Goal: Task Accomplishment & Management: Manage account settings

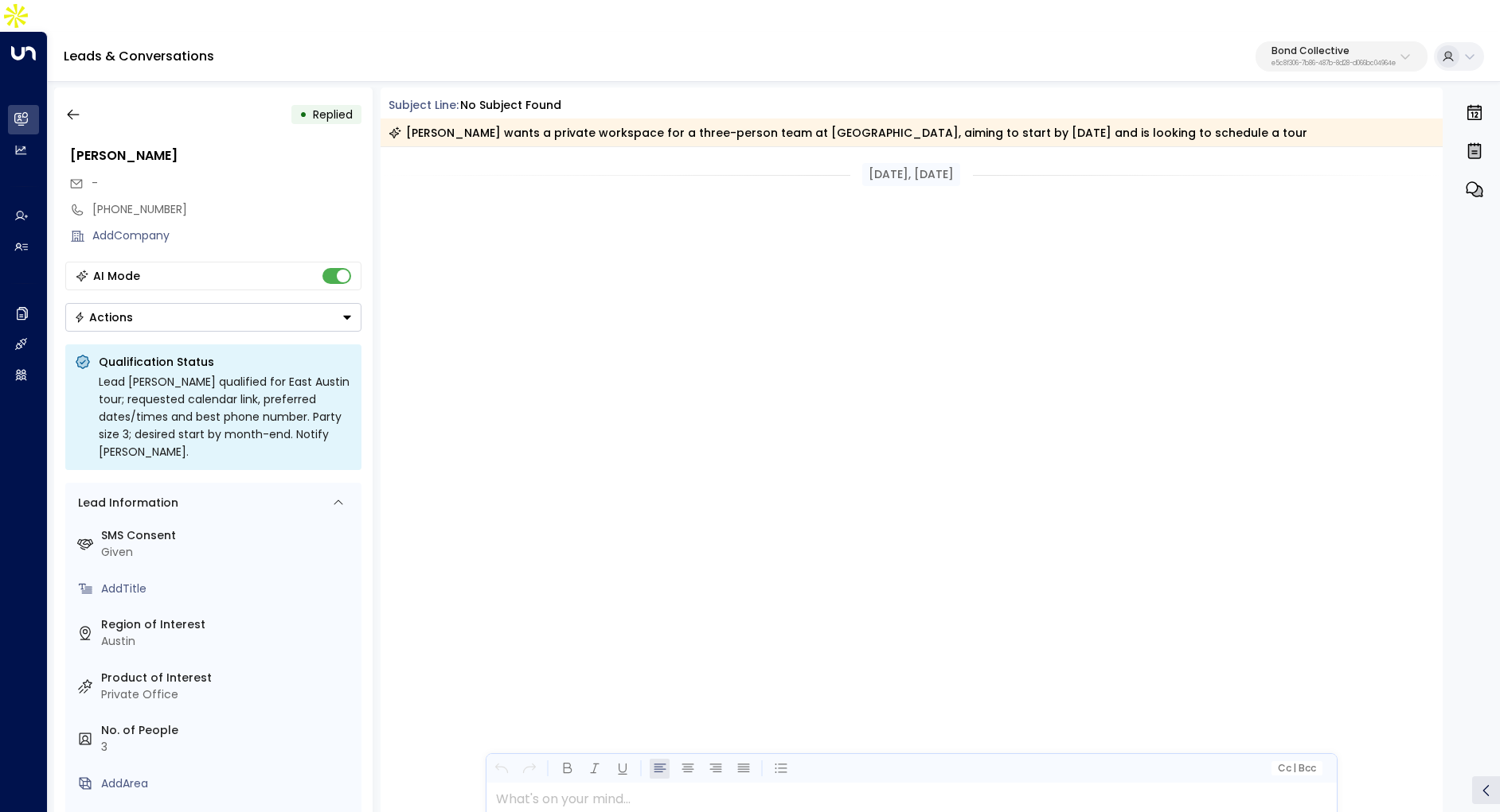
scroll to position [927, 0]
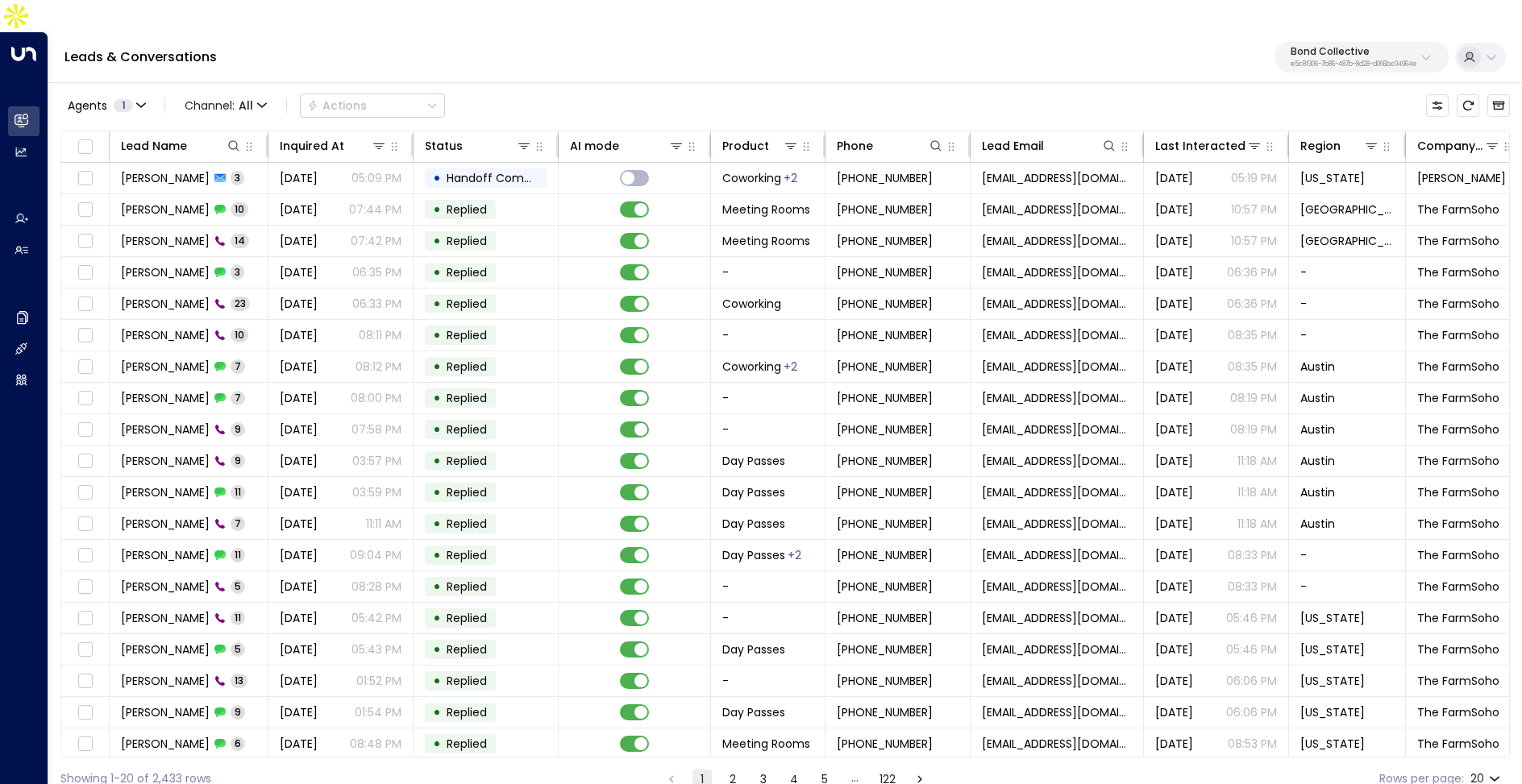
click at [1363, 42] on button "Bond Collective e5c8f306-7b86-487b-8d28-d066bc04964e" at bounding box center [1362, 58] width 175 height 31
type input "****"
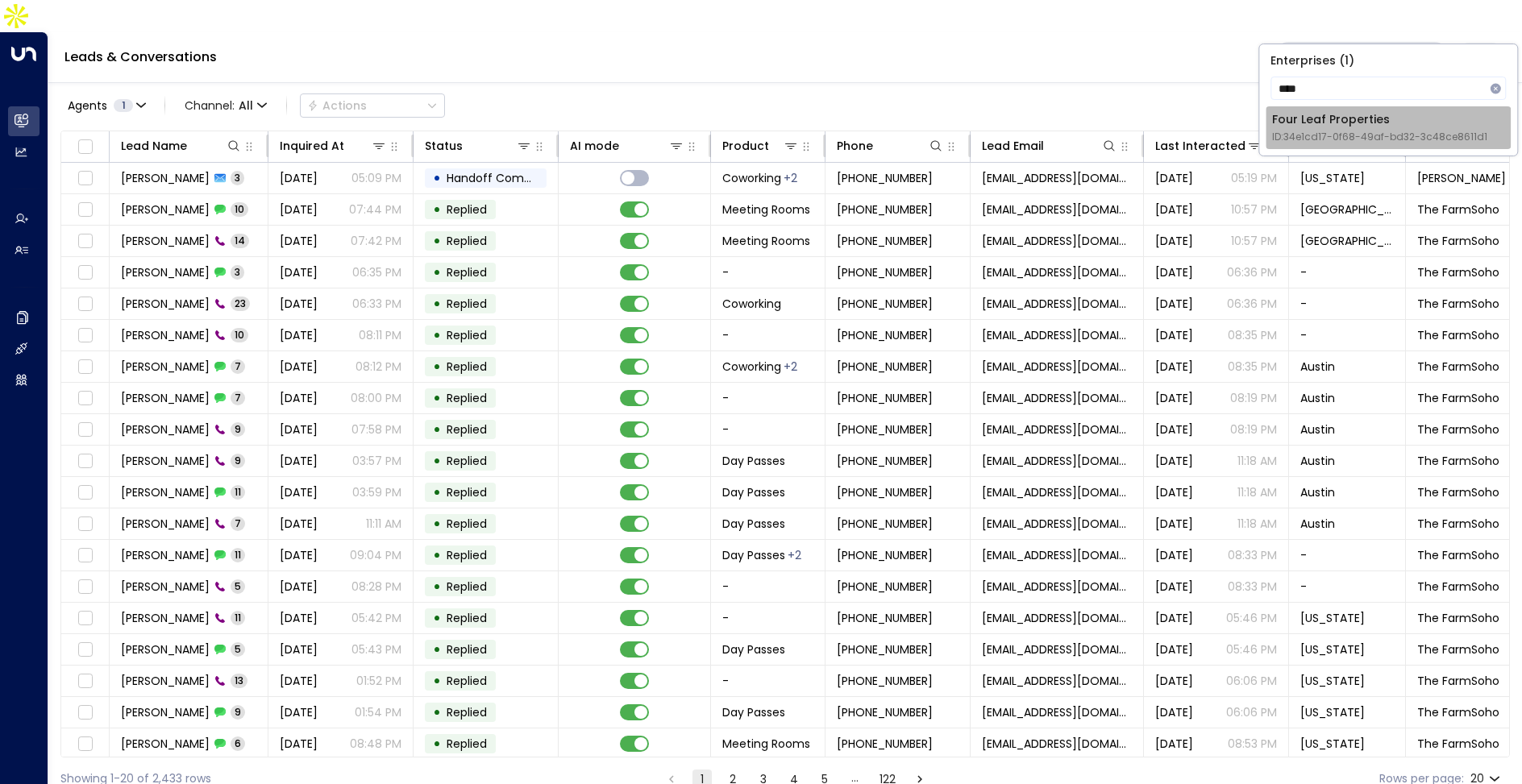
click at [1304, 127] on div "Four Leaf Properties ID: 34e1cd17-0f68-49af-bd32-3c48ce8611d1" at bounding box center [1380, 127] width 215 height 33
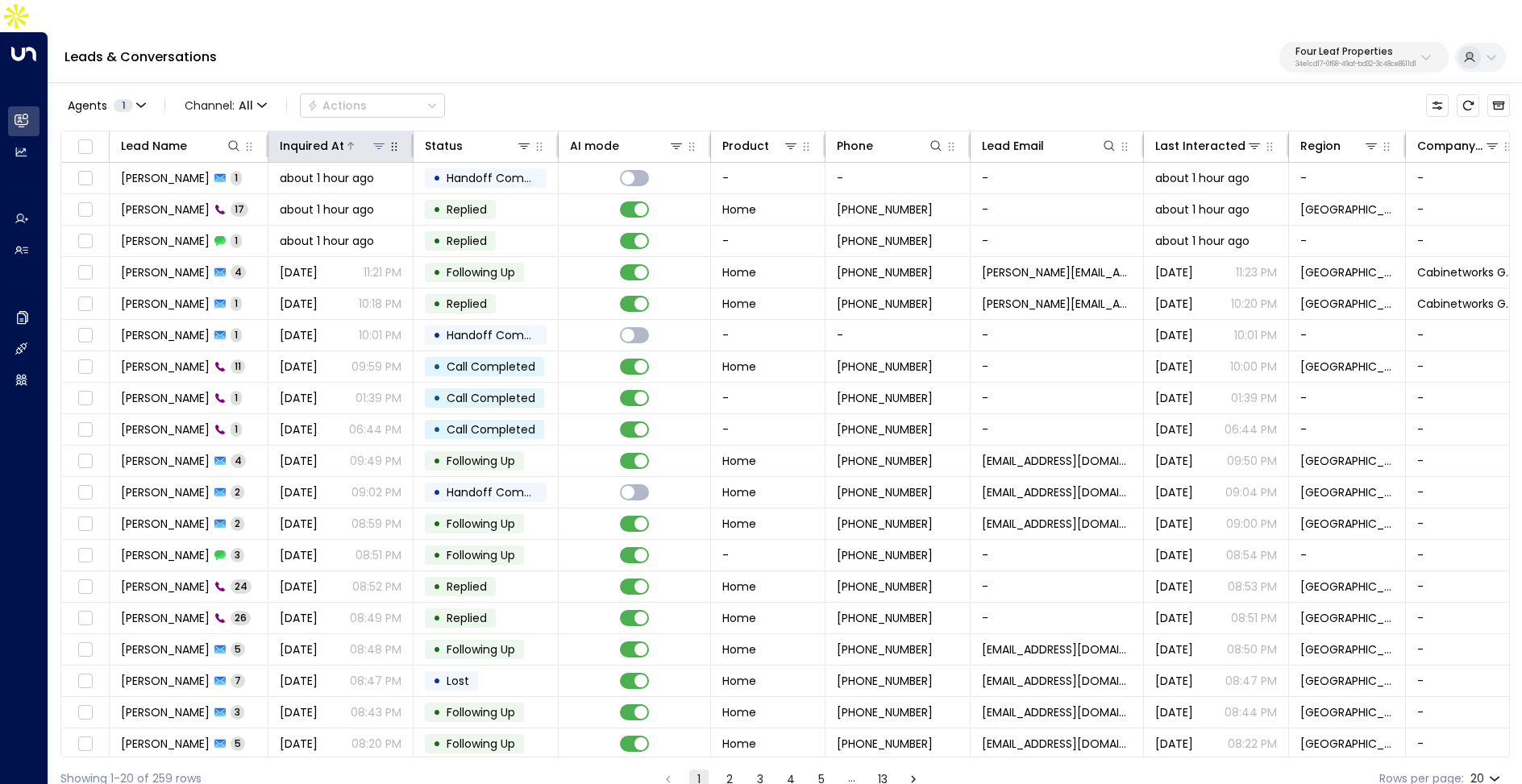
click at [353, 138] on div at bounding box center [365, 146] width 43 height 16
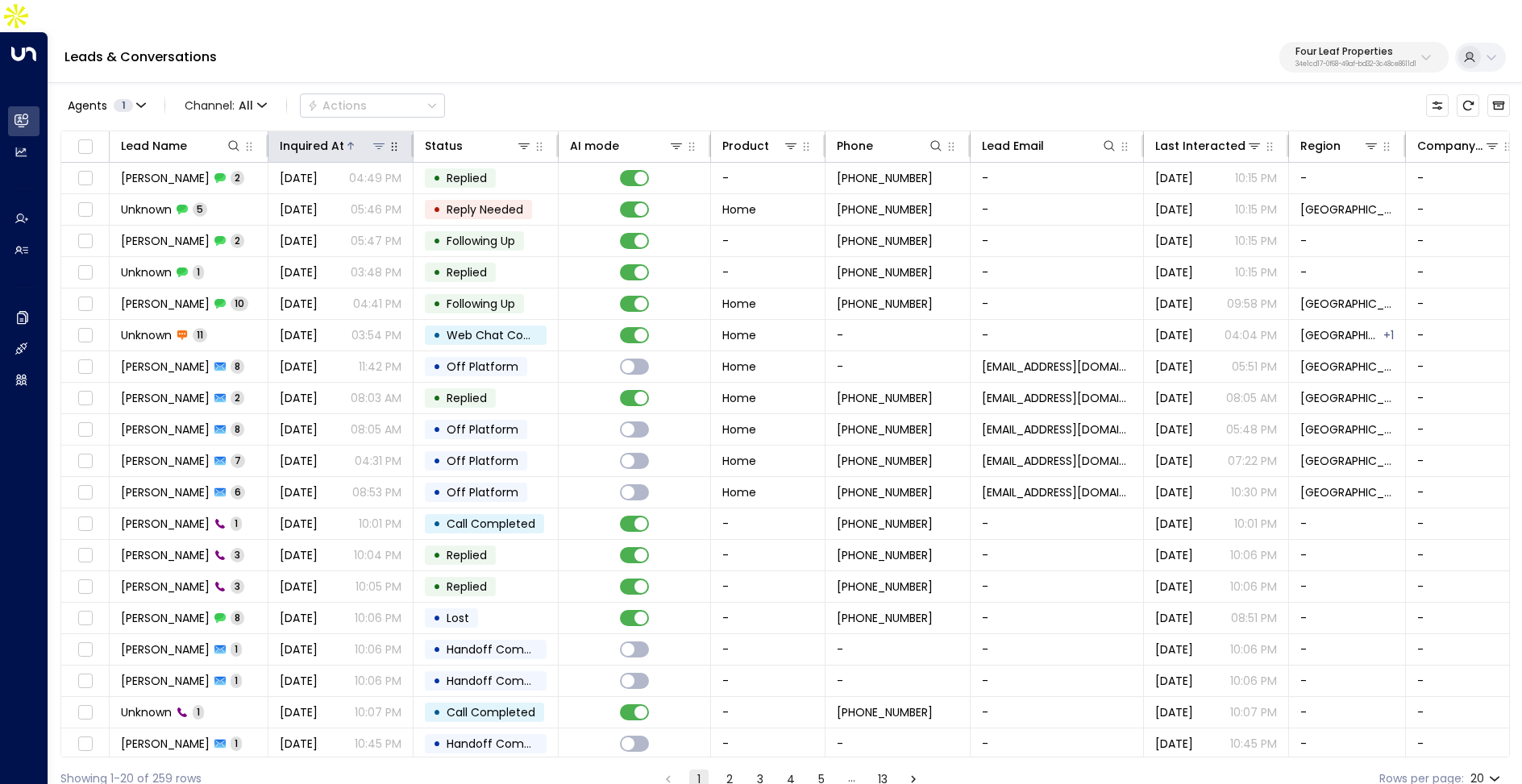
click at [353, 138] on div at bounding box center [365, 146] width 43 height 16
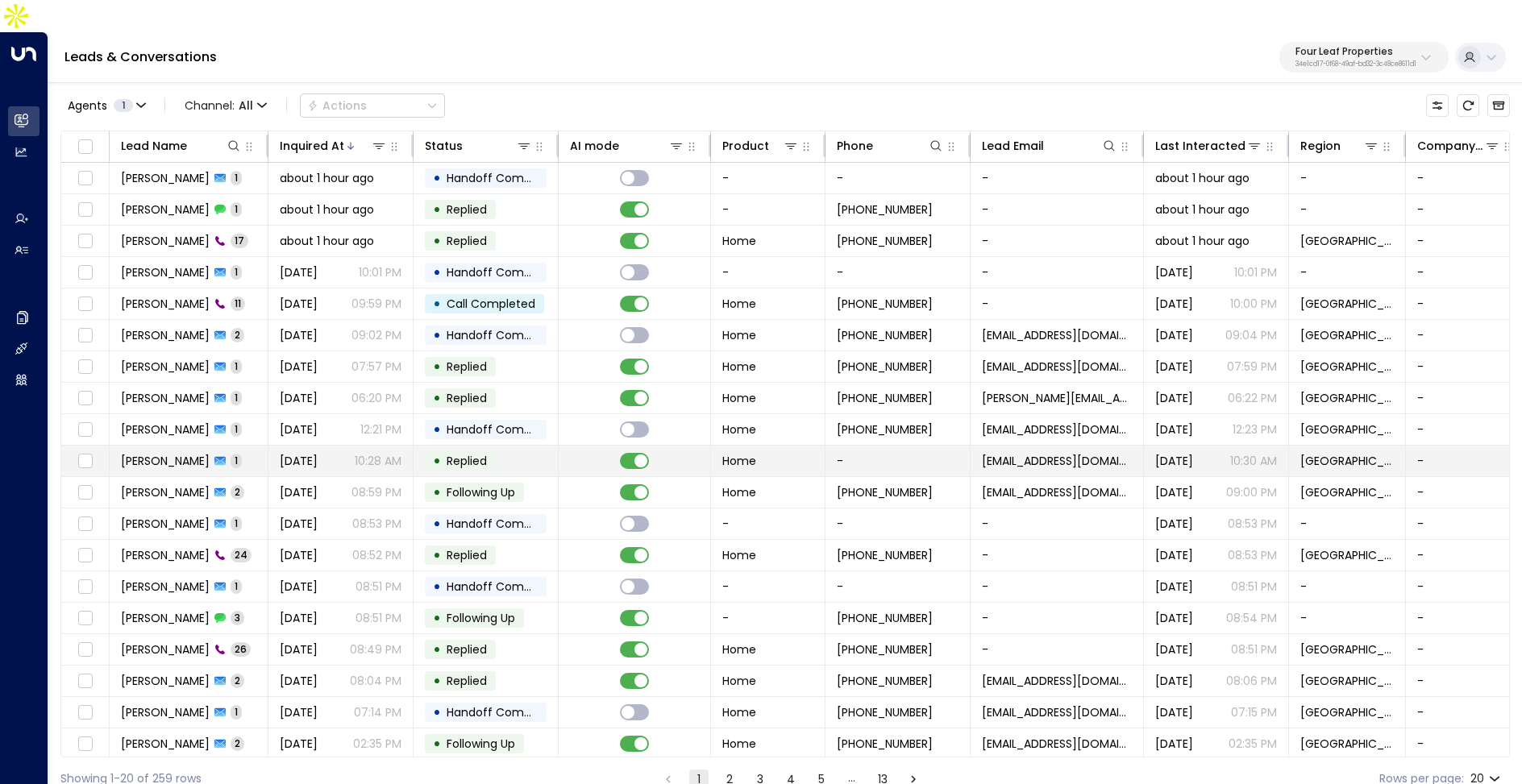
scroll to position [33, 0]
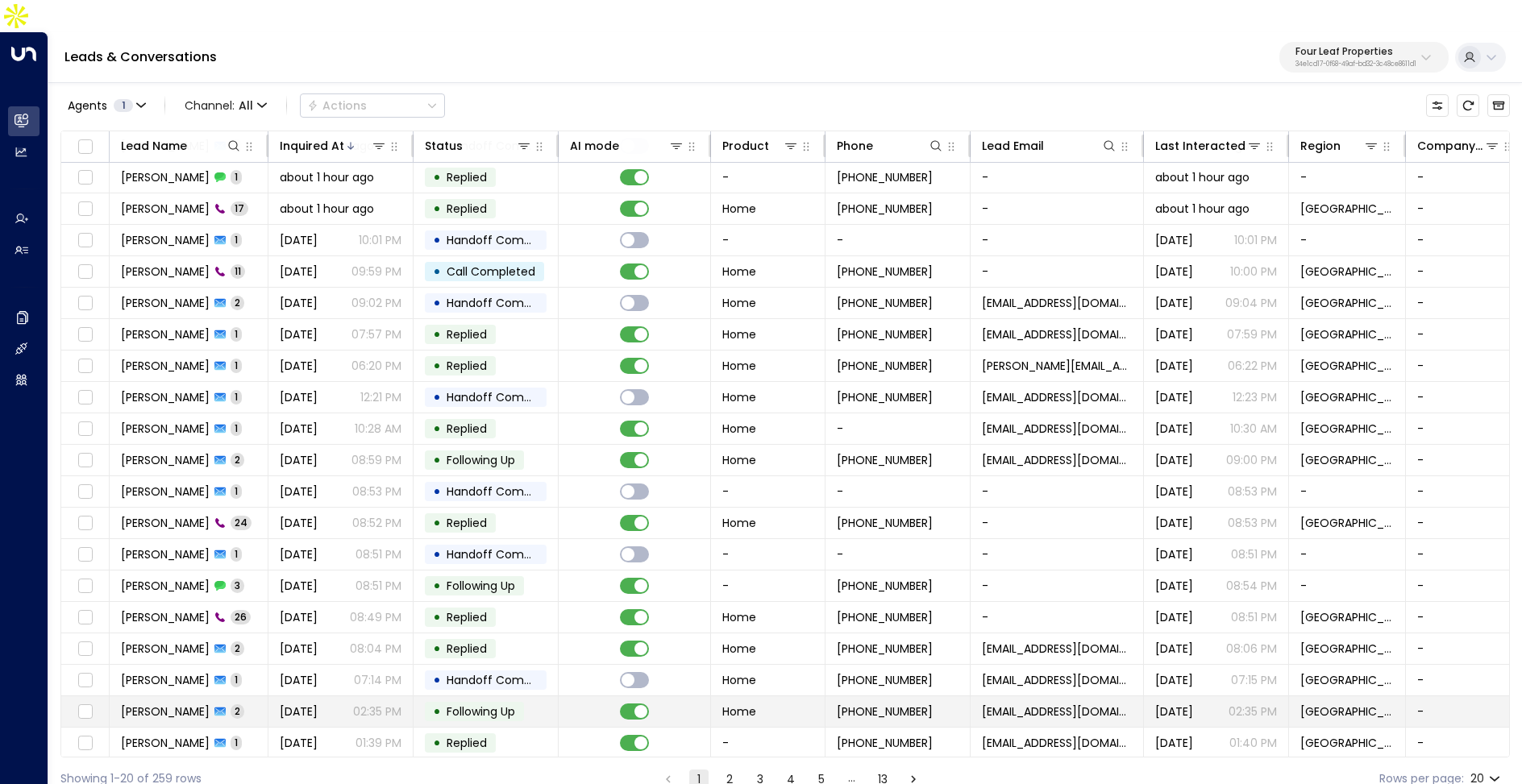
click at [353, 703] on p "02:35 PM" at bounding box center [377, 711] width 48 height 16
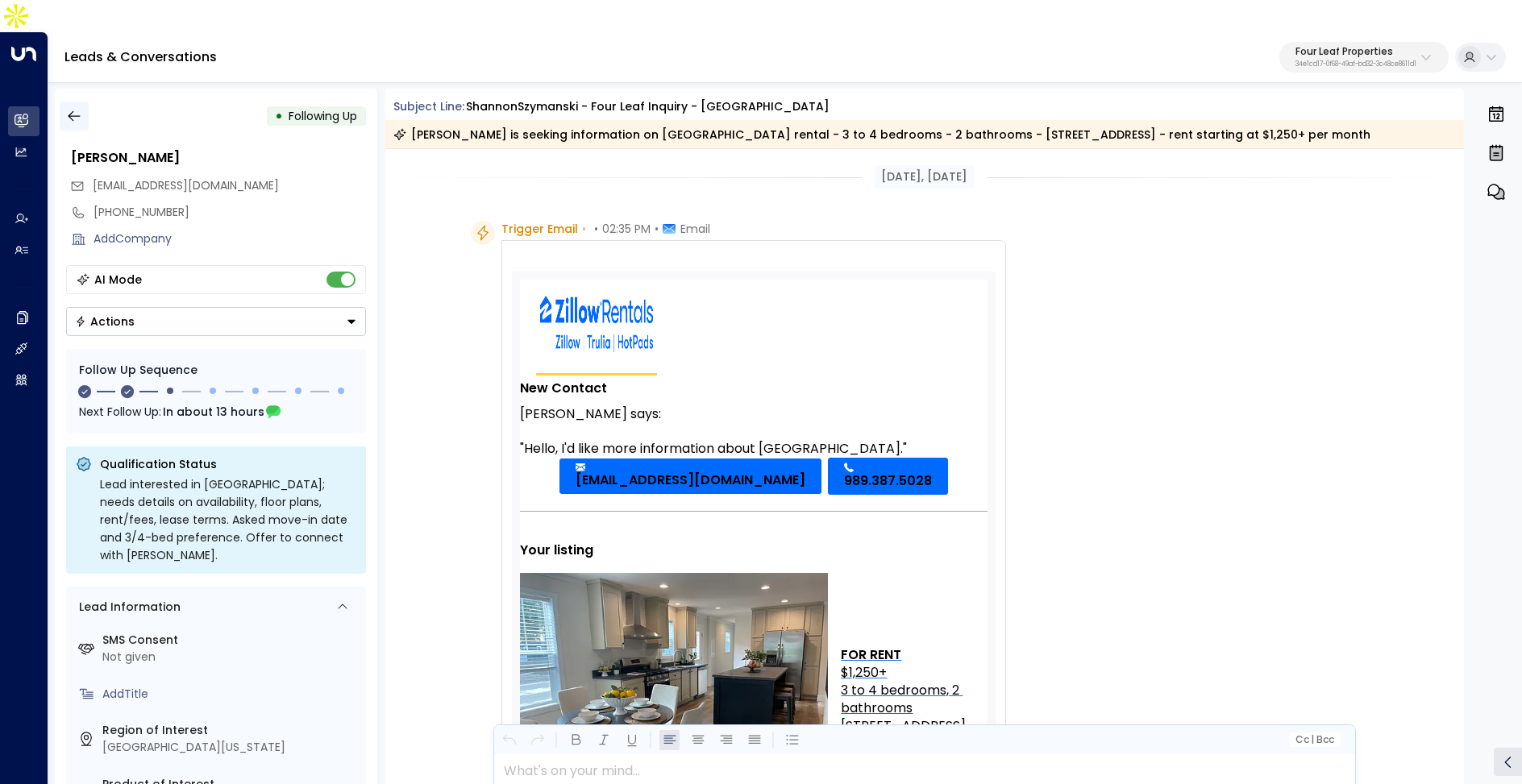
click at [73, 108] on icon "button" at bounding box center [74, 116] width 16 height 16
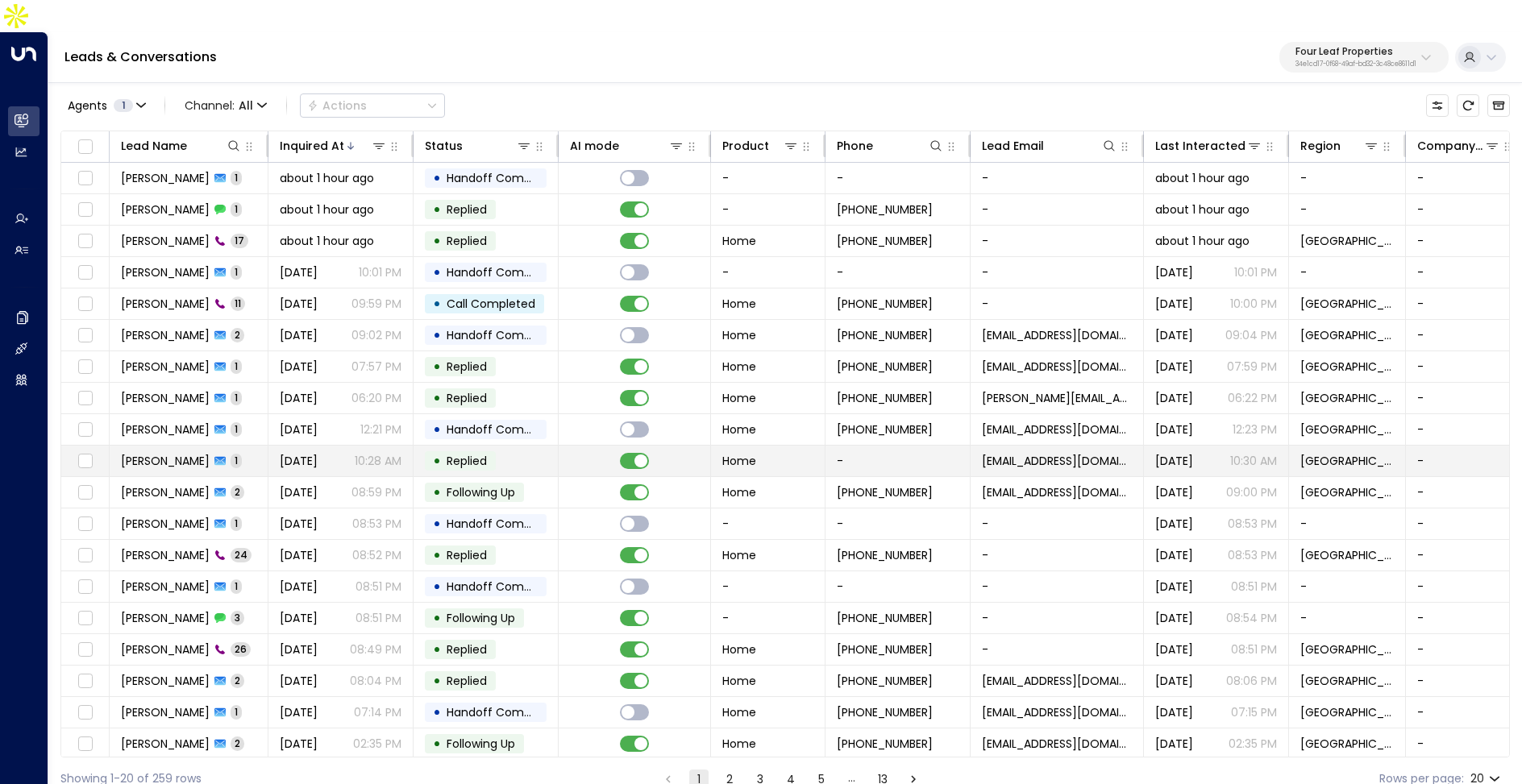
scroll to position [33, 0]
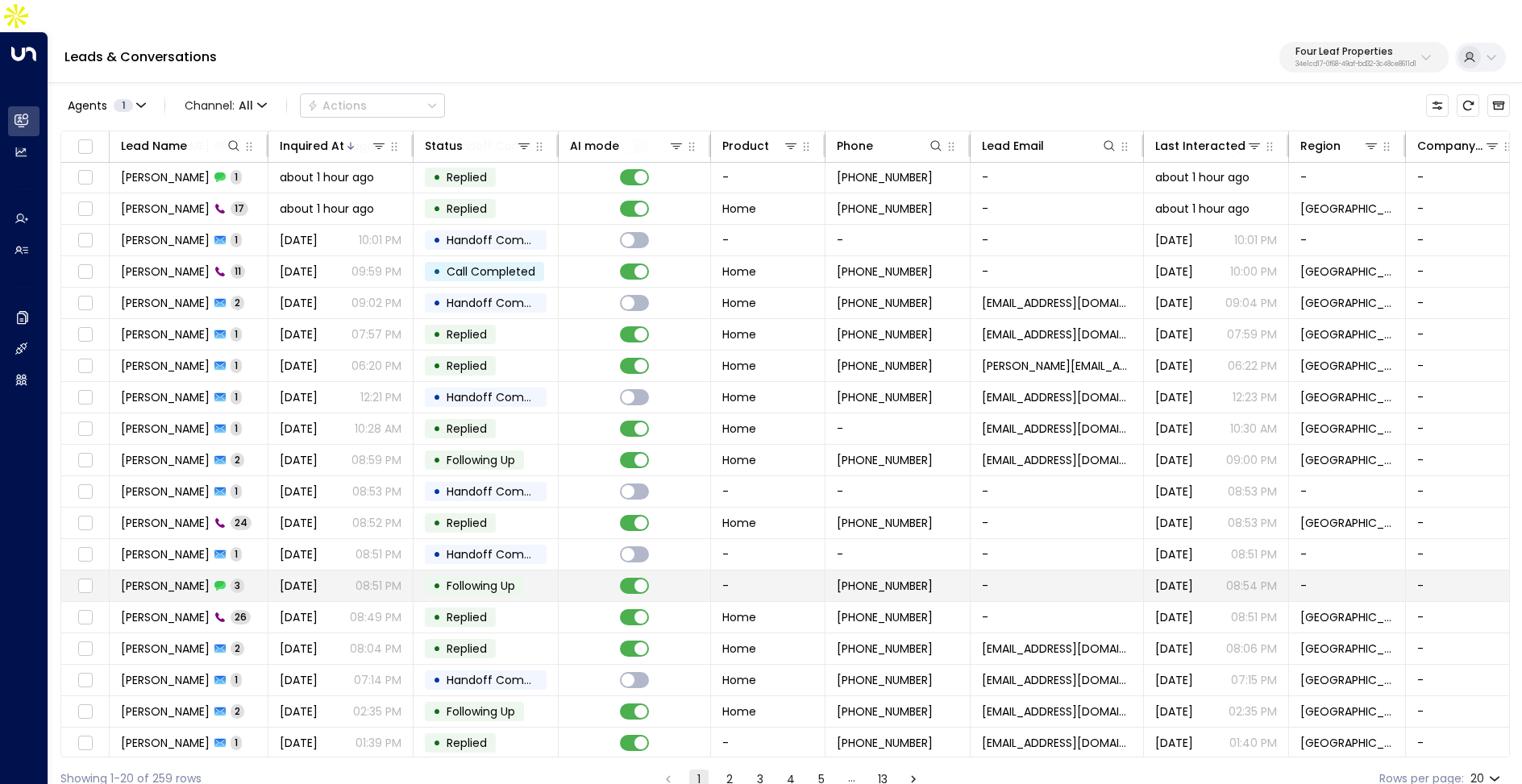
click at [317, 578] on span "[DATE]" at bounding box center [299, 586] width 38 height 16
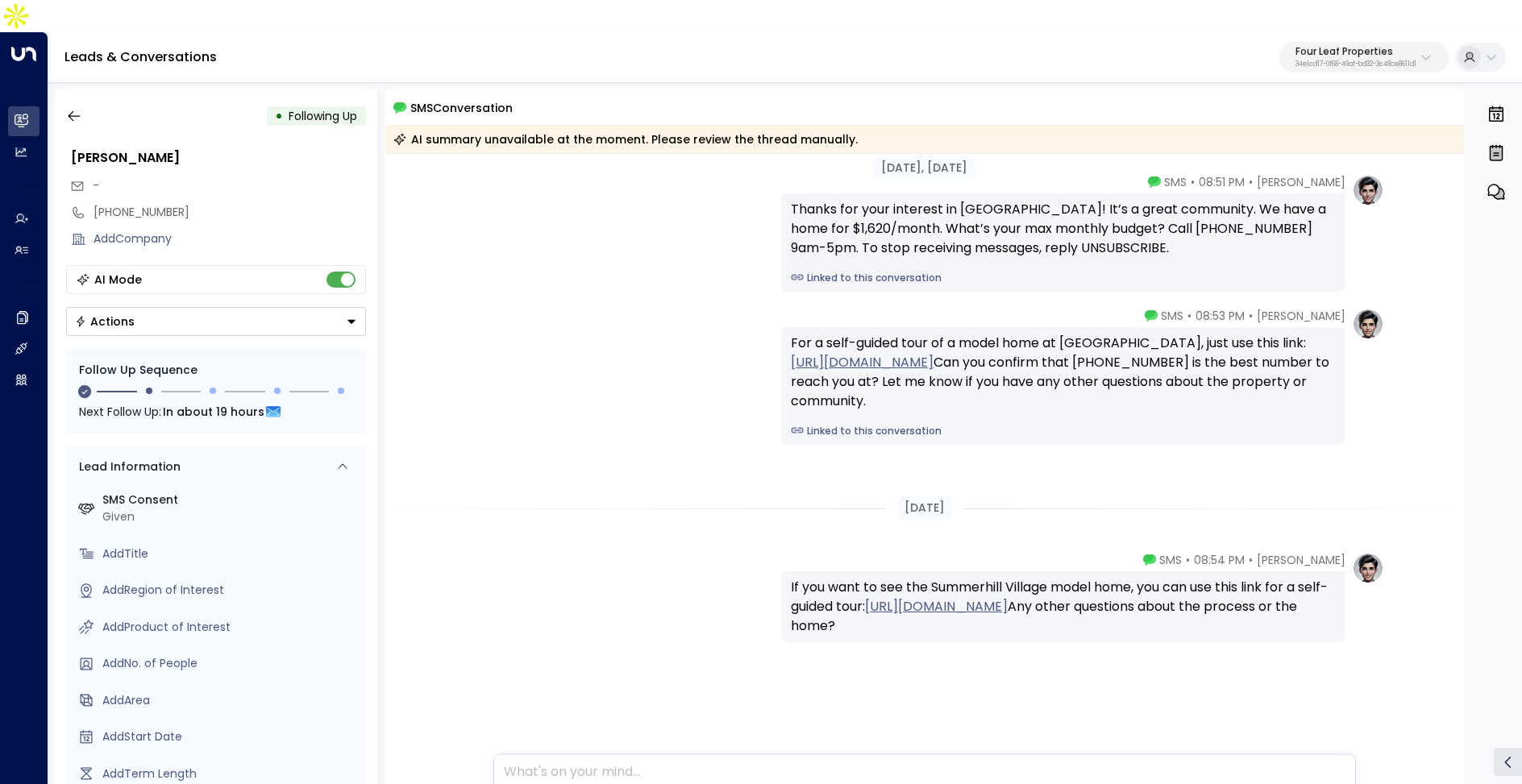
scroll to position [35, 0]
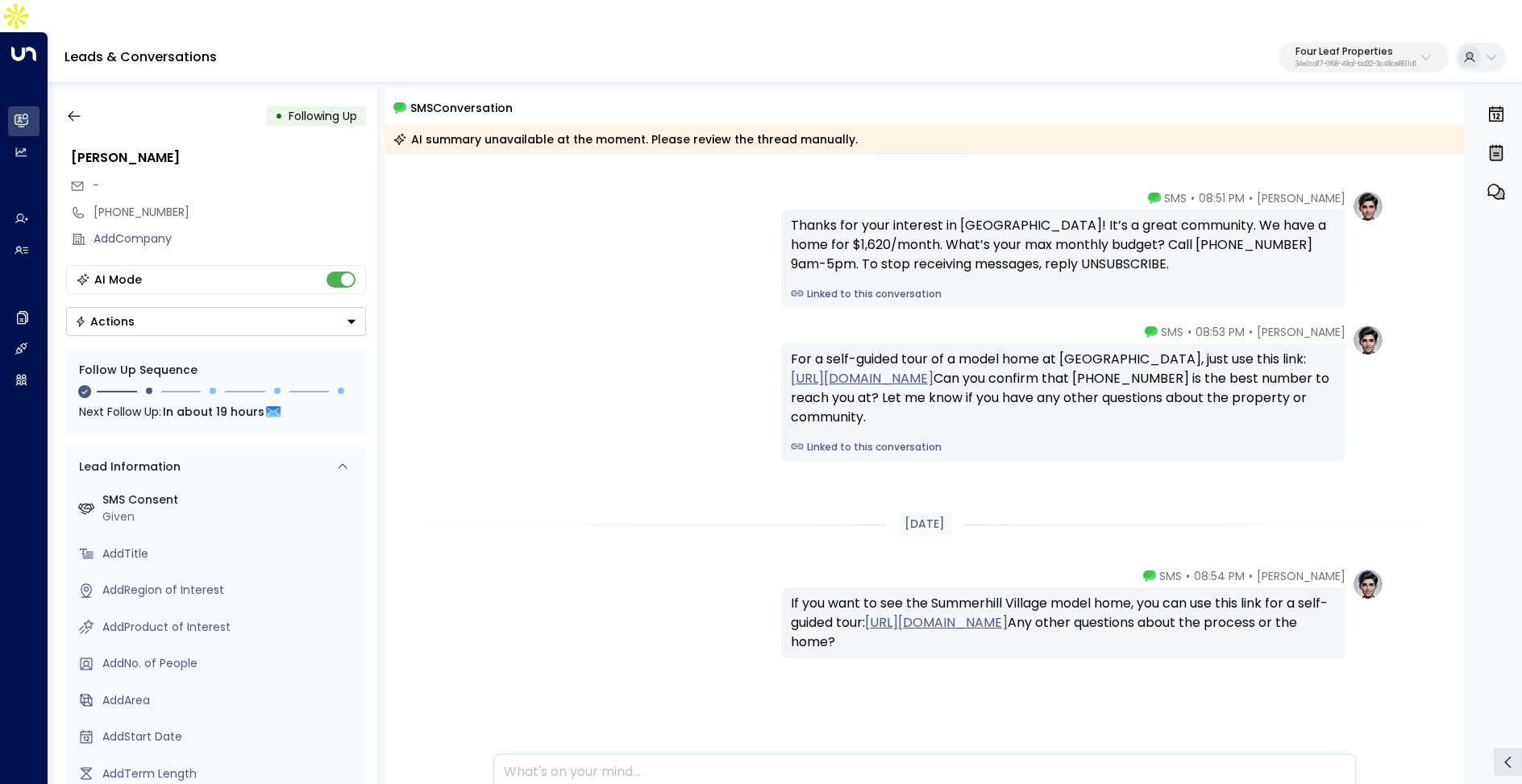
click at [842, 287] on link "Linked to this conversation" at bounding box center [1064, 293] width 545 height 14
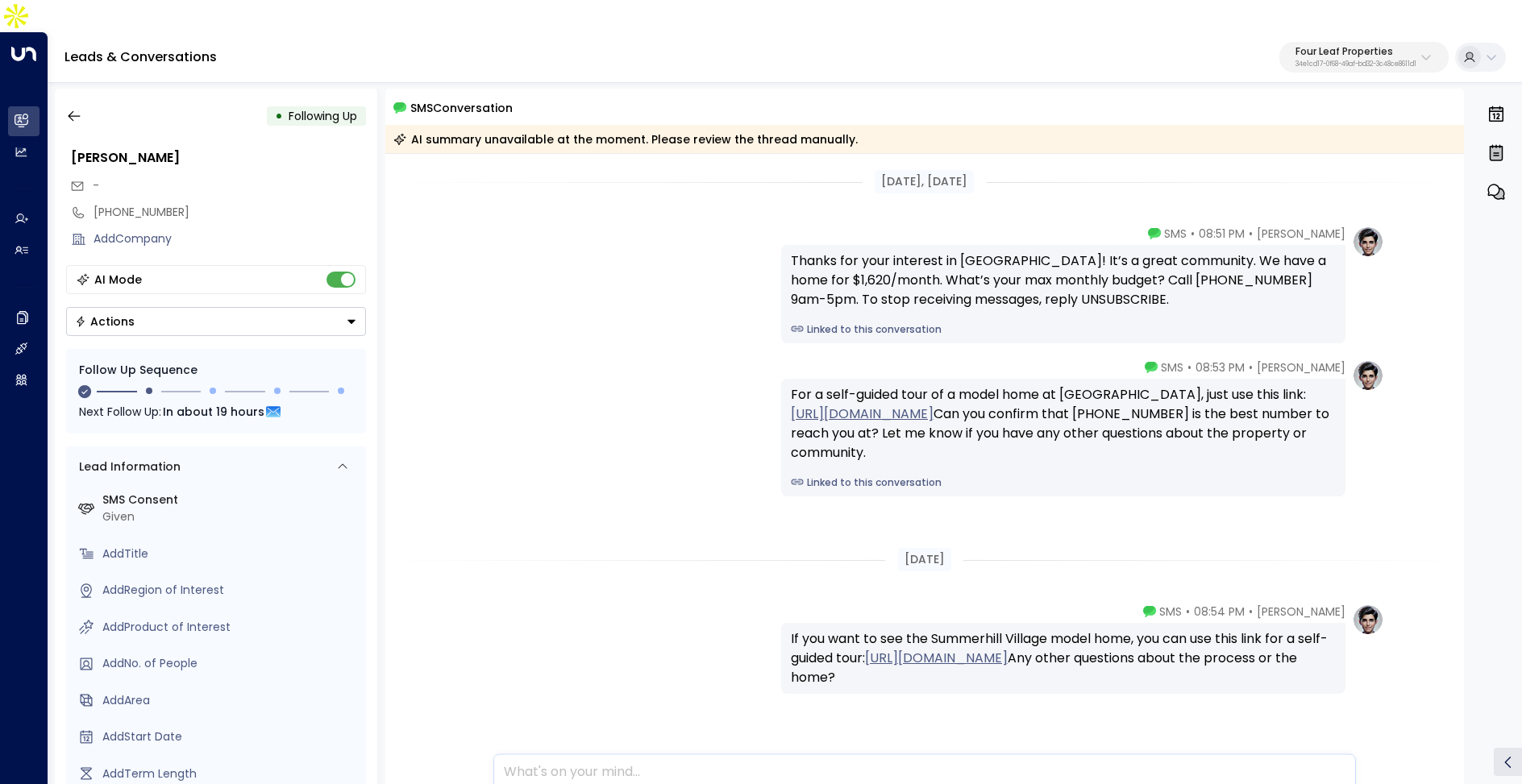
click at [1373, 61] on p "34e1cd17-0f68-49af-bd32-3c48ce8611d1" at bounding box center [1356, 64] width 121 height 7
type input "***"
click at [1273, 145] on li "NapX ID: 065b3e6b-0019-43f1-a378-8d2362c8eba1" at bounding box center [1320, 127] width 246 height 43
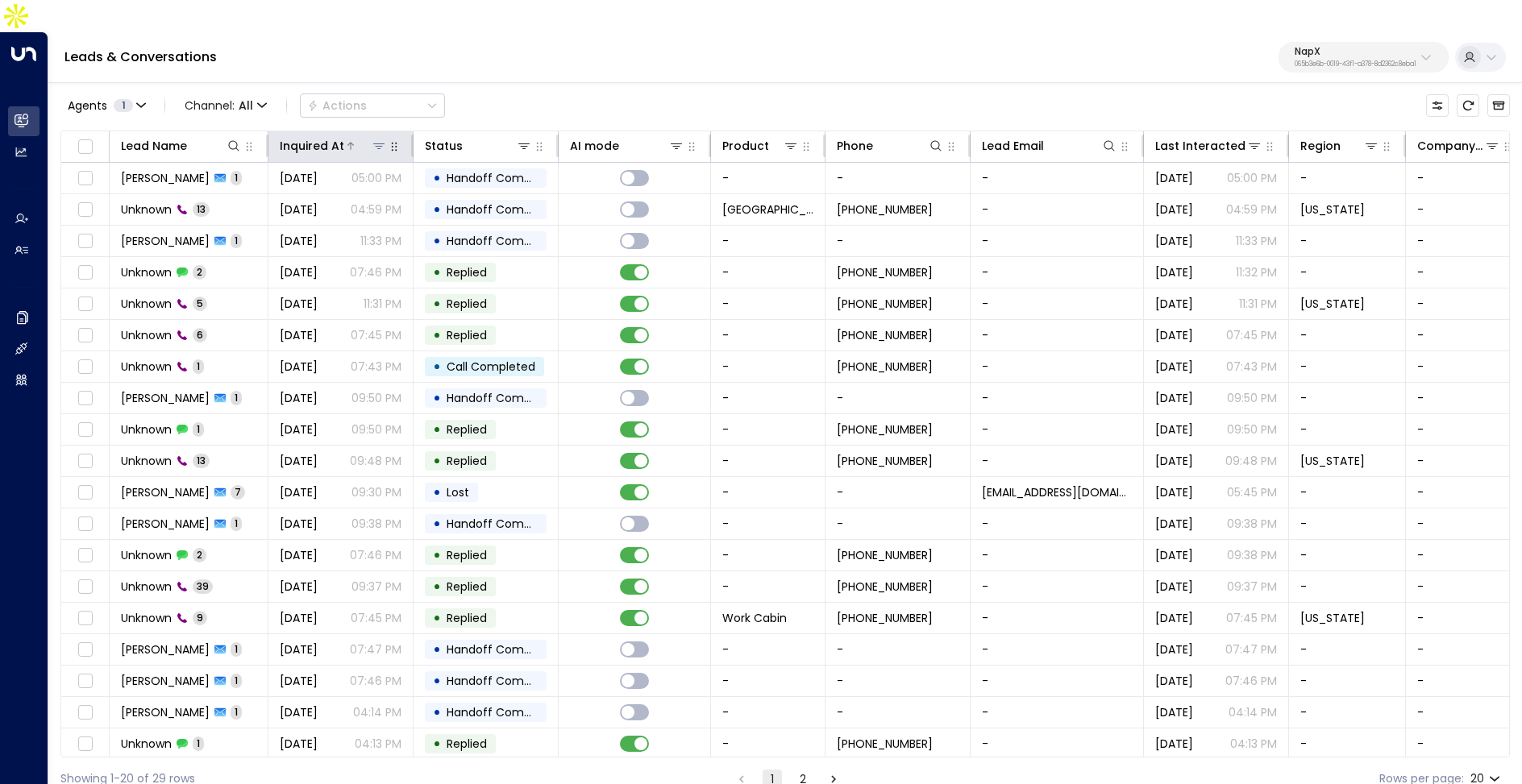
click at [319, 136] on div "Inquired At" at bounding box center [312, 146] width 64 height 19
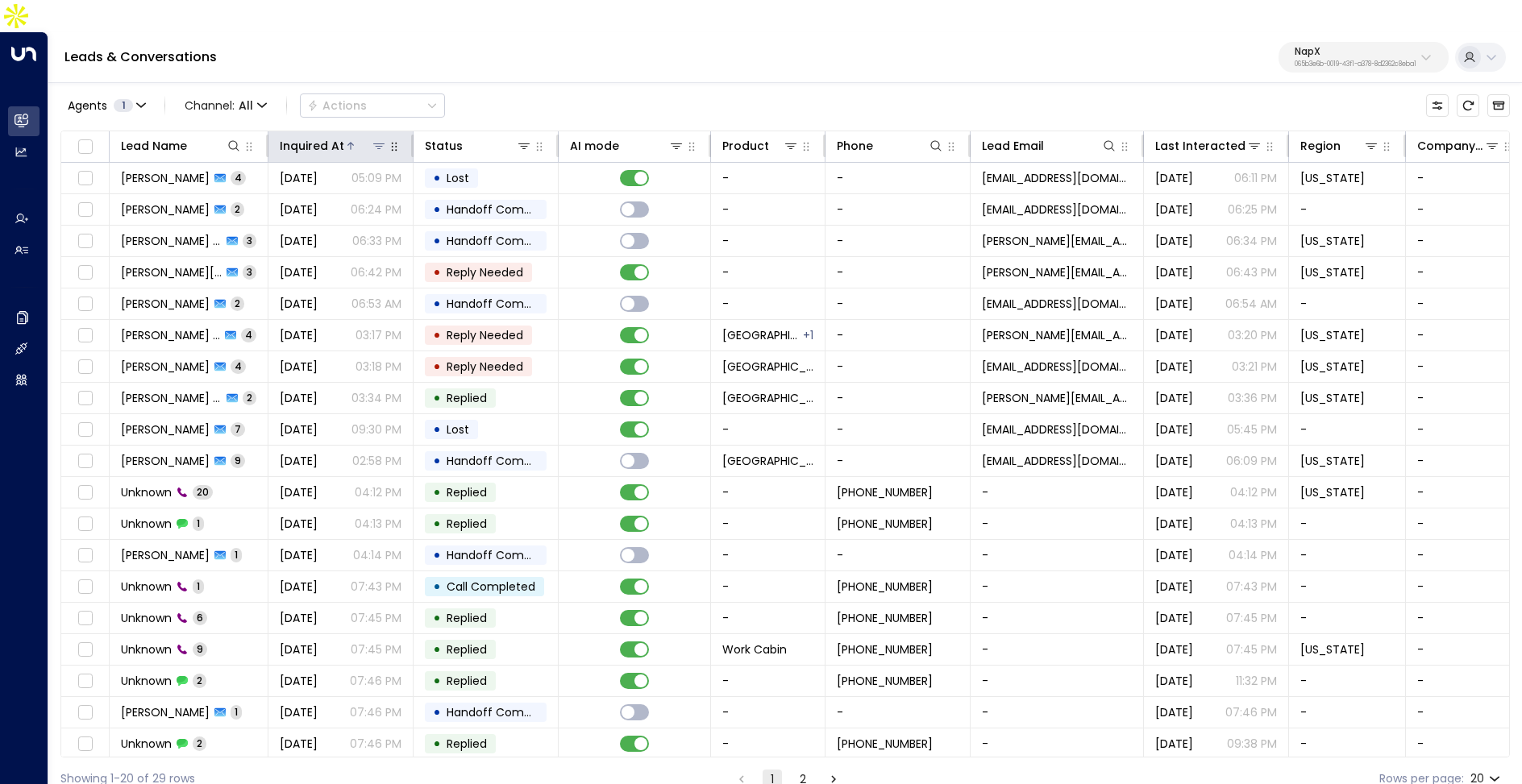
click at [319, 136] on div "Inquired At" at bounding box center [312, 146] width 64 height 19
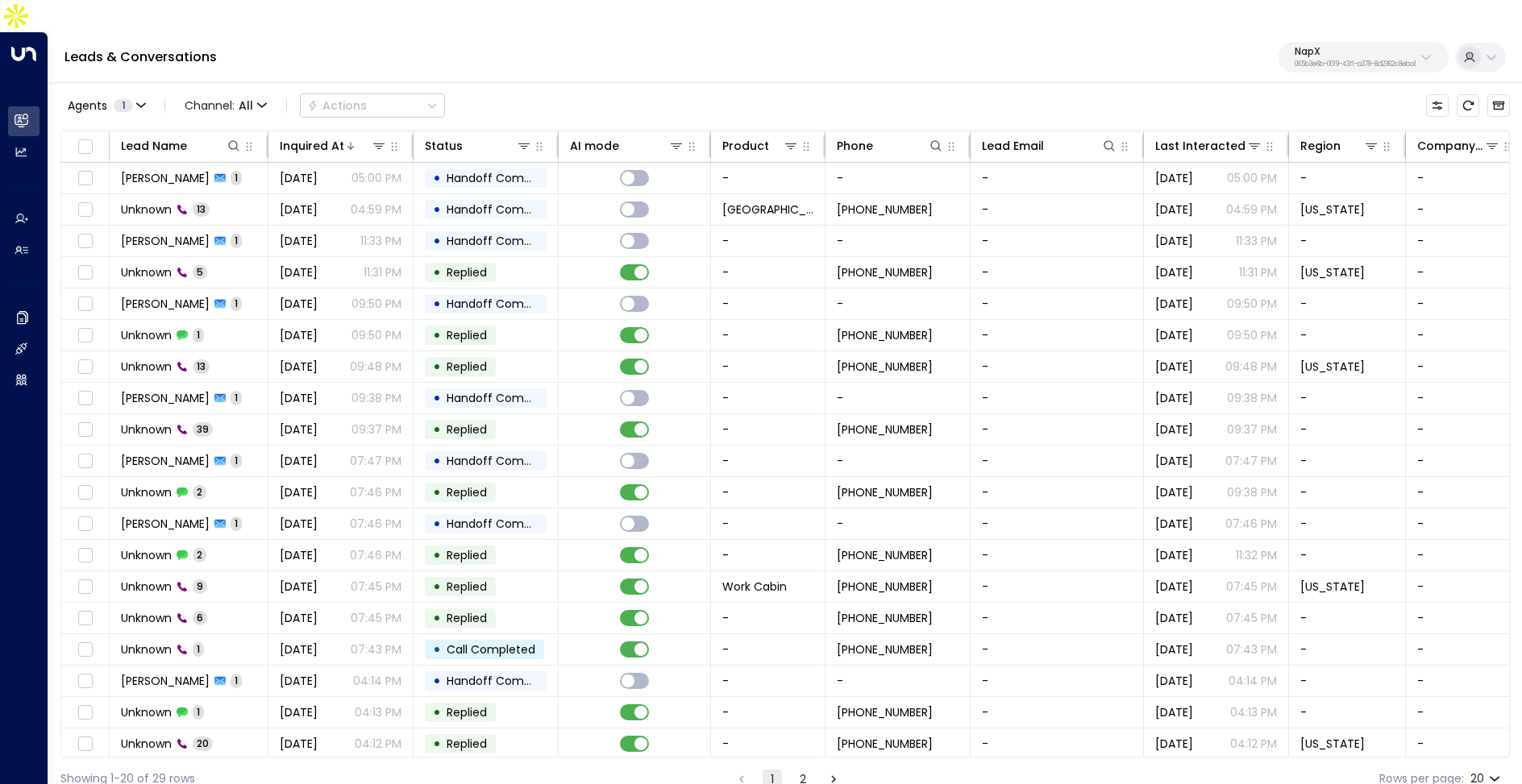
click at [1345, 47] on div "NapX 065b3e6b-0019-43f1-a378-8d2362c8eba1" at bounding box center [1355, 58] width 122 height 21
type input "*******"
click at [1300, 134] on span "ID: 34e1cd17-0f68-49af-bd32-3c48ce8611d1" at bounding box center [1310, 136] width 215 height 14
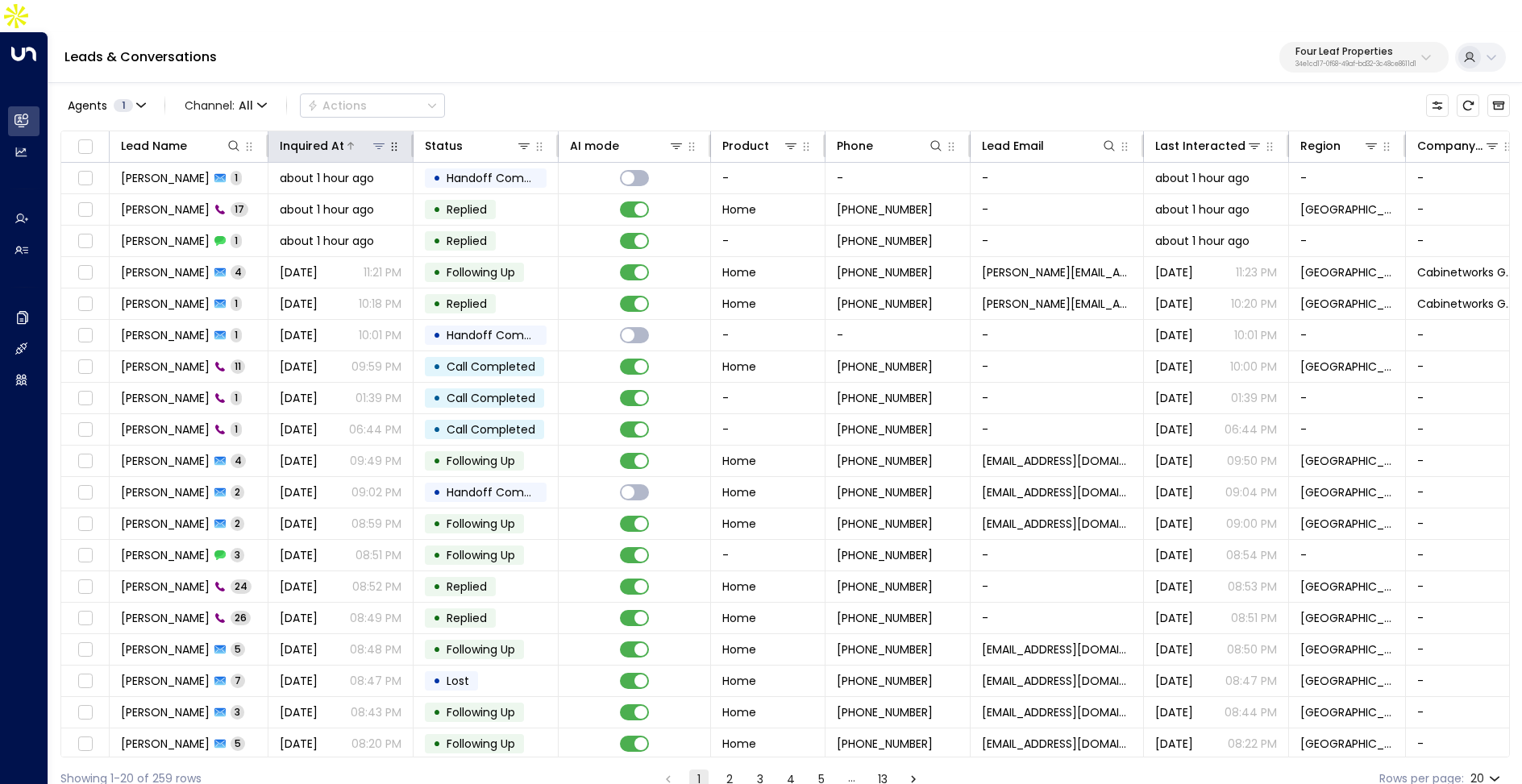
click at [303, 136] on div "Inquired At" at bounding box center [312, 146] width 64 height 19
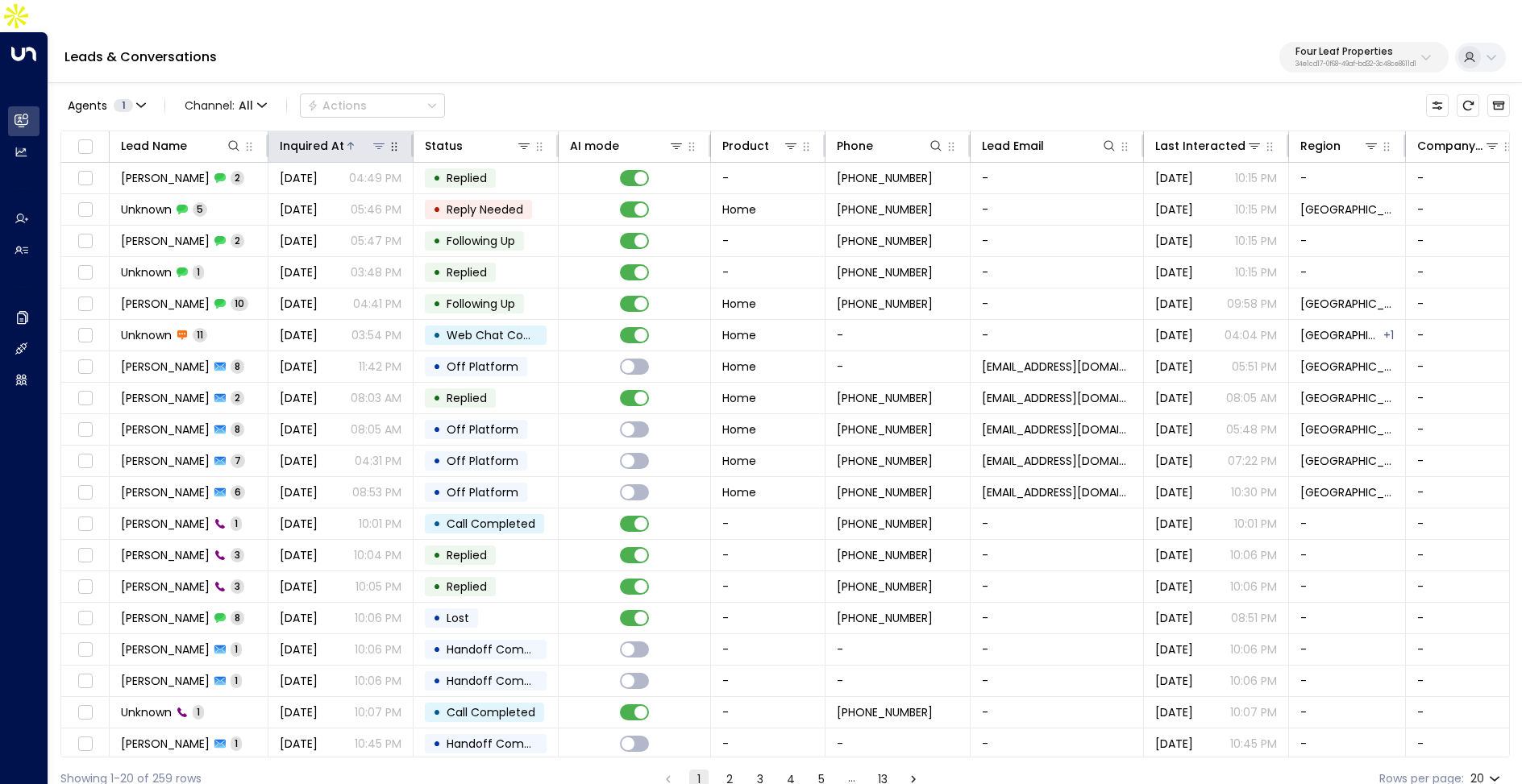
click at [303, 136] on div "Inquired At" at bounding box center [312, 146] width 64 height 19
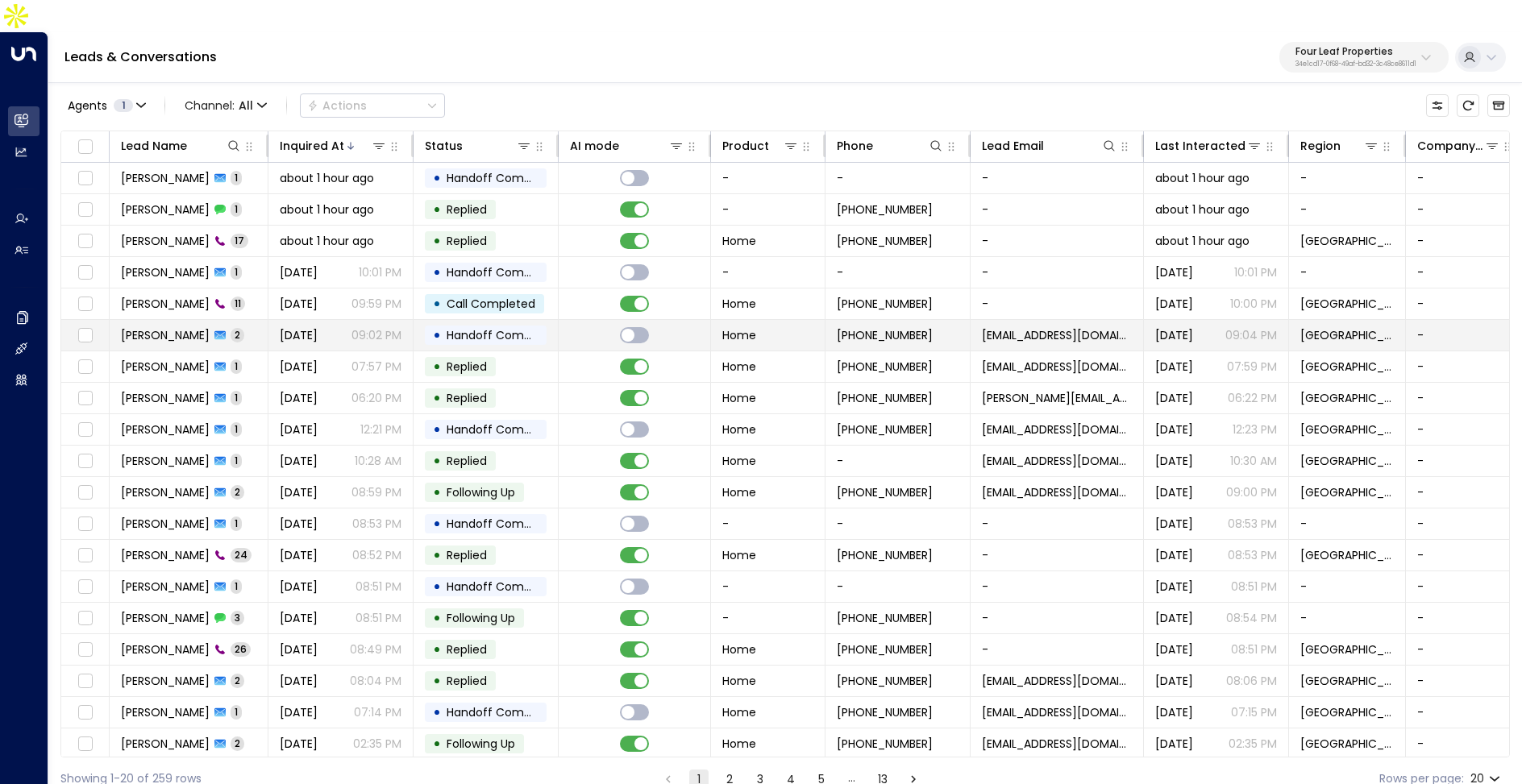
scroll to position [33, 0]
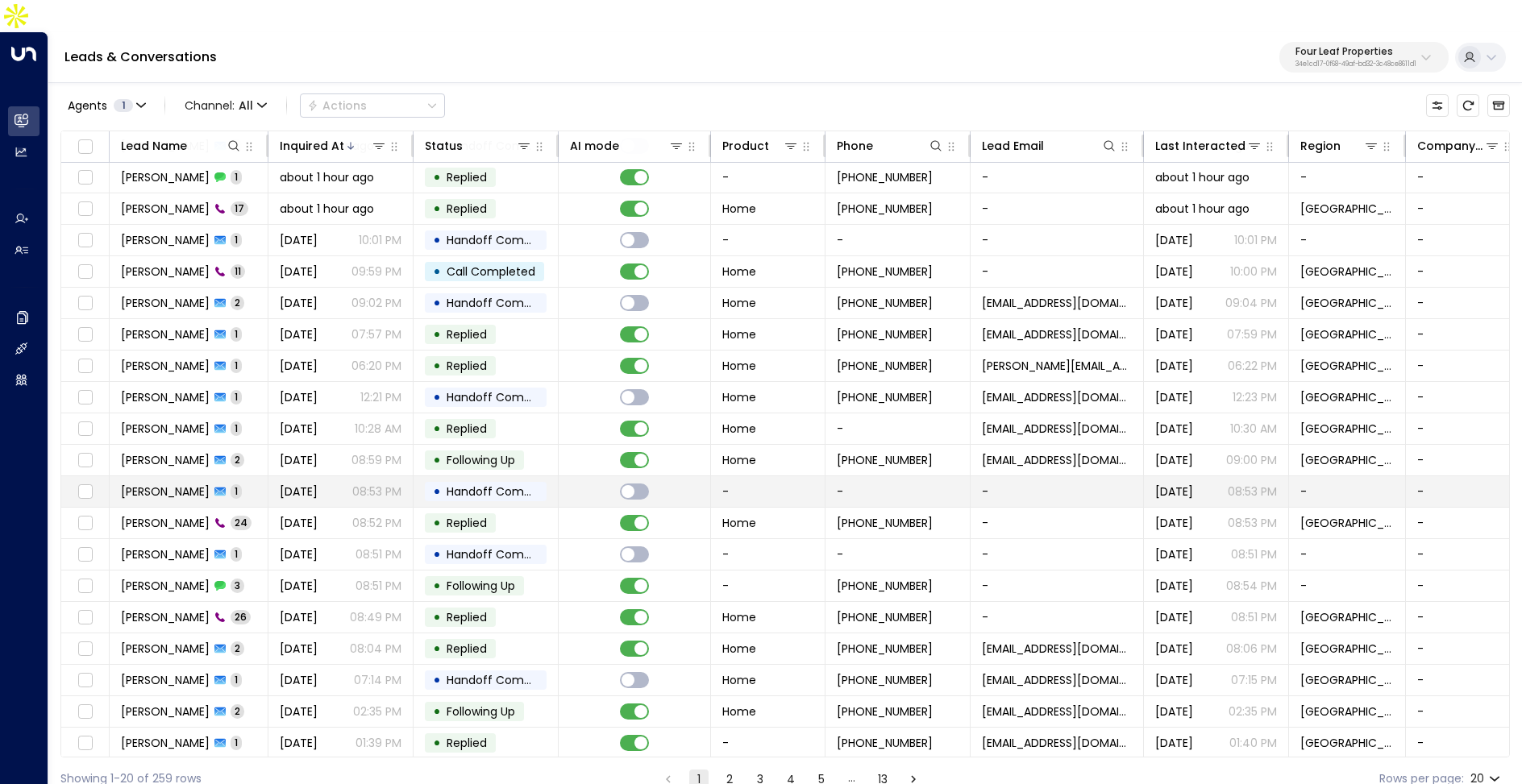
click at [238, 476] on td "Tracy 1" at bounding box center [189, 492] width 159 height 31
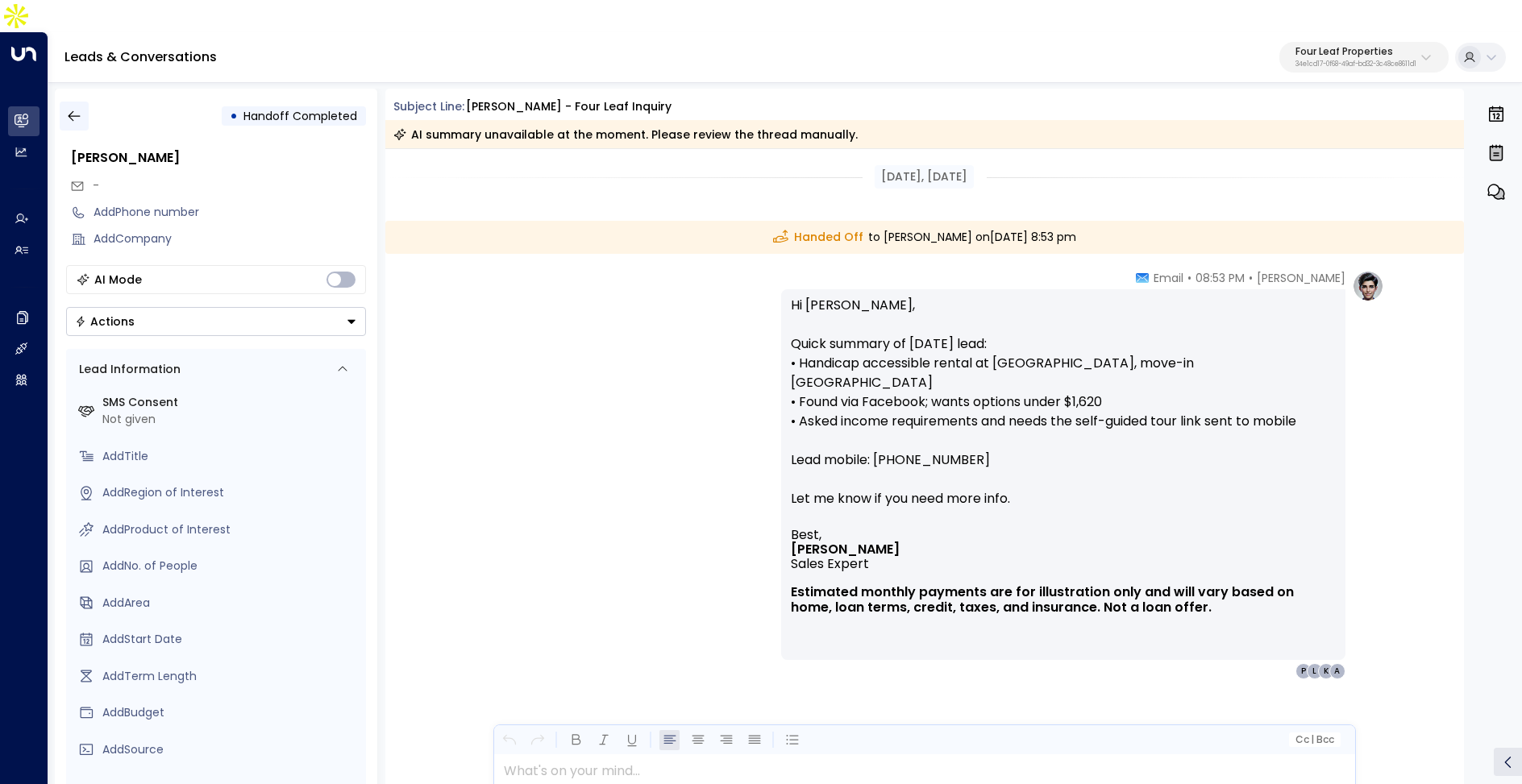
click at [72, 111] on icon "button" at bounding box center [74, 116] width 12 height 11
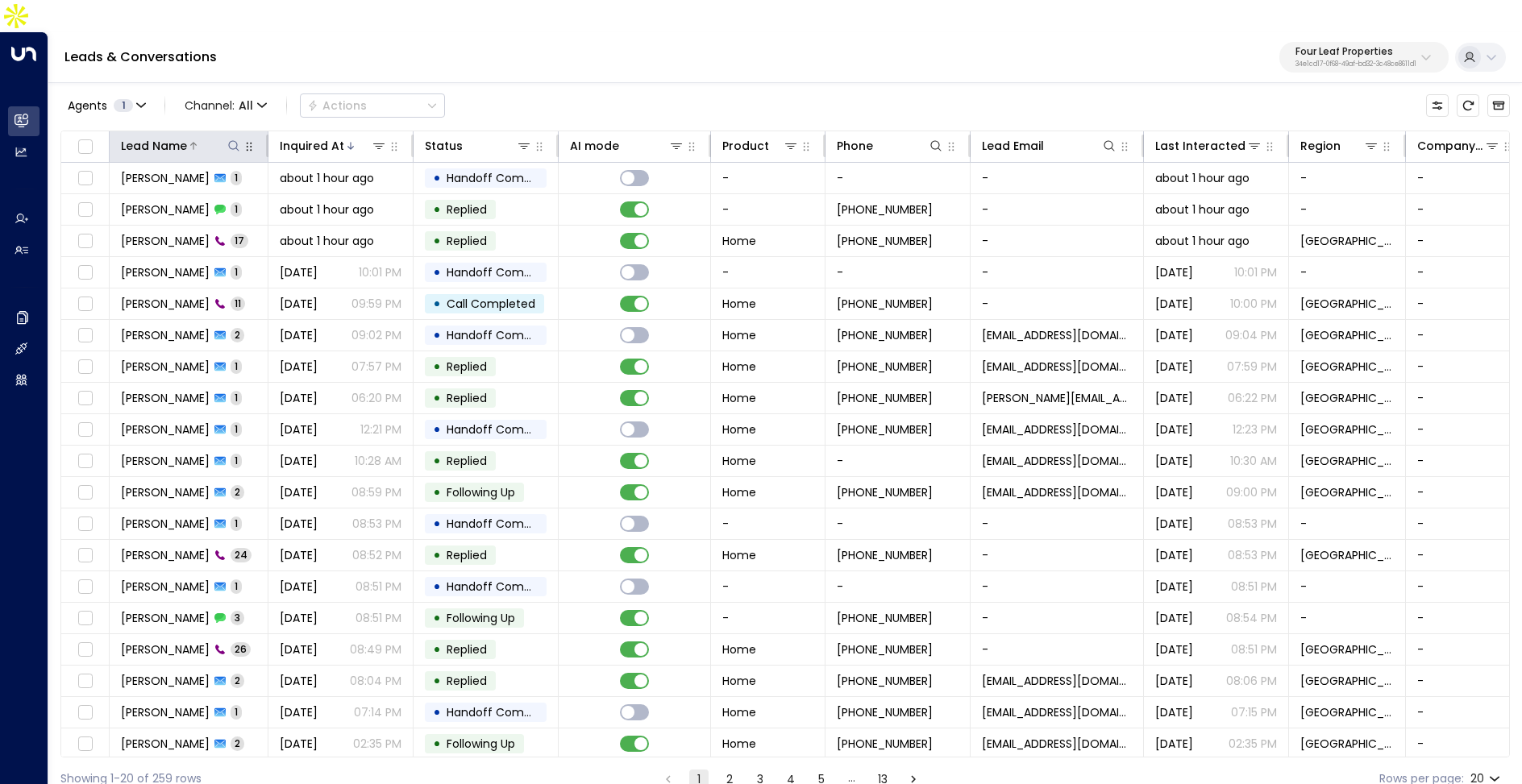
click at [239, 139] on icon at bounding box center [233, 145] width 12 height 12
click at [616, 48] on div "Leads & Conversations Four Leaf Properties 34e1cd17-0f68-49af-bd32-3c48ce8611d1" at bounding box center [784, 58] width 1474 height 51
click at [1108, 139] on icon at bounding box center [1109, 145] width 12 height 12
type input "**********"
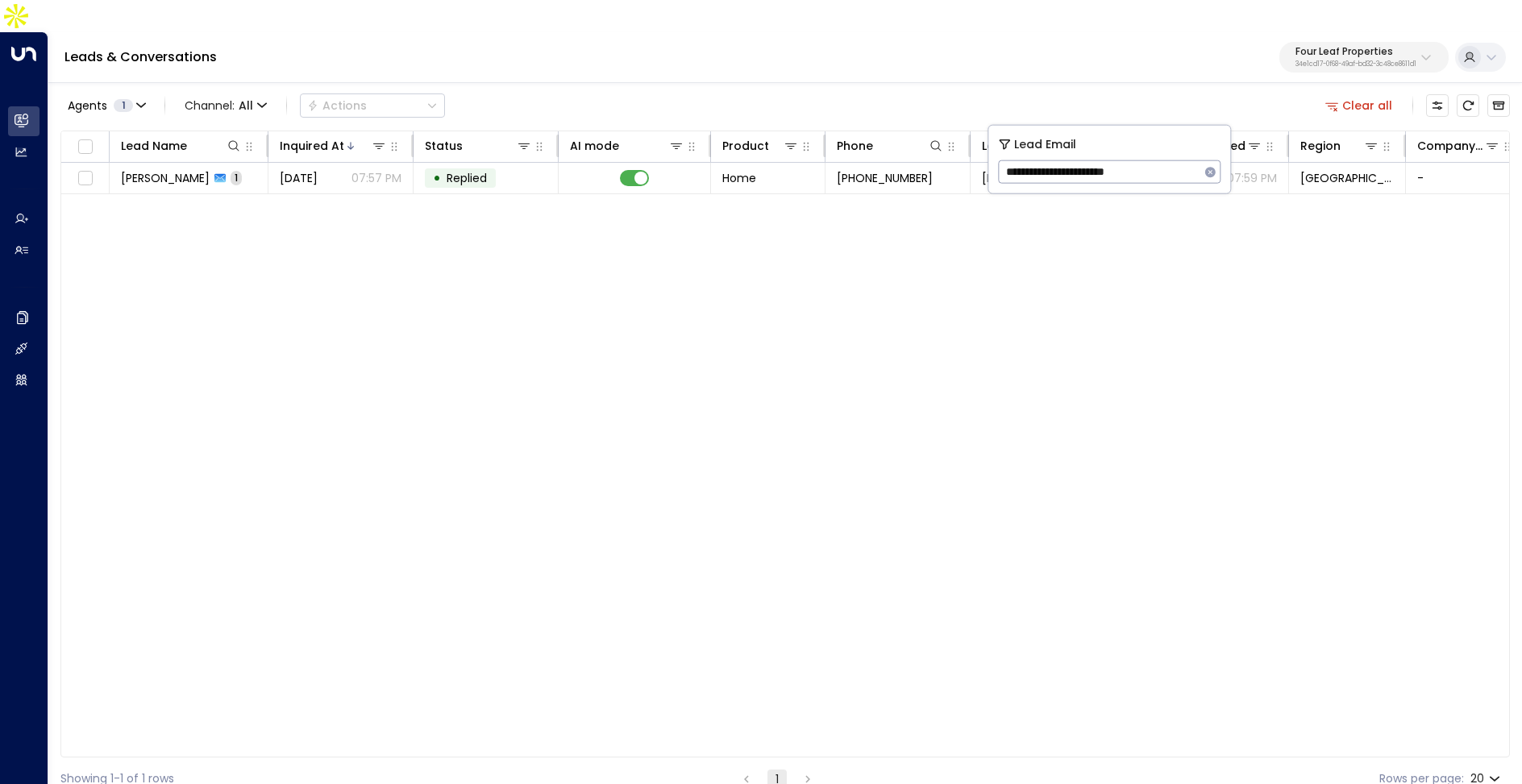
click at [1091, 48] on div "Leads & Conversations Four Leaf Properties 34e1cd17-0f68-49af-bd32-3c48ce8611d1" at bounding box center [784, 58] width 1474 height 51
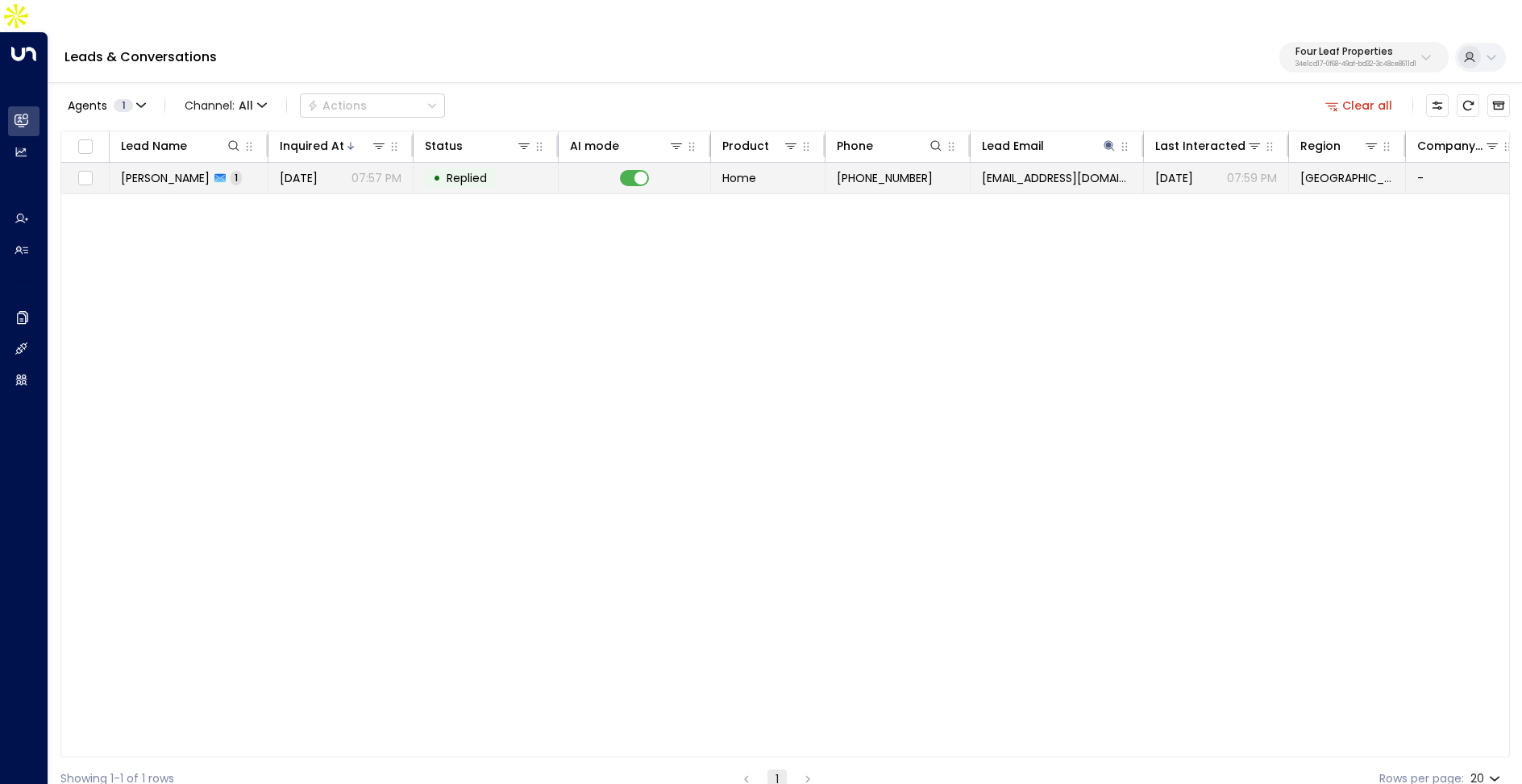
click at [793, 163] on td "Home" at bounding box center [768, 178] width 114 height 31
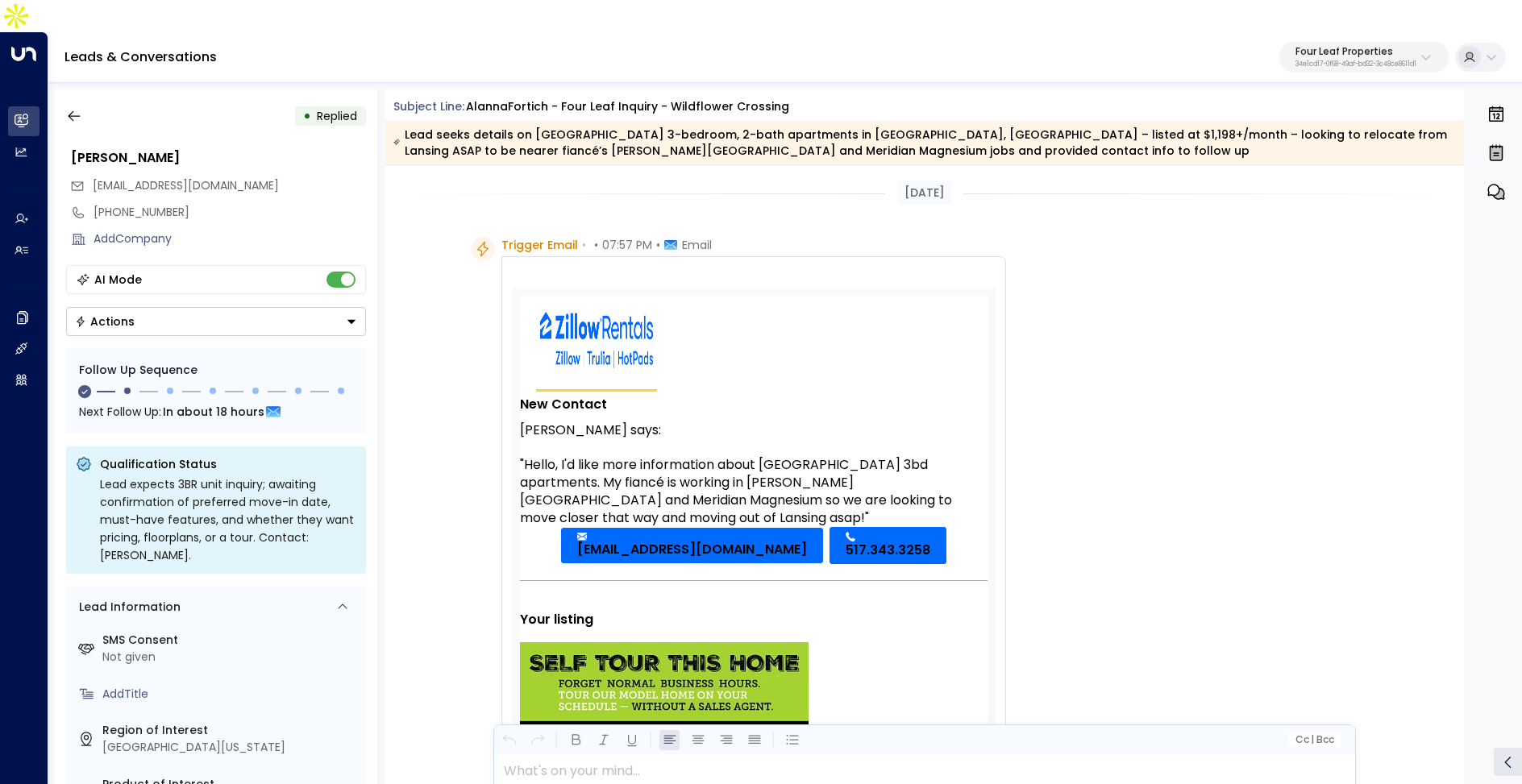
scroll to position [28, 0]
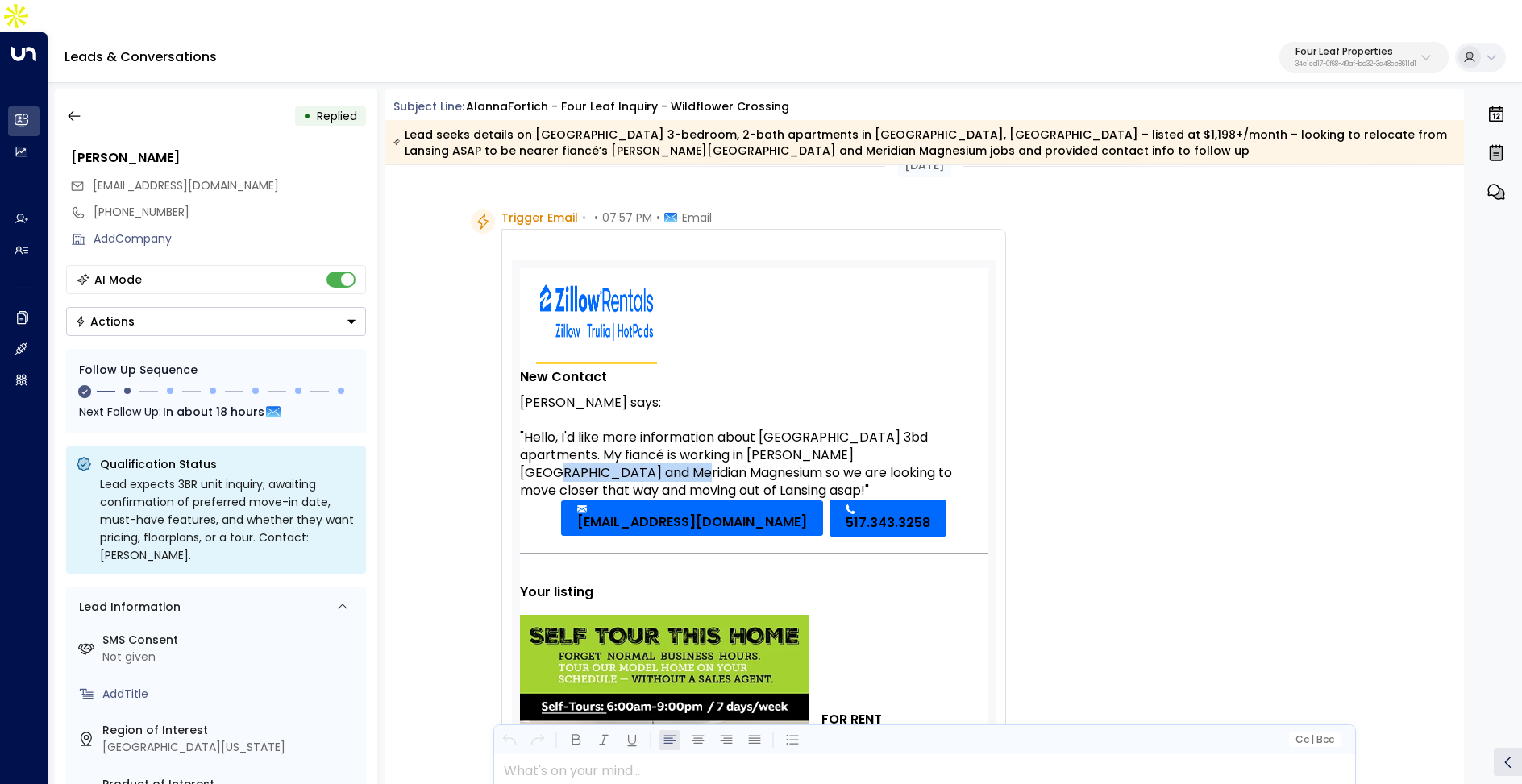
drag, startPoint x: 862, startPoint y: 412, endPoint x: 594, endPoint y: 443, distance: 269.8
click at [594, 443] on div ""Hello, I'd like more information about Wildflower Crossing 3bd apartments. My …" at bounding box center [754, 464] width 468 height 71
copy div "Meridian Magnesium"
drag, startPoint x: 754, startPoint y: 421, endPoint x: 596, endPoint y: 442, distance: 159.4
click at [596, 442] on div ""Hello, I'd like more information about Wildflower Crossing 3bd apartments. My …" at bounding box center [754, 464] width 468 height 71
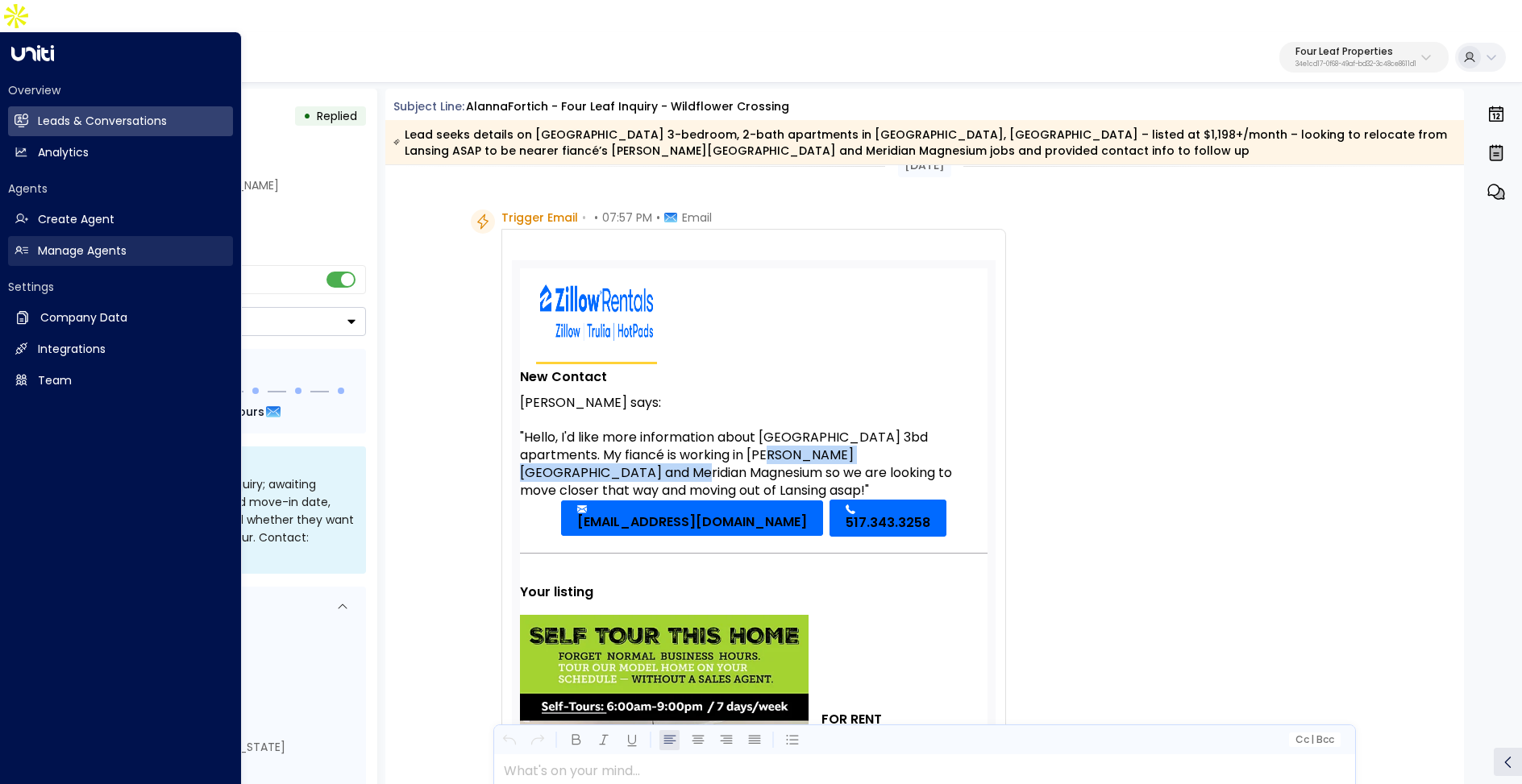
click at [95, 242] on h2 "Manage Agents" at bounding box center [82, 251] width 88 height 17
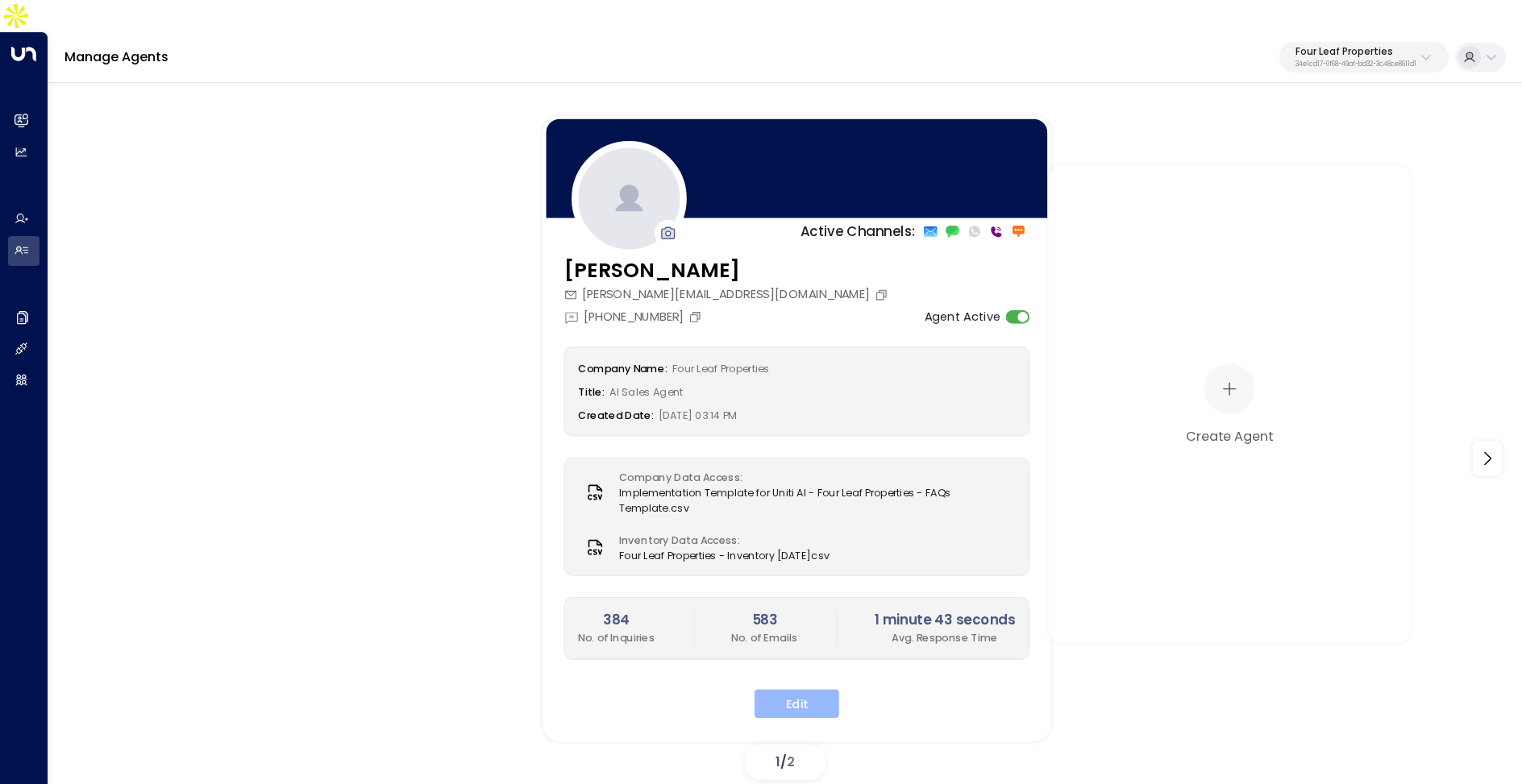
click at [803, 689] on button "Edit" at bounding box center [797, 703] width 84 height 29
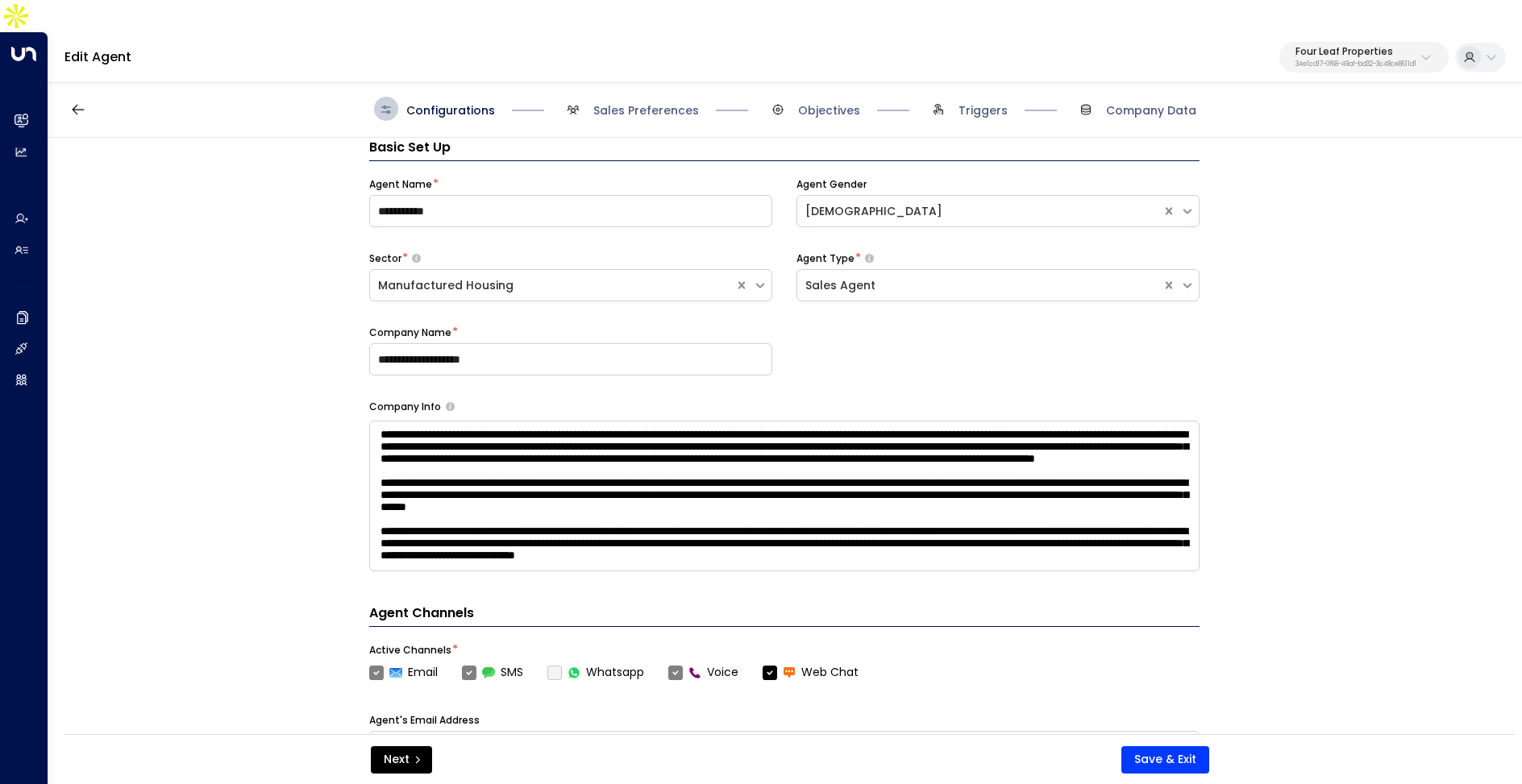
scroll to position [3, 0]
click at [616, 97] on span "Sales Preferences" at bounding box center [630, 108] width 138 height 24
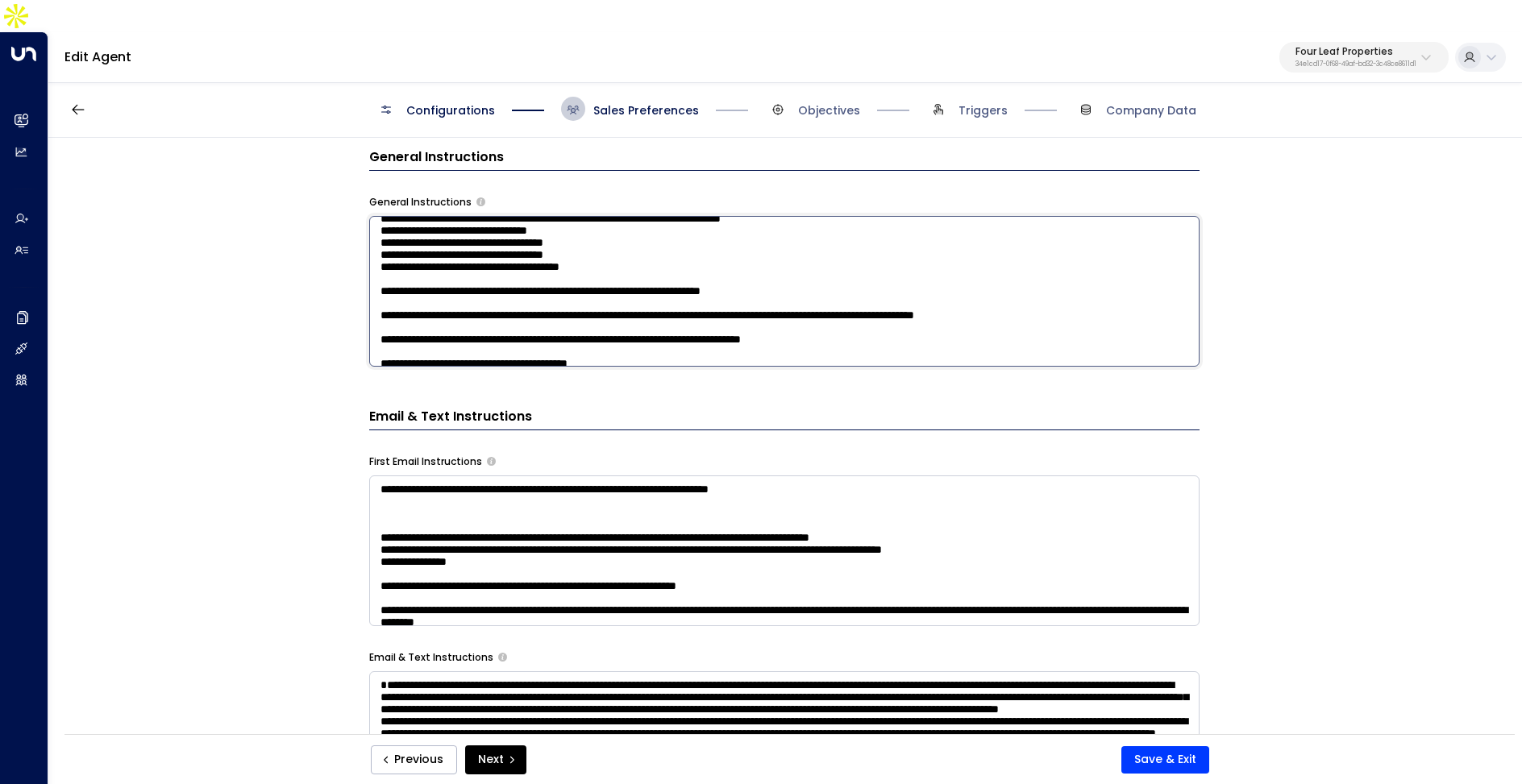
scroll to position [109, 0]
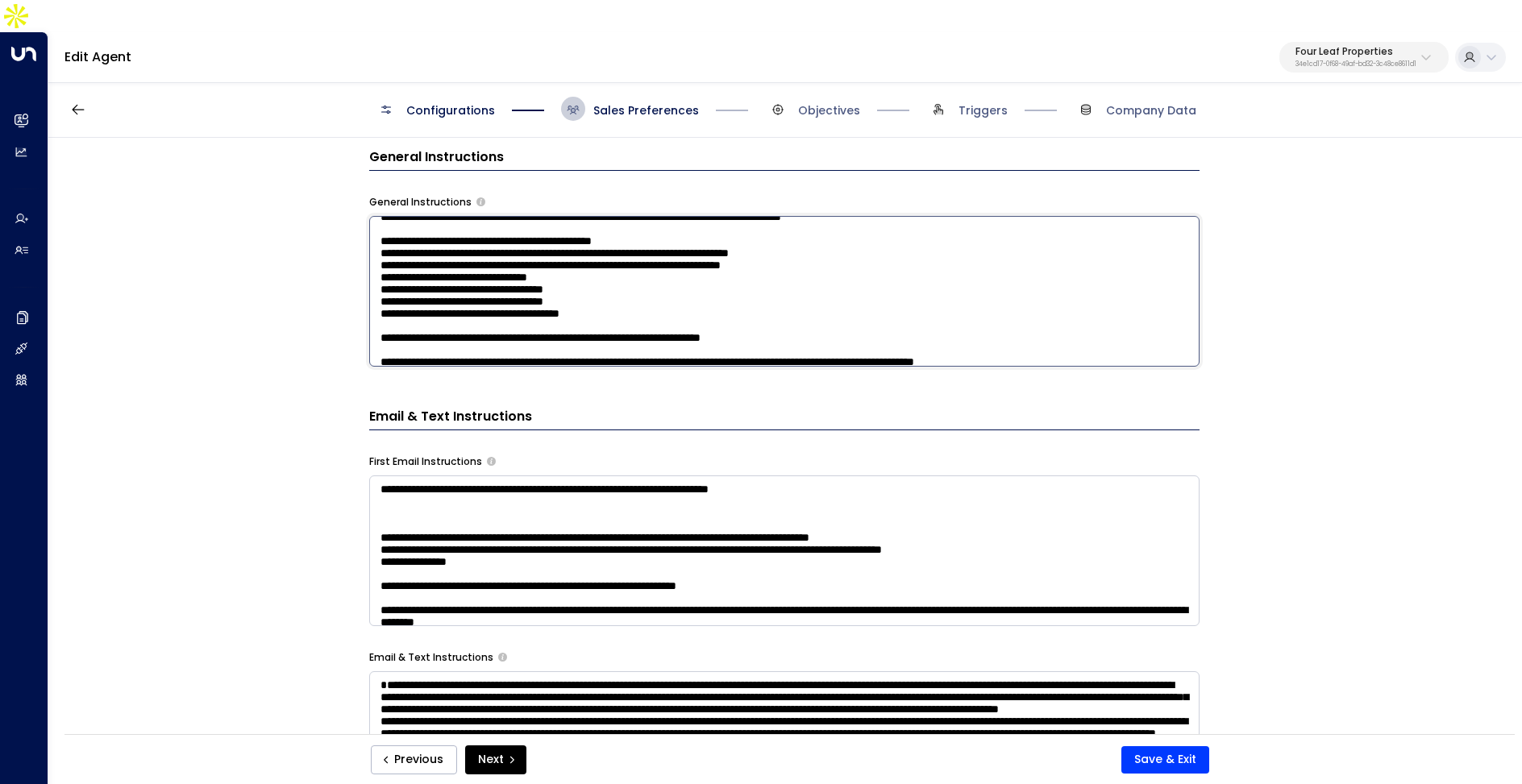
click at [680, 310] on textarea at bounding box center [784, 290] width 831 height 150
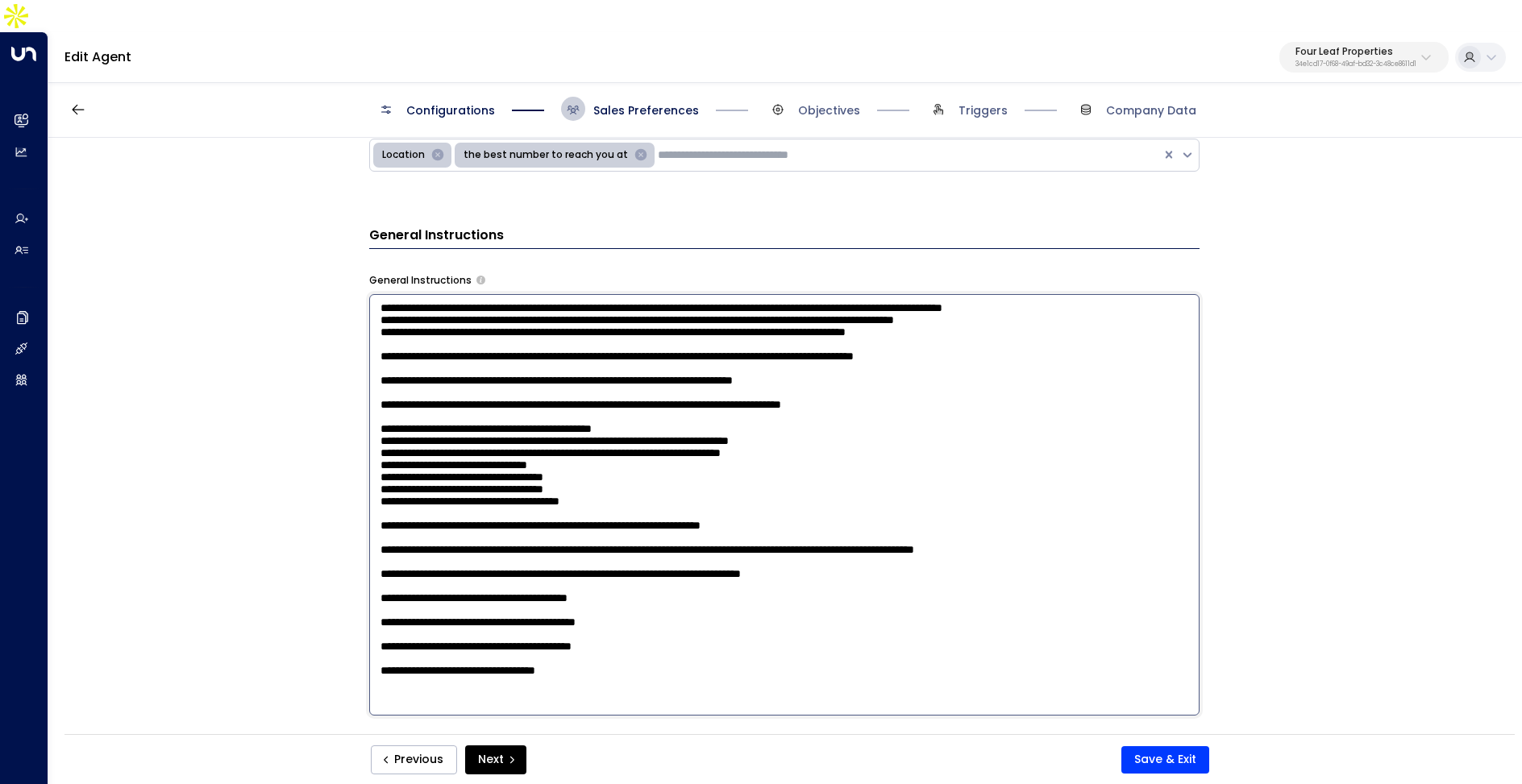
scroll to position [58, 0]
click at [244, 549] on div "**********" at bounding box center [784, 457] width 1472 height 639
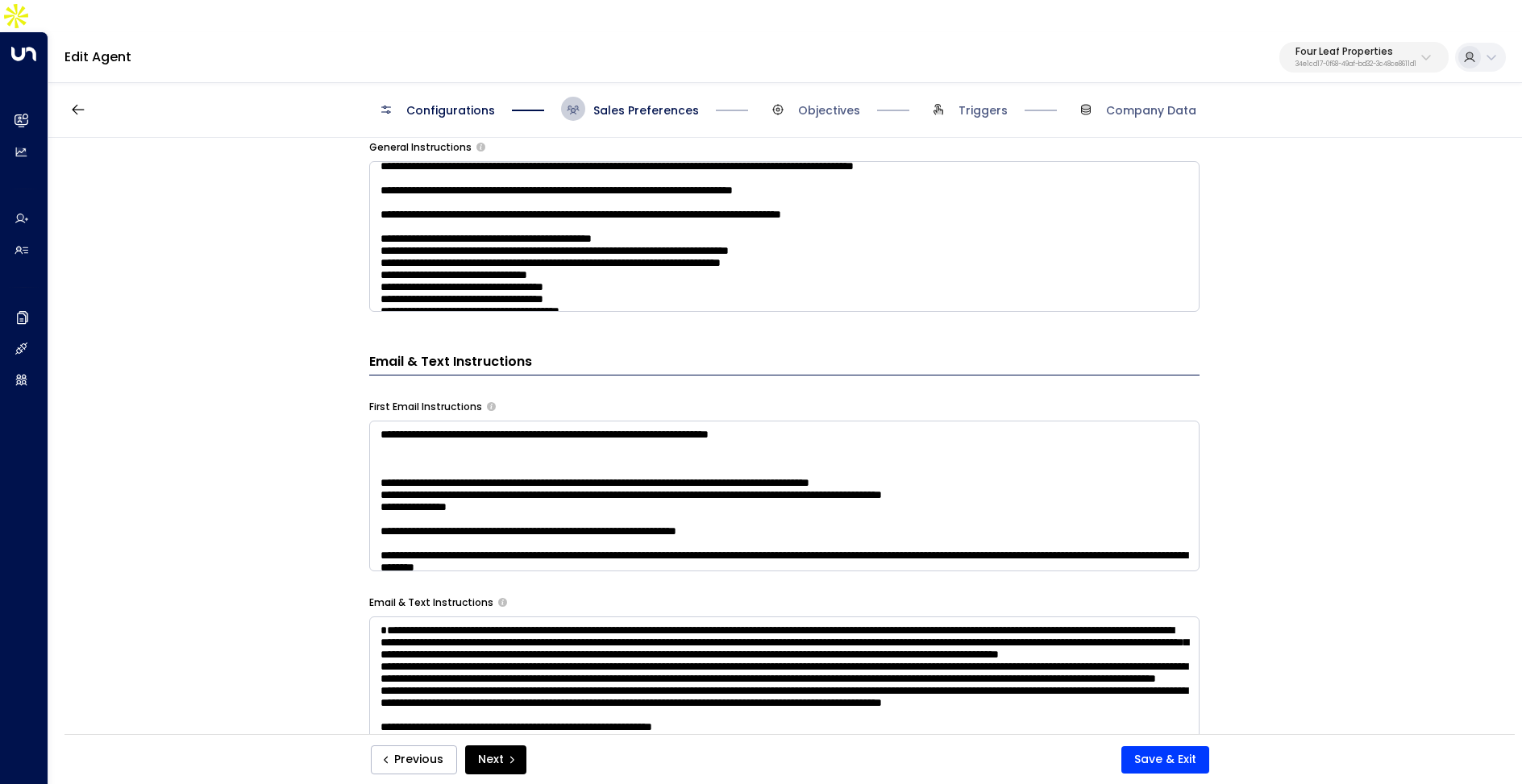
scroll to position [766, 0]
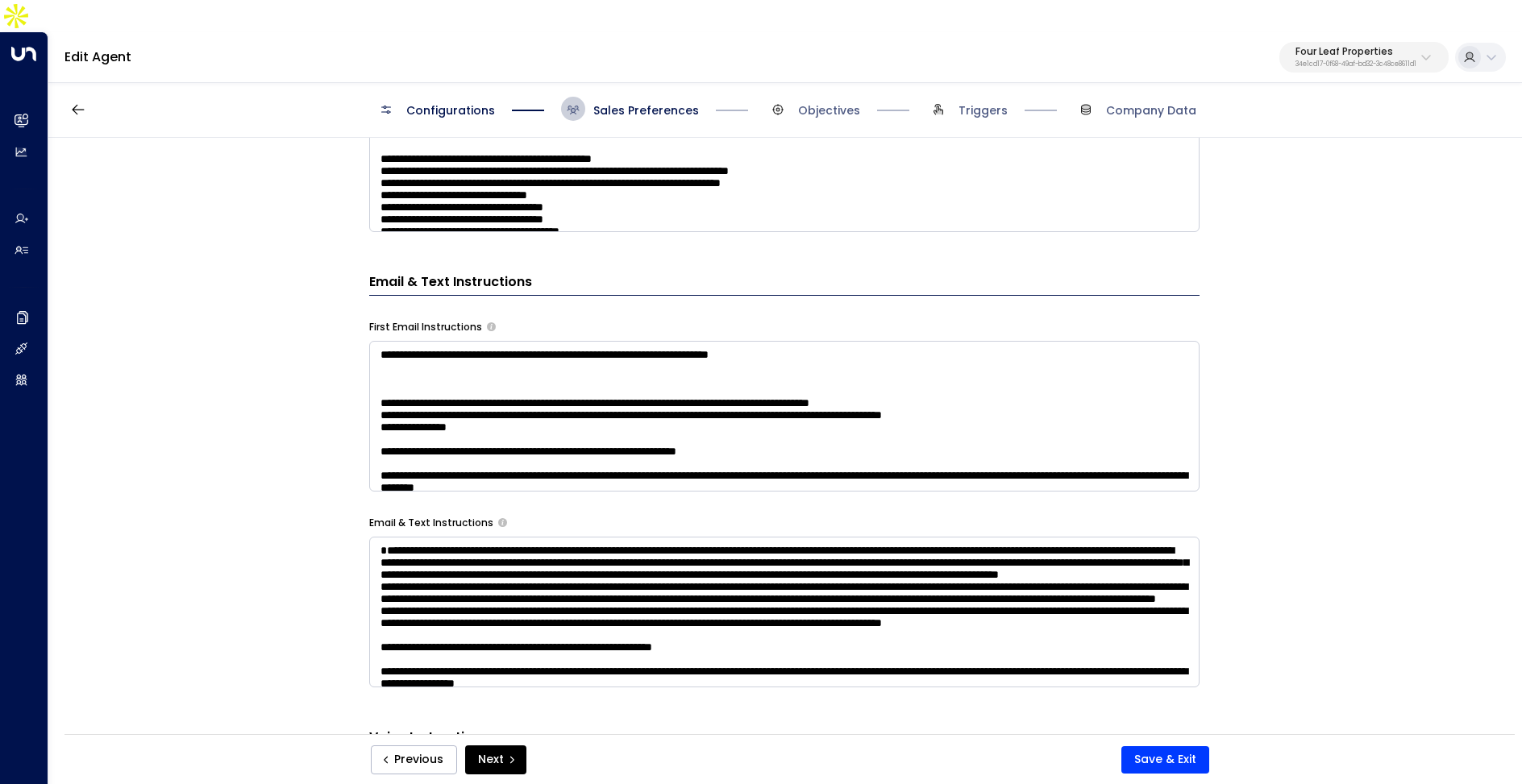
click at [587, 97] on span "Sales Preferences" at bounding box center [630, 108] width 138 height 24
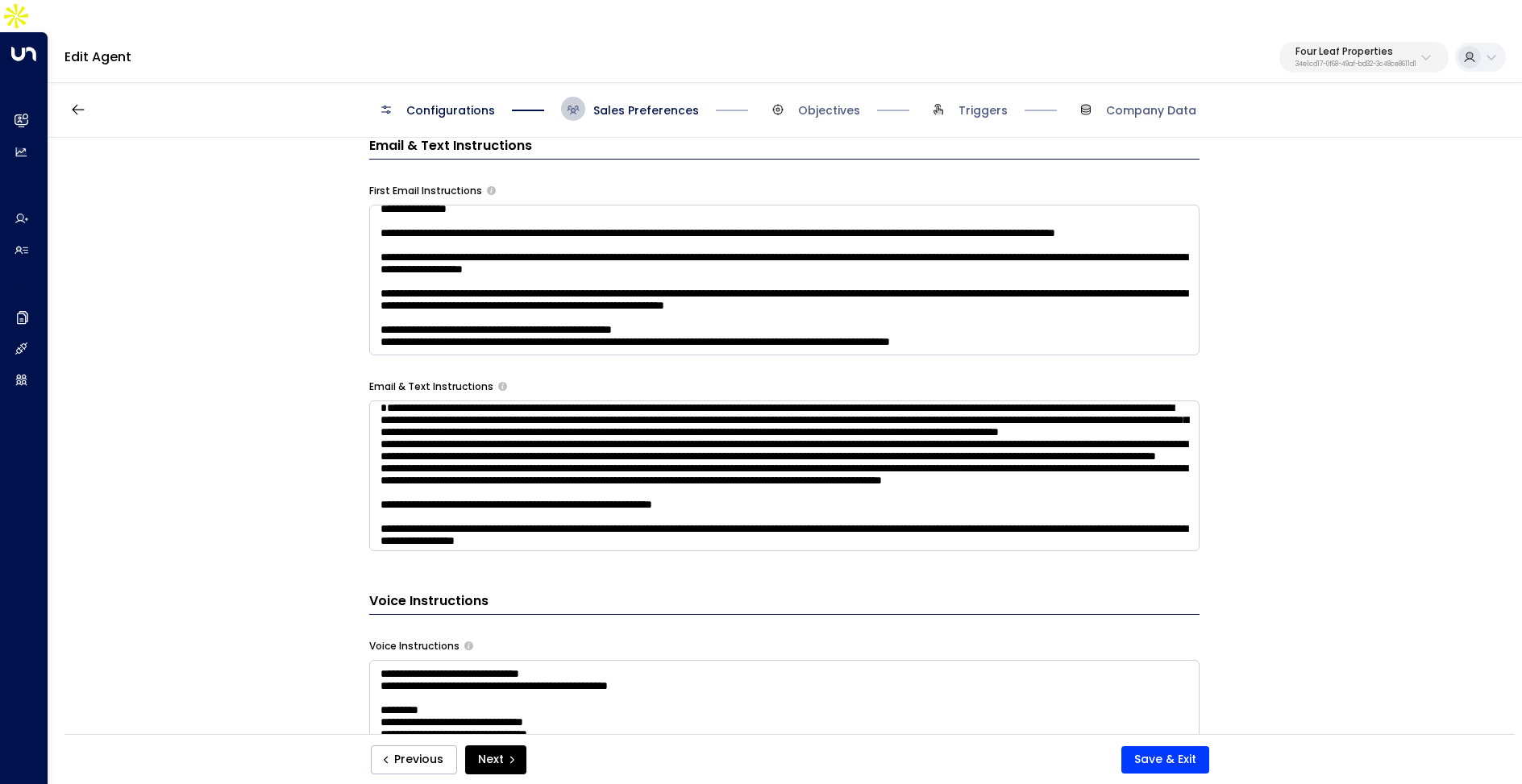
scroll to position [924, 0]
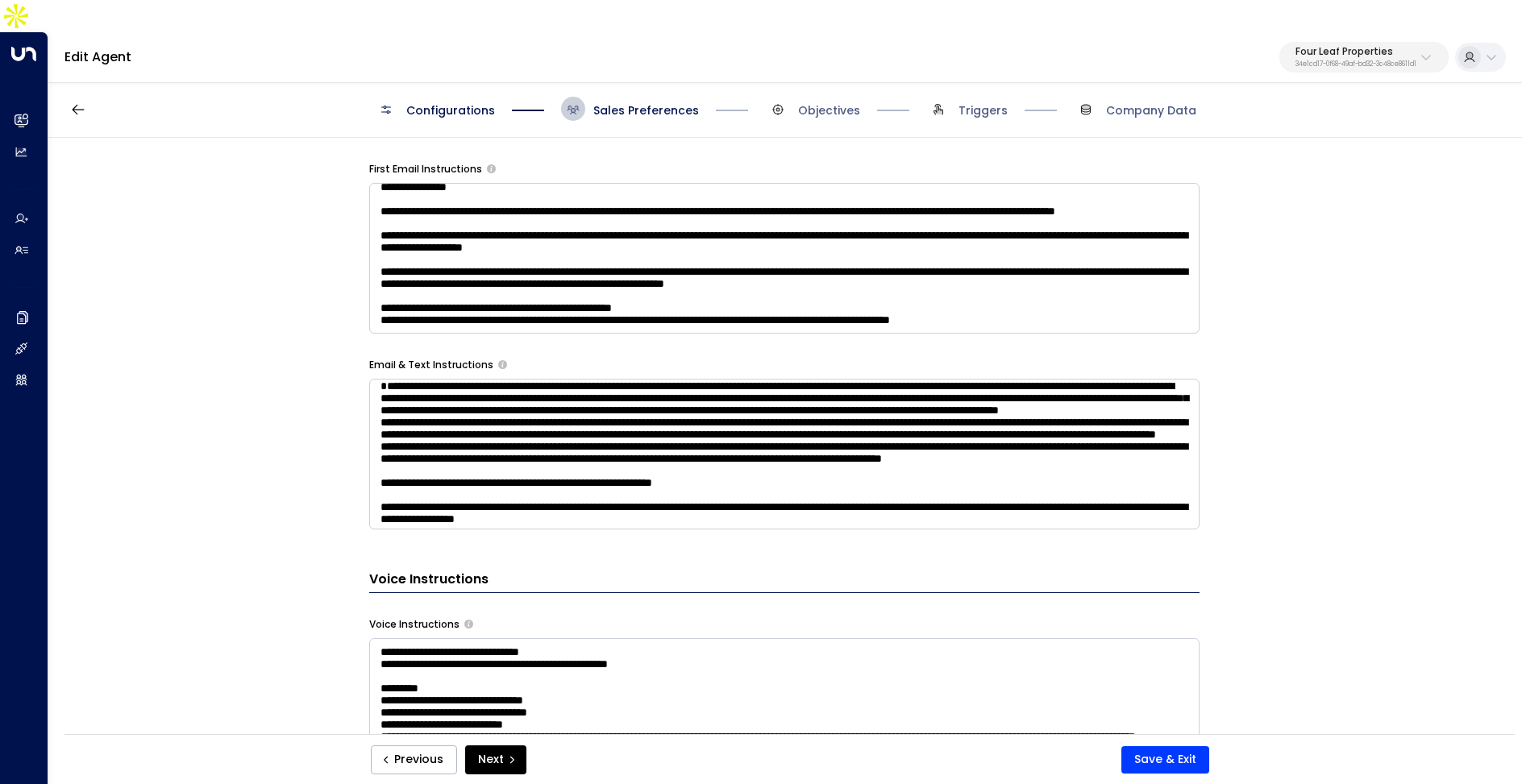
click at [747, 390] on textarea at bounding box center [784, 453] width 831 height 150
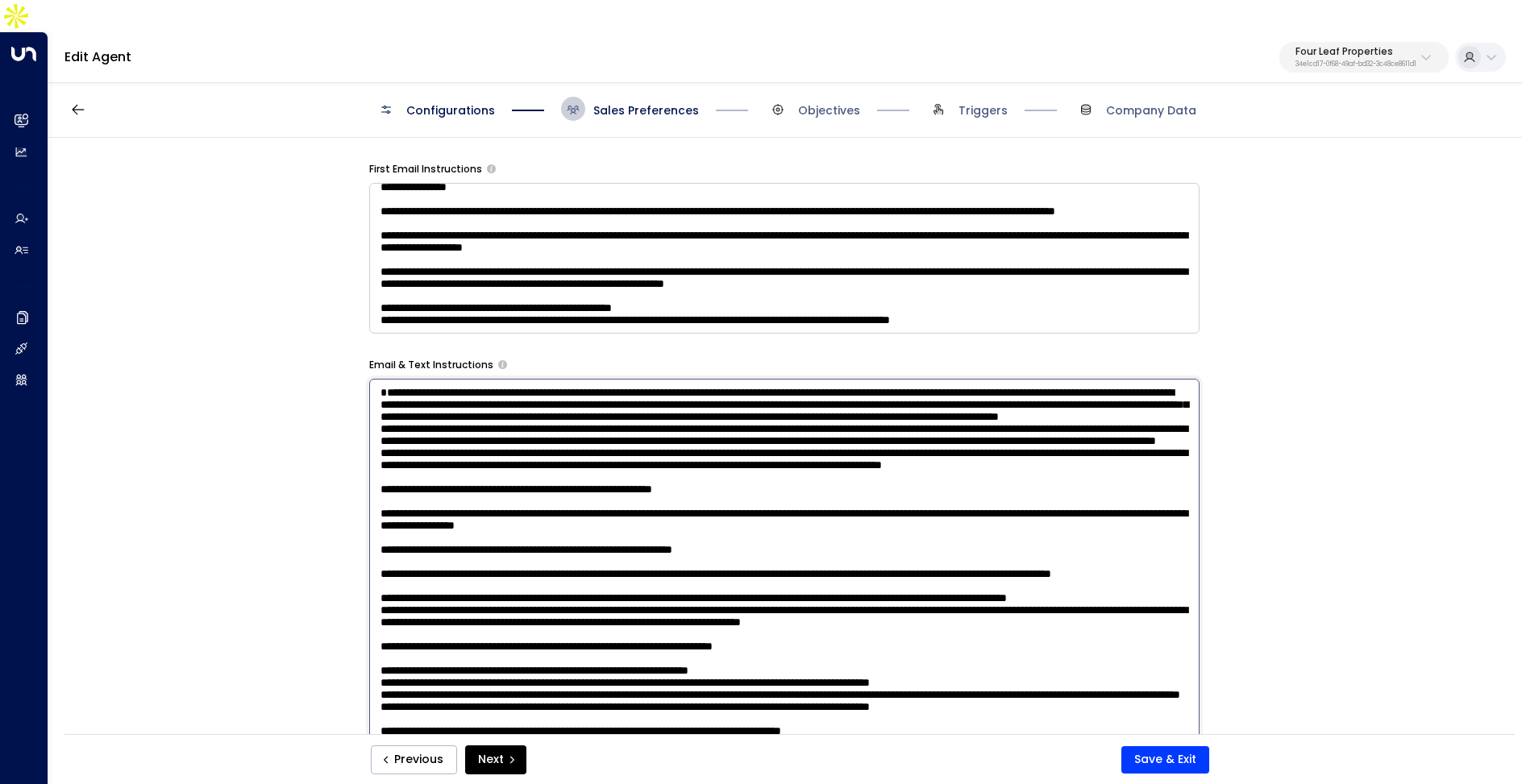
click at [747, 390] on textarea at bounding box center [784, 589] width 831 height 422
click at [713, 438] on textarea at bounding box center [784, 589] width 831 height 422
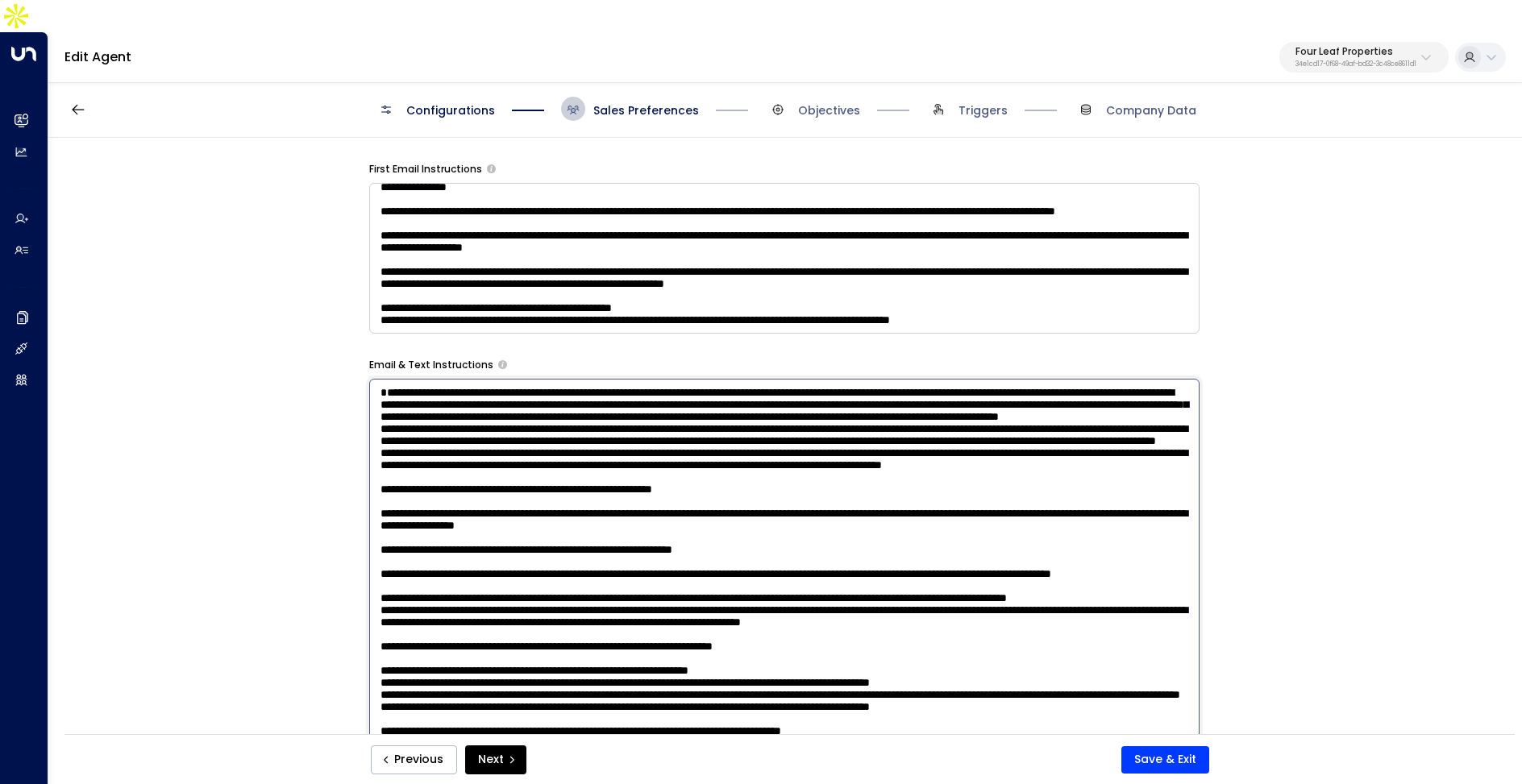
scroll to position [43, 0]
click at [724, 516] on textarea at bounding box center [784, 589] width 831 height 422
click at [734, 555] on textarea at bounding box center [784, 589] width 831 height 422
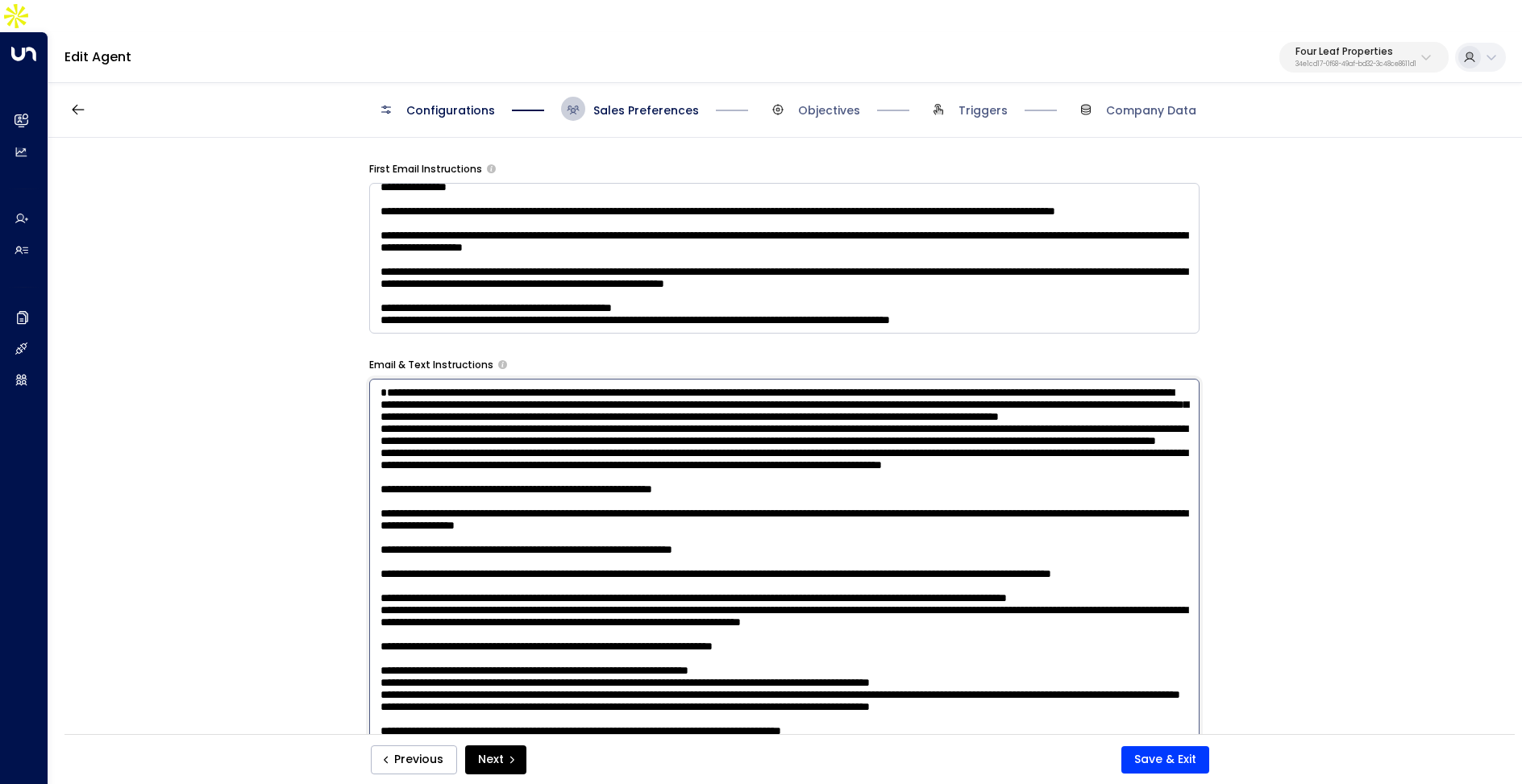
click at [734, 555] on textarea at bounding box center [784, 589] width 831 height 422
click at [728, 555] on textarea at bounding box center [784, 589] width 831 height 422
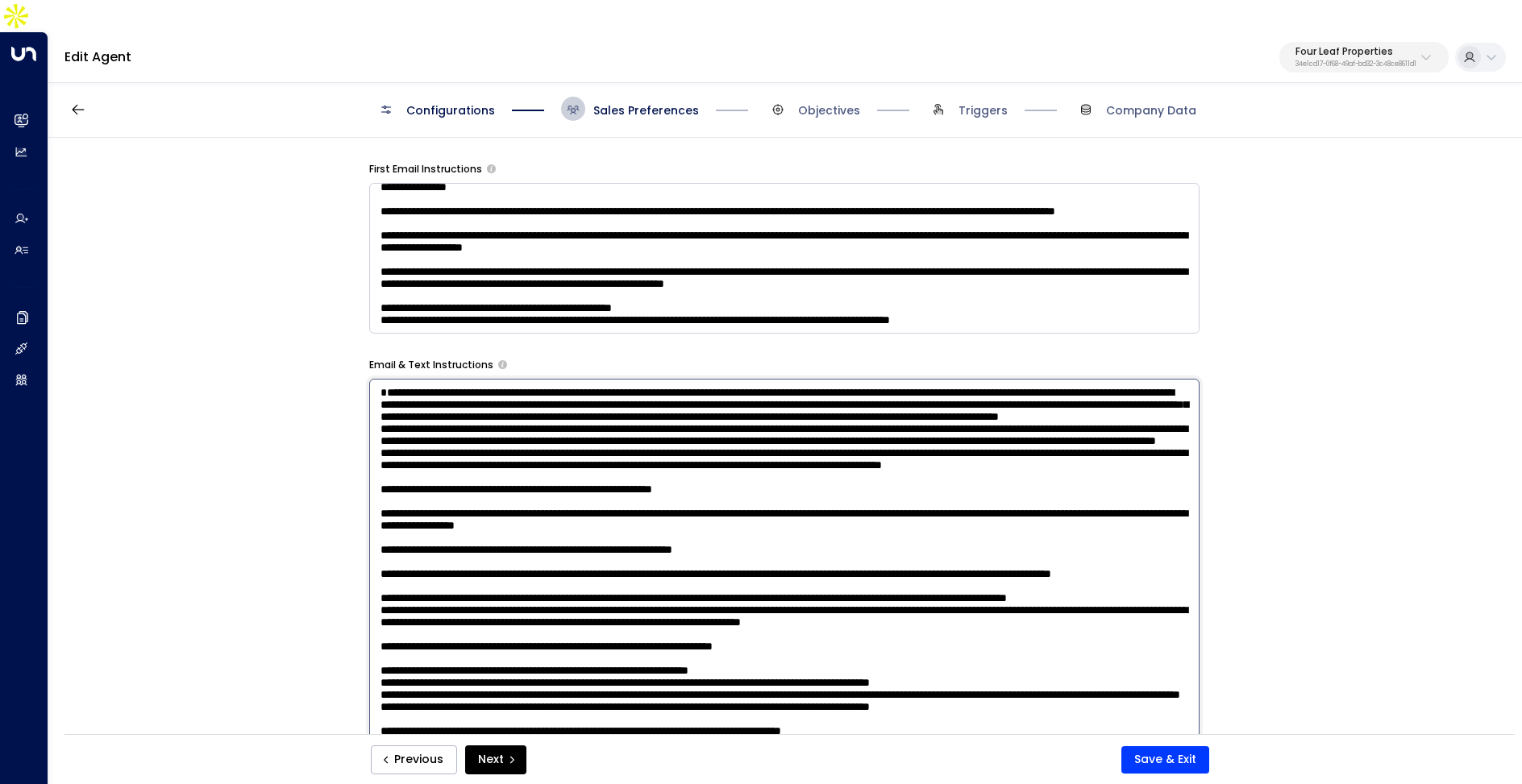
click at [728, 555] on textarea at bounding box center [784, 589] width 831 height 422
click at [727, 530] on textarea at bounding box center [784, 589] width 831 height 422
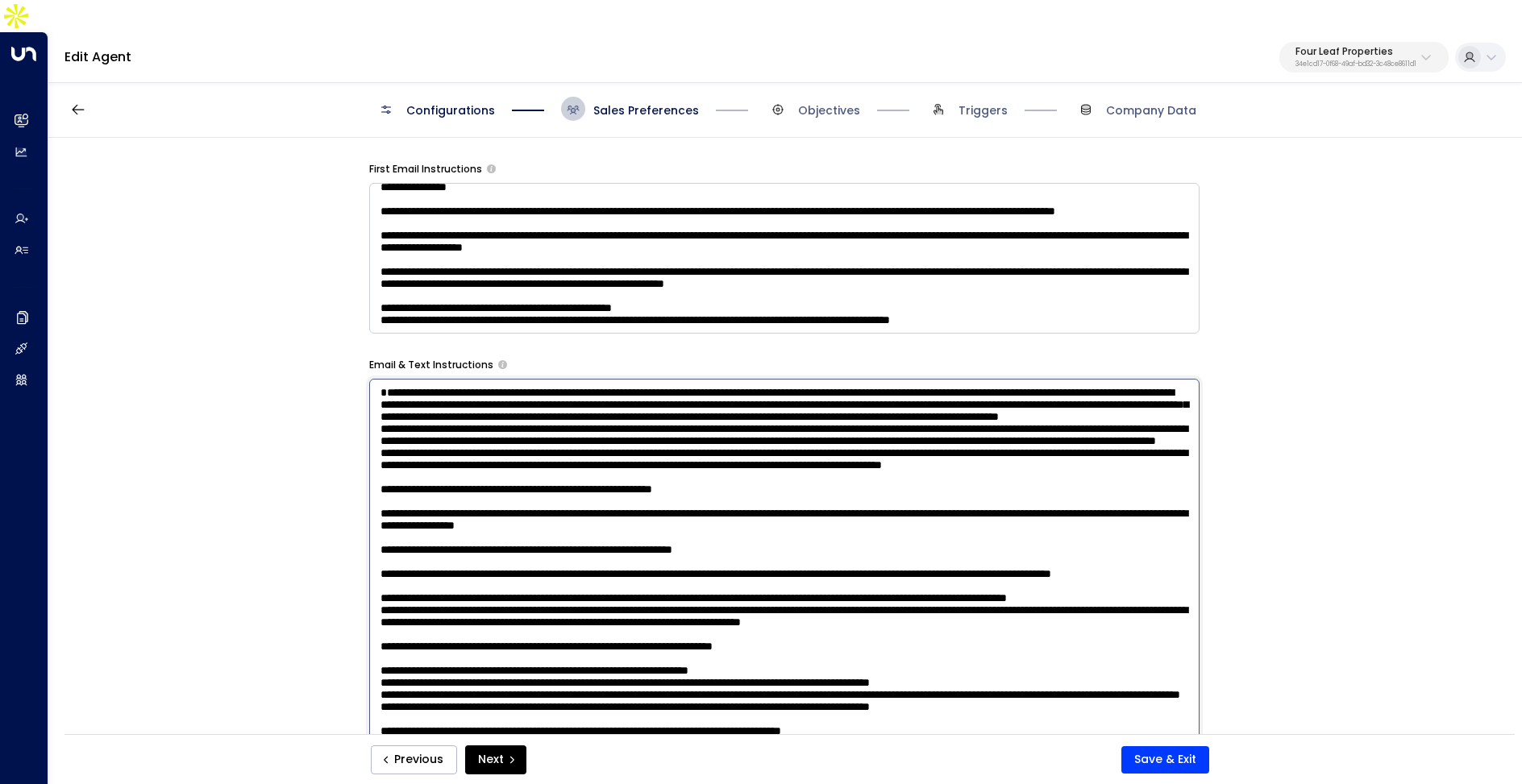
click at [727, 570] on textarea at bounding box center [784, 589] width 831 height 422
click at [707, 560] on textarea at bounding box center [784, 589] width 831 height 422
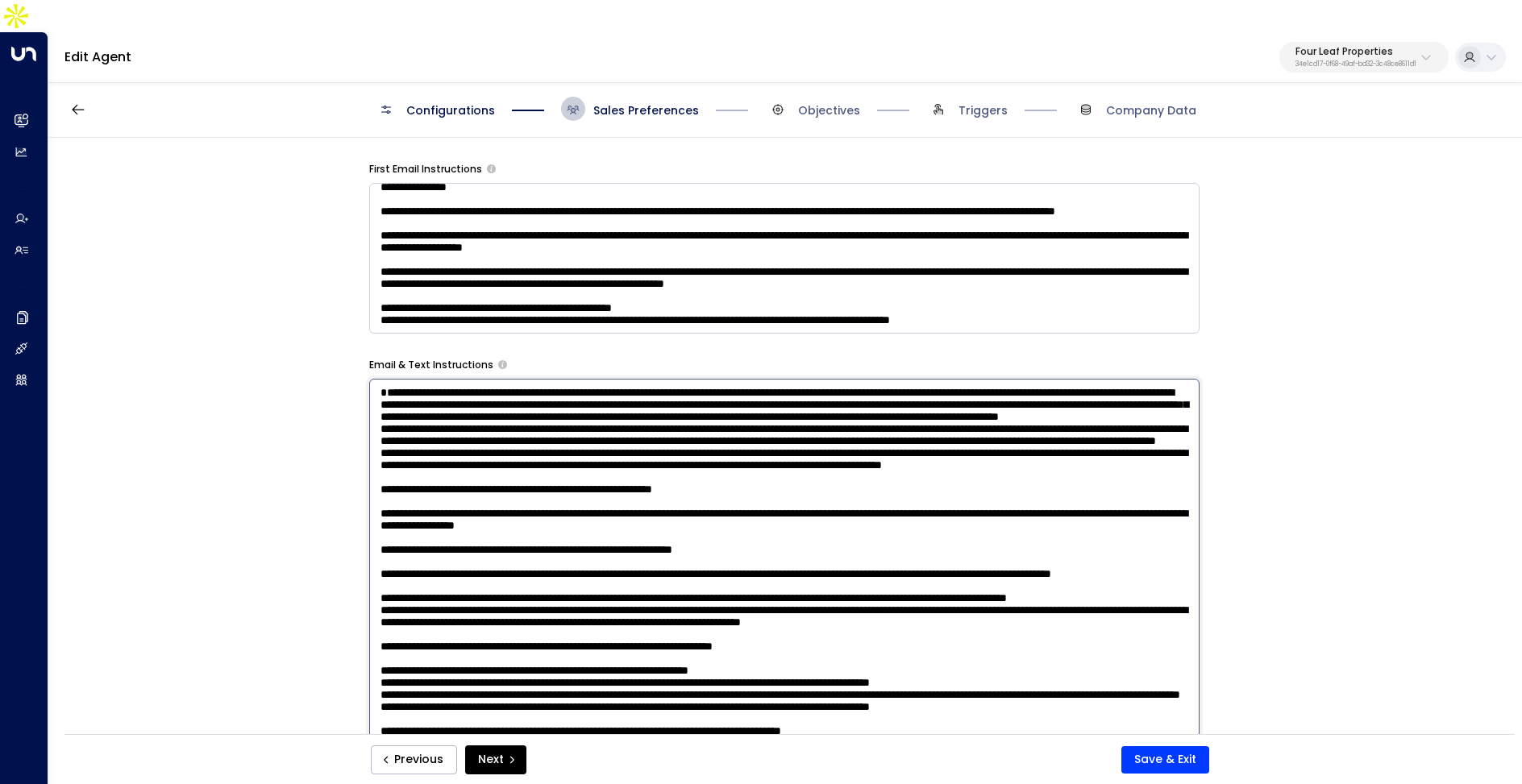
click at [707, 560] on textarea at bounding box center [784, 589] width 831 height 422
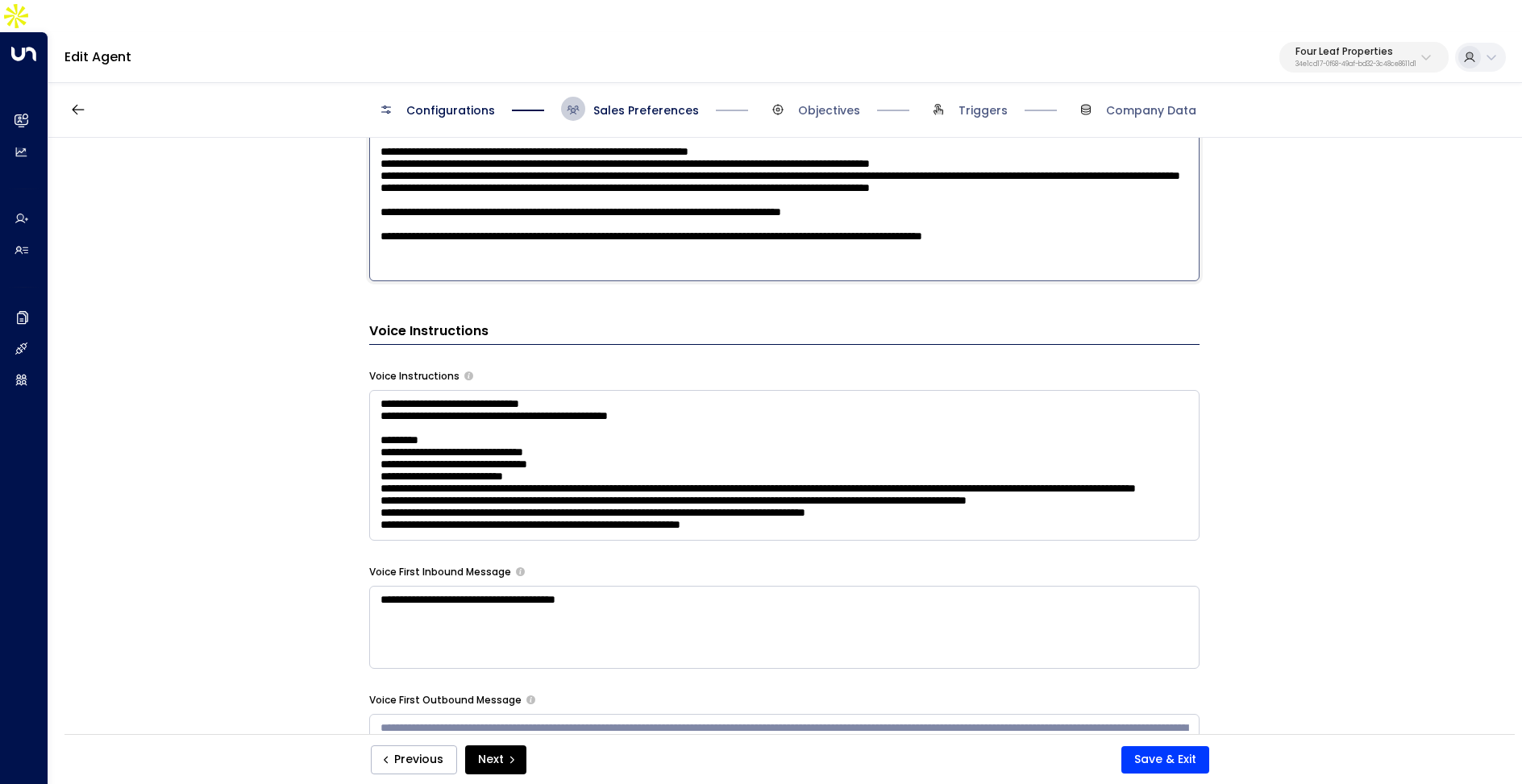
scroll to position [1485, 0]
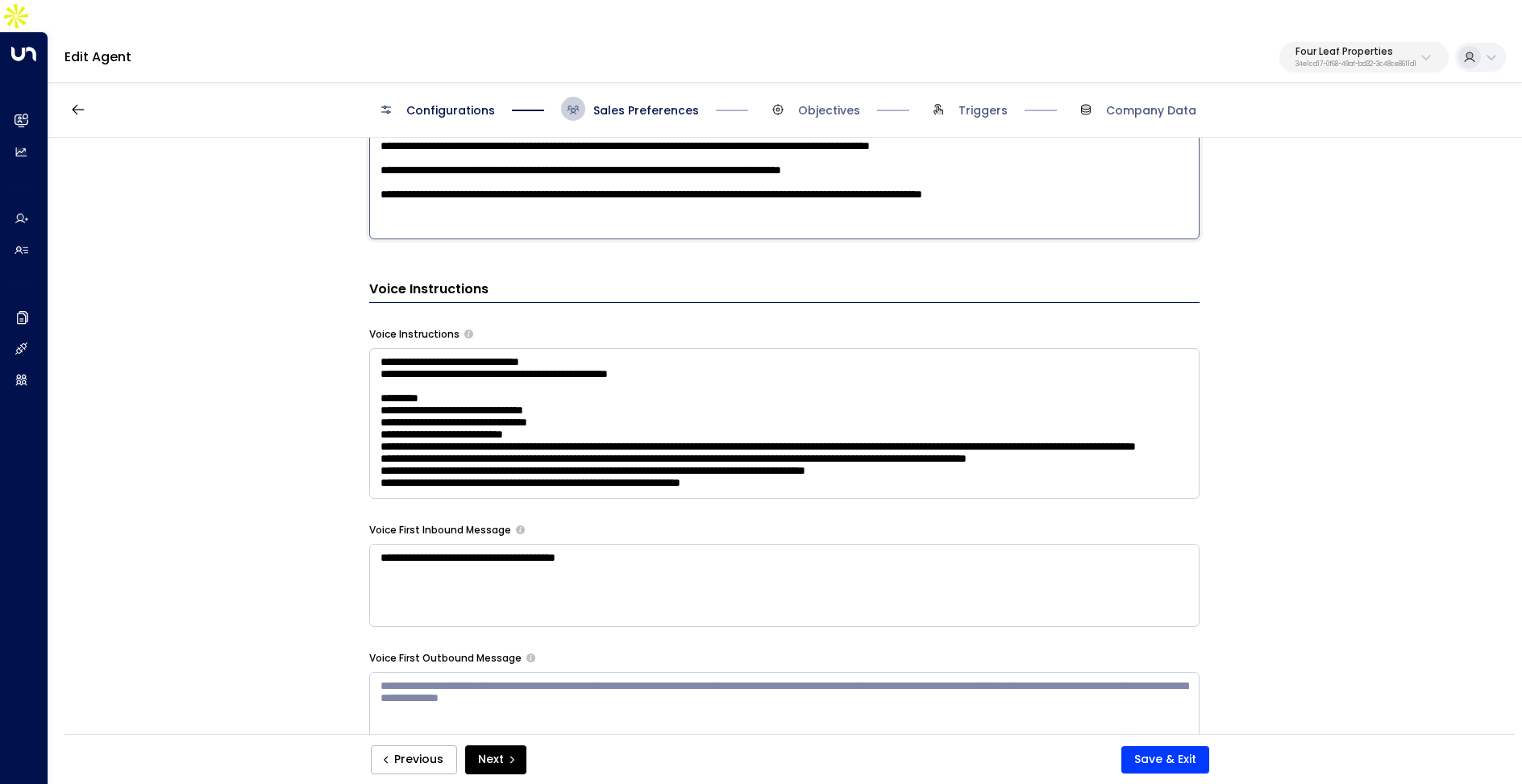
click at [276, 138] on div "**********" at bounding box center [784, 457] width 1472 height 639
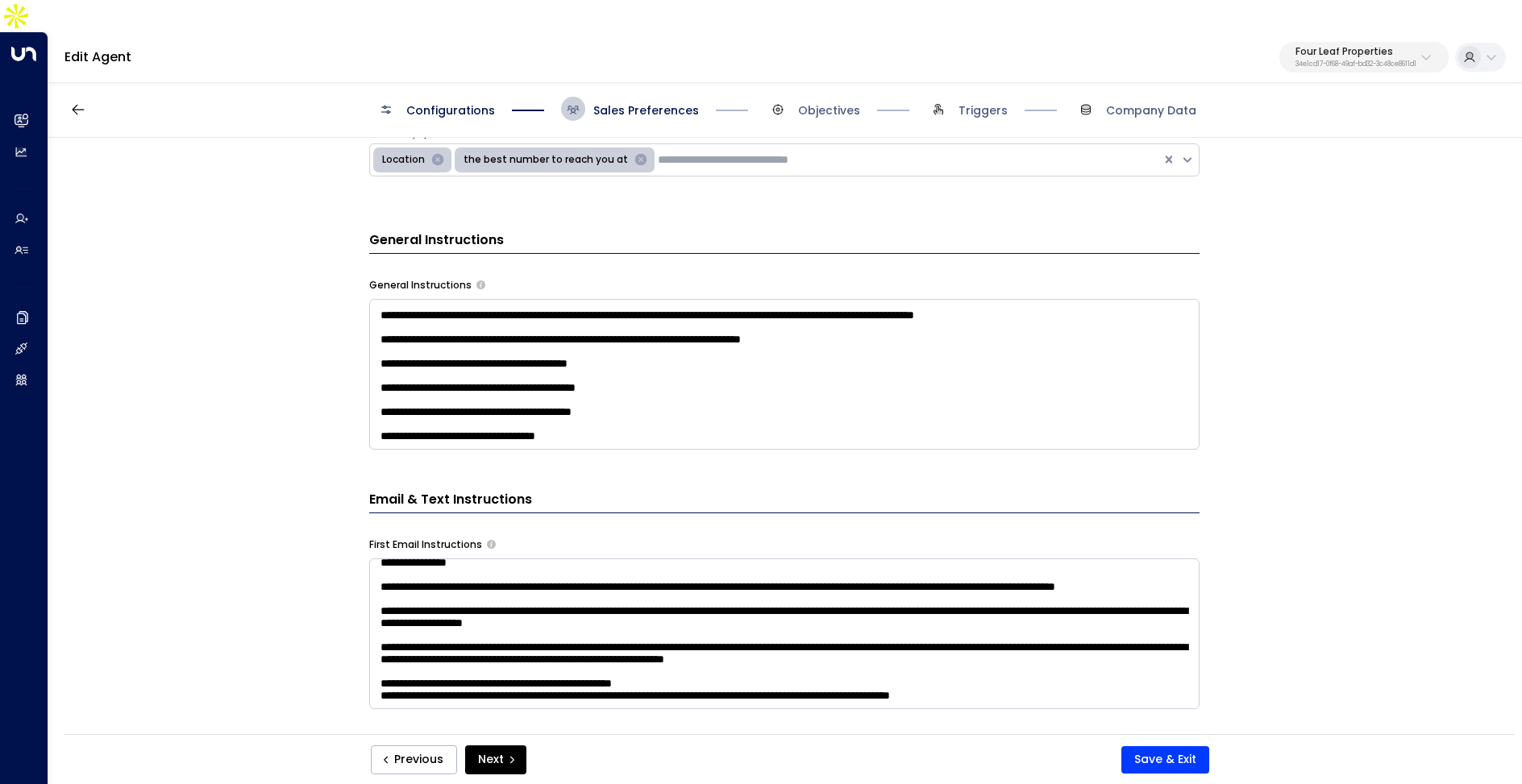
scroll to position [109, 0]
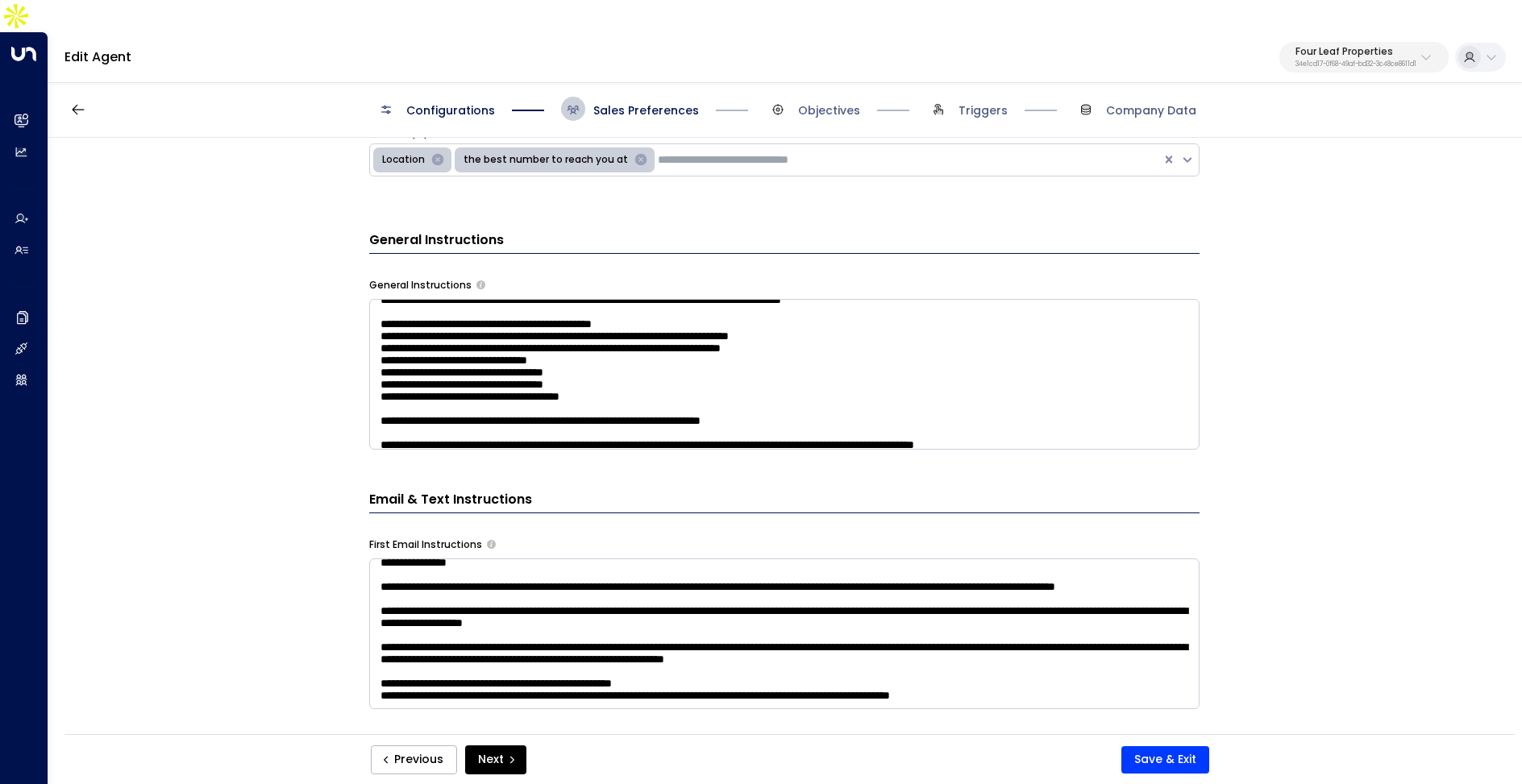
click at [742, 352] on textarea at bounding box center [784, 374] width 831 height 150
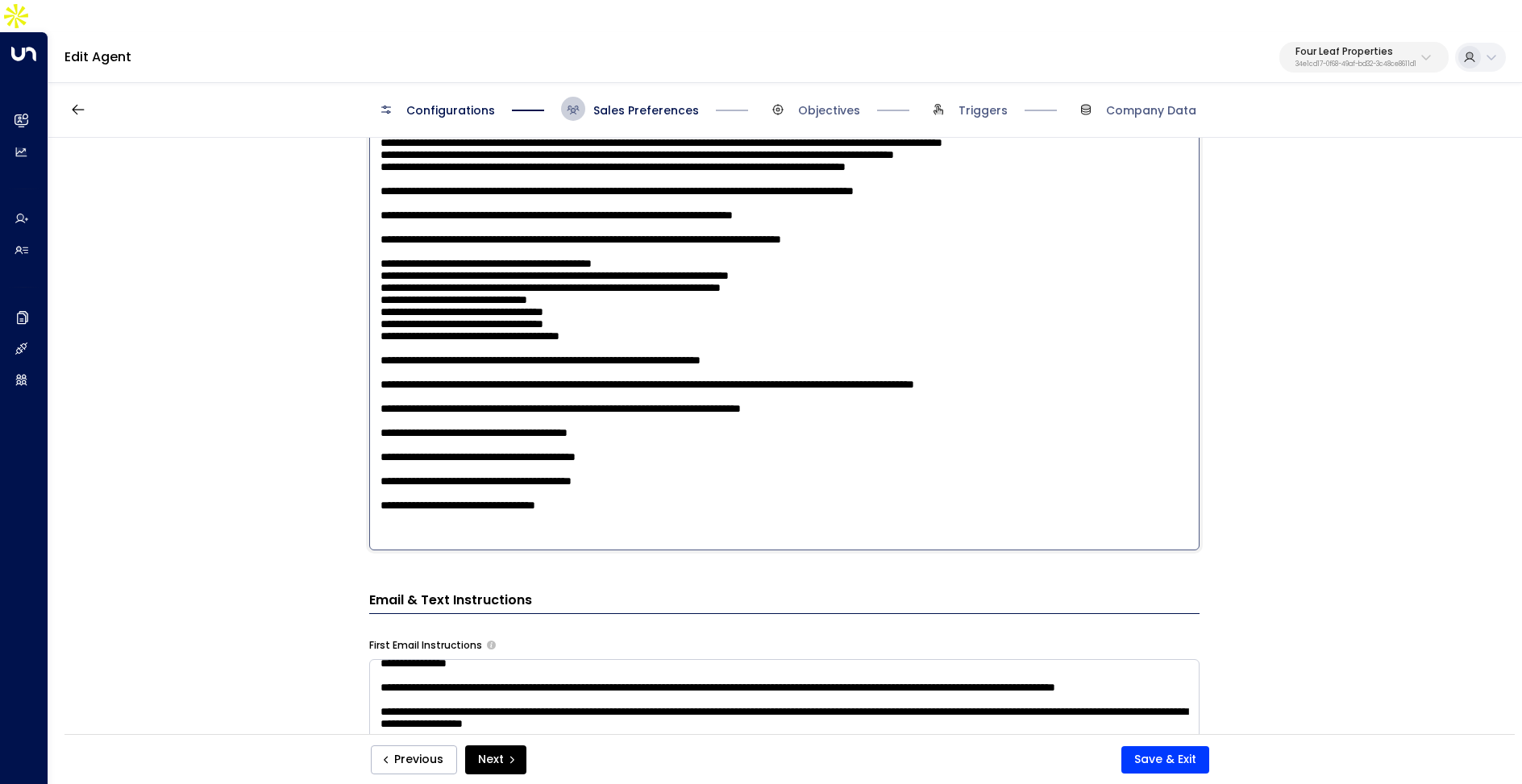
scroll to position [743, 0]
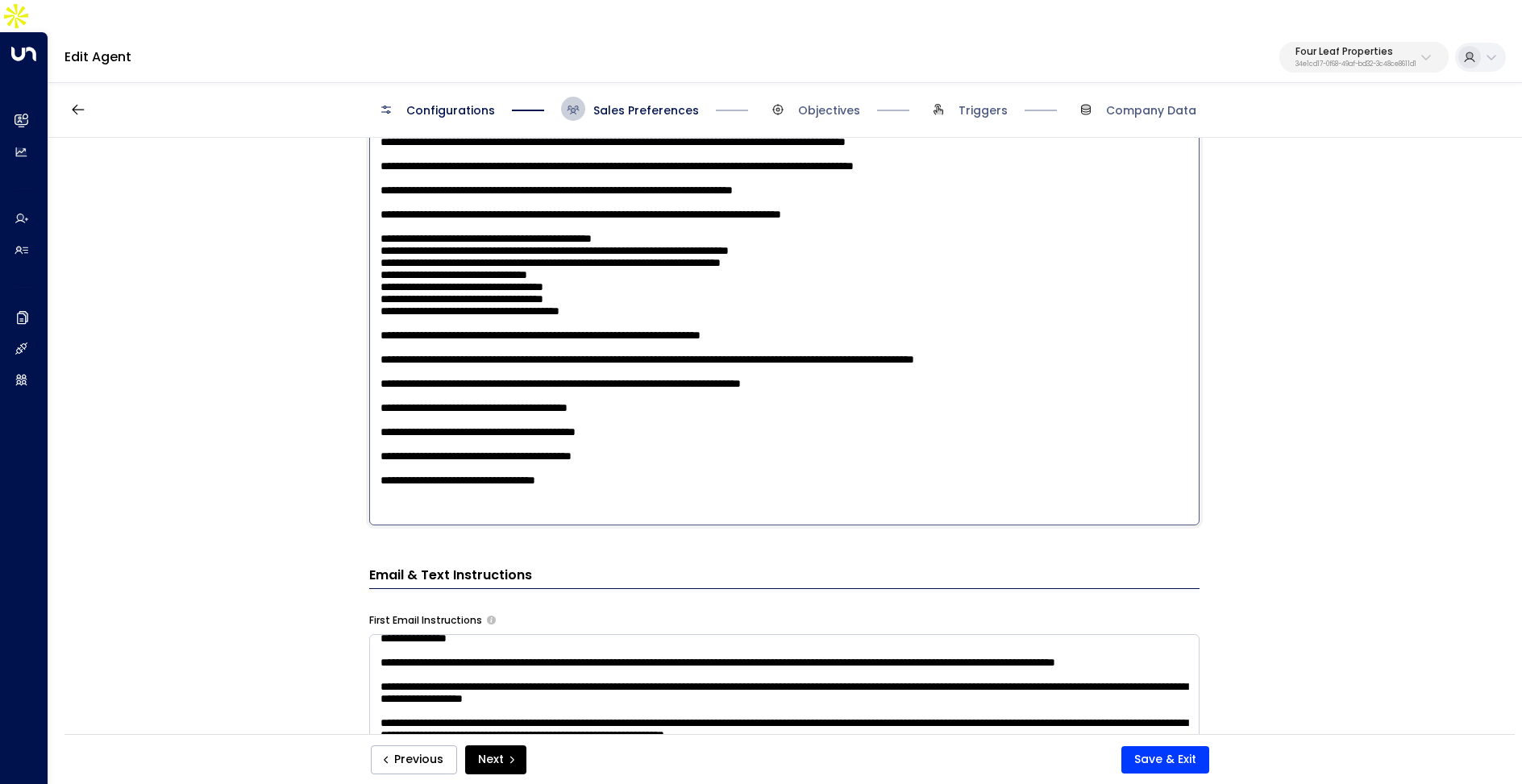
click at [697, 487] on textarea at bounding box center [784, 314] width 831 height 422
type textarea "**********"
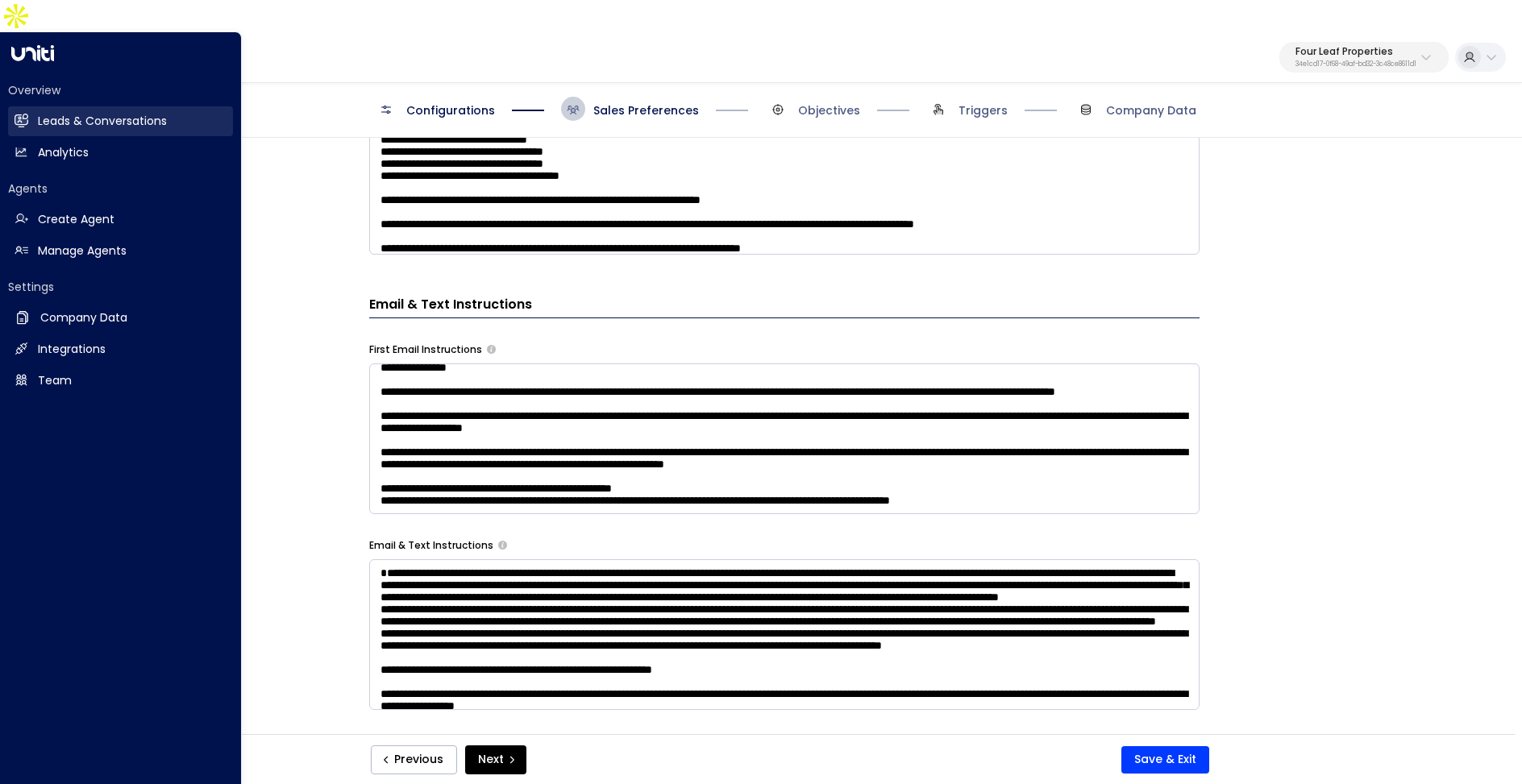
click at [31, 106] on link "Leads & Conversations Leads & Conversations" at bounding box center [120, 121] width 225 height 30
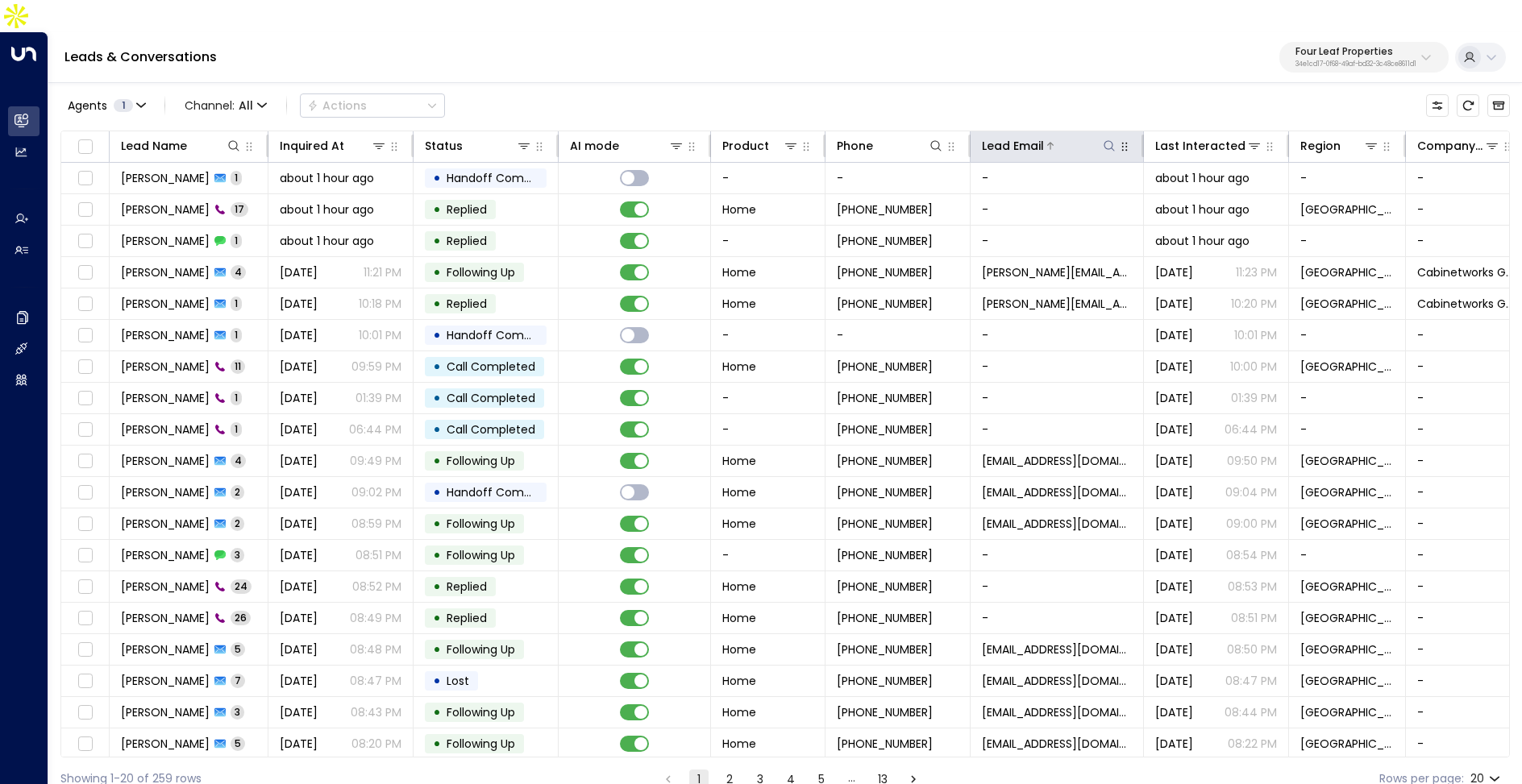
click at [1107, 139] on icon at bounding box center [1109, 145] width 12 height 12
type input "**********"
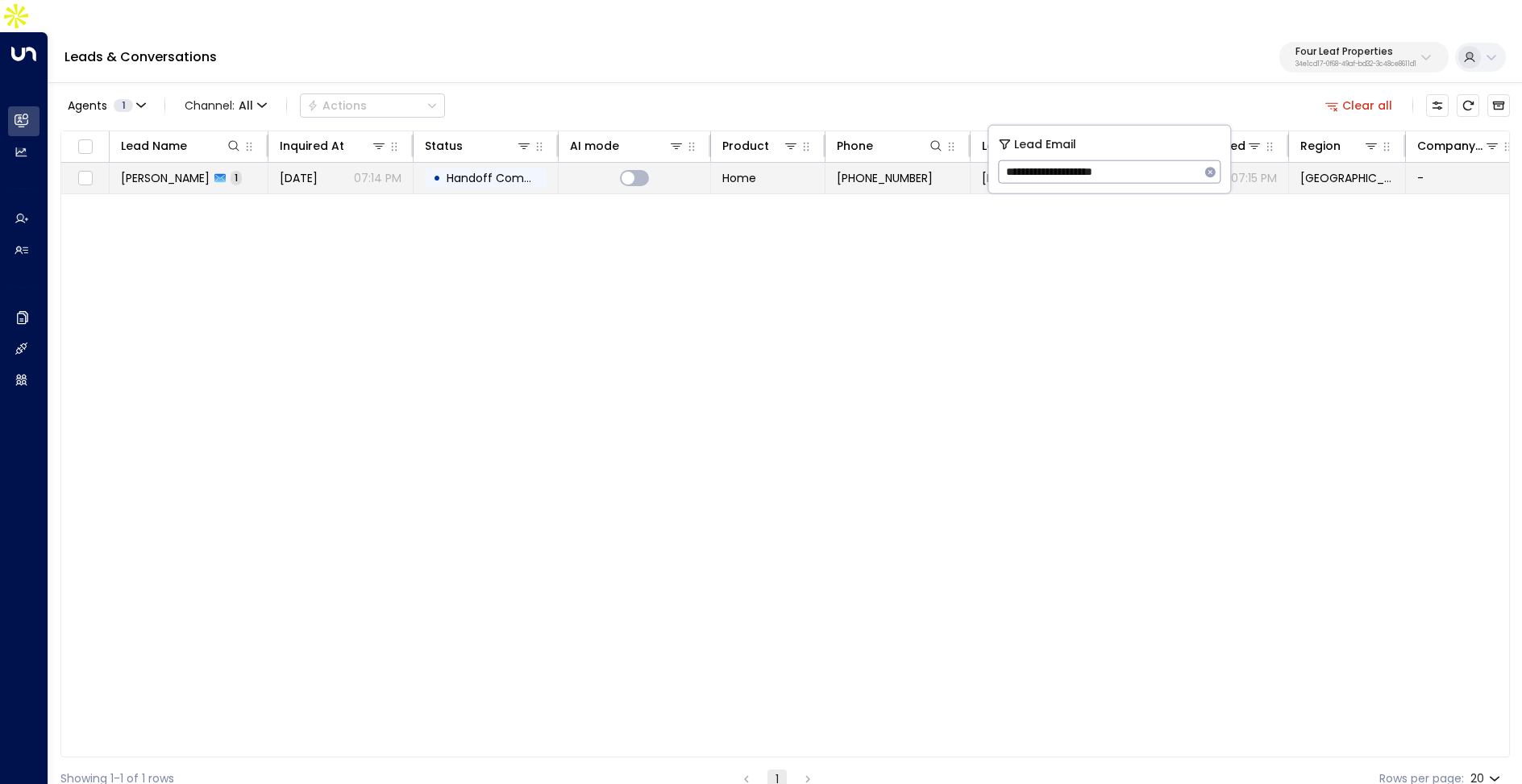
click at [317, 170] on span "[DATE]" at bounding box center [299, 177] width 38 height 16
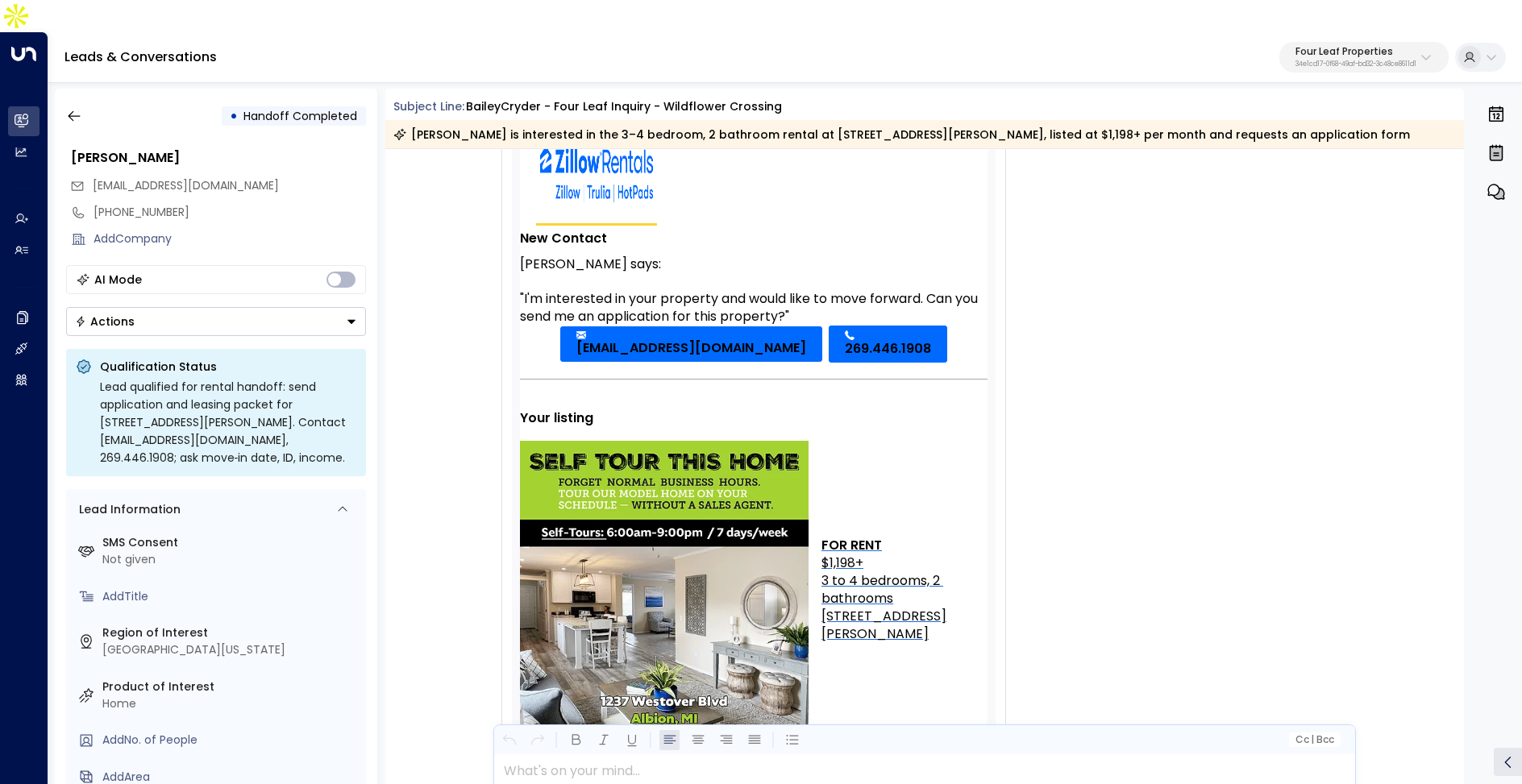
scroll to position [88, 0]
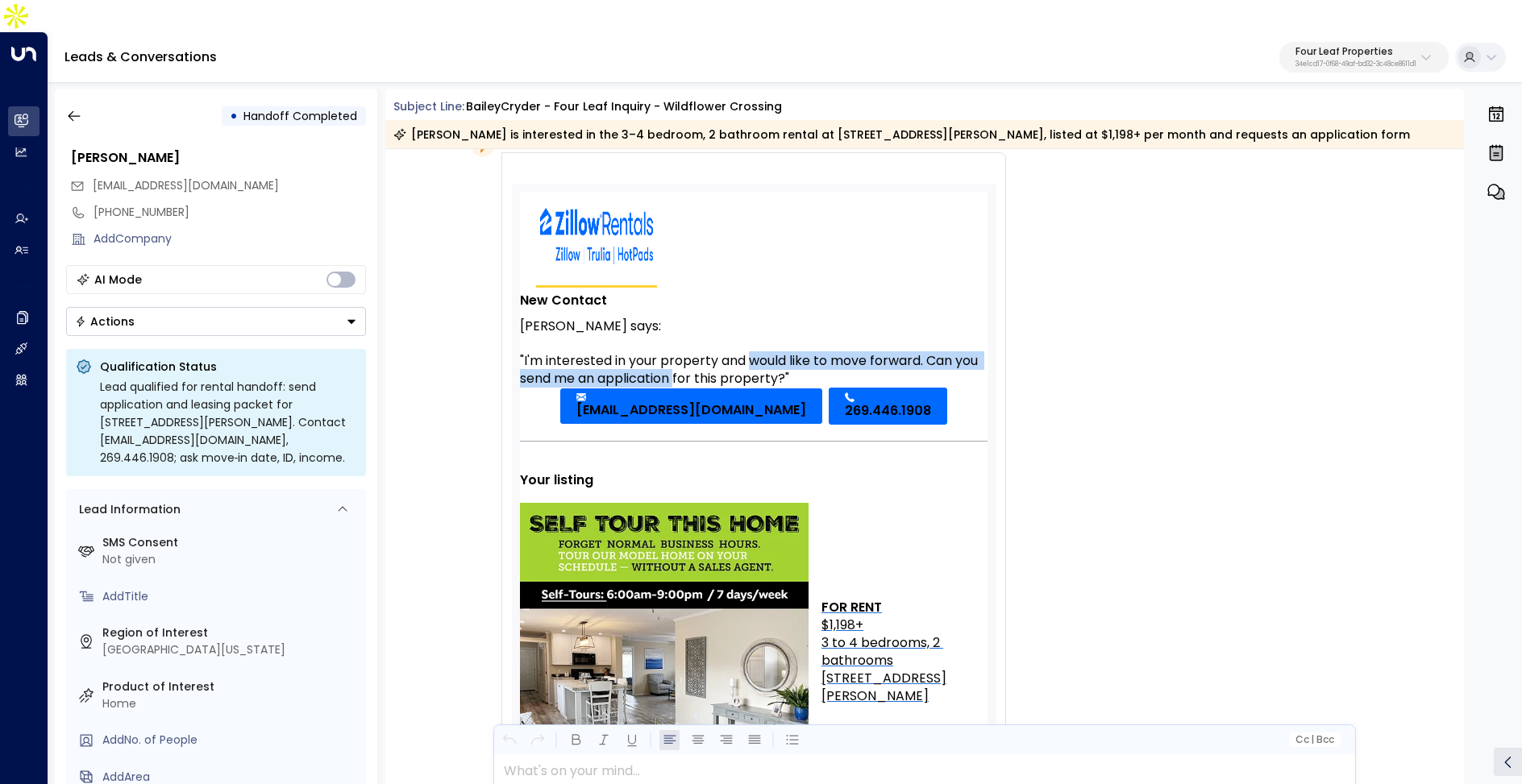
drag, startPoint x: 747, startPoint y: 327, endPoint x: 675, endPoint y: 343, distance: 73.8
click at [675, 352] on div ""I'm interested in your property and would like to move forward. Can you send m…" at bounding box center [754, 369] width 468 height 35
click at [74, 102] on button "button" at bounding box center [74, 116] width 29 height 29
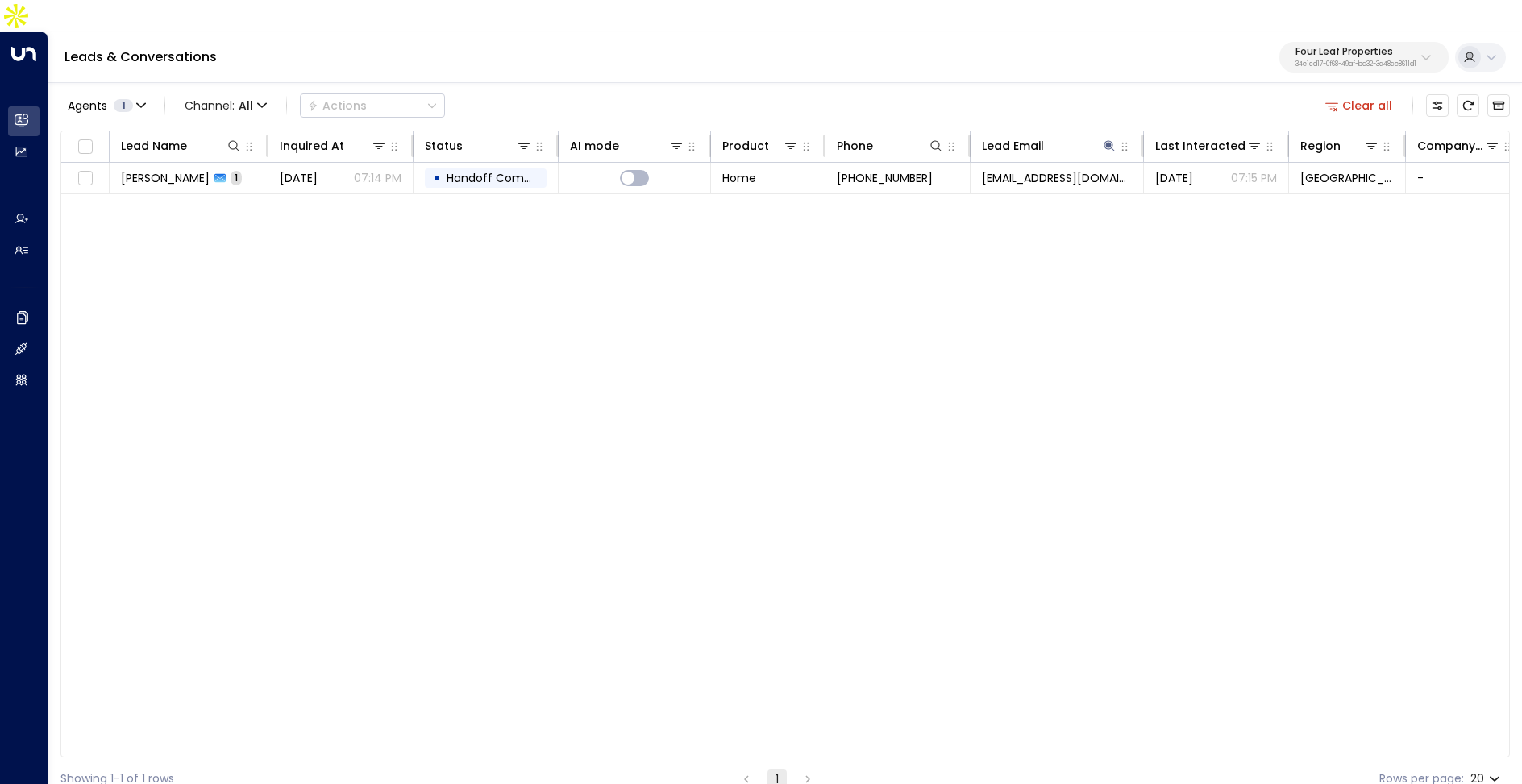
click at [1366, 94] on button "Clear all" at bounding box center [1360, 105] width 81 height 23
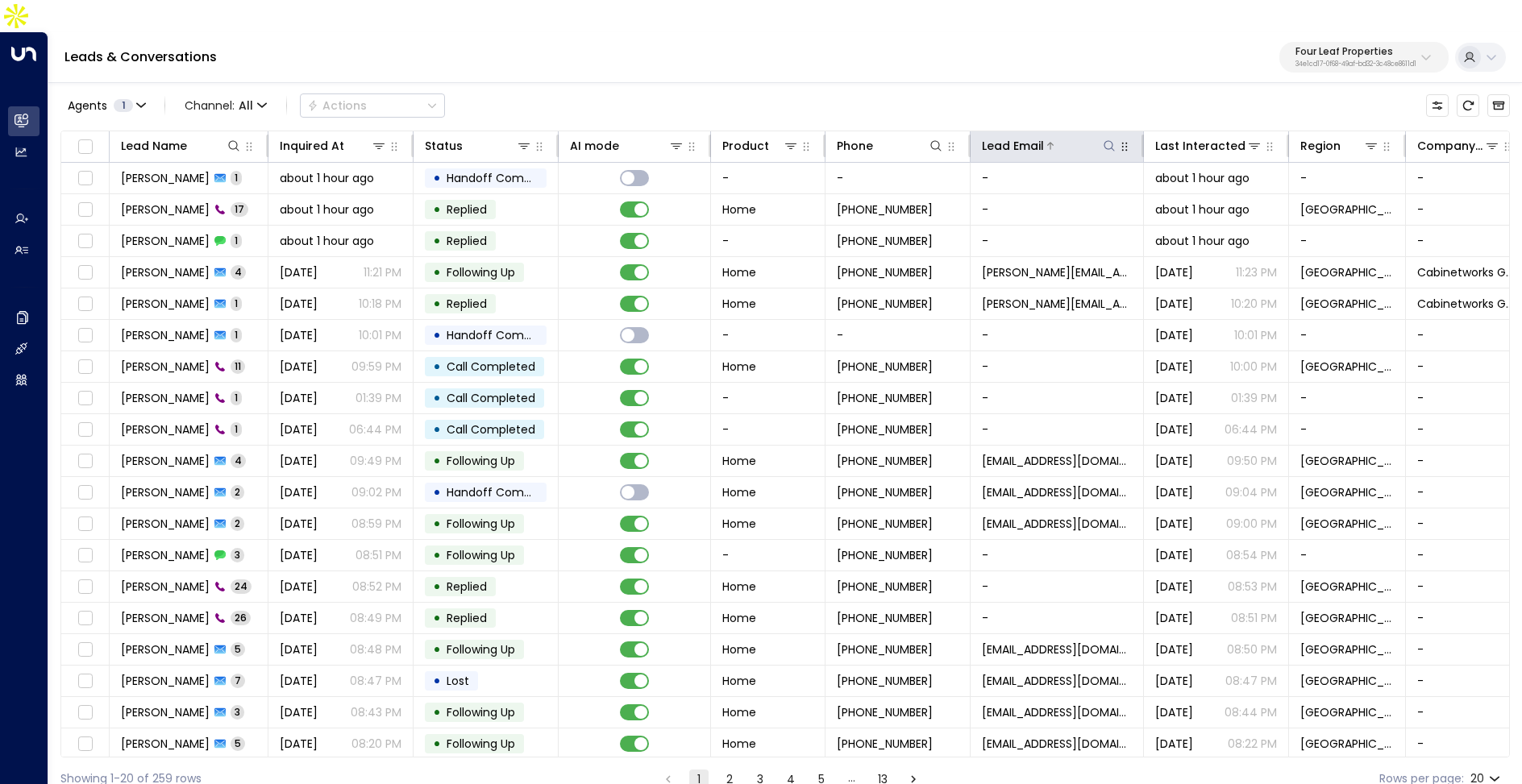
click at [1115, 139] on icon at bounding box center [1109, 145] width 12 height 12
type input "**********"
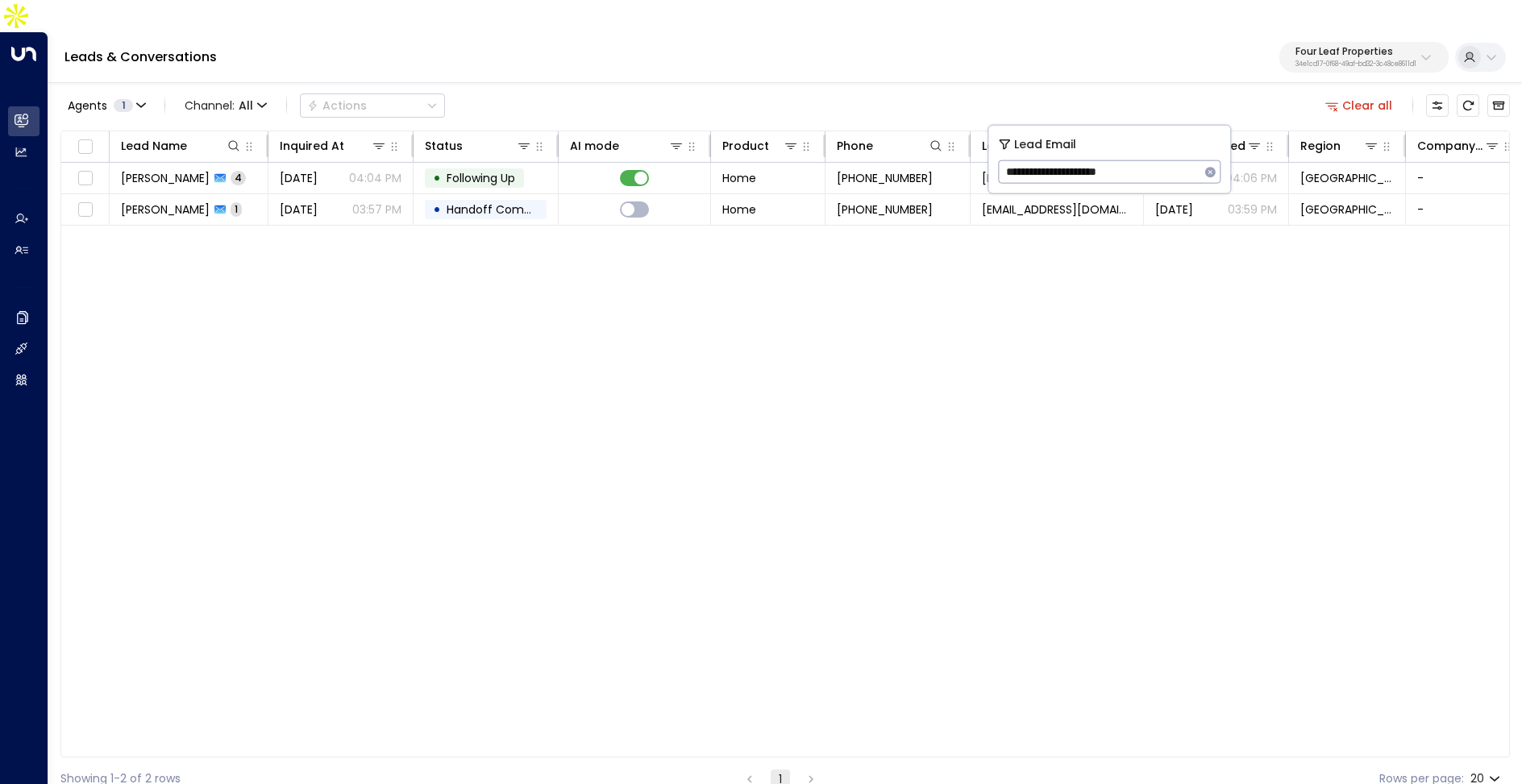
click at [590, 322] on div "Lead Name Inquired At Status AI mode Product Phone Lead Email Last Interacted R…" at bounding box center [785, 444] width 1450 height 627
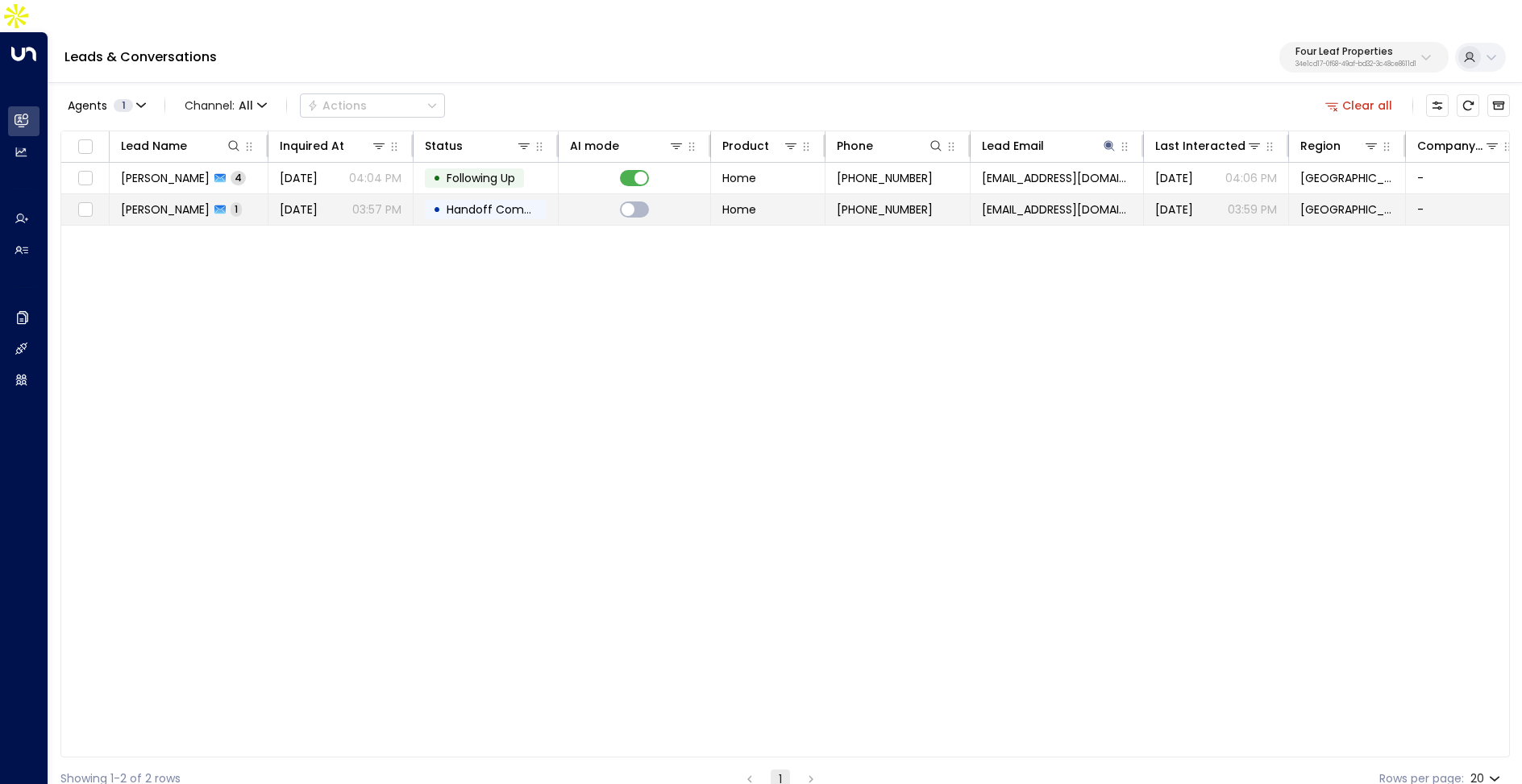
click at [317, 201] on span "[DATE]" at bounding box center [299, 209] width 38 height 16
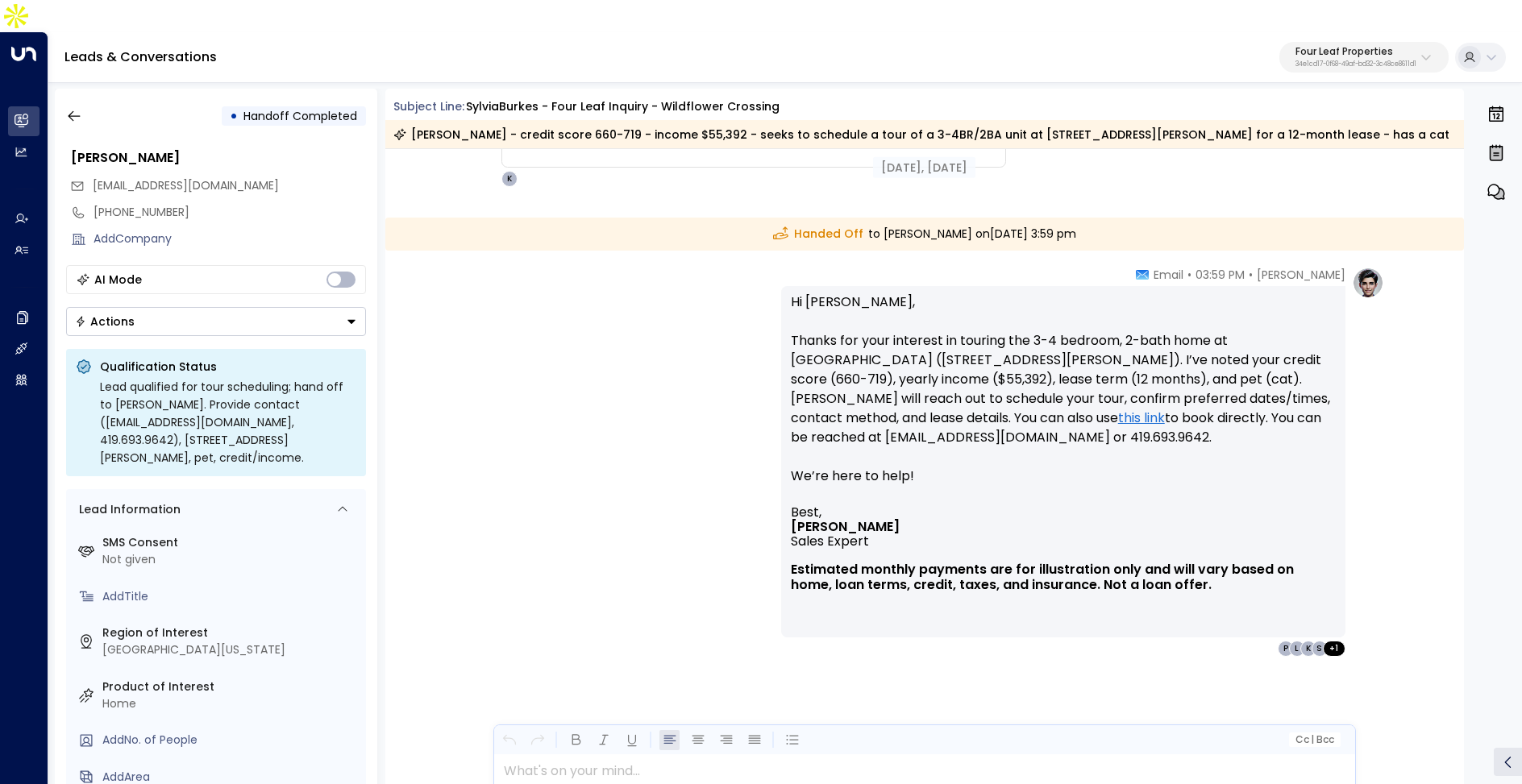
scroll to position [1067, 0]
click at [73, 108] on icon "button" at bounding box center [74, 116] width 16 height 16
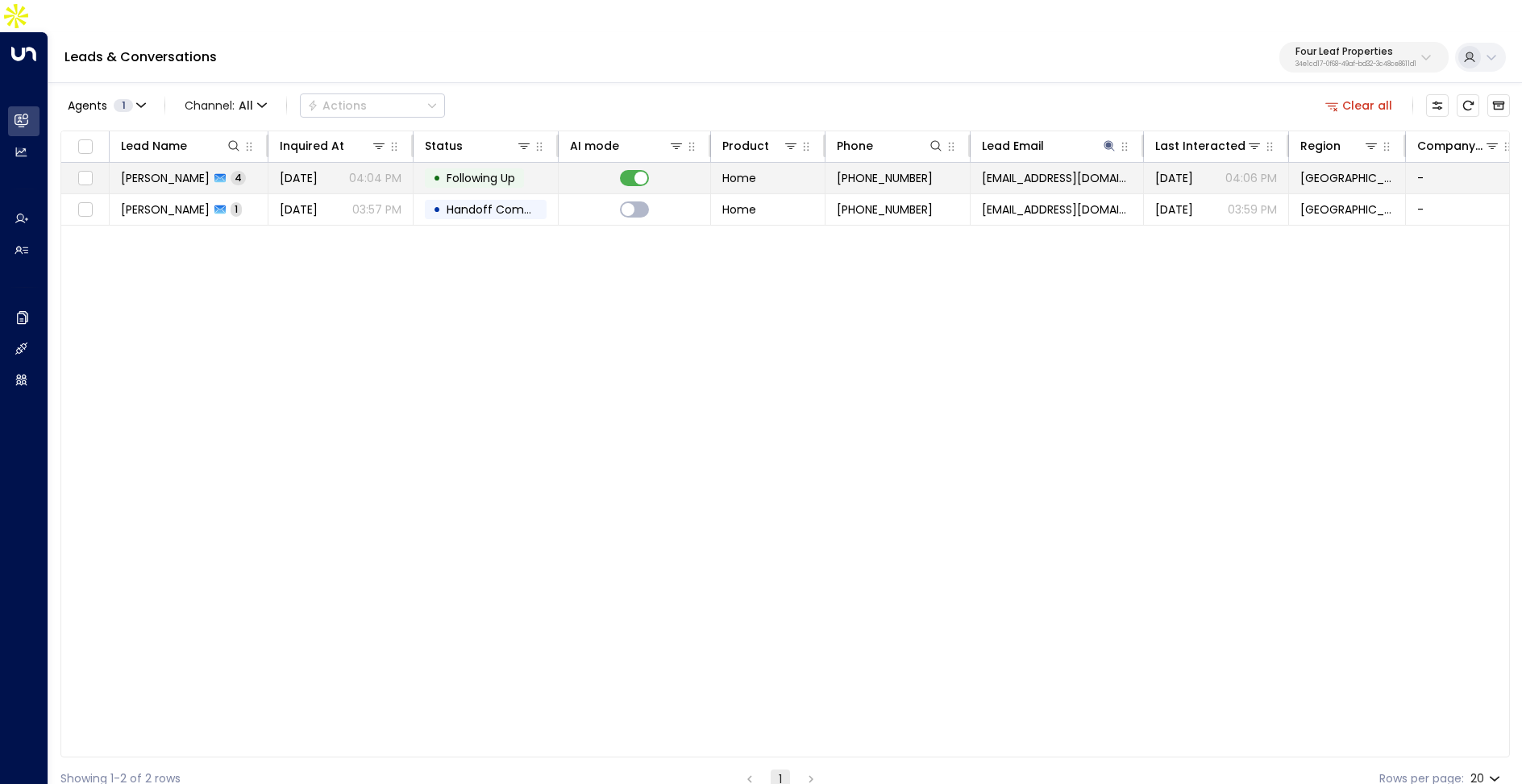
click at [281, 163] on td "Sep 11, 2025 04:04 PM" at bounding box center [340, 178] width 145 height 31
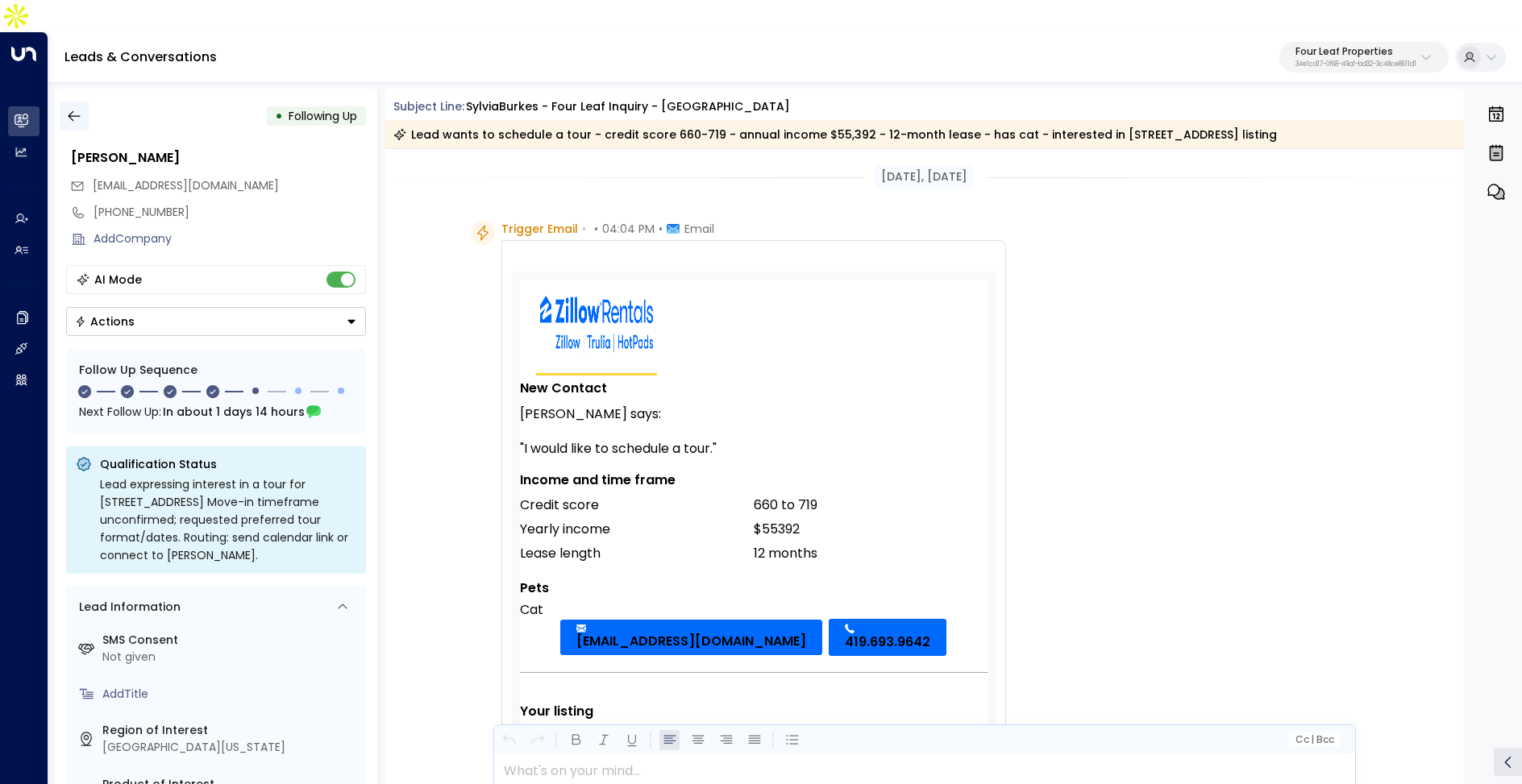
click at [67, 108] on icon "button" at bounding box center [74, 116] width 16 height 16
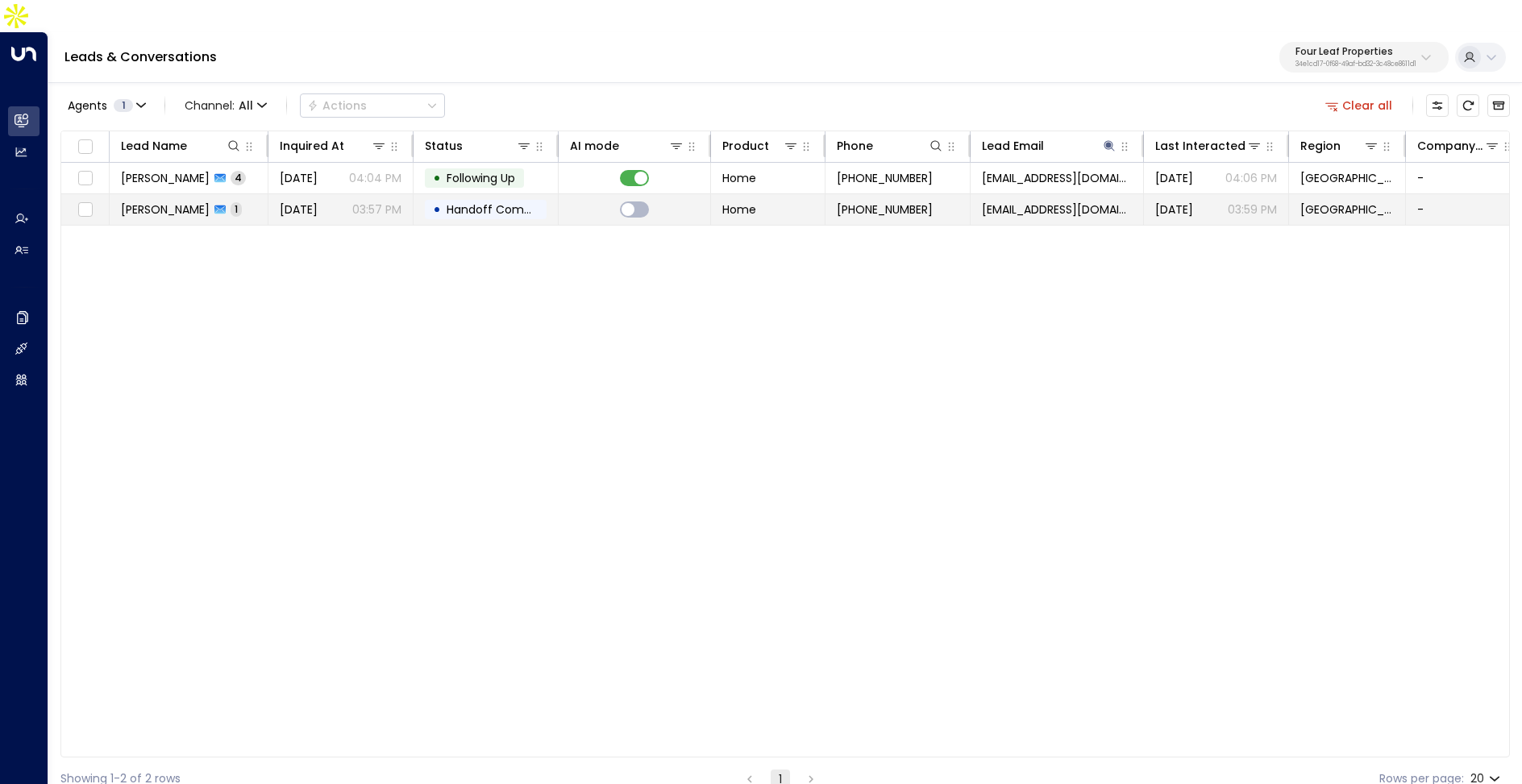
click at [443, 201] on span "Handoff Completed" at bounding box center [492, 209] width 103 height 16
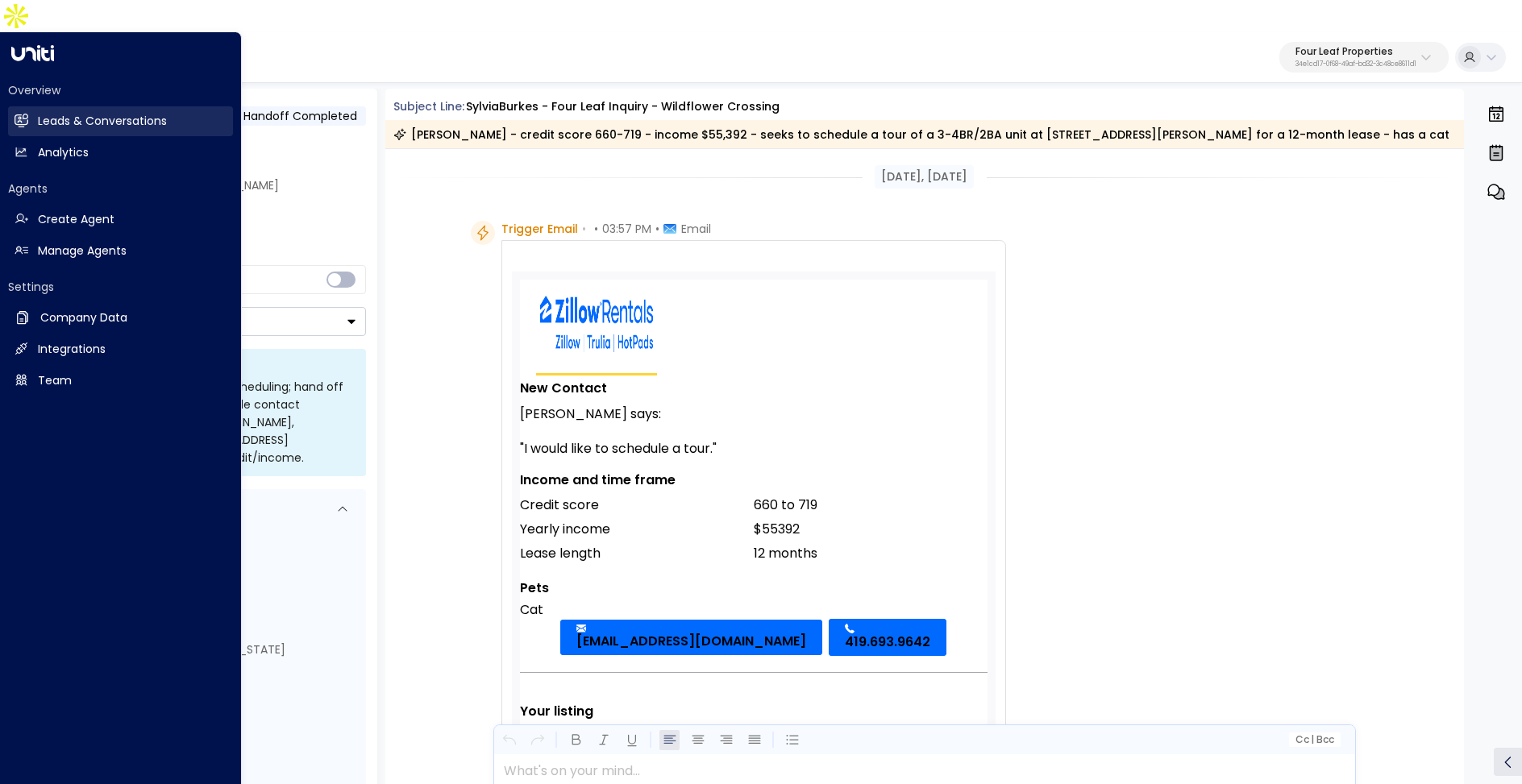
click at [33, 106] on link "Leads & Conversations Leads & Conversations" at bounding box center [120, 121] width 225 height 30
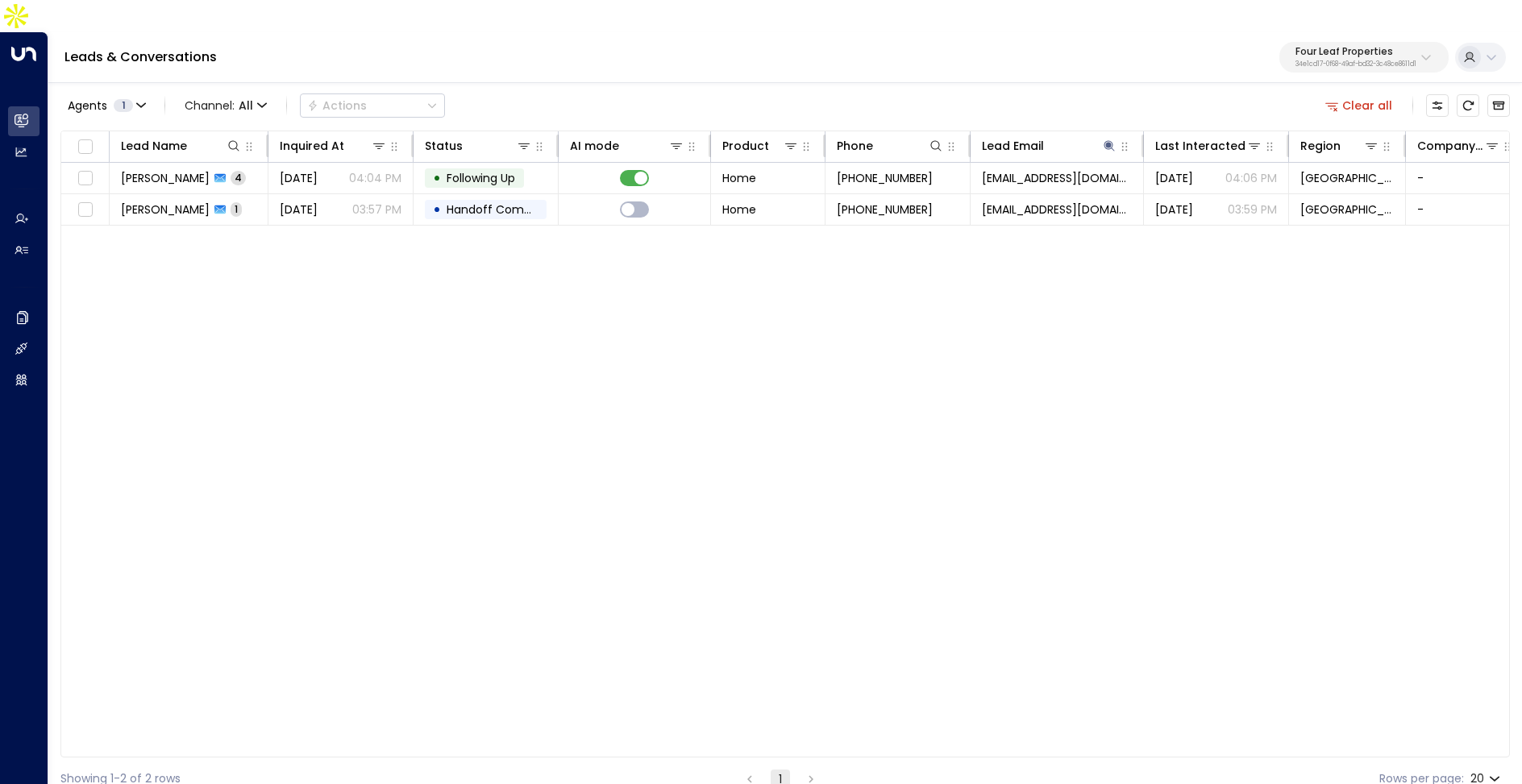
click at [1370, 89] on div "Clear all" at bounding box center [1415, 105] width 191 height 33
click at [1374, 94] on button "Clear all" at bounding box center [1360, 105] width 81 height 23
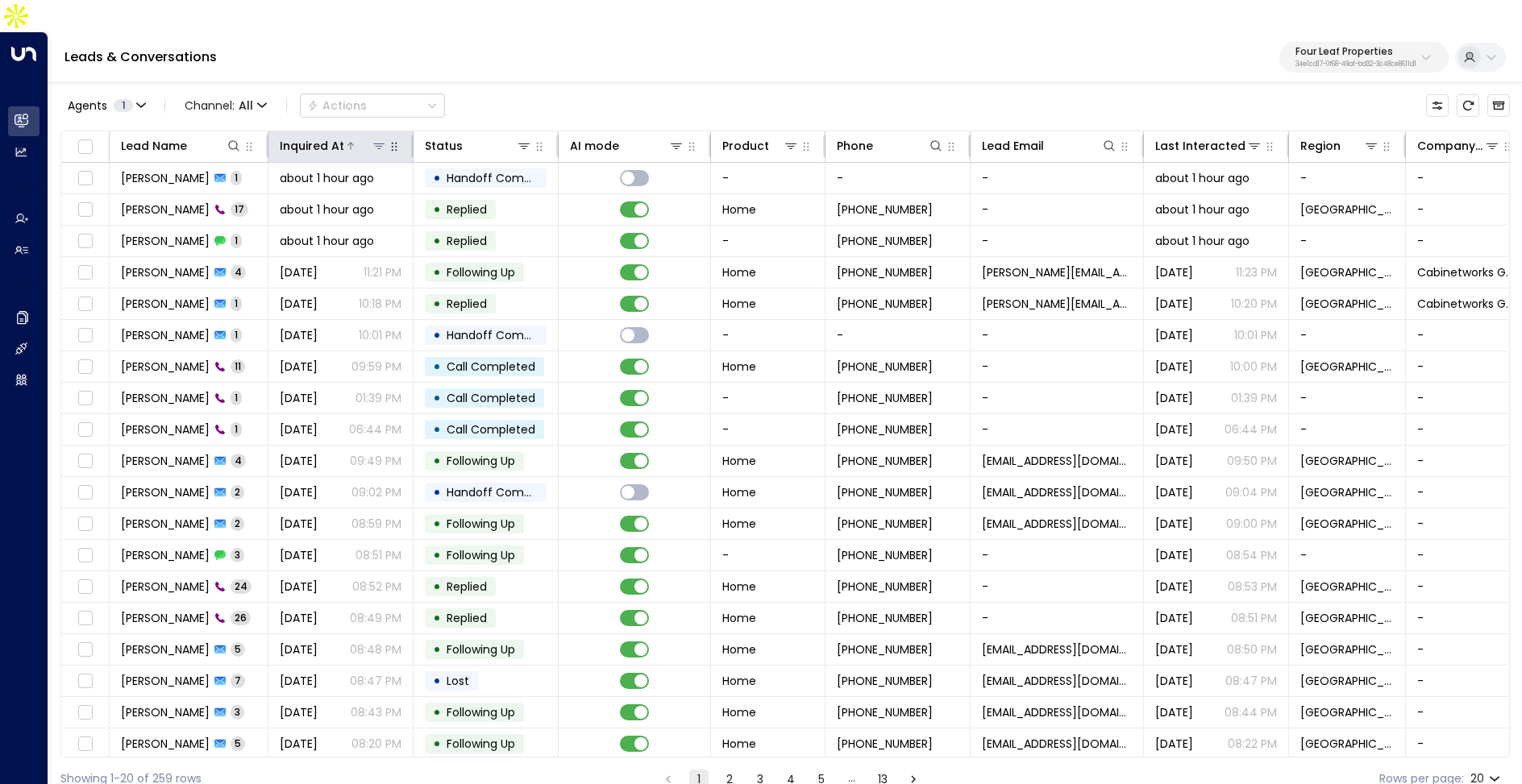
click at [330, 136] on div "Inquired At" at bounding box center [312, 146] width 64 height 19
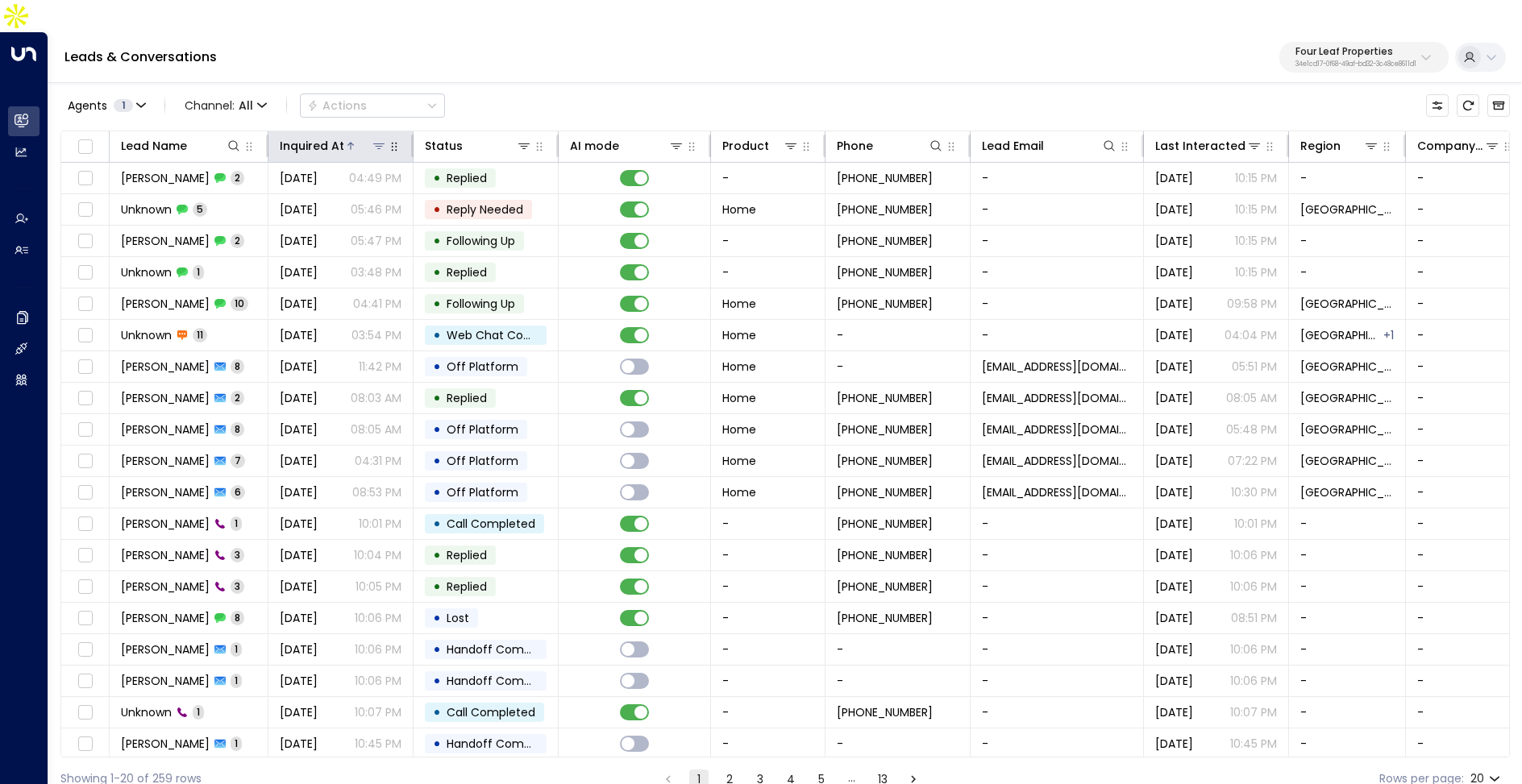
click at [330, 136] on div "Inquired At" at bounding box center [312, 146] width 64 height 19
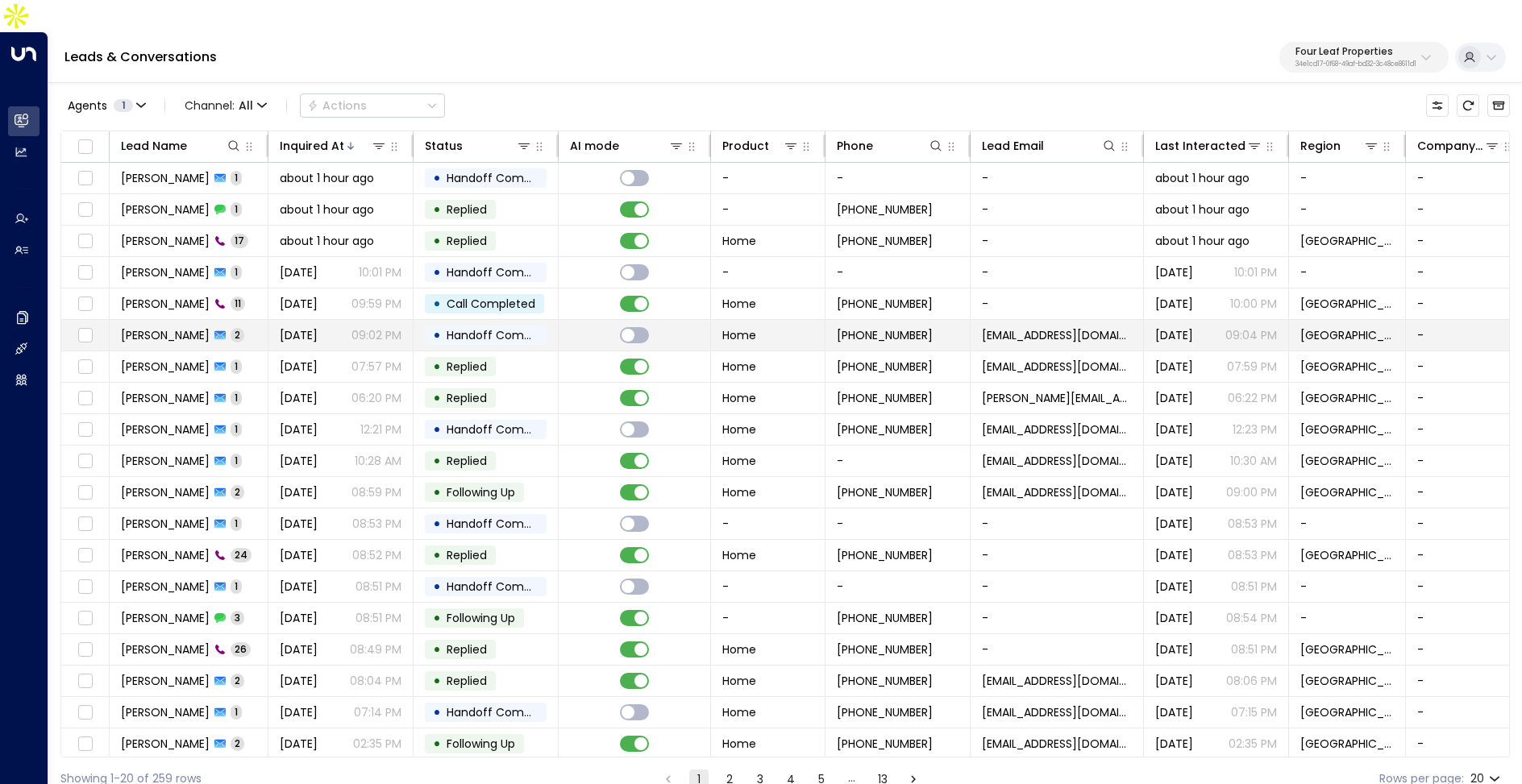
scroll to position [10, 0]
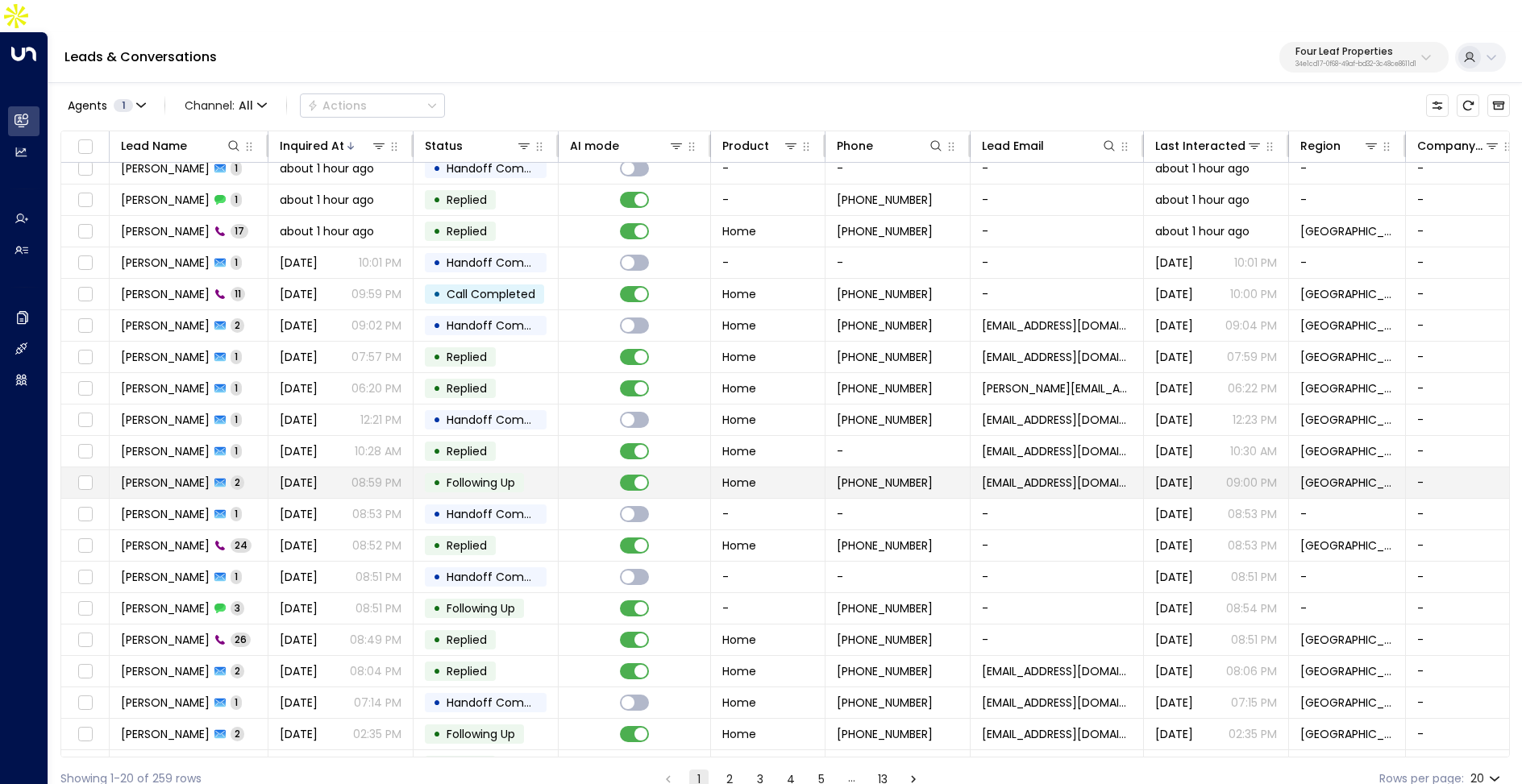
click at [317, 474] on span "[DATE]" at bounding box center [299, 482] width 38 height 16
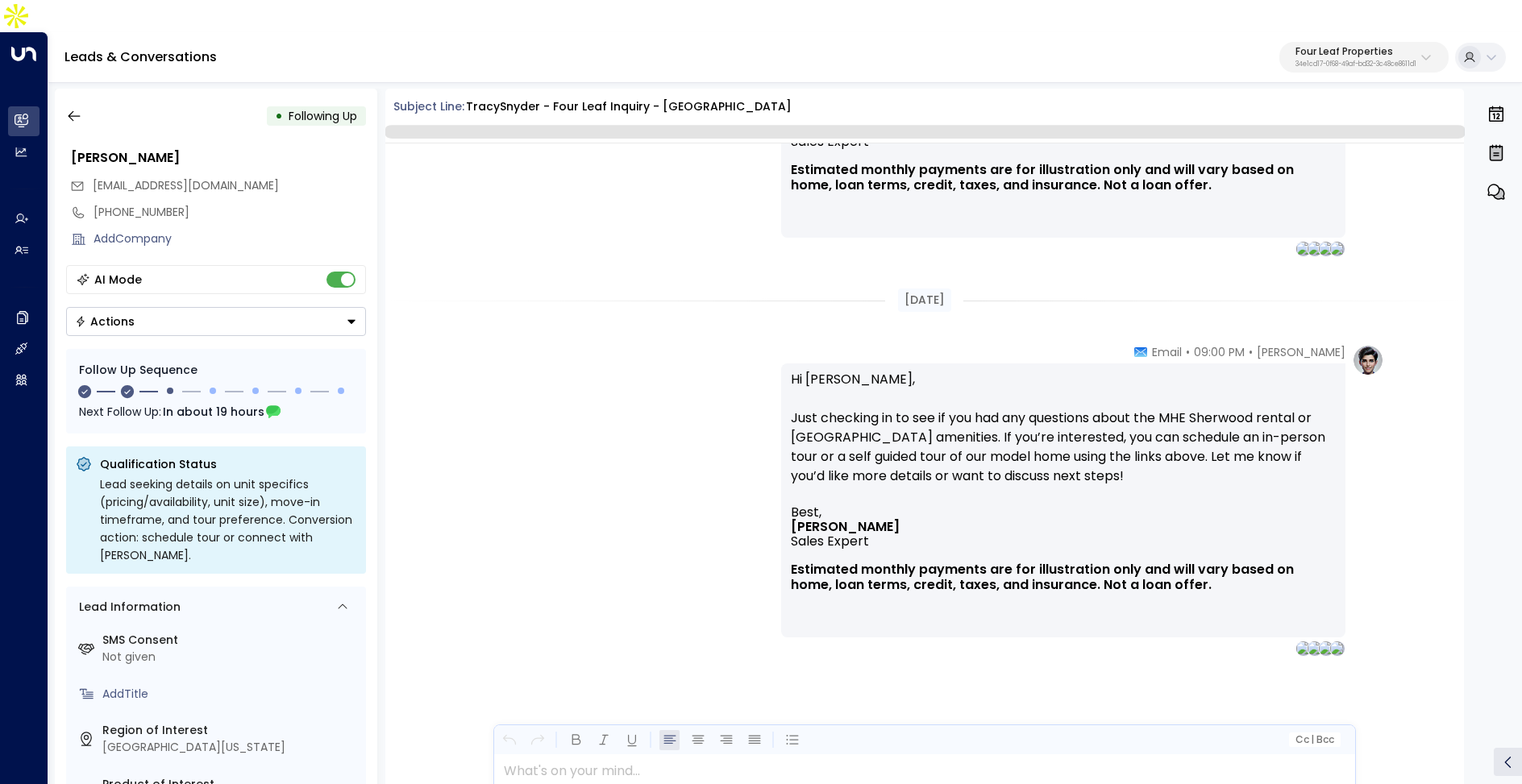
scroll to position [1166, 0]
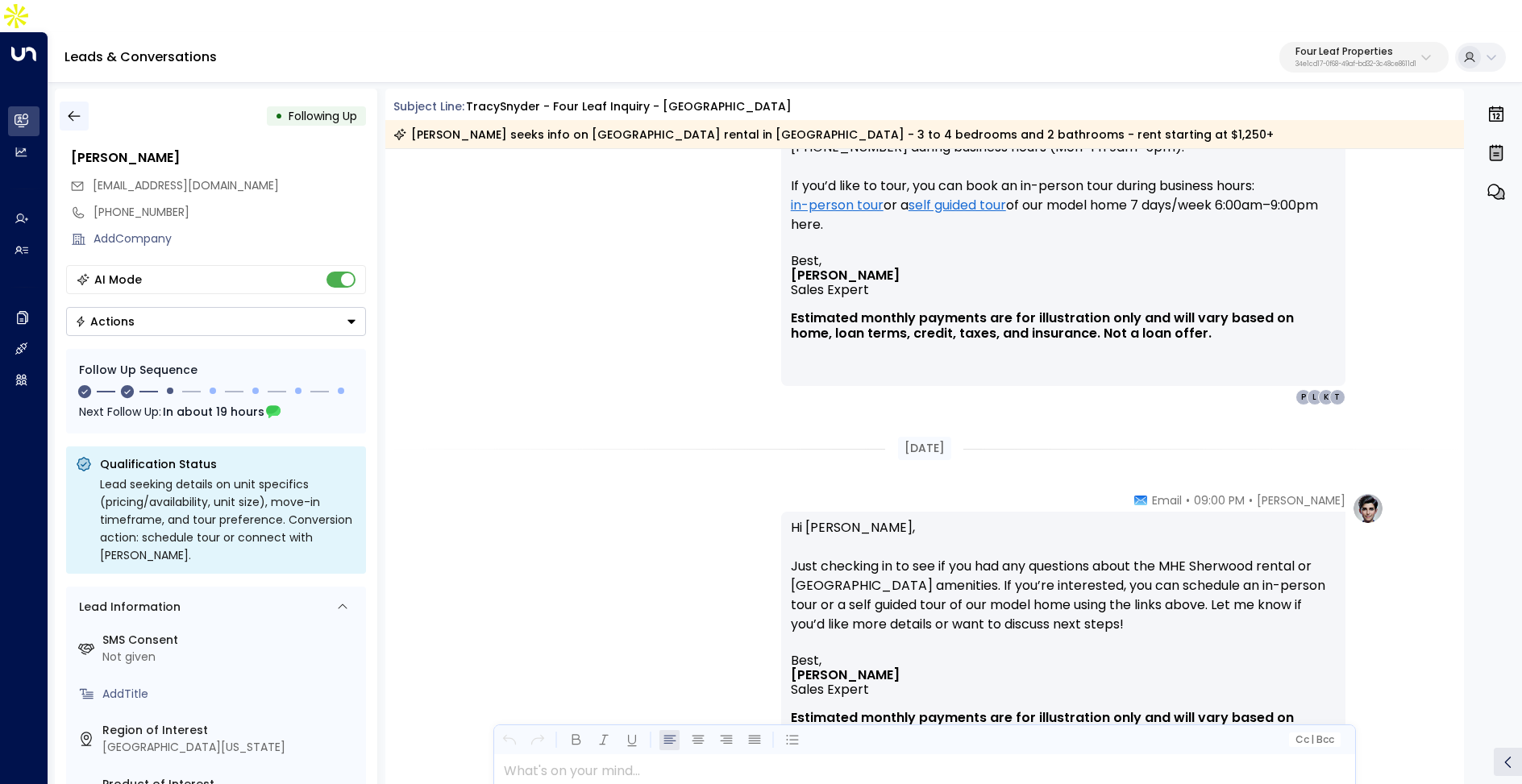
click at [78, 108] on icon "button" at bounding box center [74, 116] width 16 height 16
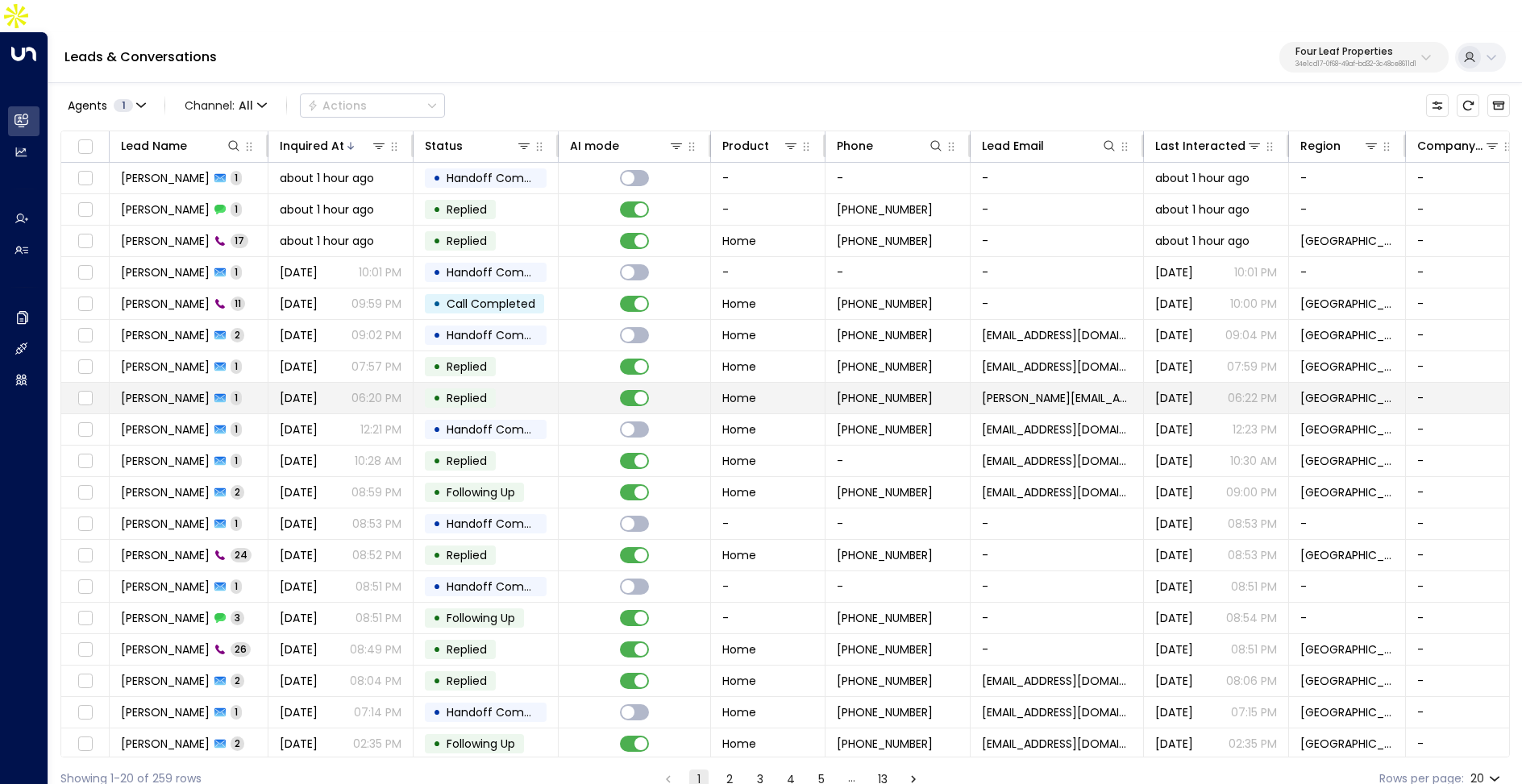
scroll to position [33, 0]
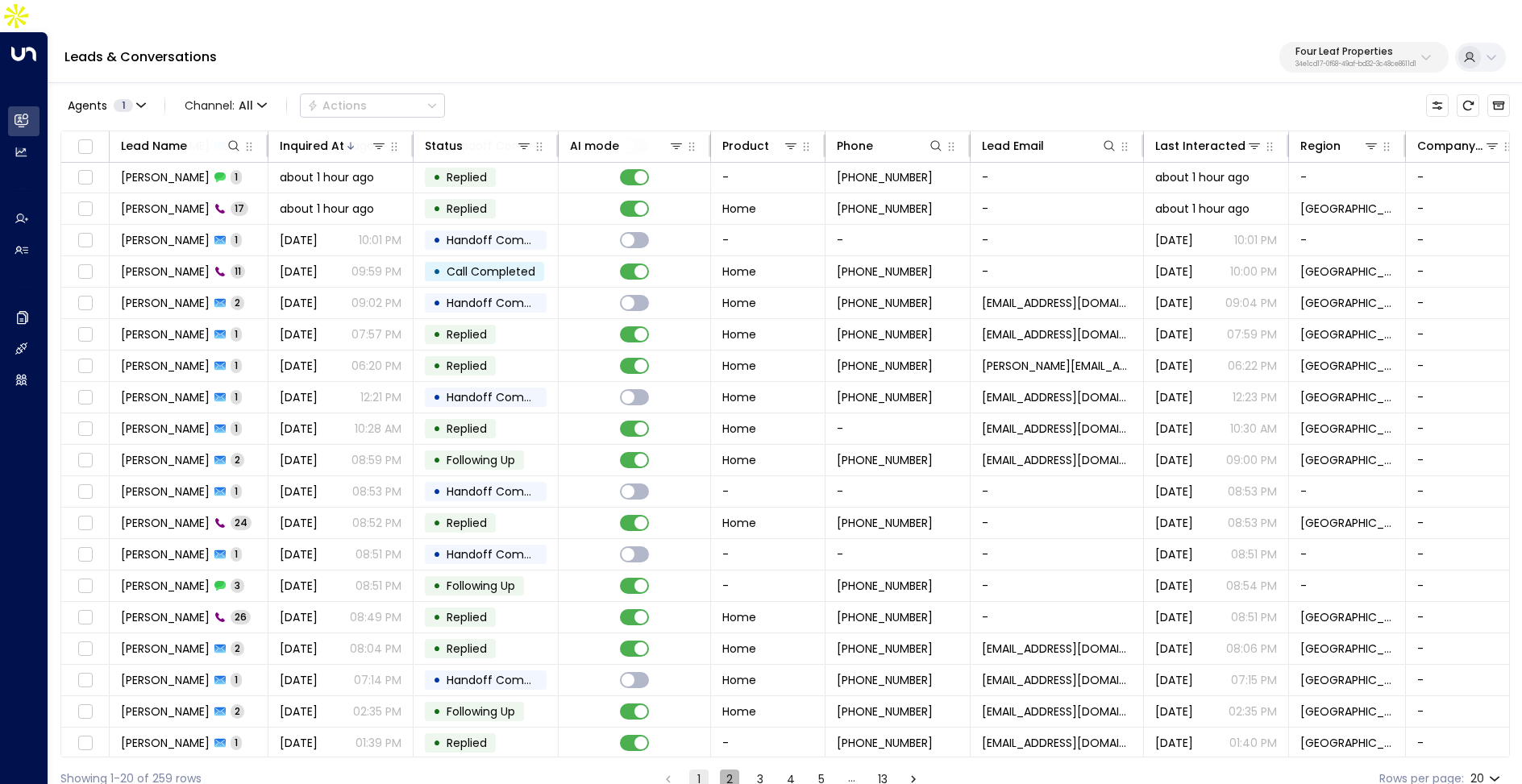
click at [730, 770] on button "2" at bounding box center [730, 779] width 19 height 19
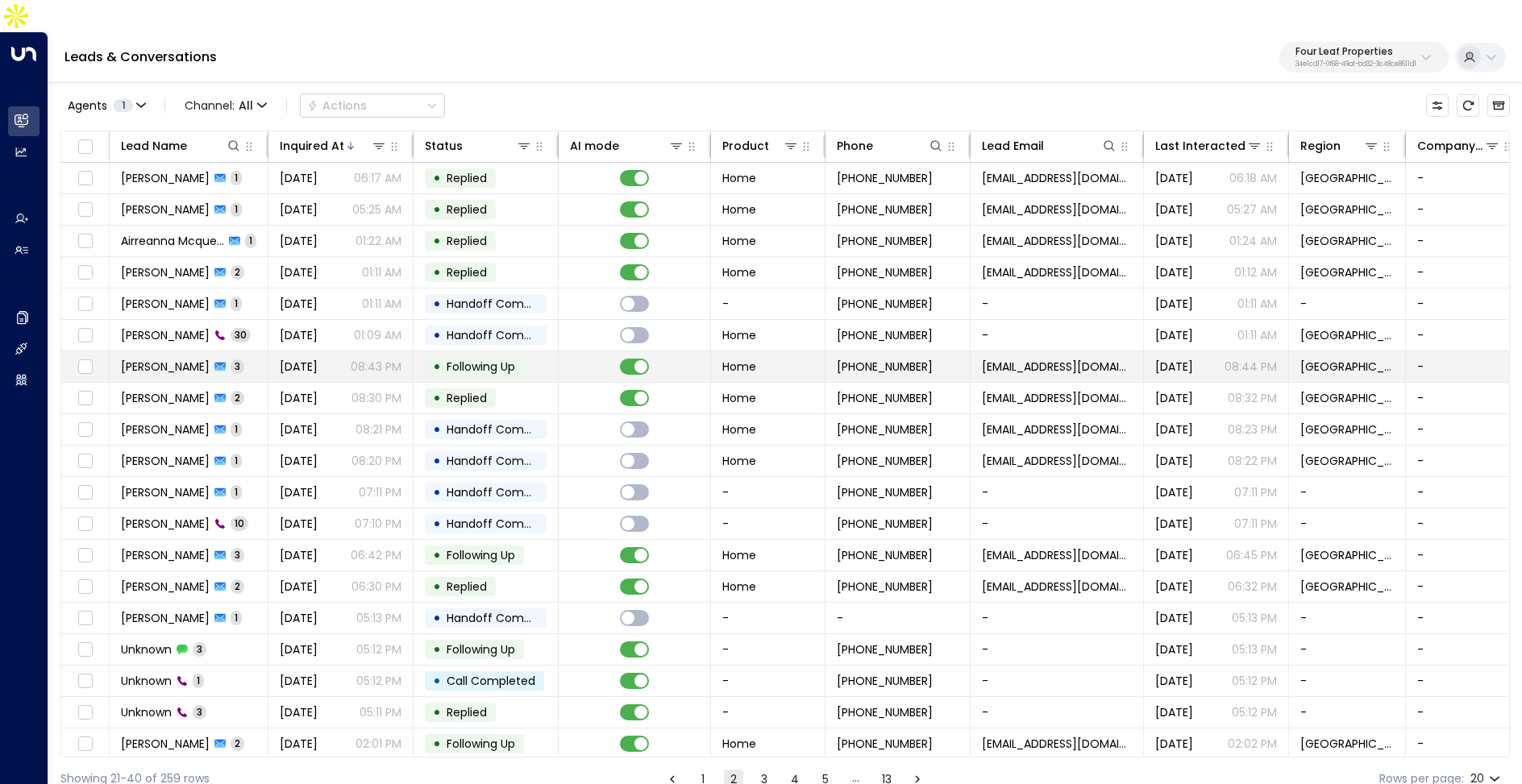
click at [339, 352] on td "Sep 12, 2025 08:43 PM" at bounding box center [340, 367] width 145 height 31
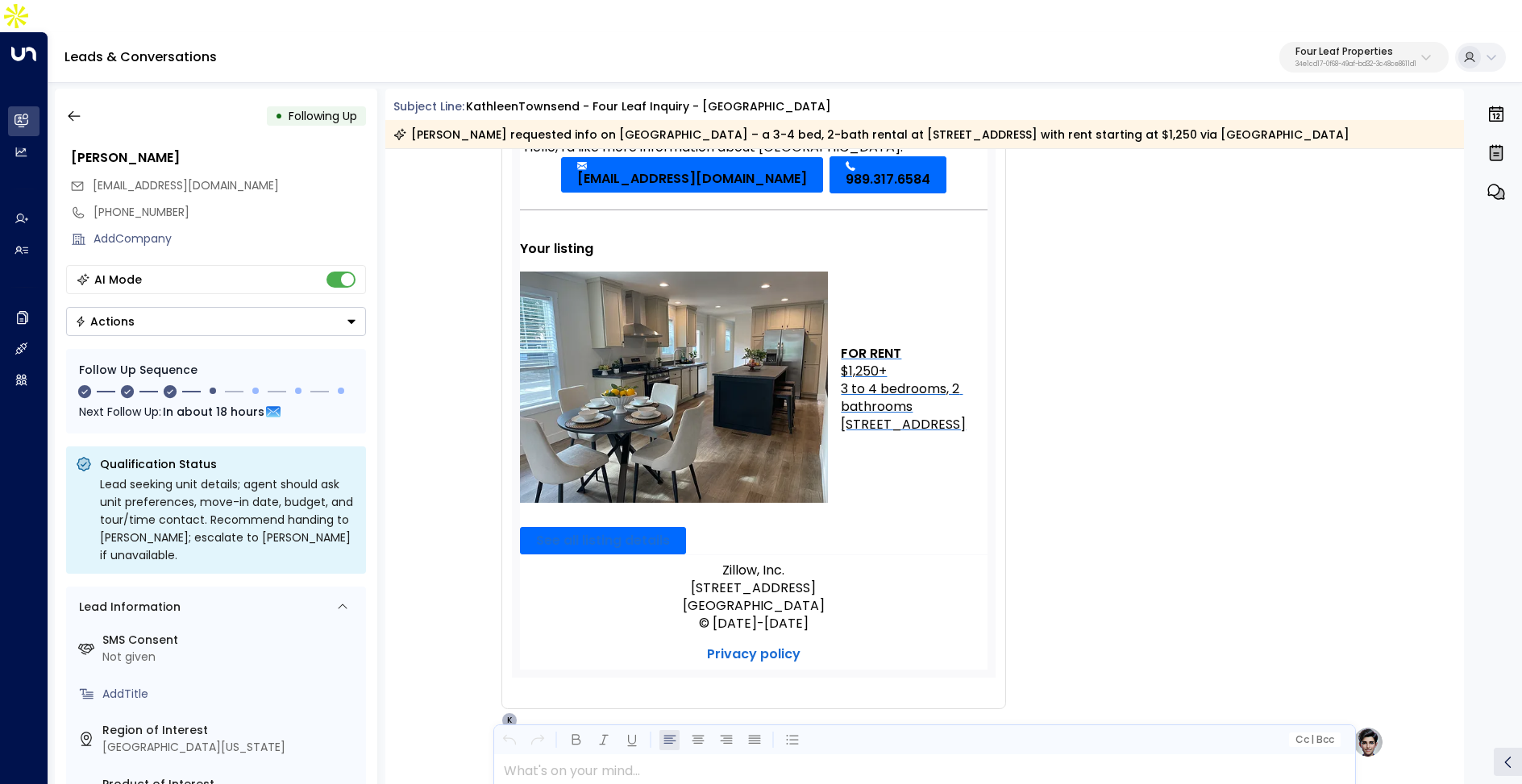
scroll to position [450, 0]
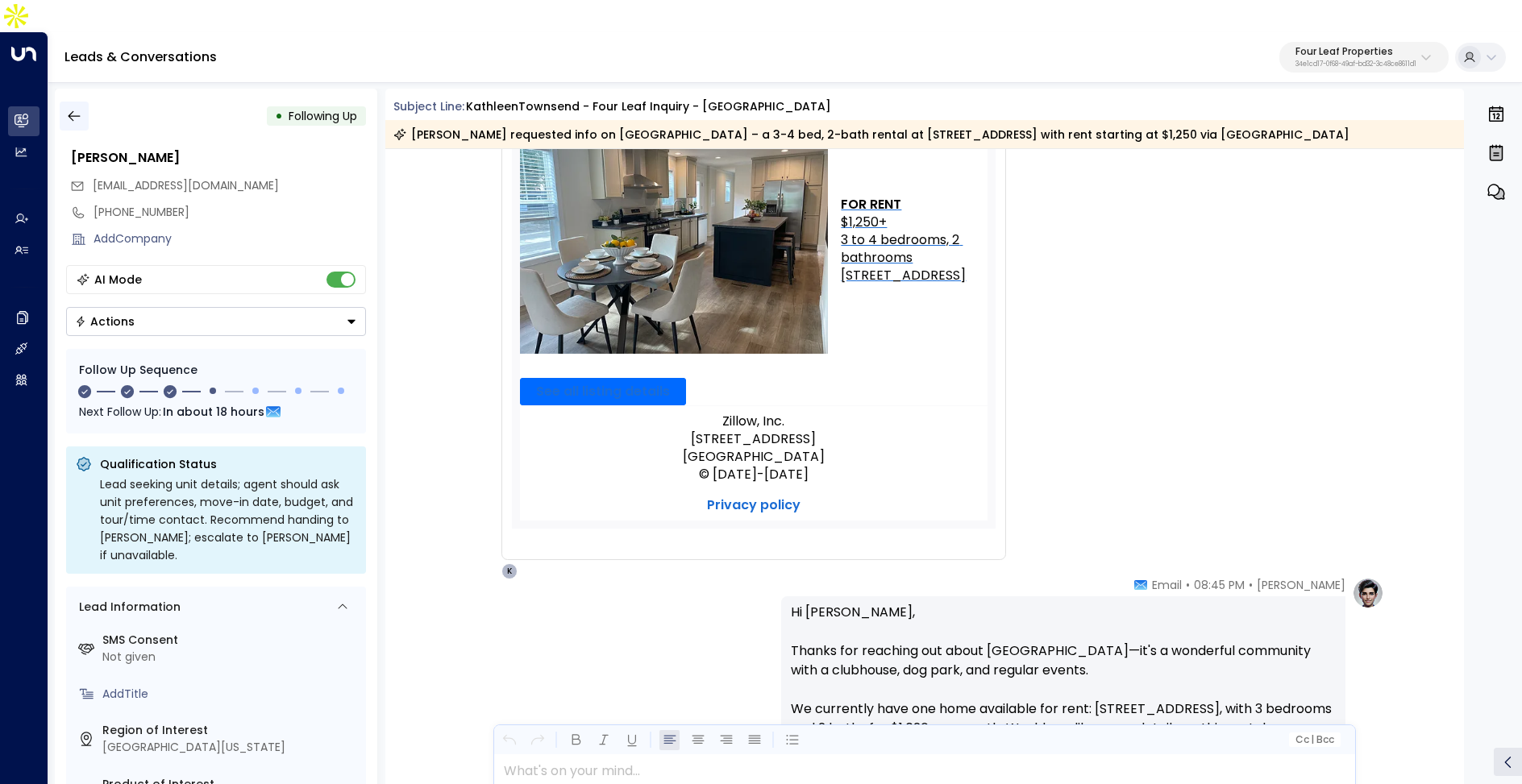
click at [86, 102] on button "button" at bounding box center [74, 116] width 29 height 29
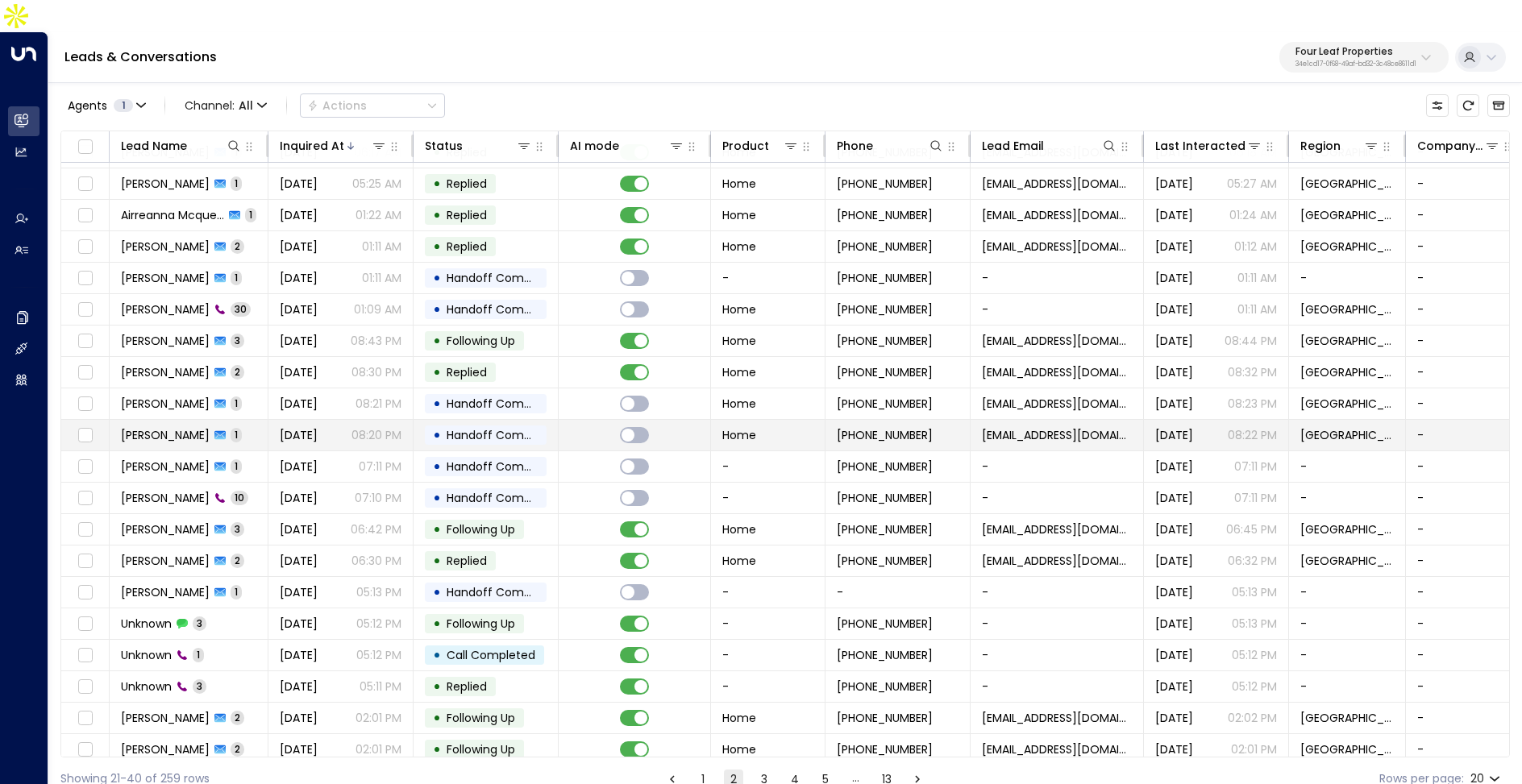
scroll to position [33, 0]
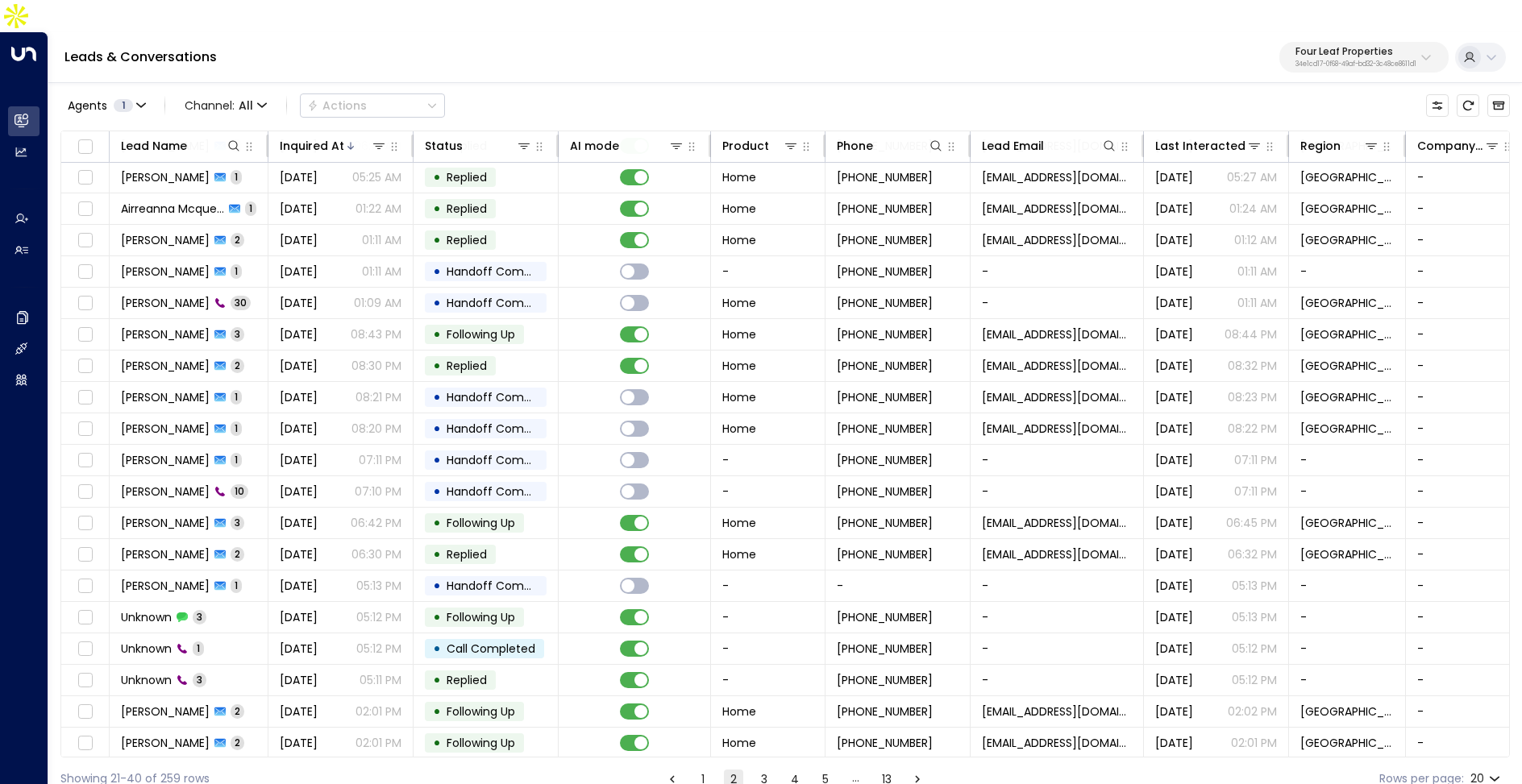
click at [764, 770] on button "3" at bounding box center [764, 779] width 19 height 19
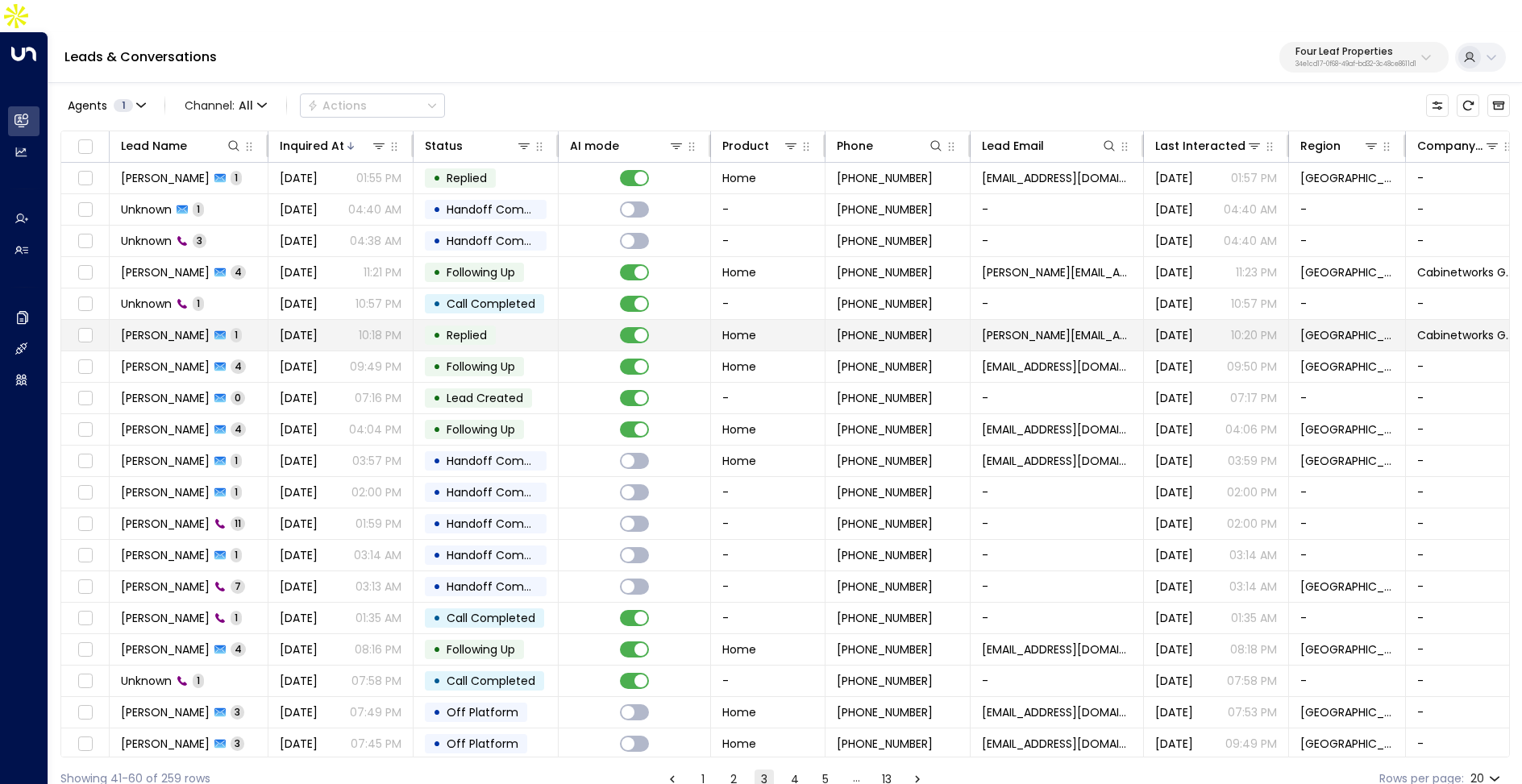
scroll to position [33, 0]
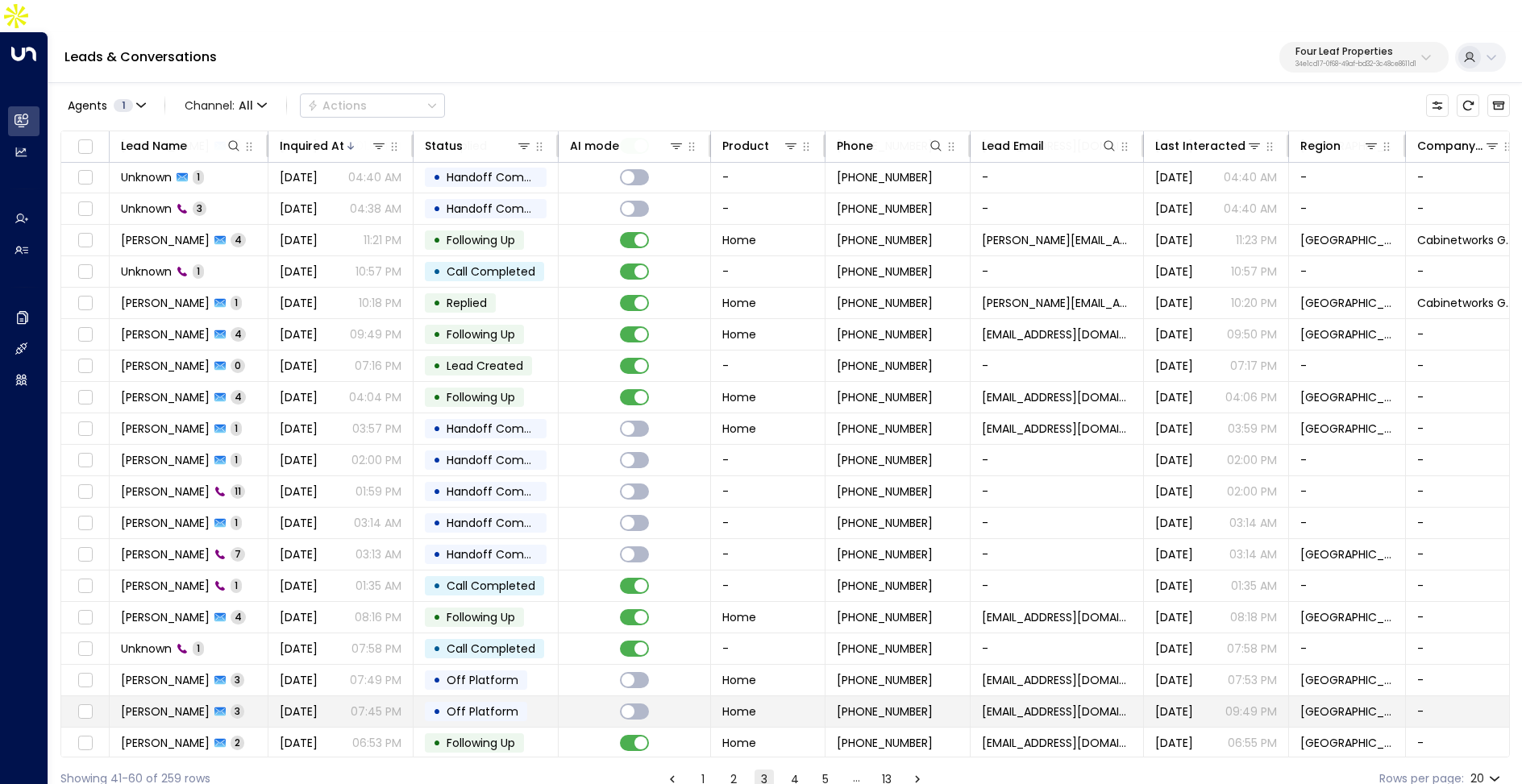
click at [271, 696] on td "Sep 10, 2025 07:45 PM" at bounding box center [340, 711] width 145 height 31
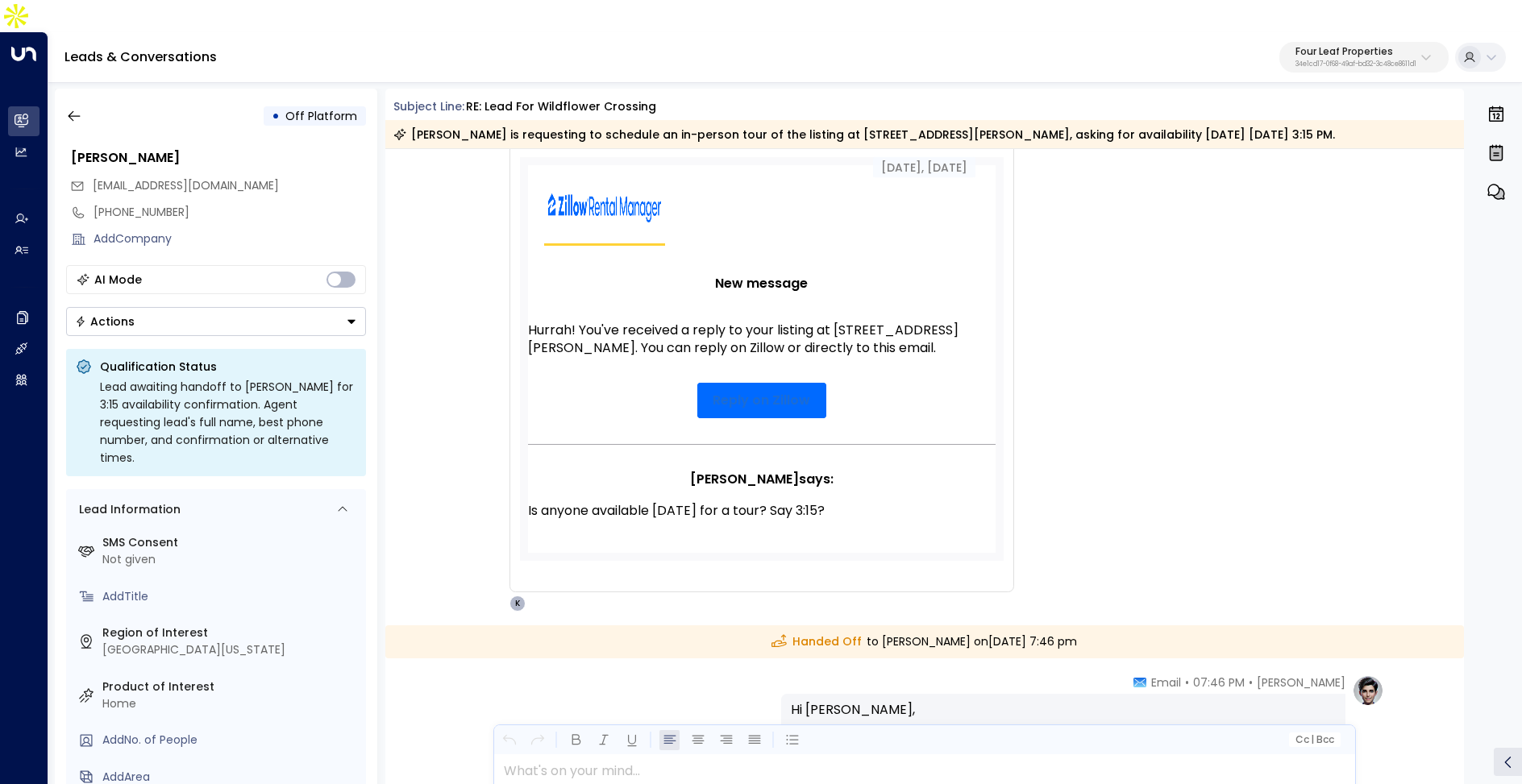
scroll to position [43, 0]
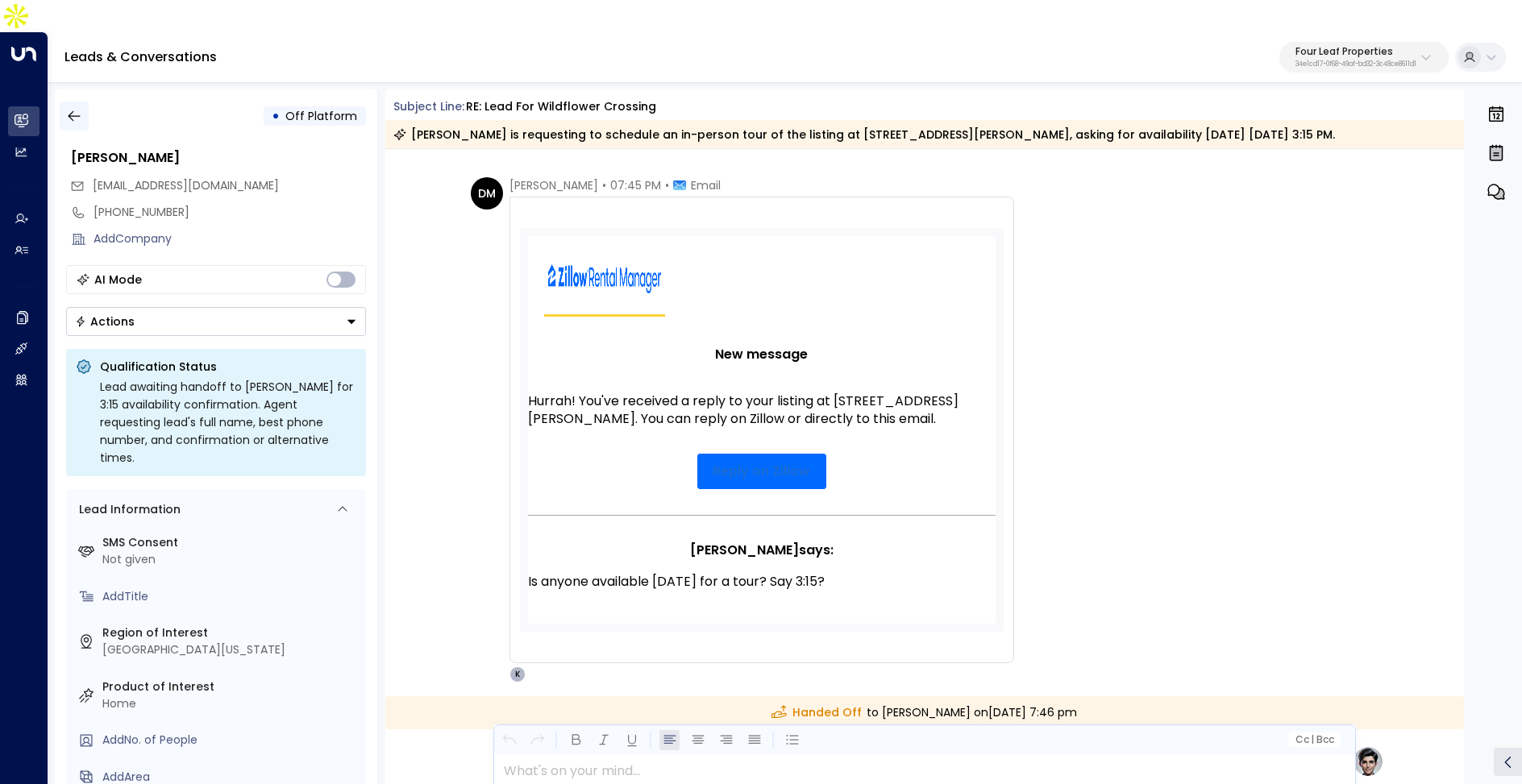
click at [66, 108] on icon "button" at bounding box center [74, 116] width 16 height 16
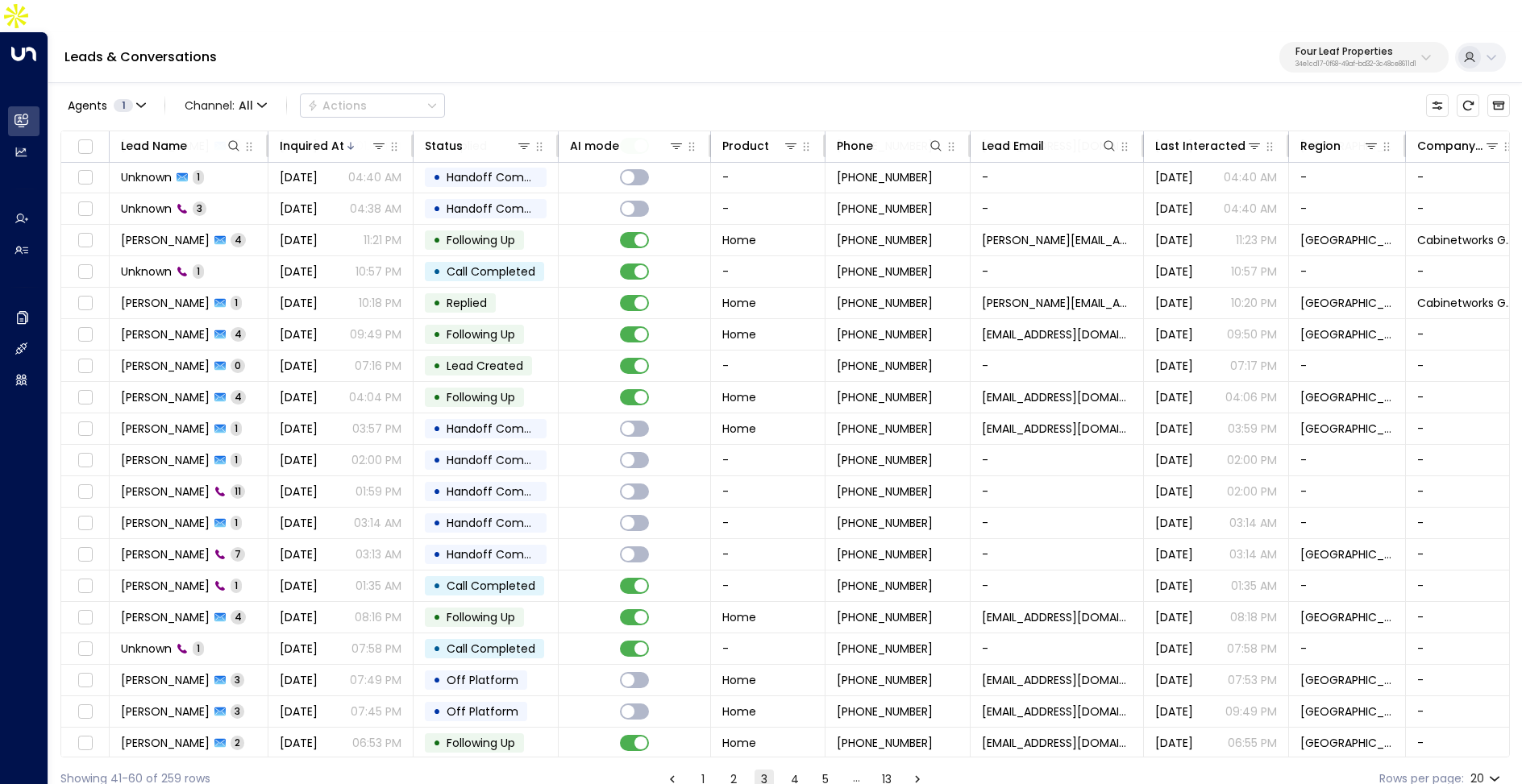
click at [789, 770] on button "4" at bounding box center [795, 779] width 19 height 19
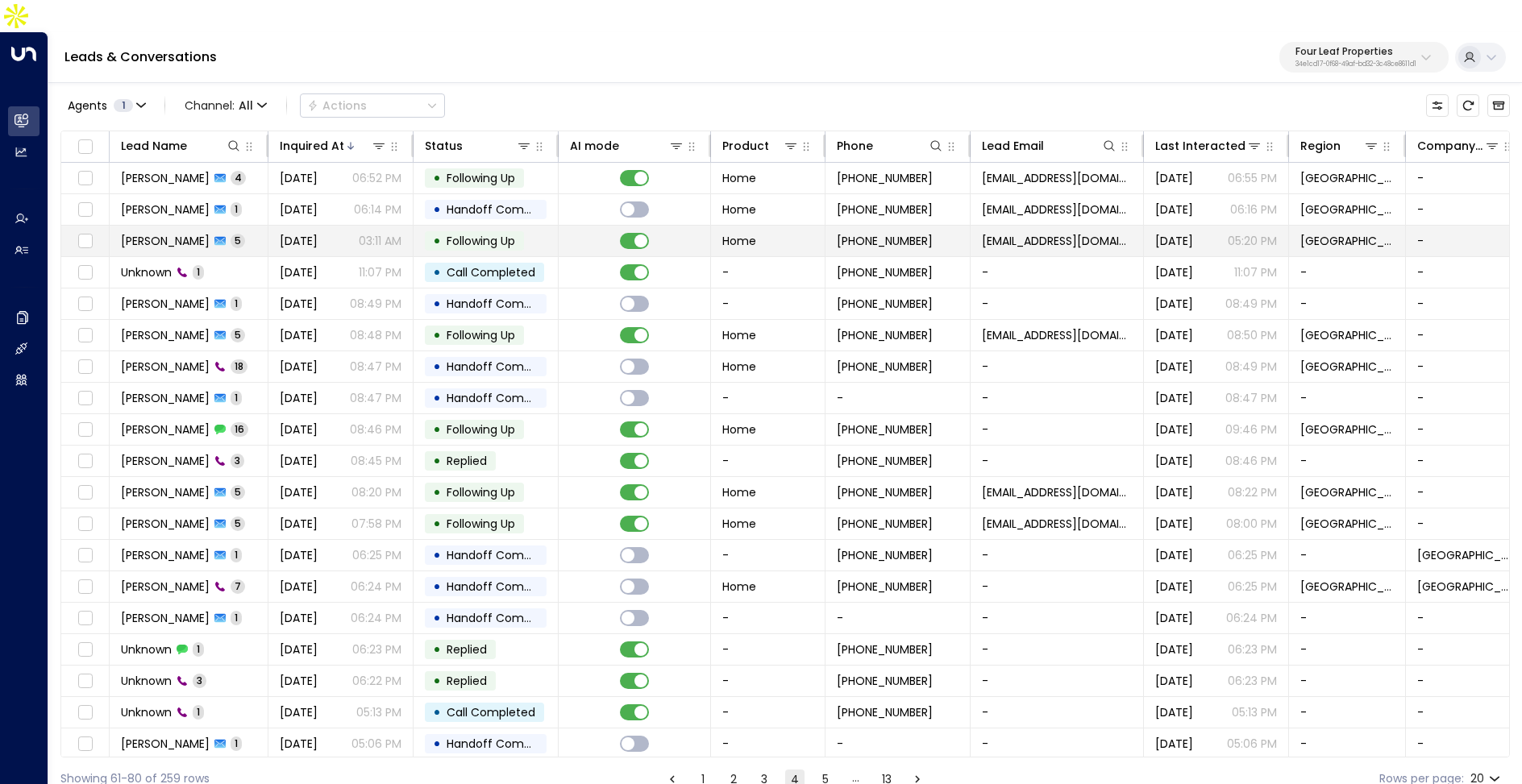
click at [296, 233] on span "[DATE]" at bounding box center [299, 241] width 38 height 16
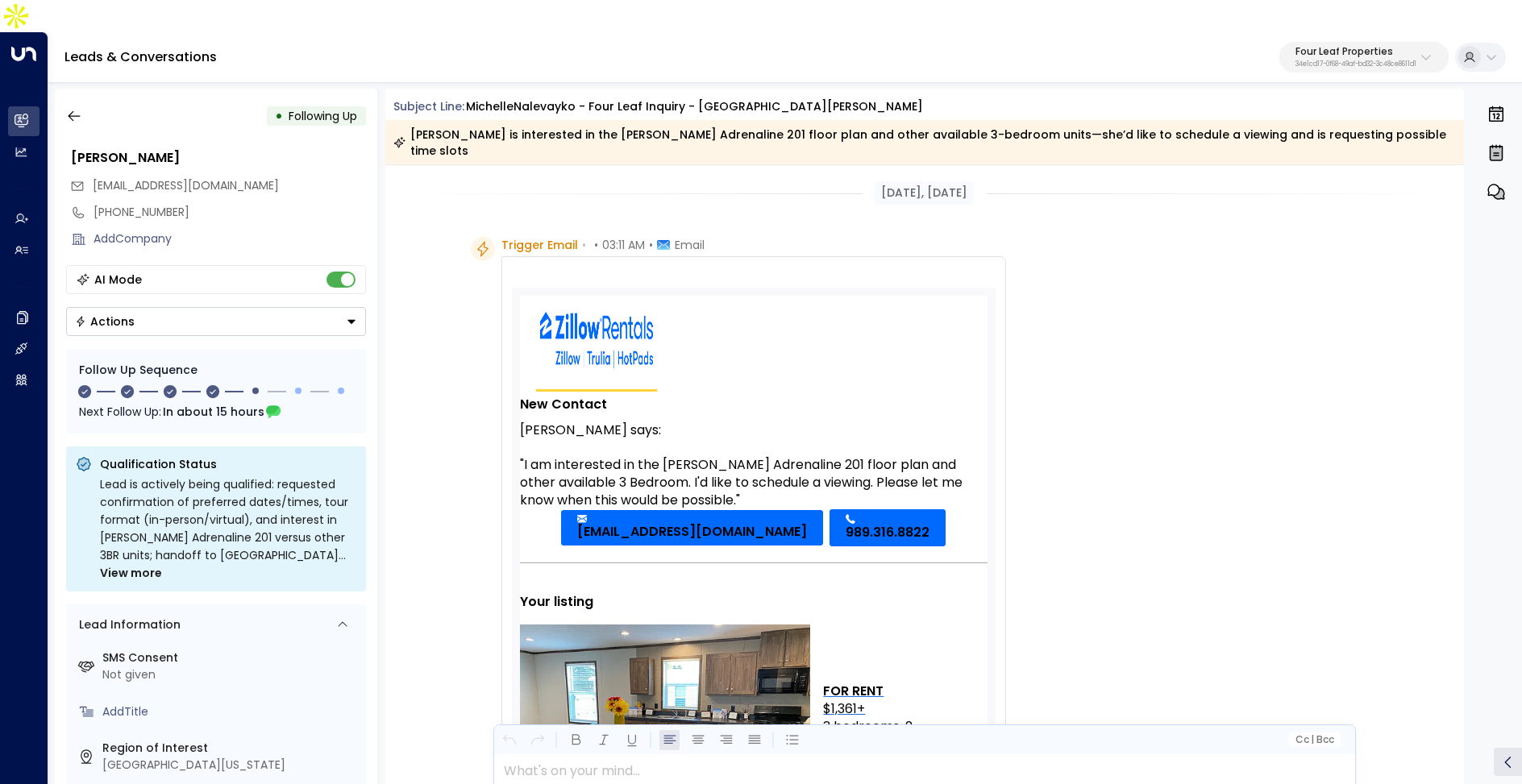
click at [53, 81] on div "• Following Up Michelle Nalevayko nalevaykom@gmail.com +19893168822 Add Company…" at bounding box center [784, 452] width 1474 height 744
click at [82, 108] on icon "button" at bounding box center [74, 116] width 16 height 16
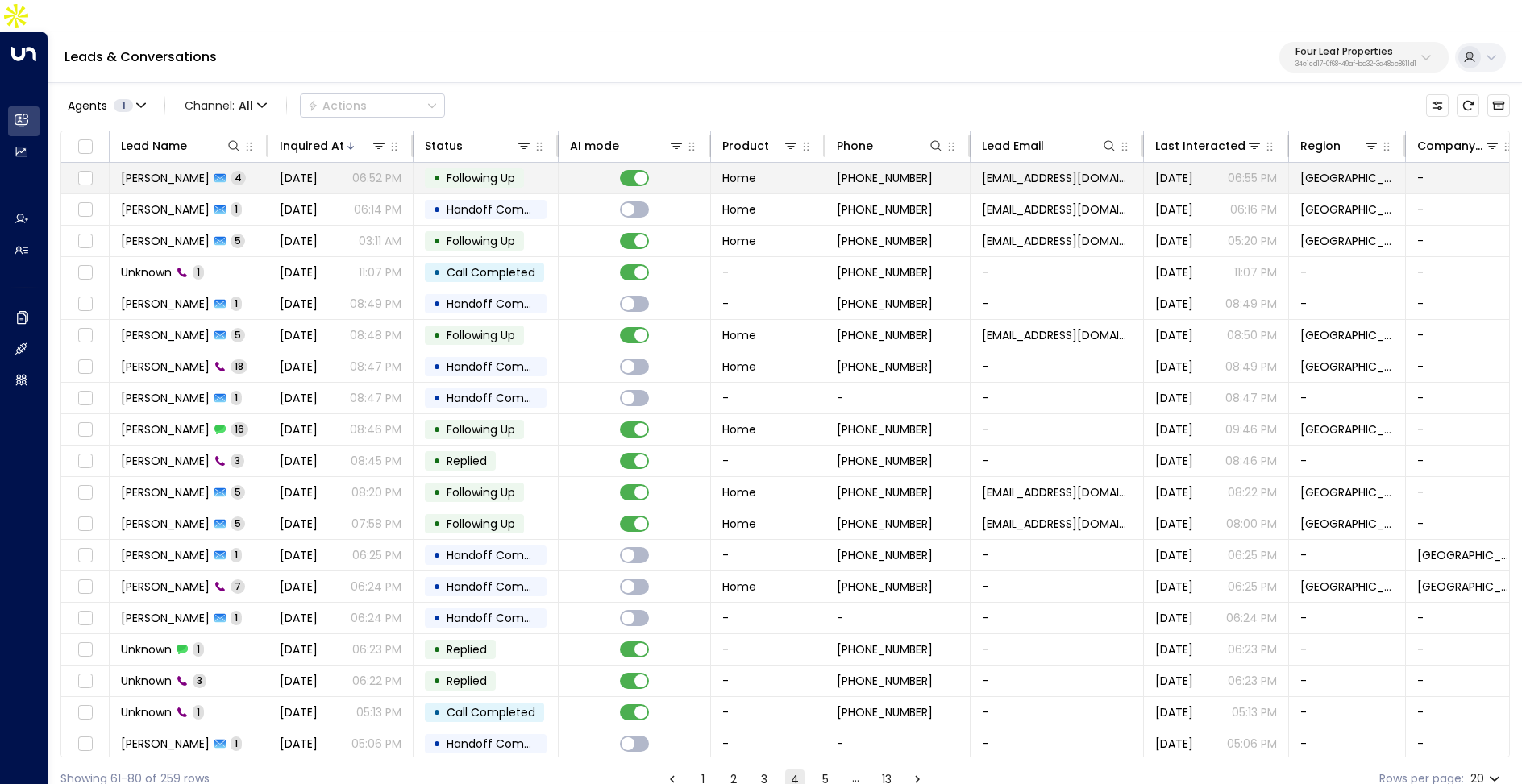
click at [218, 174] on icon at bounding box center [221, 178] width 12 height 9
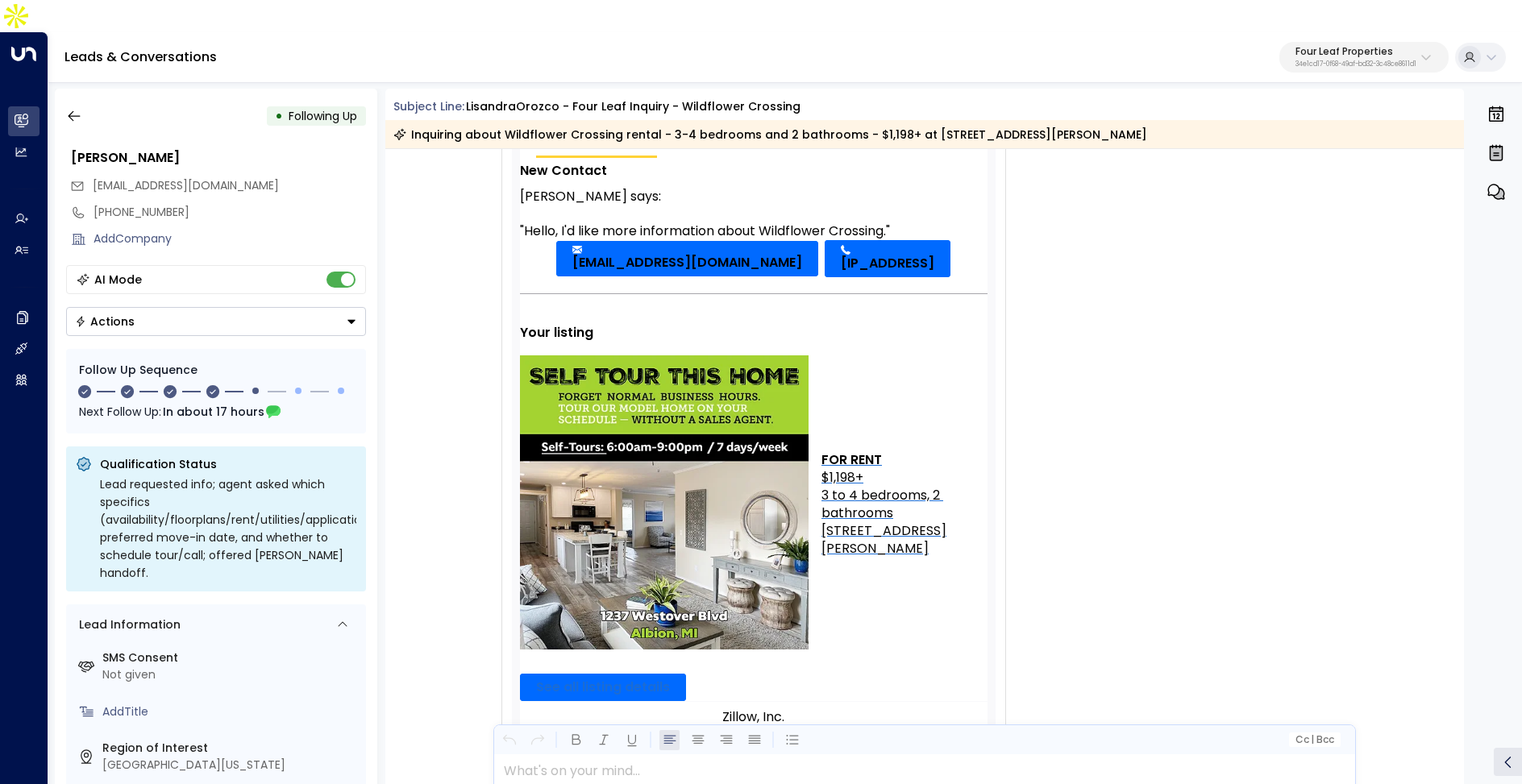
scroll to position [186, 0]
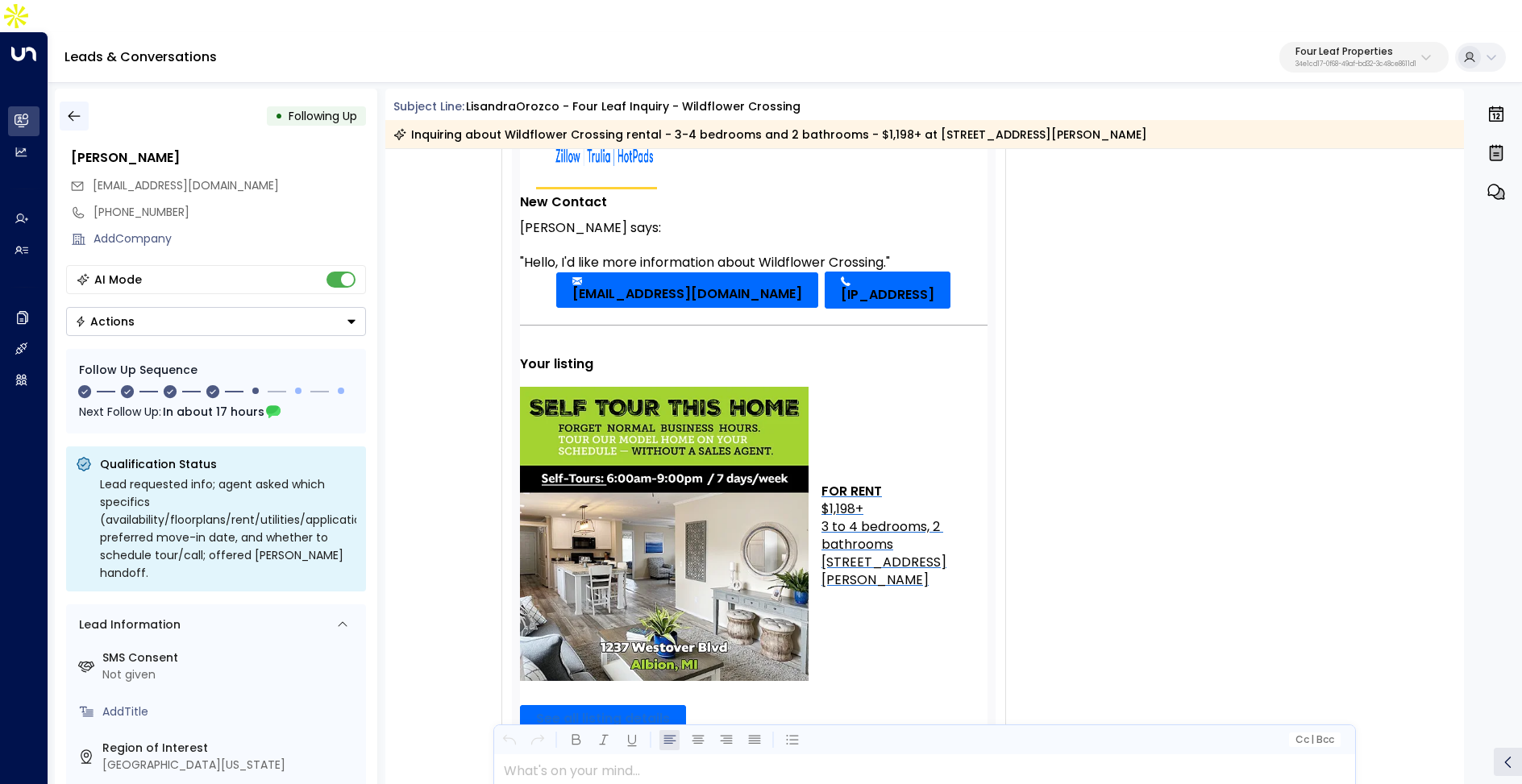
click at [85, 102] on button "button" at bounding box center [74, 116] width 29 height 29
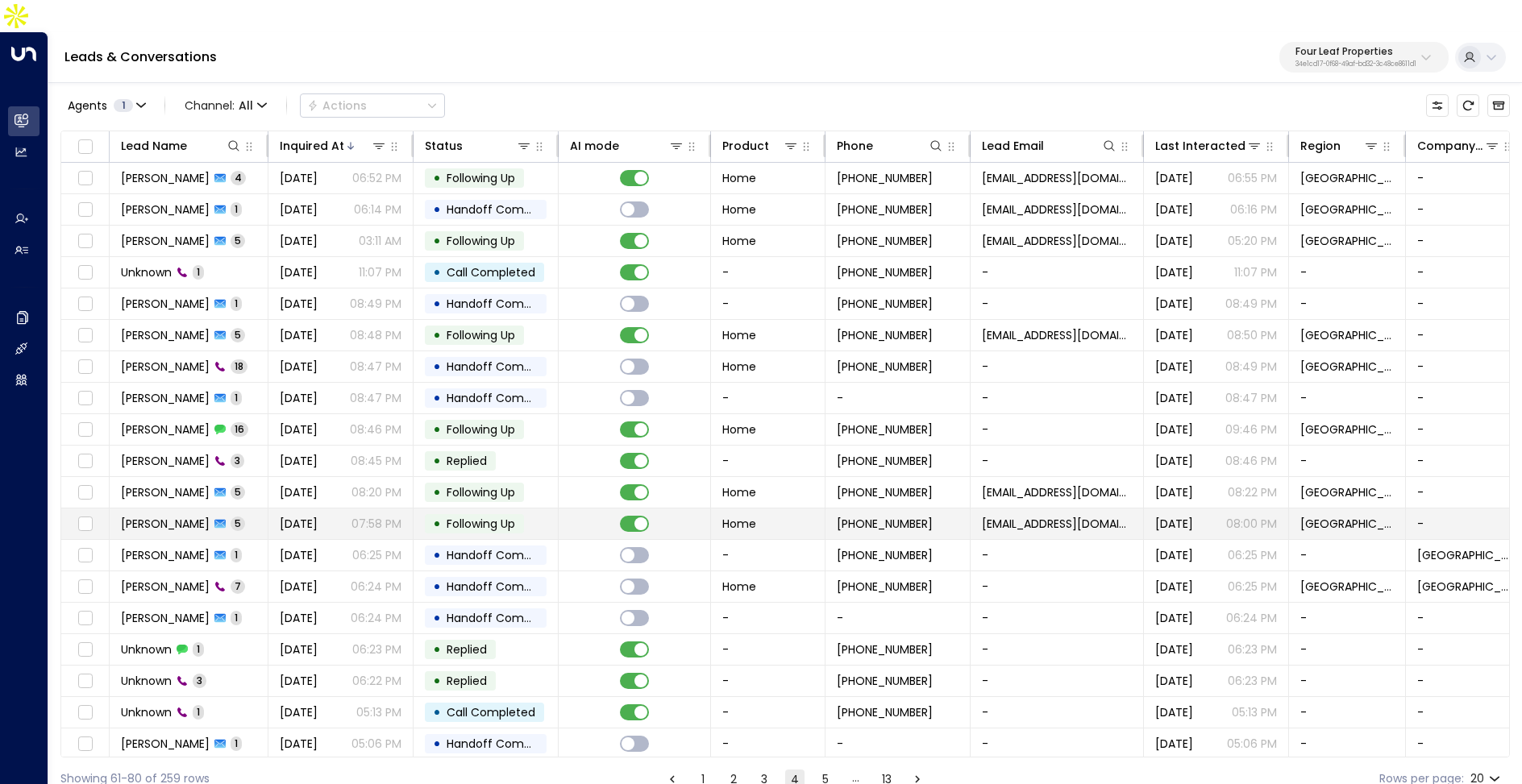
click at [246, 509] on td "Tiffany Myers 5" at bounding box center [189, 524] width 159 height 31
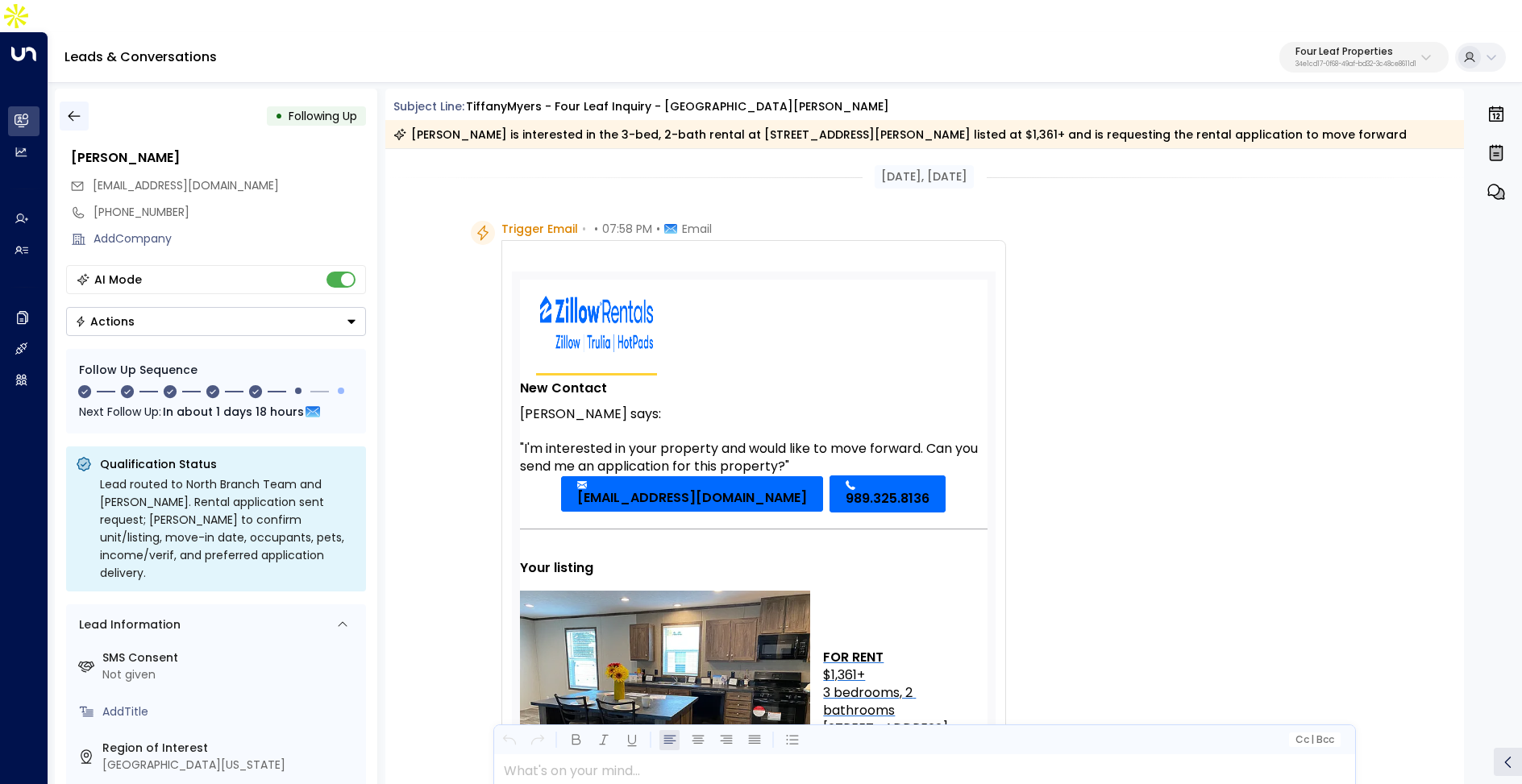
click at [77, 108] on icon "button" at bounding box center [74, 116] width 16 height 16
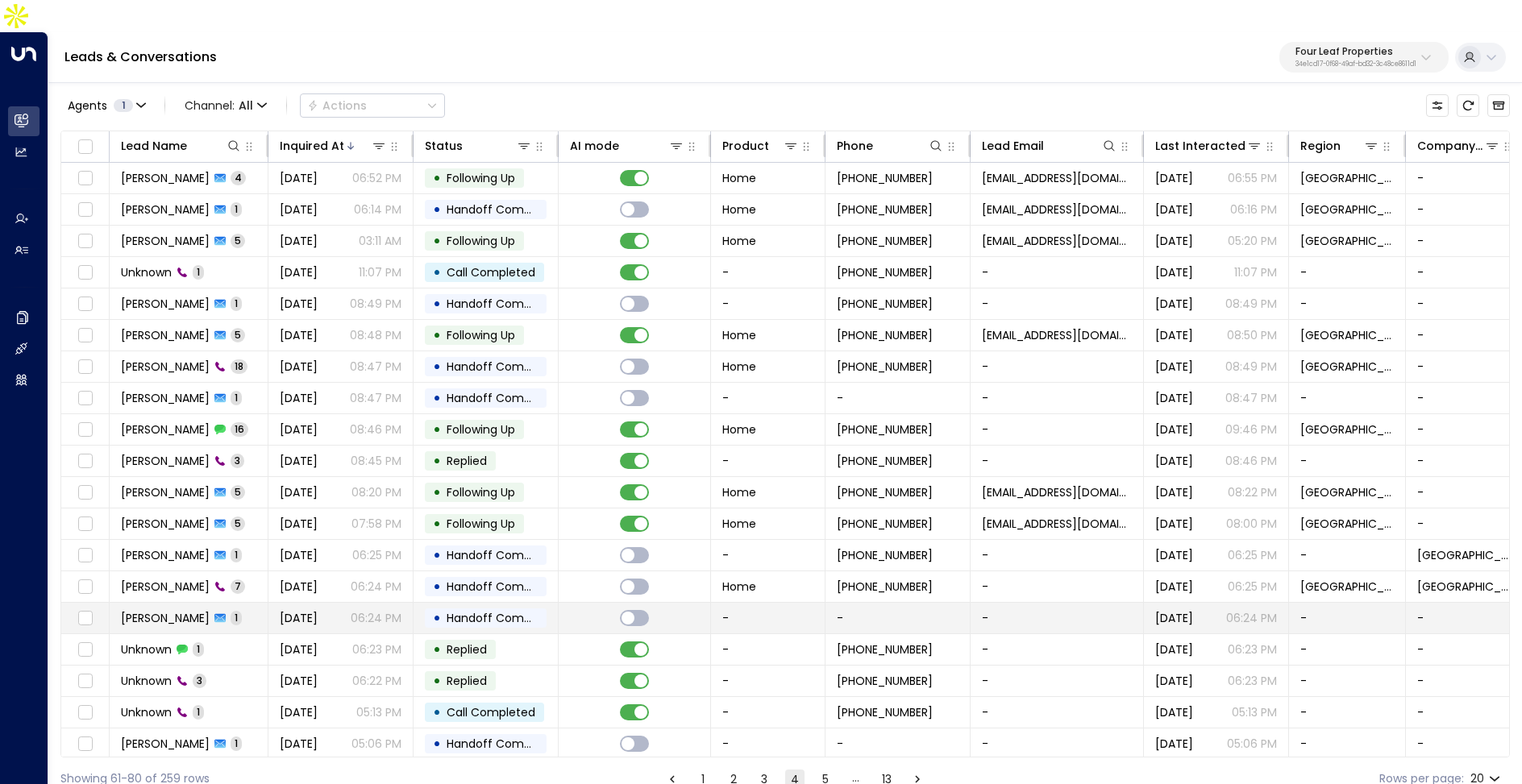
scroll to position [33, 0]
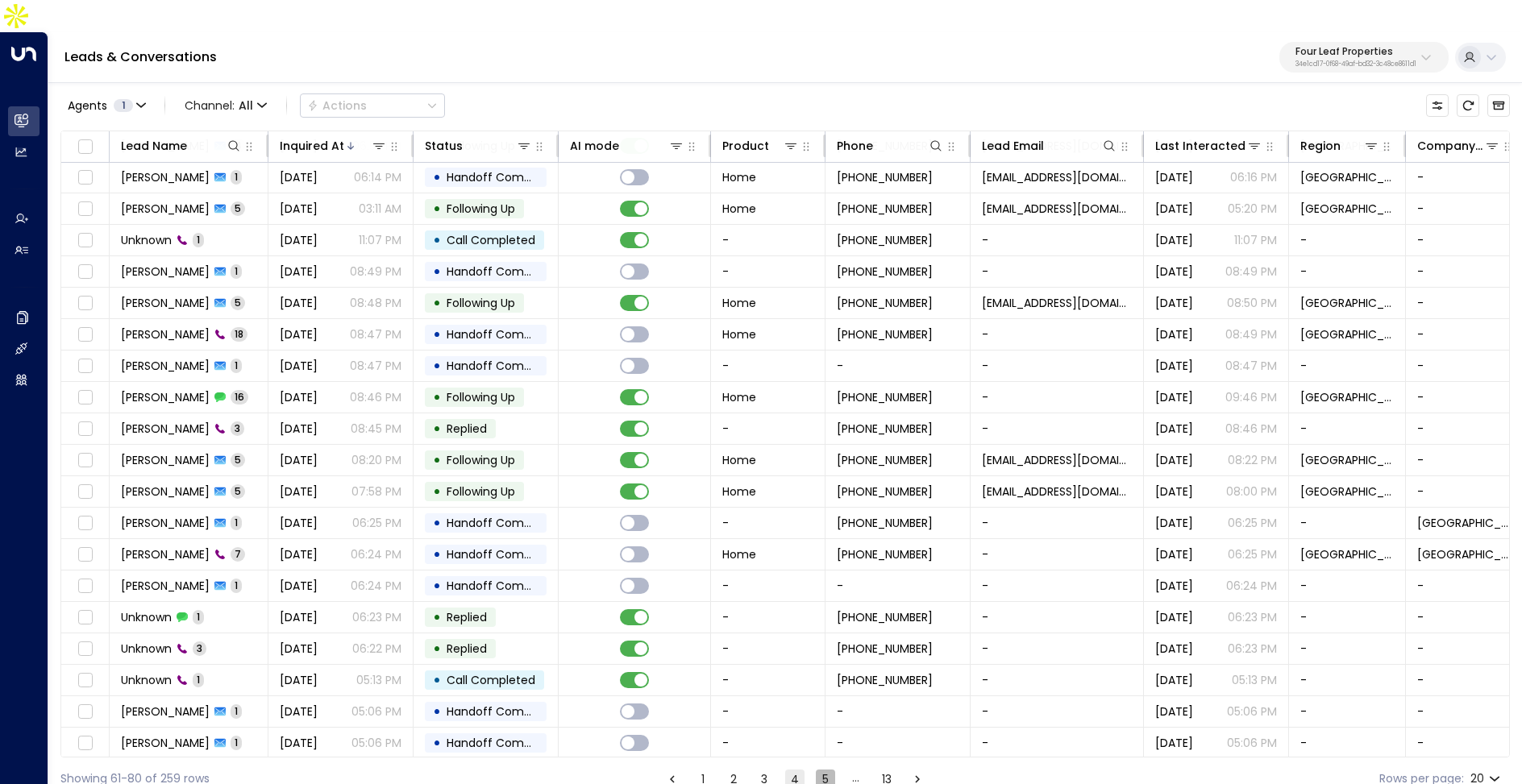
click at [821, 770] on button "5" at bounding box center [826, 779] width 19 height 19
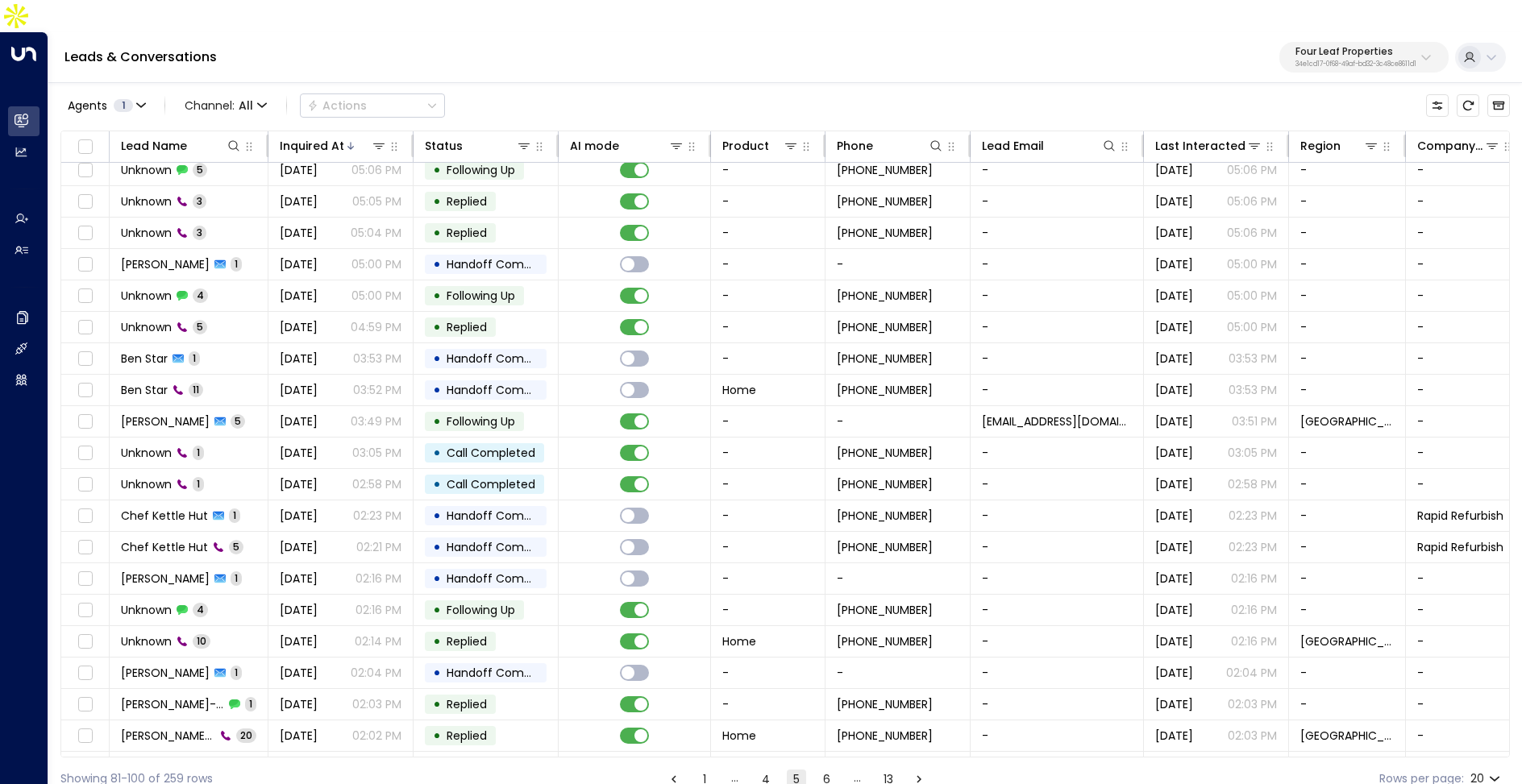
scroll to position [33, 0]
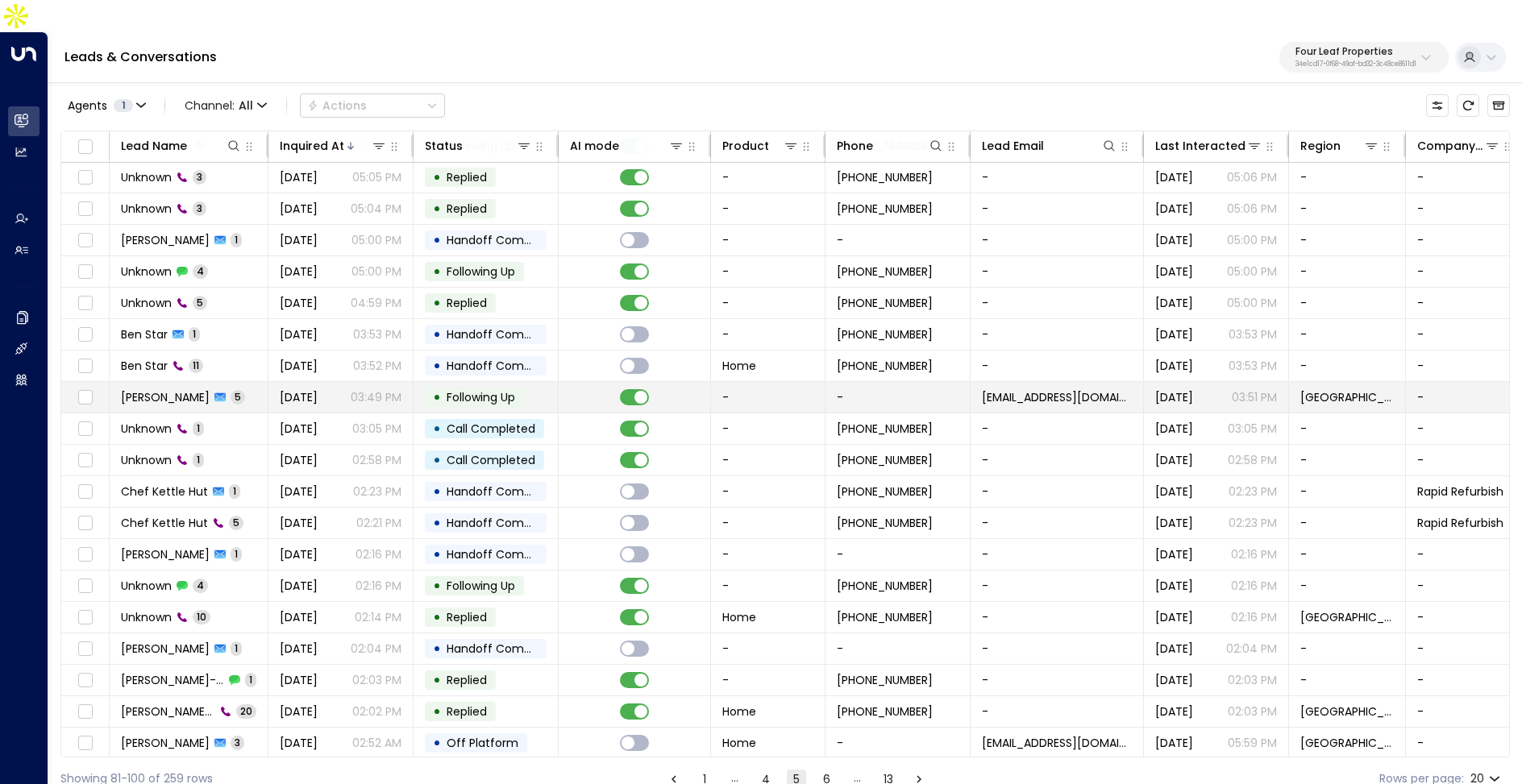
click at [317, 389] on span "[DATE]" at bounding box center [299, 397] width 38 height 16
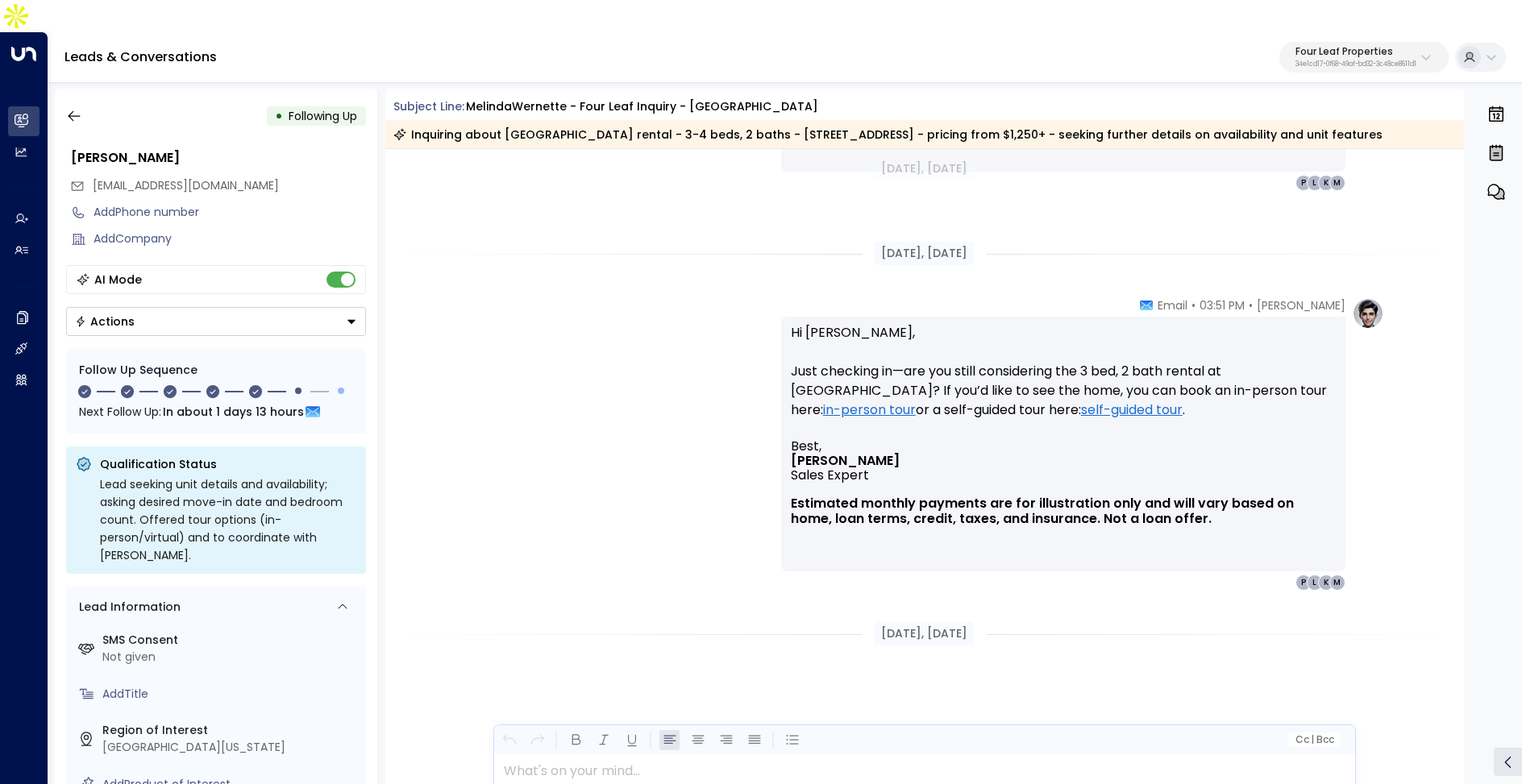
scroll to position [742, 0]
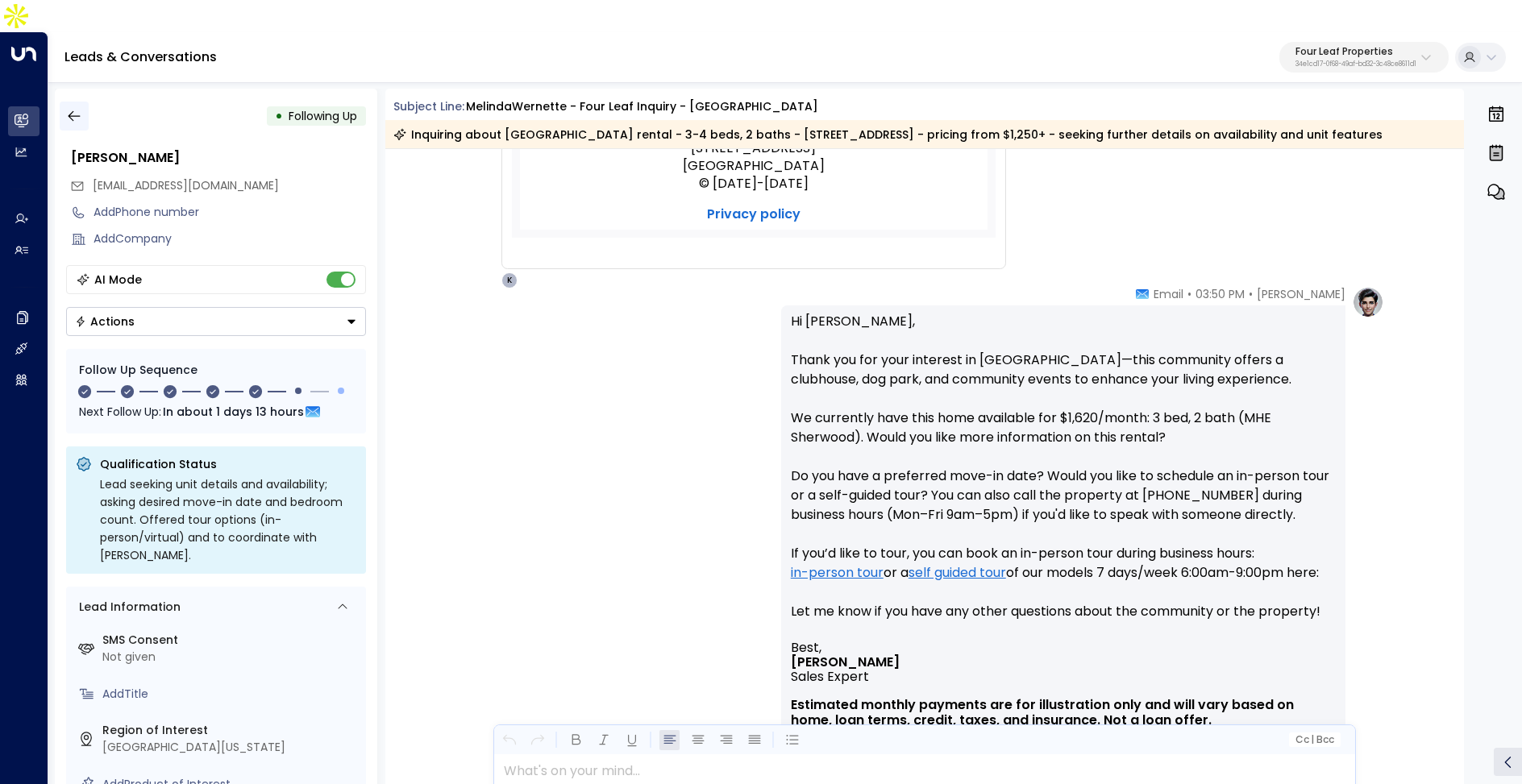
click at [77, 108] on icon "button" at bounding box center [74, 116] width 16 height 16
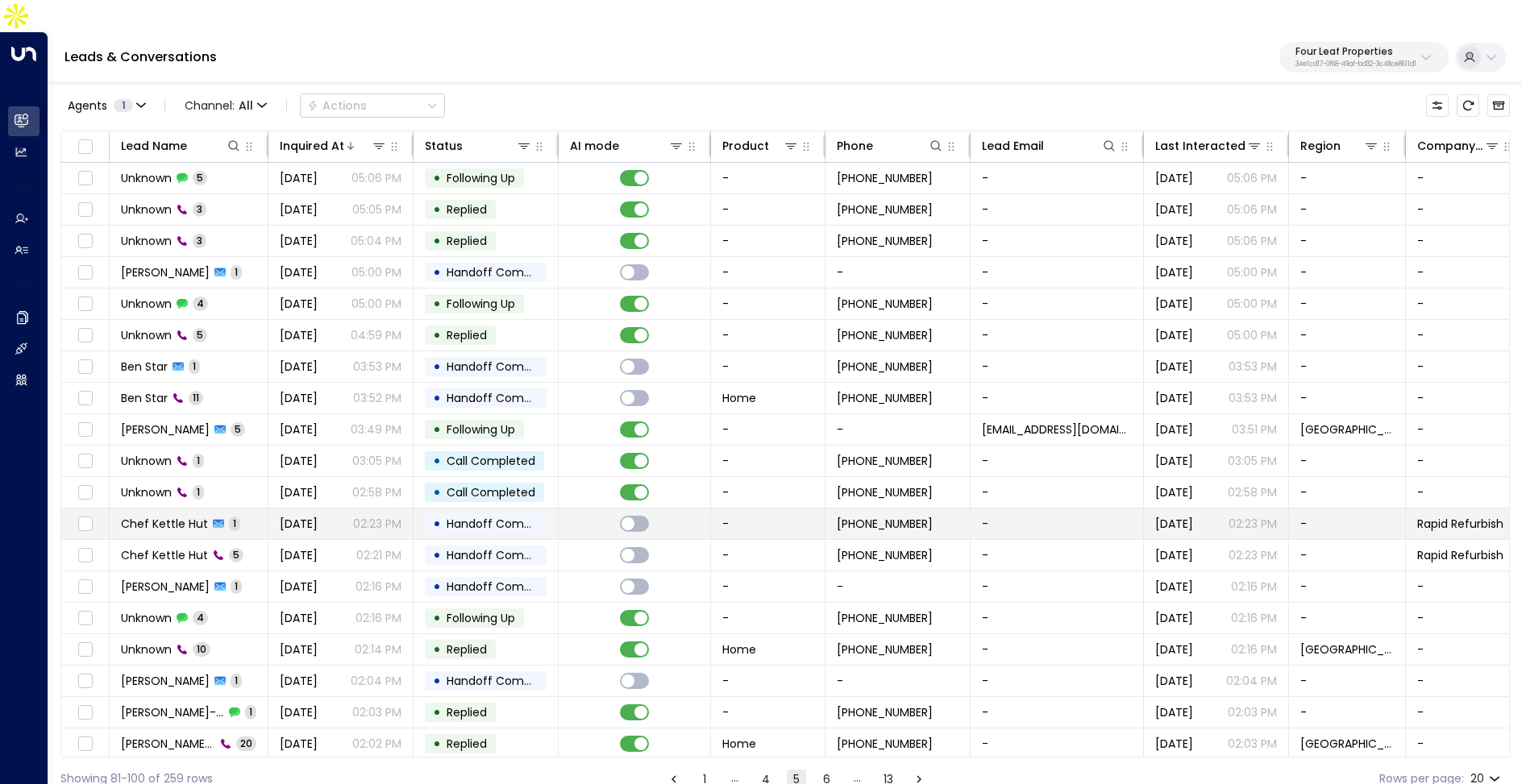
scroll to position [33, 0]
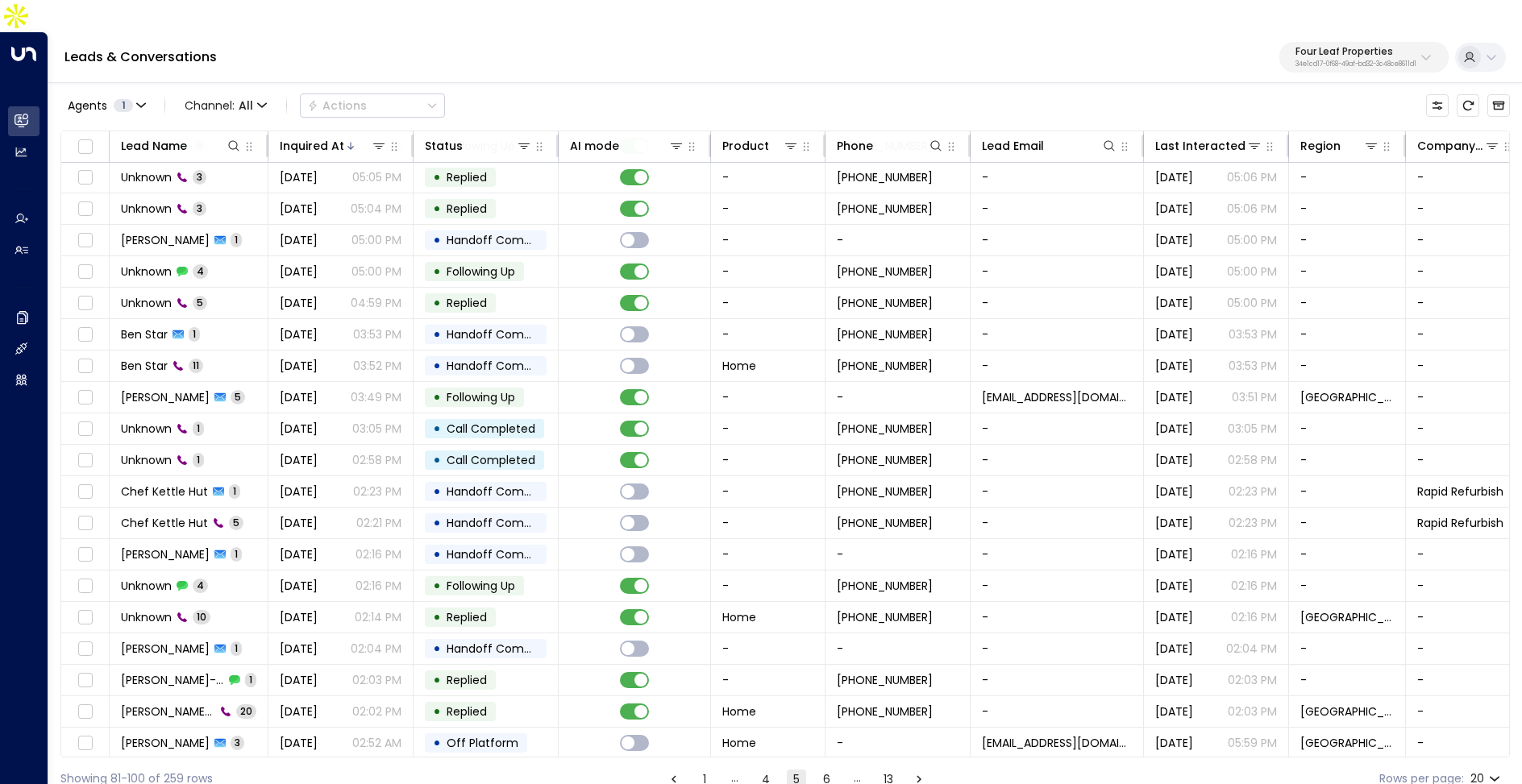
click at [830, 770] on button "6" at bounding box center [828, 779] width 19 height 19
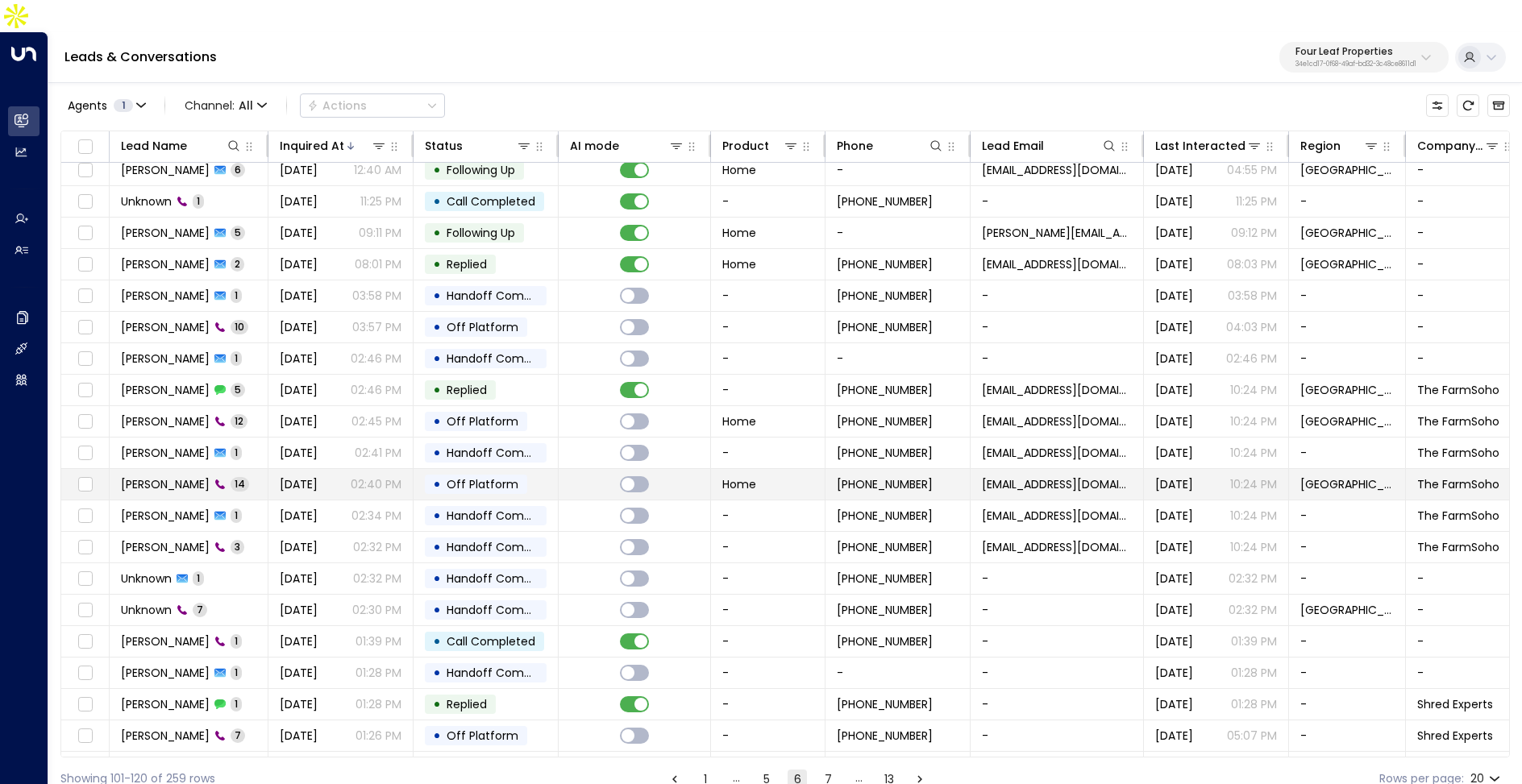
scroll to position [33, 0]
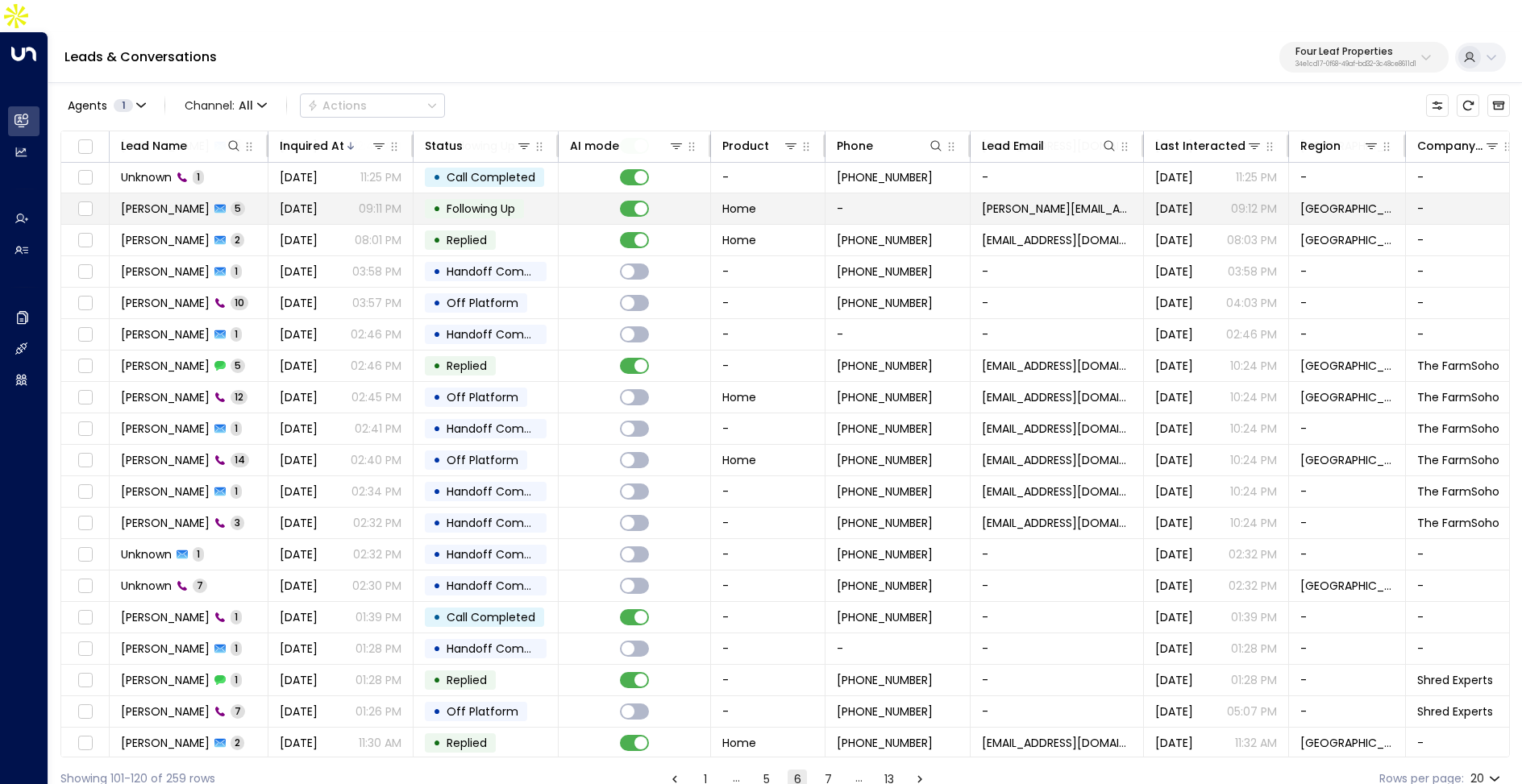
click at [338, 194] on td "Sep 08, 2025 09:11 PM" at bounding box center [340, 209] width 145 height 31
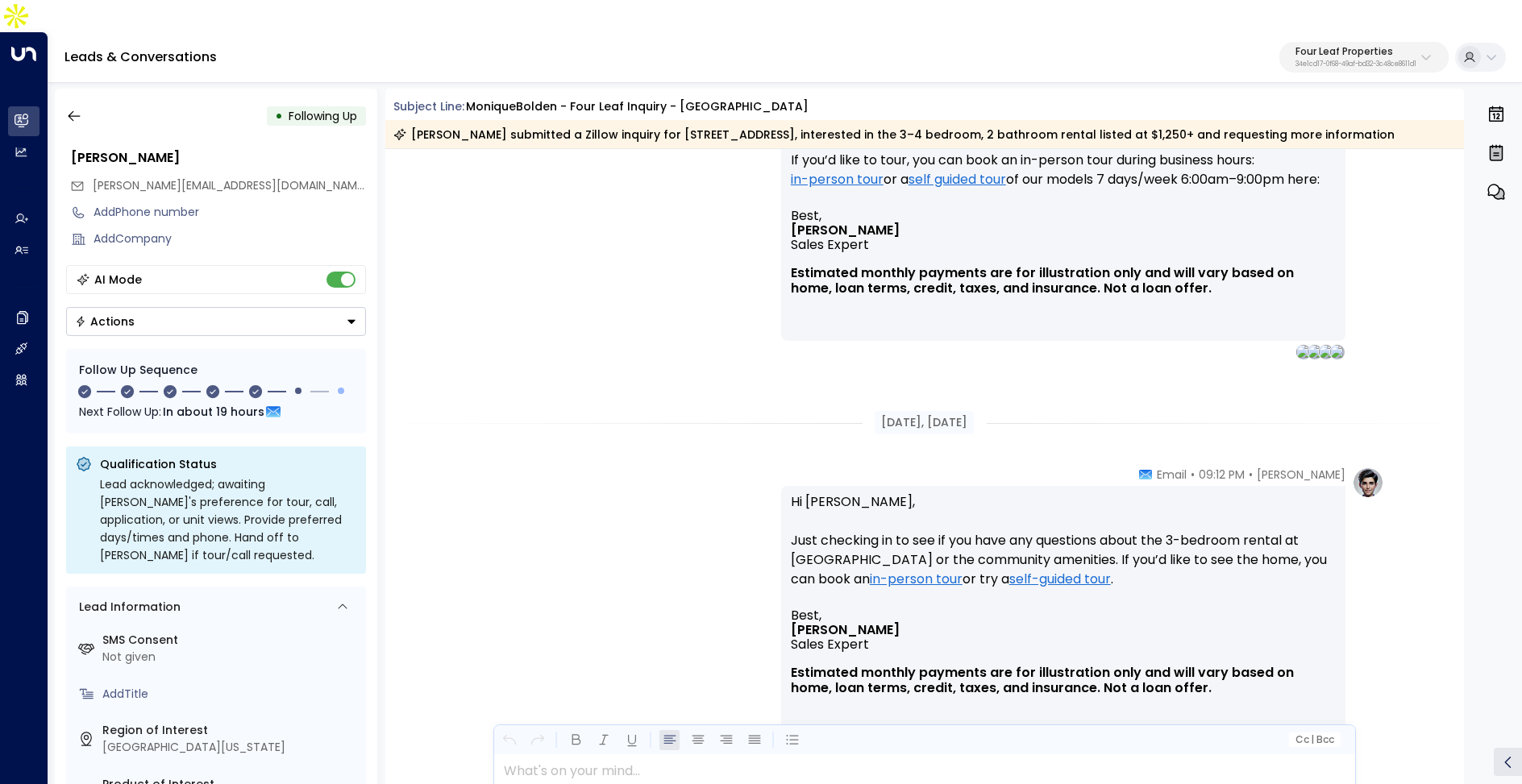
scroll to position [1024, 0]
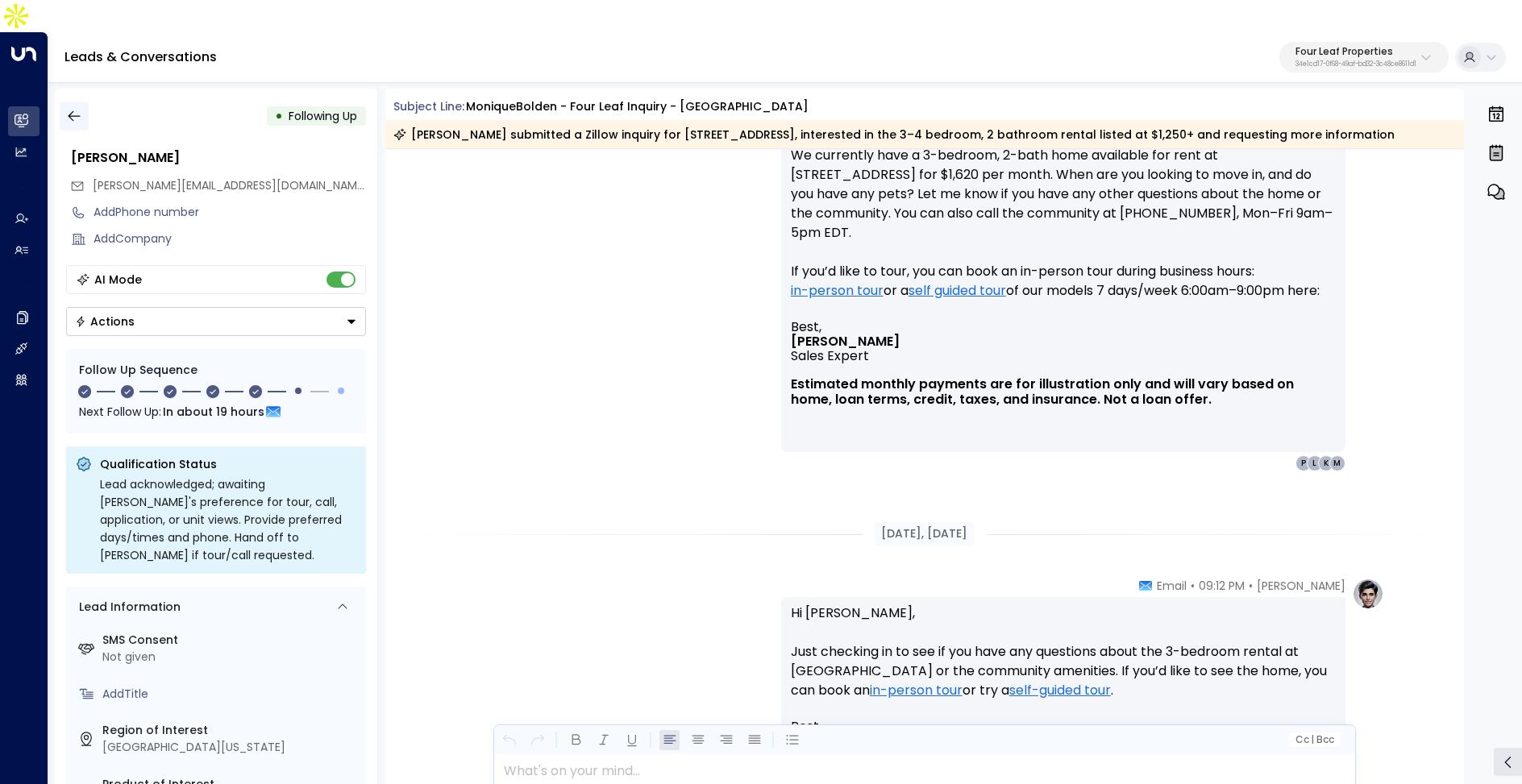
click at [74, 108] on icon "button" at bounding box center [74, 116] width 16 height 16
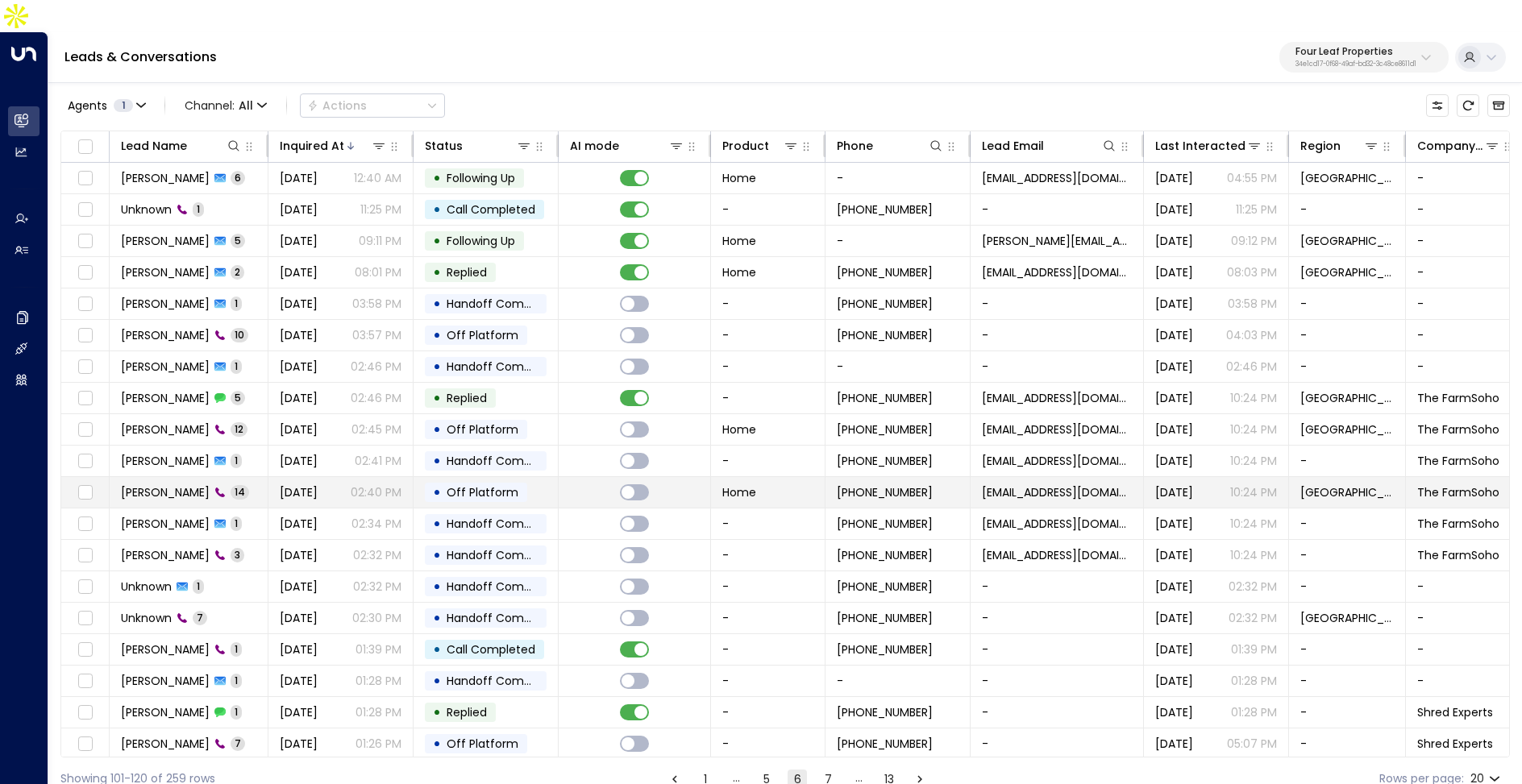
scroll to position [33, 0]
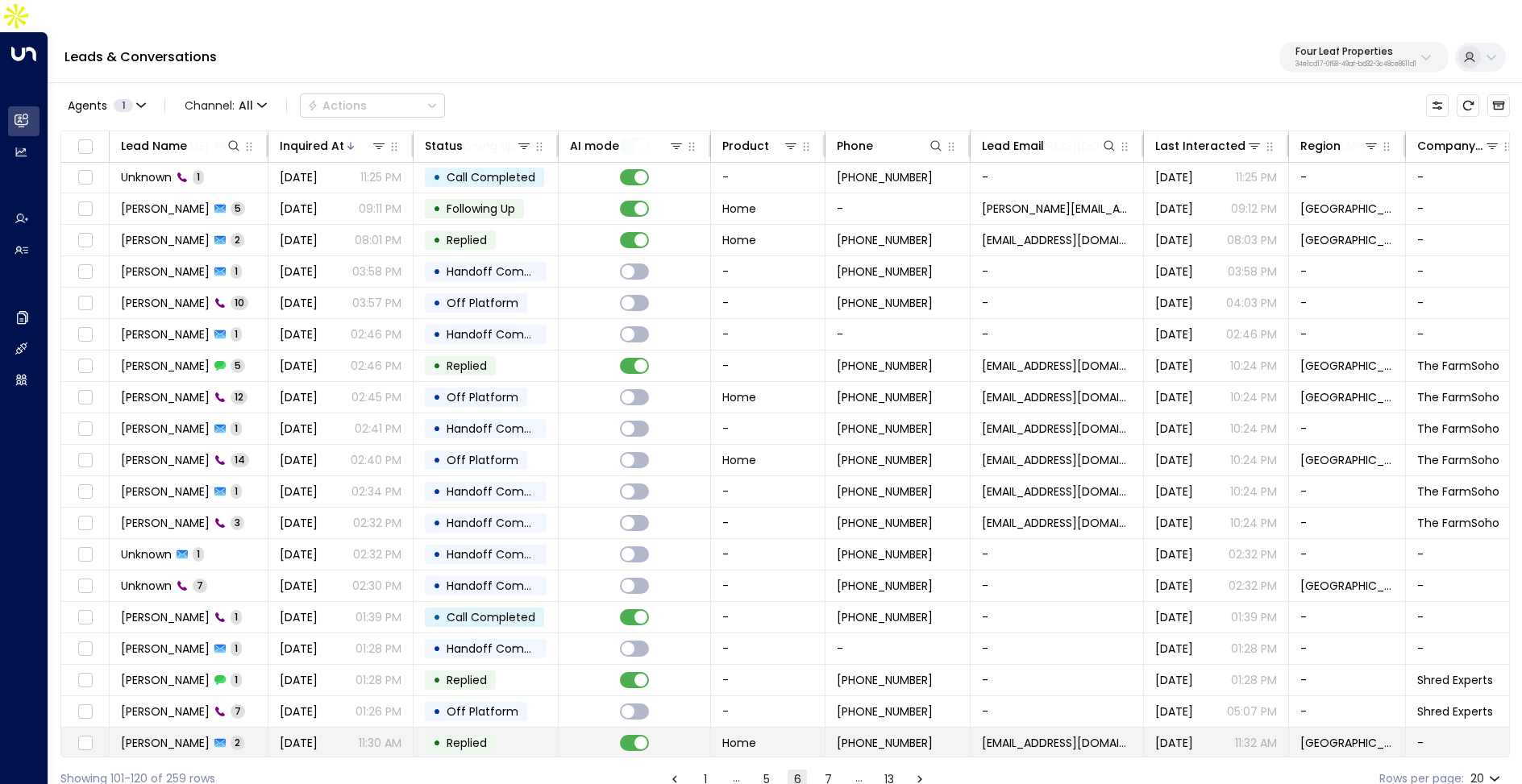
click at [317, 735] on span "[DATE]" at bounding box center [299, 743] width 38 height 16
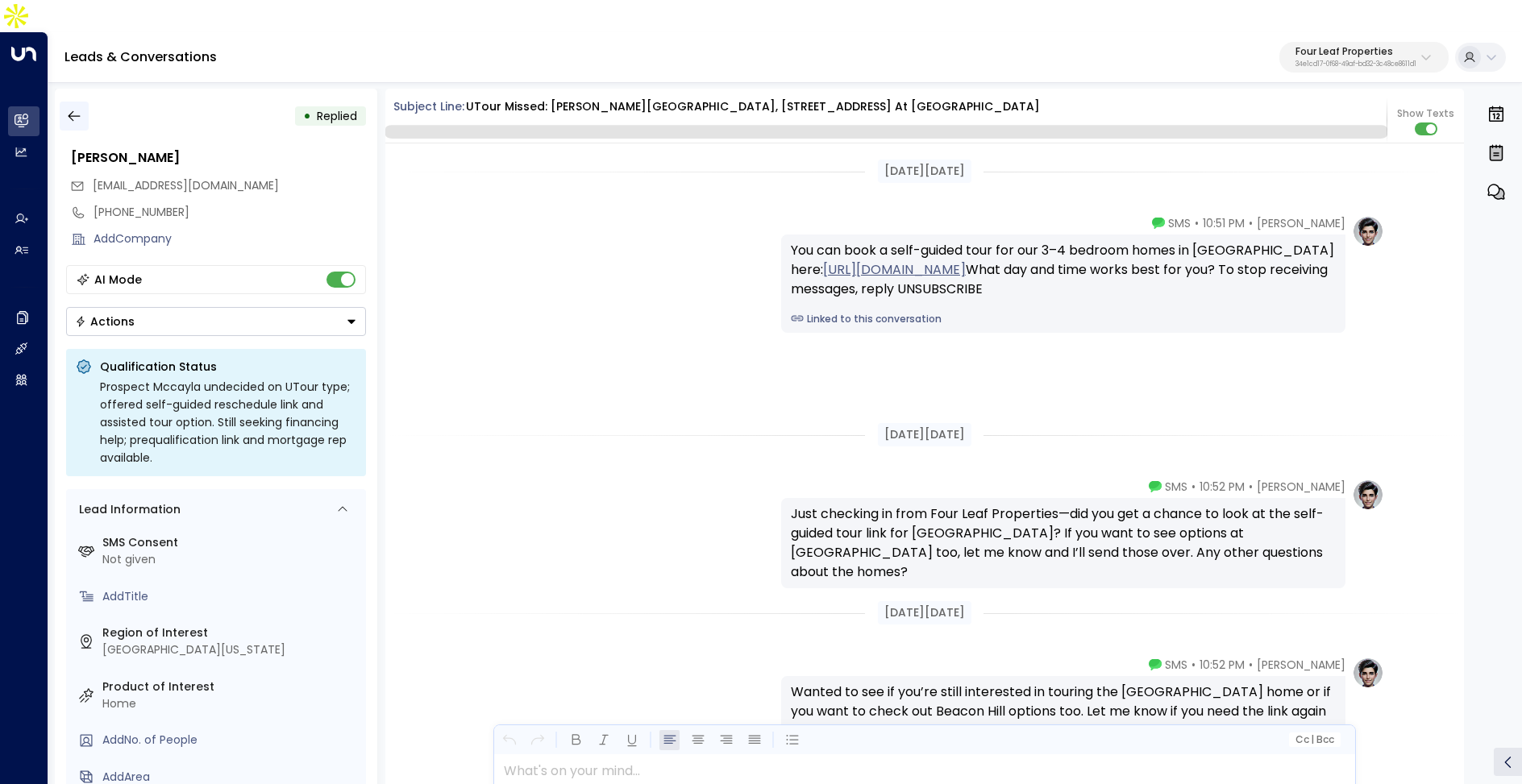
click at [70, 111] on icon "button" at bounding box center [74, 116] width 12 height 11
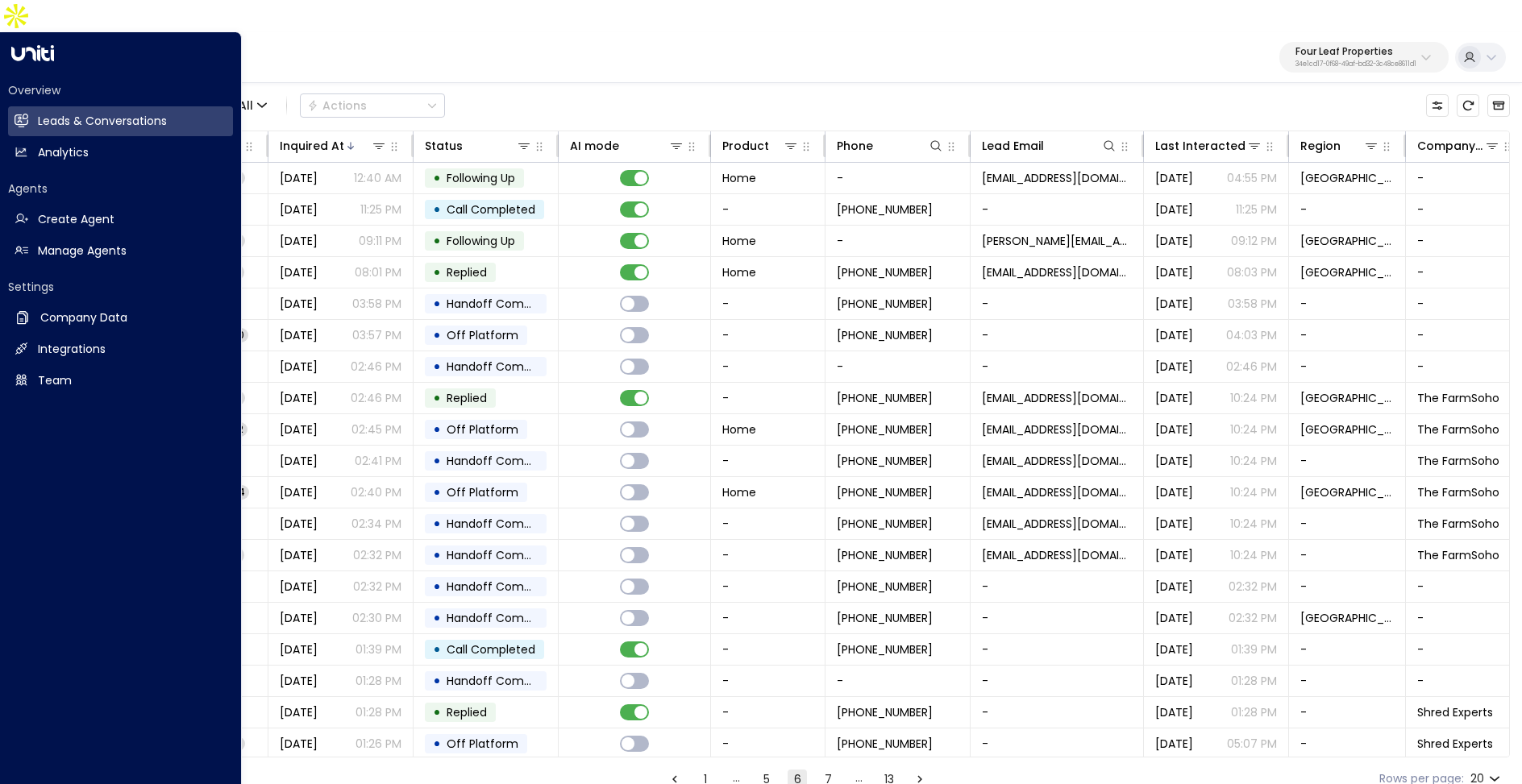
click at [34, 235] on div "Overview Leads & Conversations Leads & Conversations Analytics Analytics Agents…" at bounding box center [120, 232] width 225 height 327
click at [35, 236] on link "Manage Agents Manage Agents" at bounding box center [120, 250] width 225 height 30
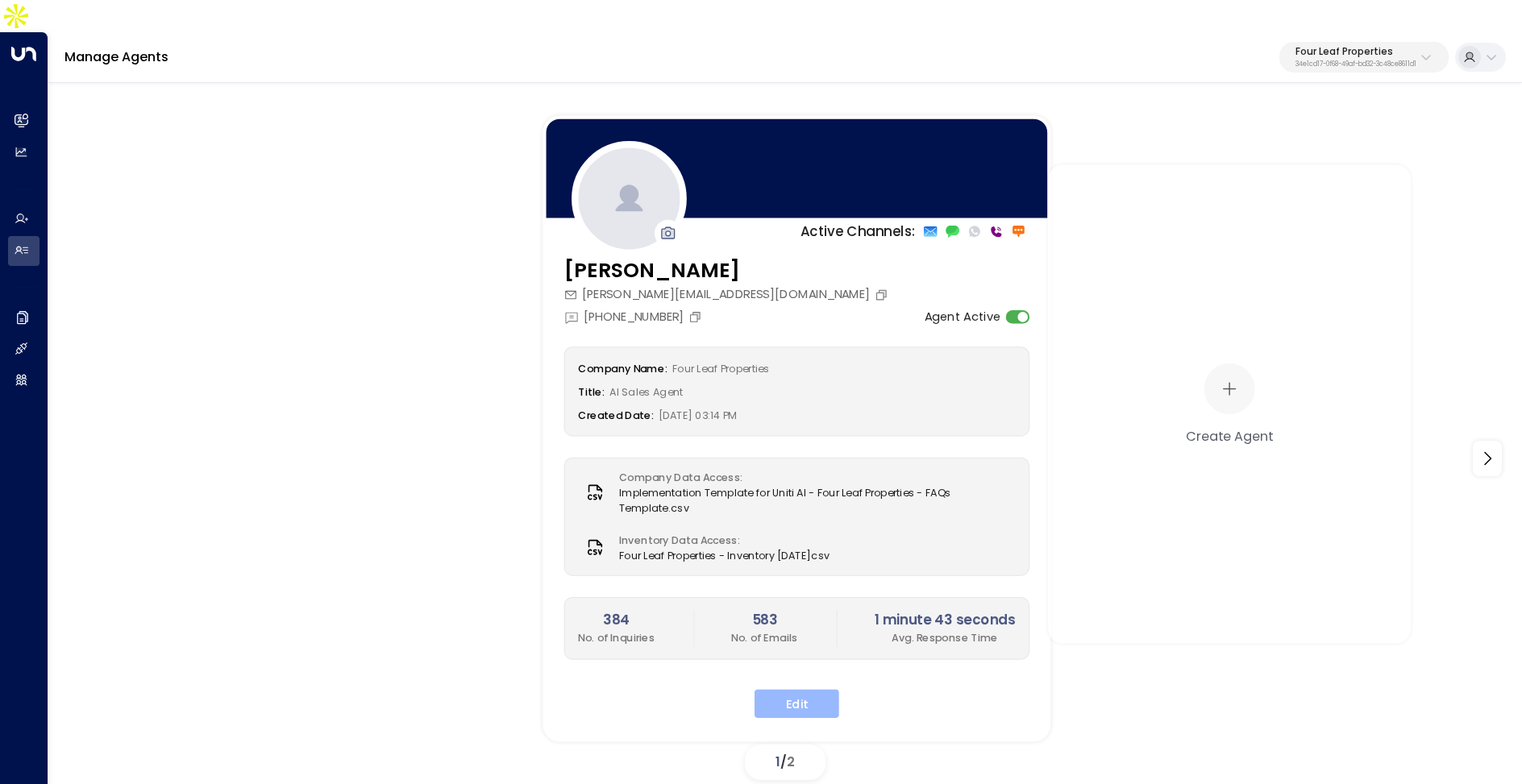
click at [792, 689] on button "Edit" at bounding box center [797, 703] width 84 height 29
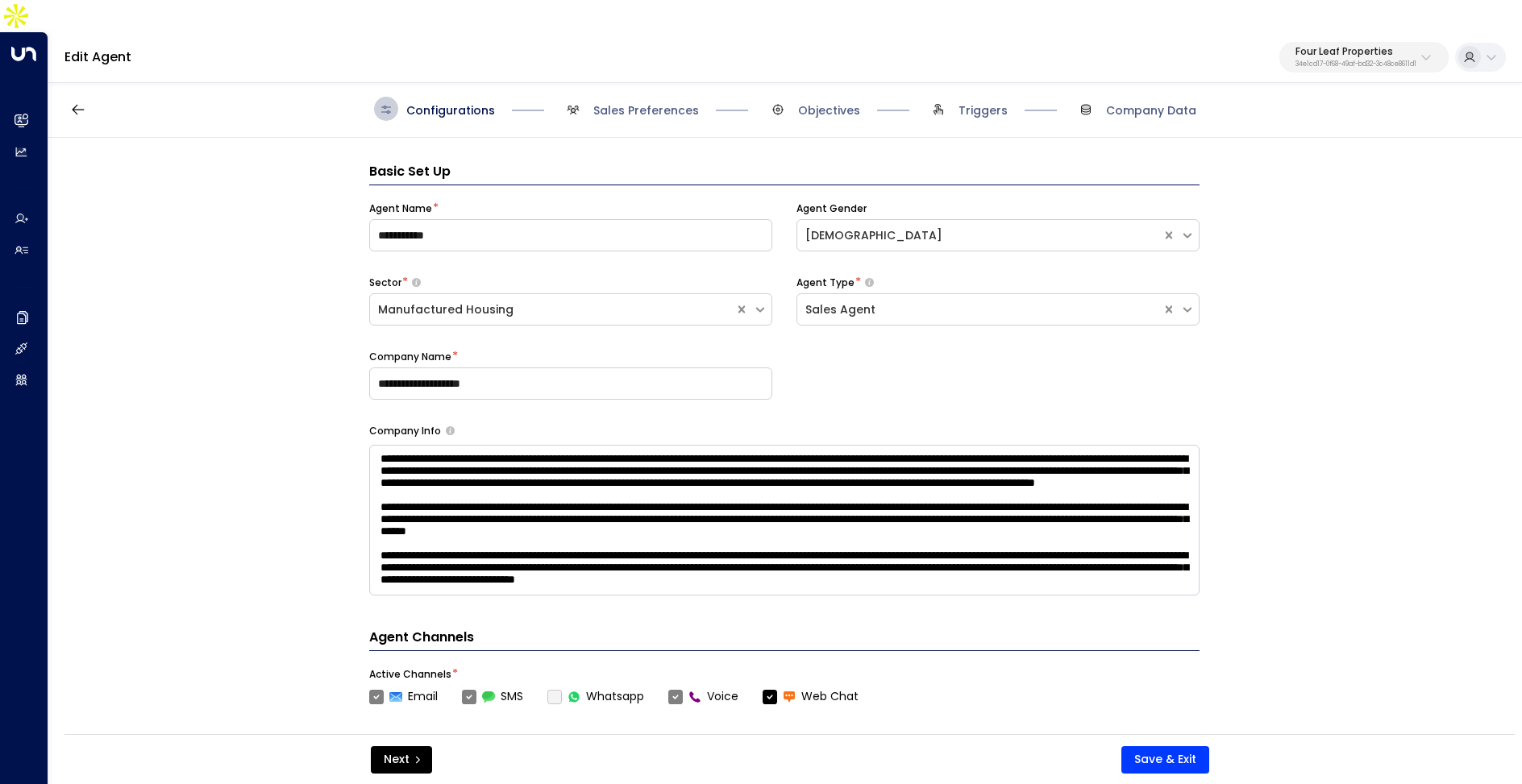
scroll to position [24, 0]
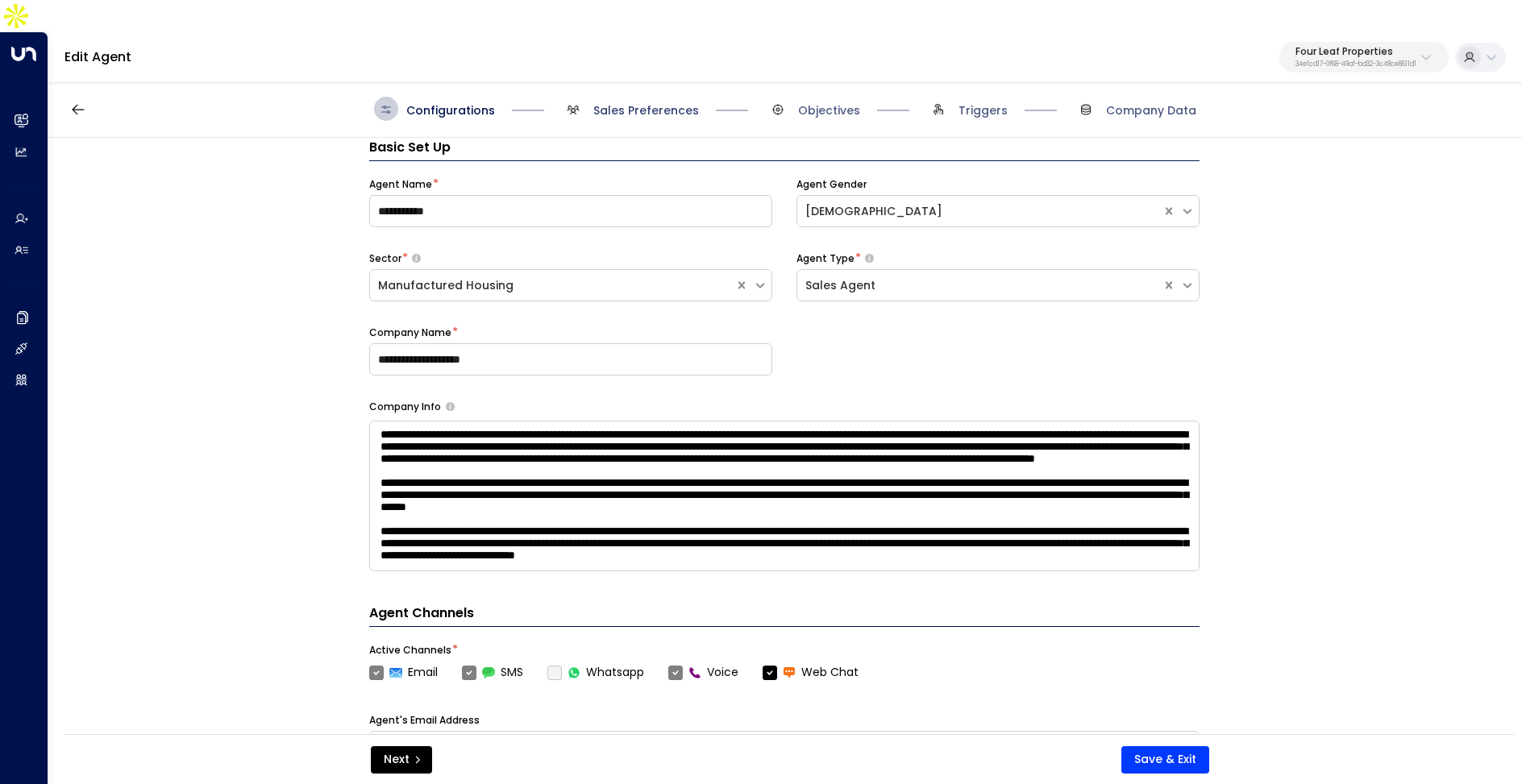
click at [598, 103] on span "Sales Preferences" at bounding box center [646, 110] width 105 height 16
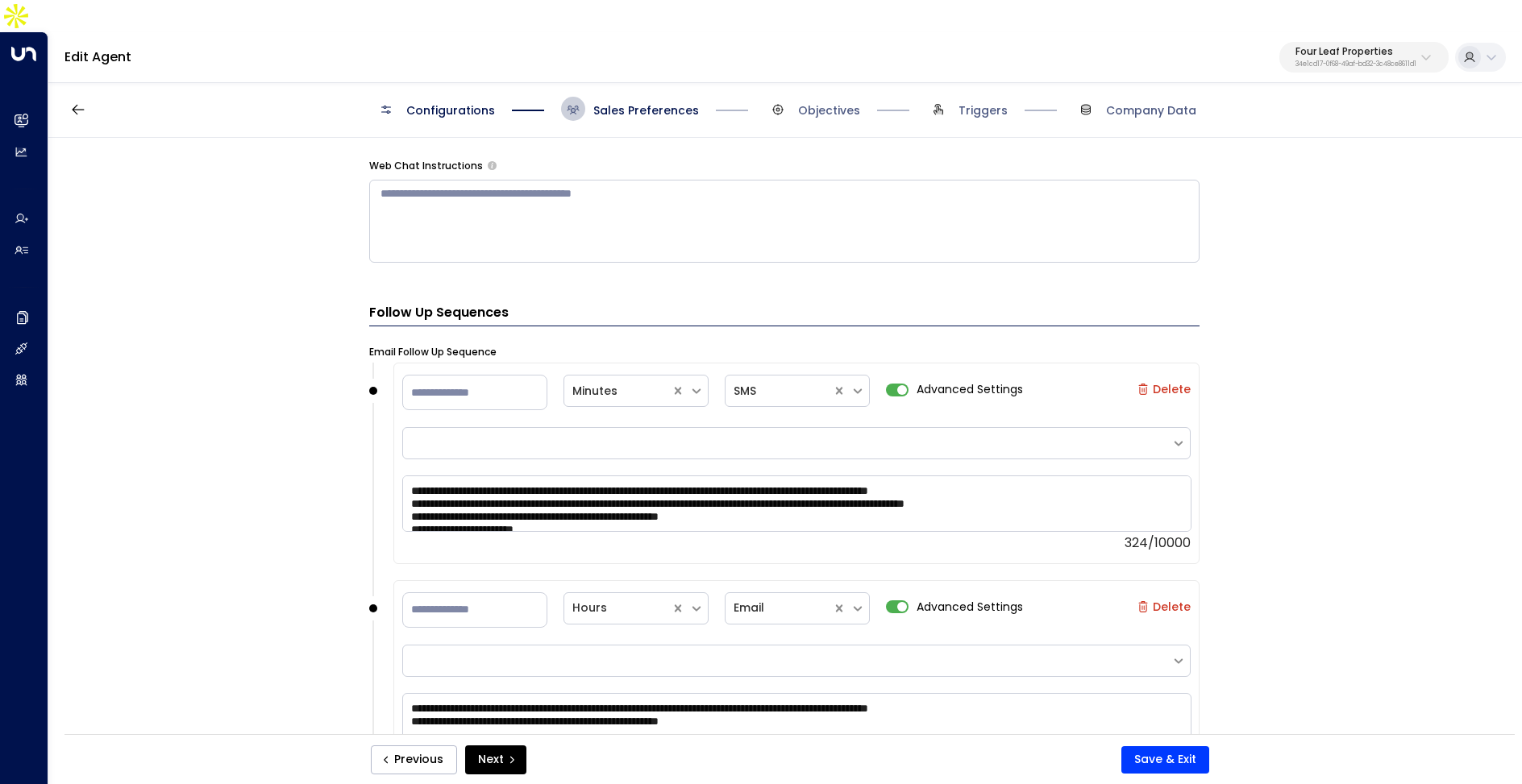
scroll to position [1984, 0]
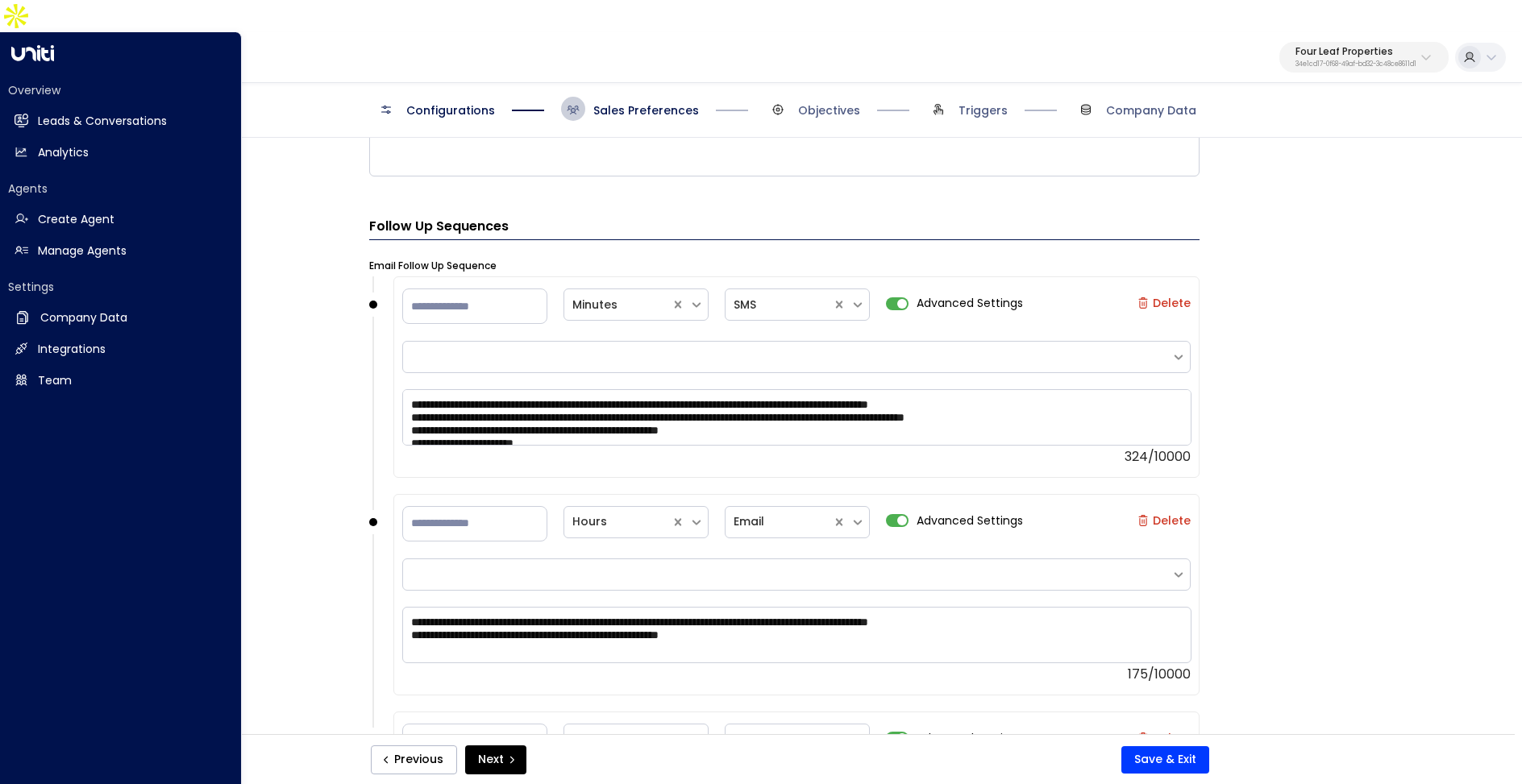
click at [122, 82] on div "Overview Leads & Conversations Leads & Conversations Analytics Analytics" at bounding box center [120, 125] width 225 height 85
click at [122, 113] on h2 "Leads & Conversations" at bounding box center [103, 122] width 129 height 17
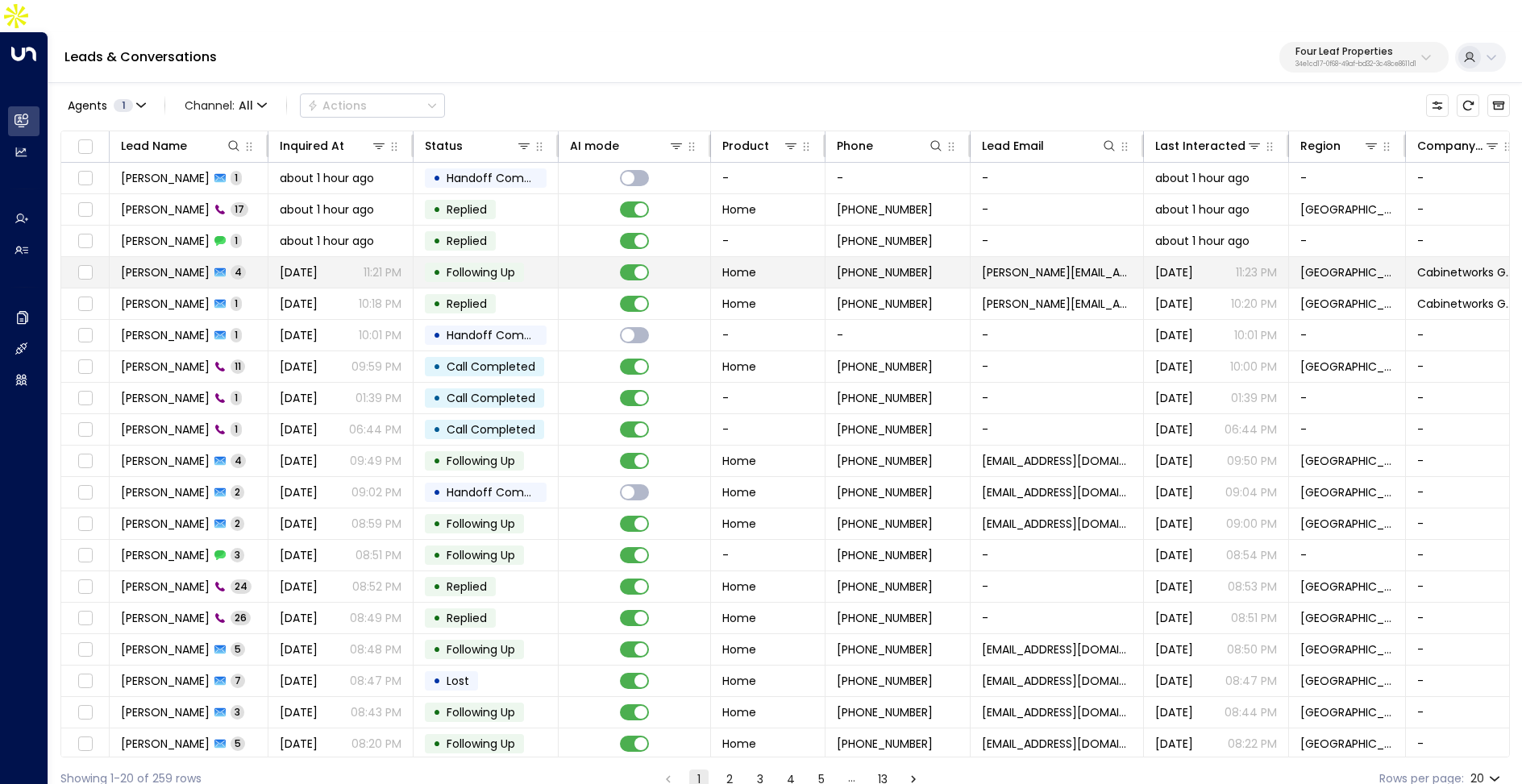
click at [294, 265] on span "[DATE]" at bounding box center [299, 272] width 38 height 16
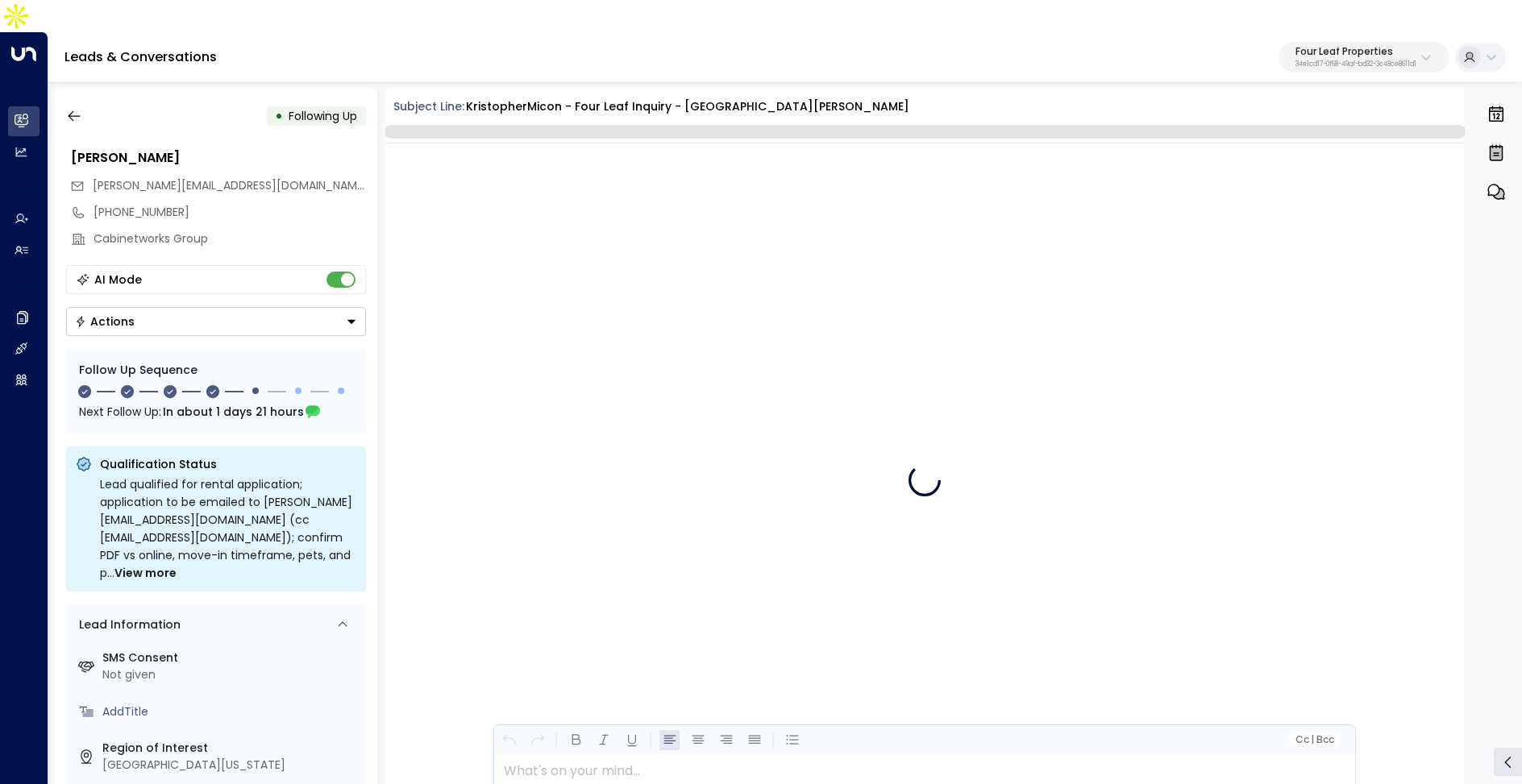
scroll to position [2606, 0]
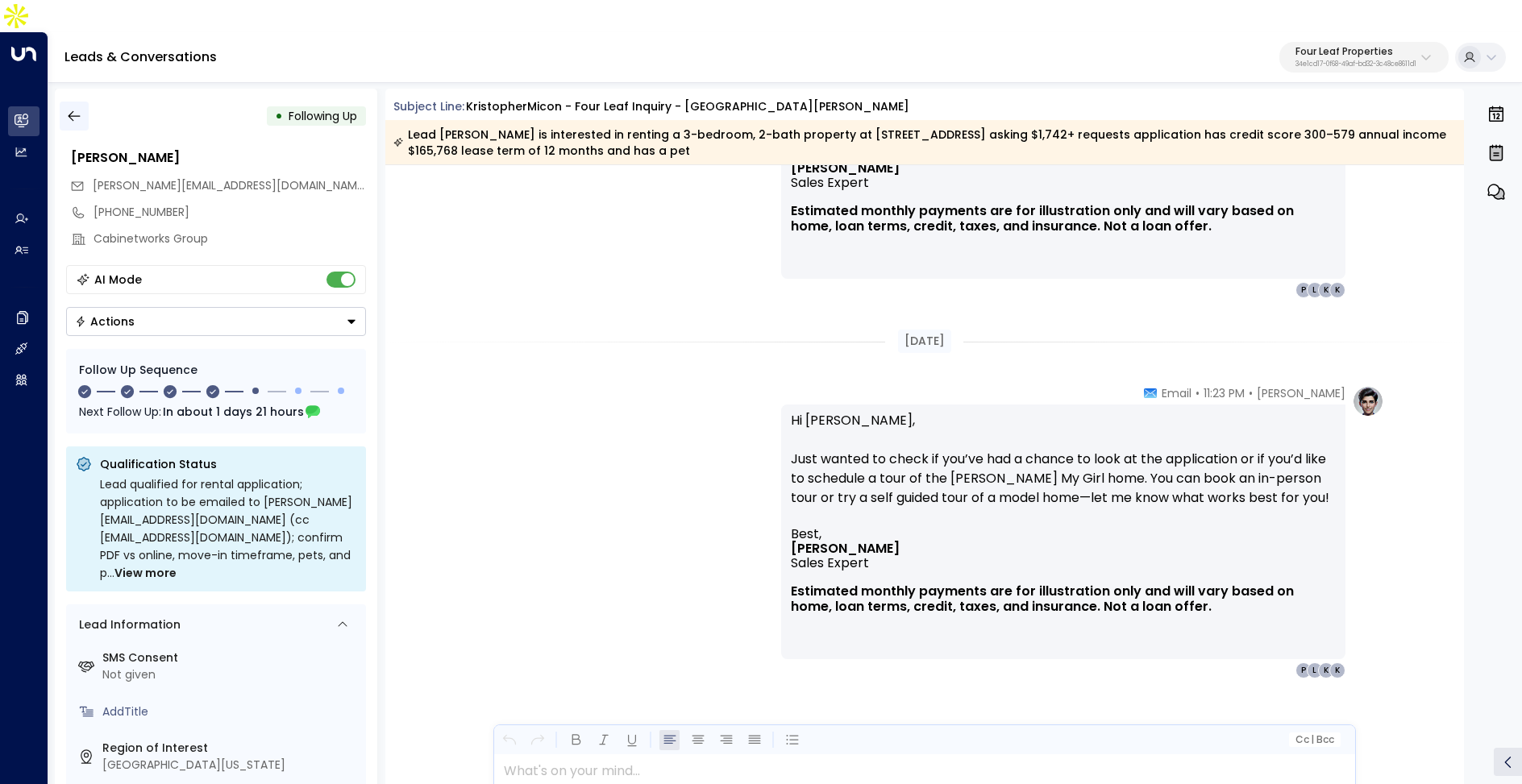
click at [68, 111] on icon "button" at bounding box center [74, 116] width 12 height 11
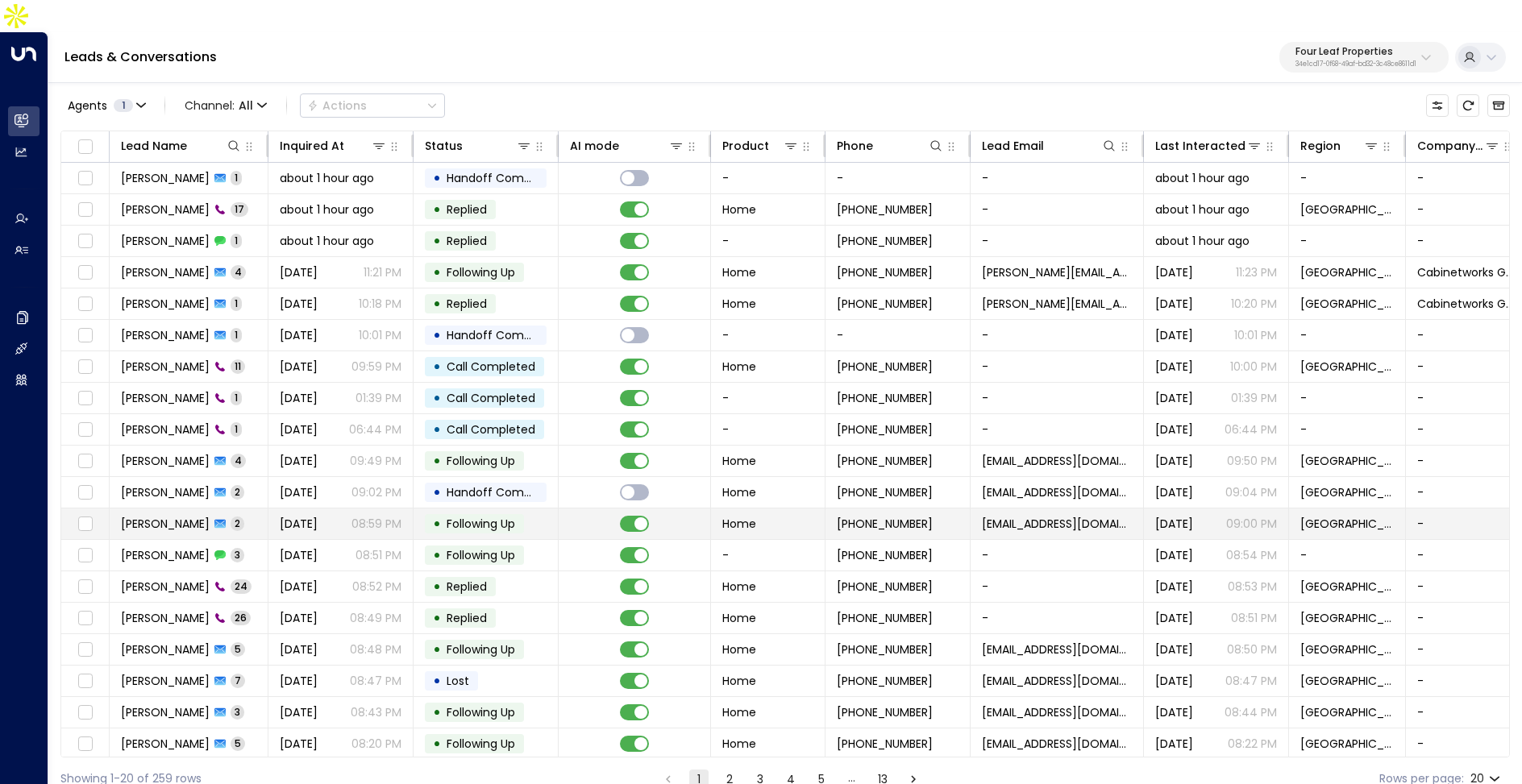
scroll to position [33, 0]
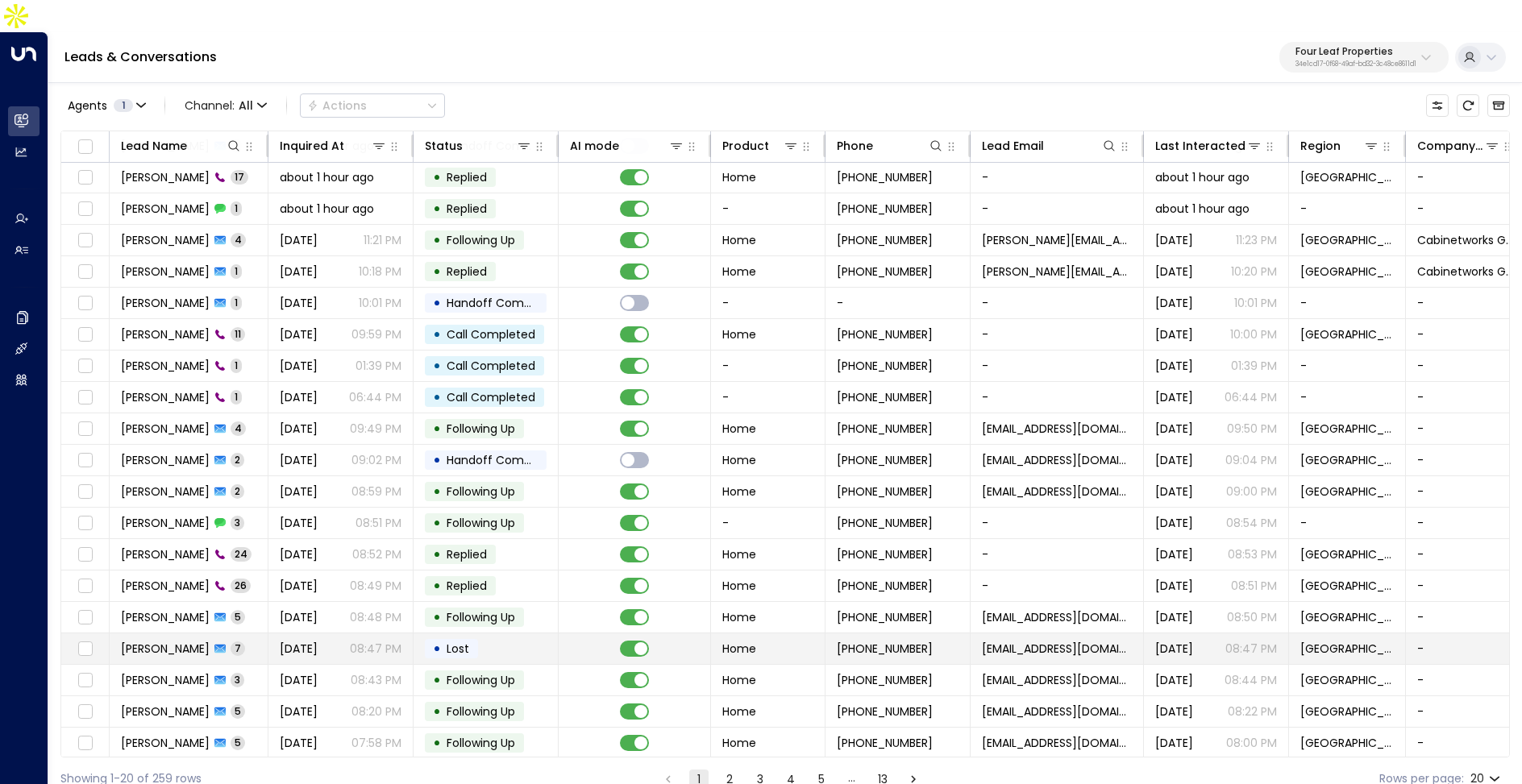
click at [317, 640] on span "[DATE]" at bounding box center [299, 648] width 38 height 16
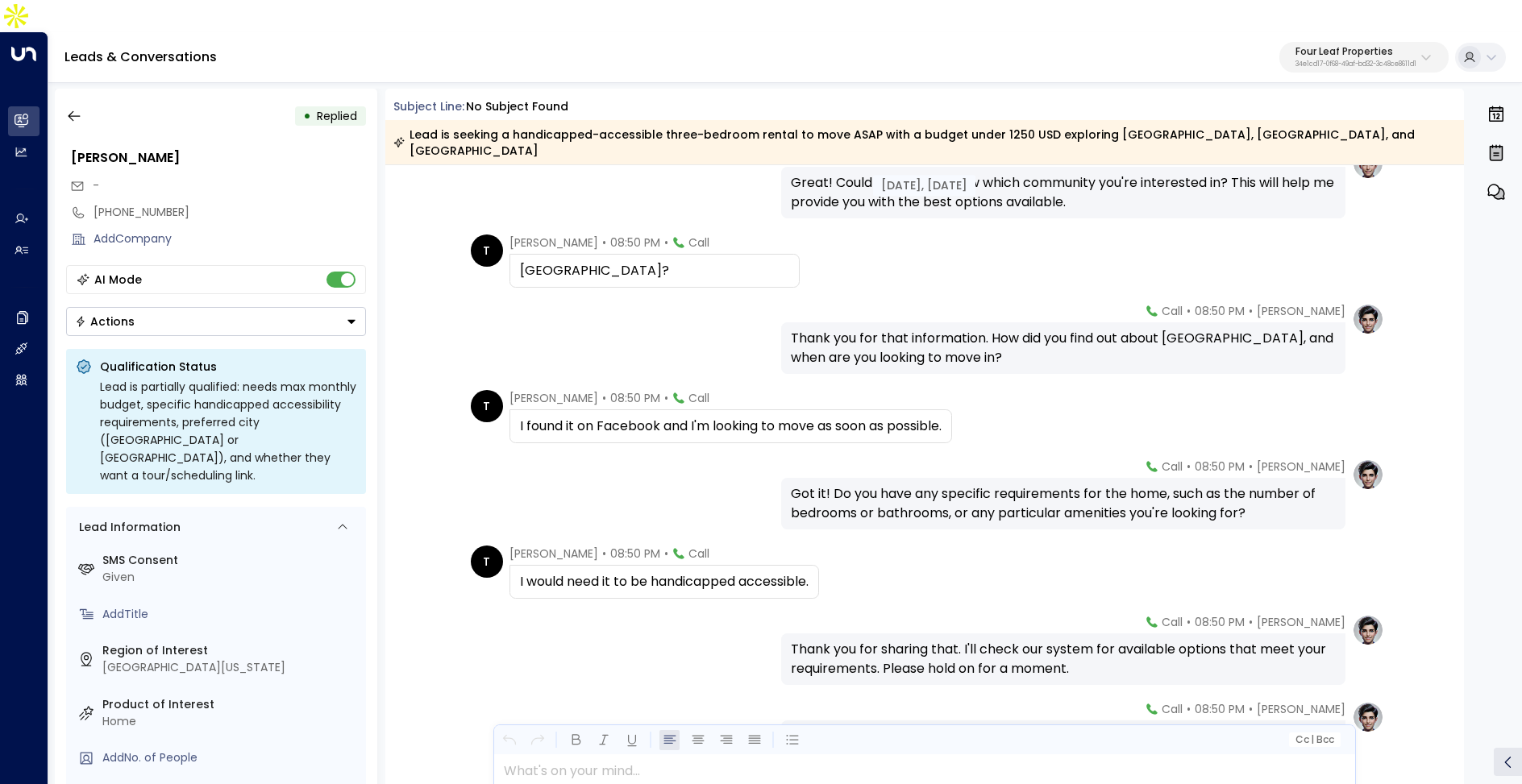
scroll to position [916, 0]
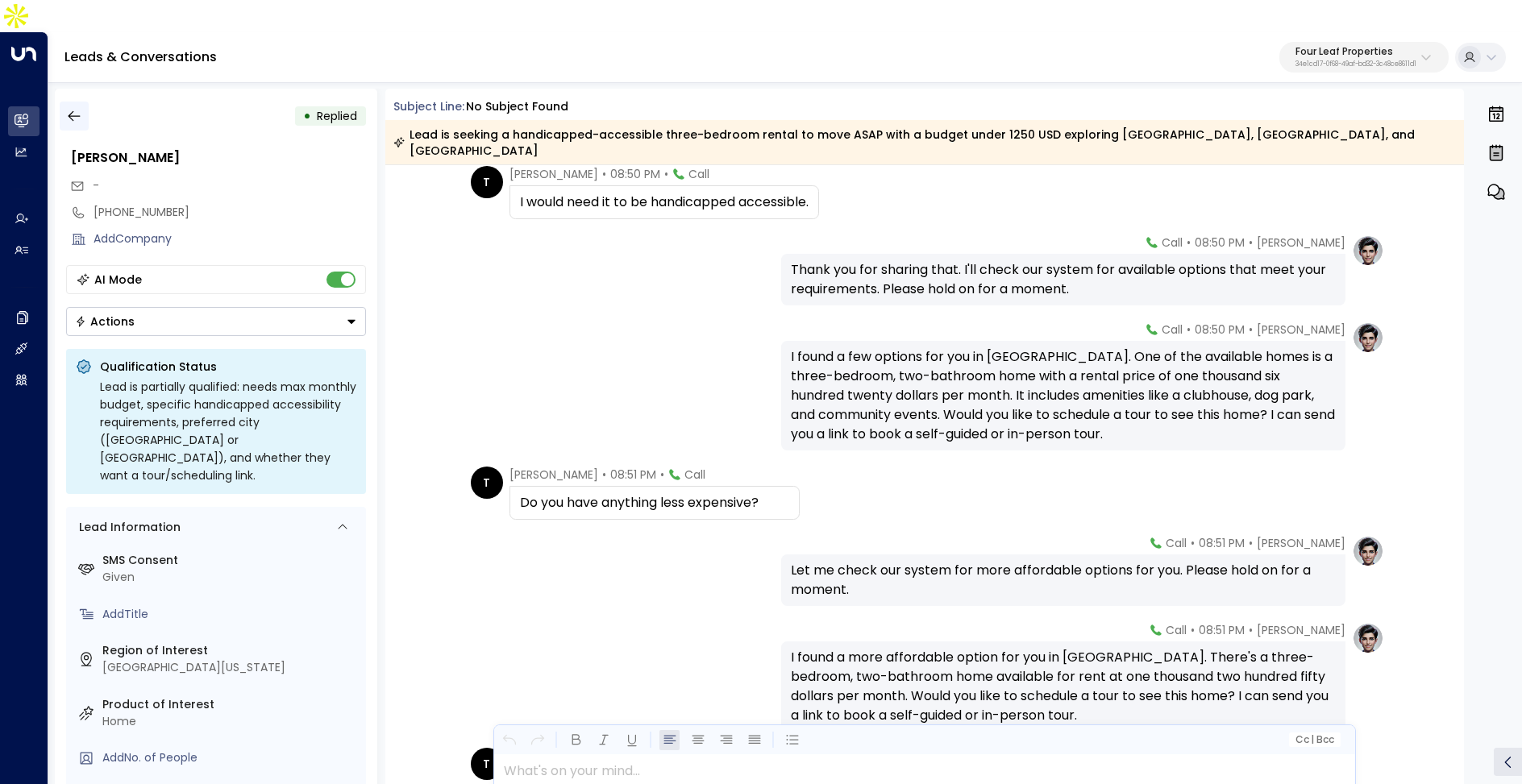
click at [74, 108] on icon "button" at bounding box center [74, 116] width 16 height 16
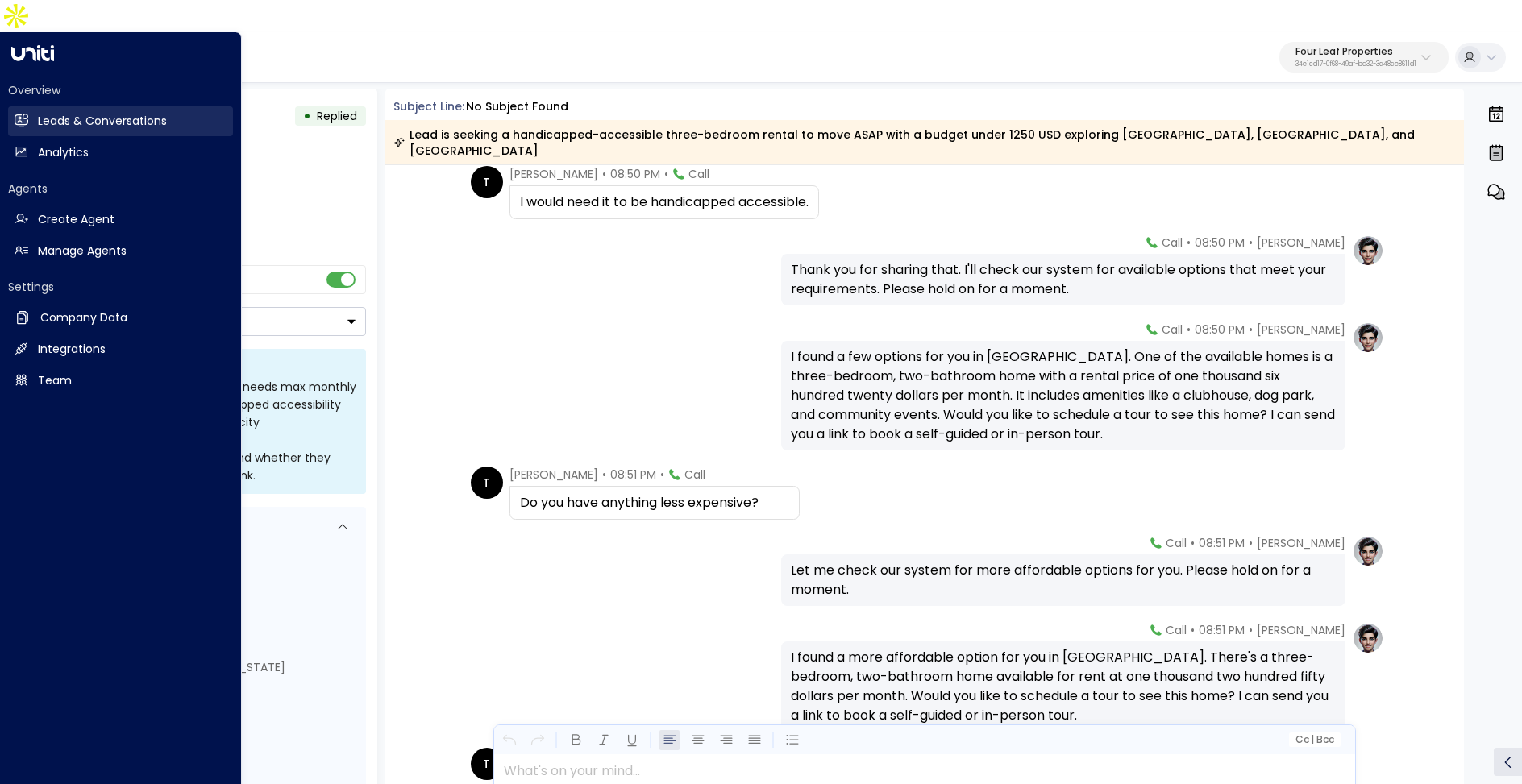
click at [24, 114] on icon at bounding box center [22, 121] width 11 height 13
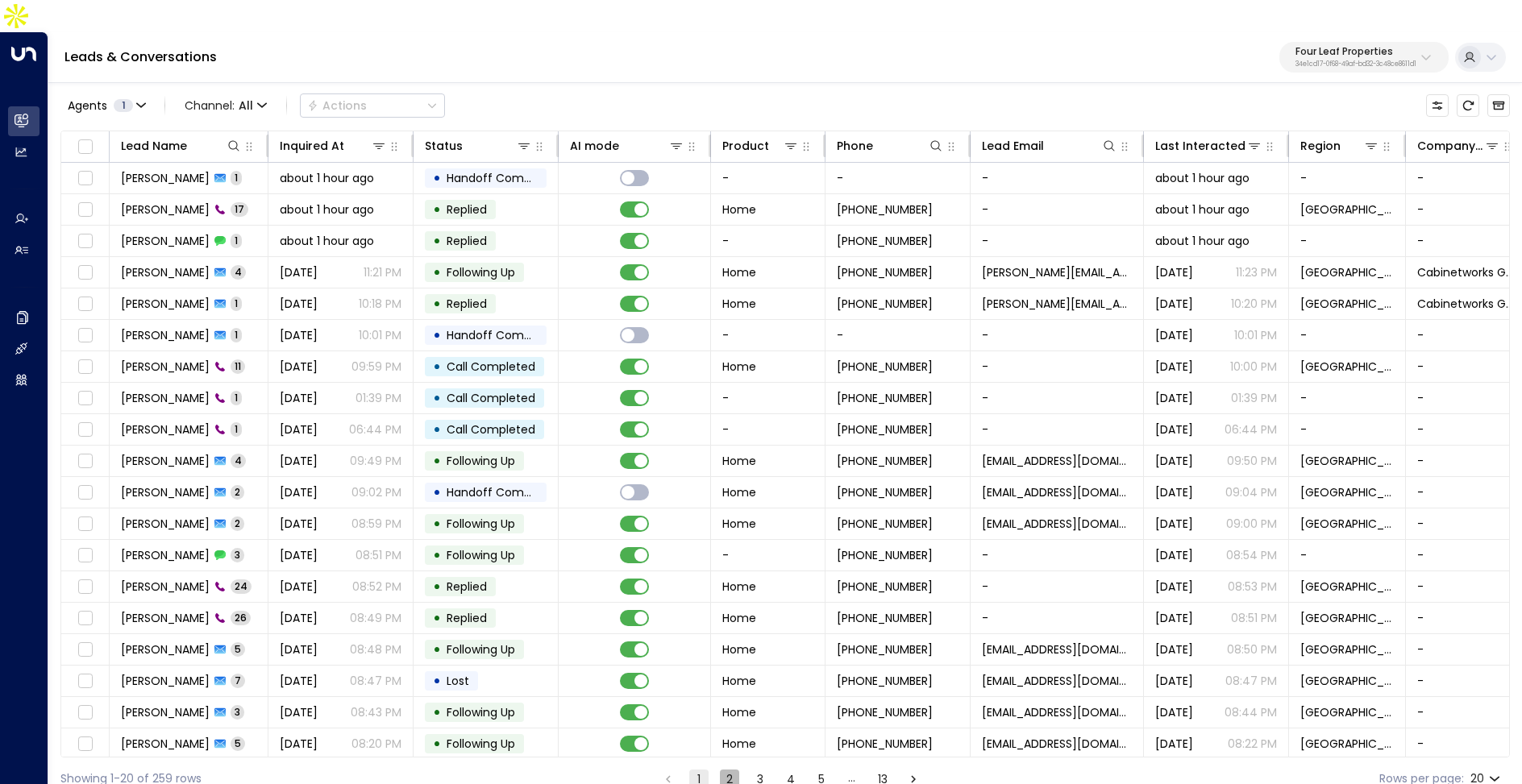
click at [729, 770] on button "2" at bounding box center [730, 779] width 19 height 19
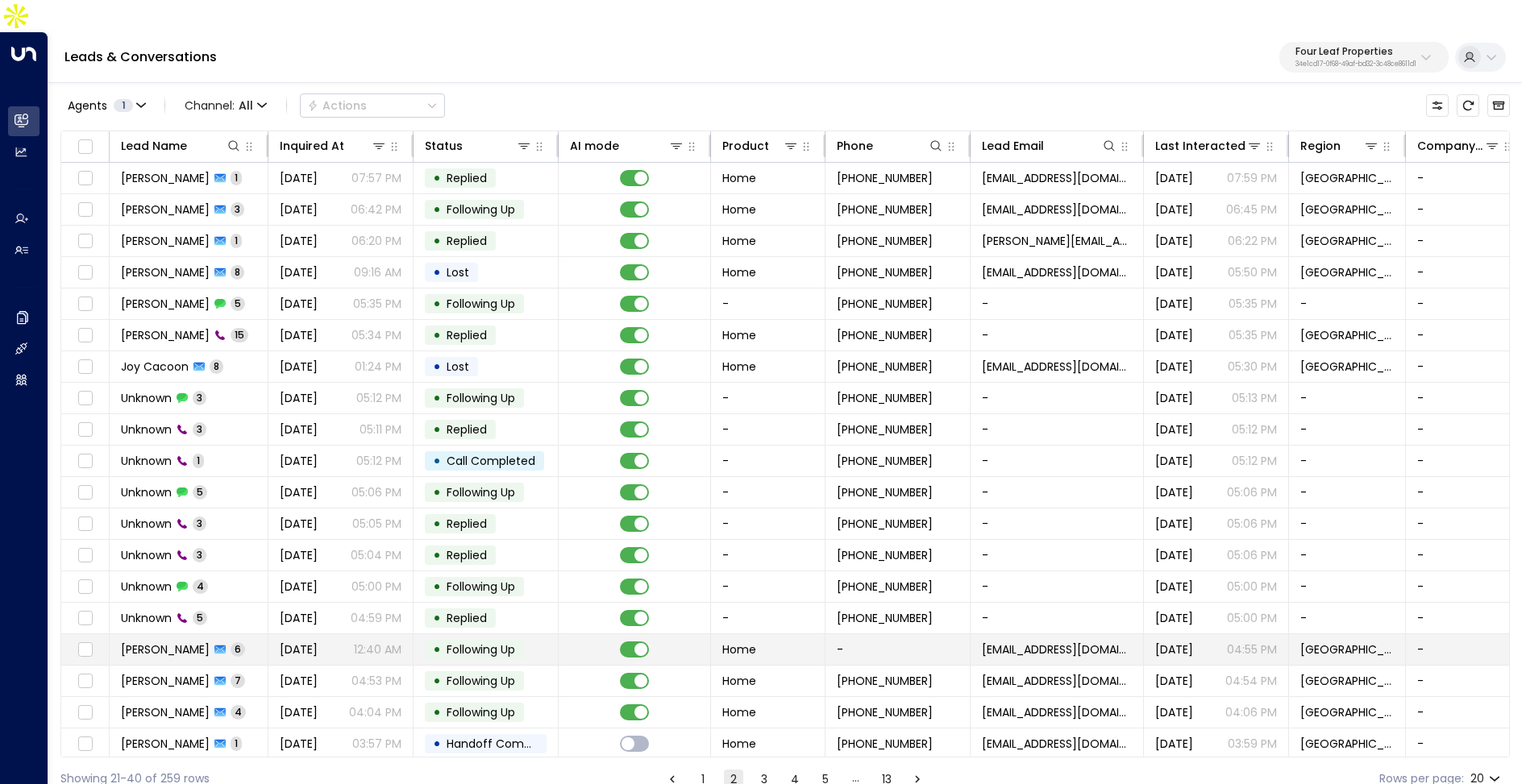
click at [317, 641] on span "[DATE]" at bounding box center [299, 649] width 38 height 16
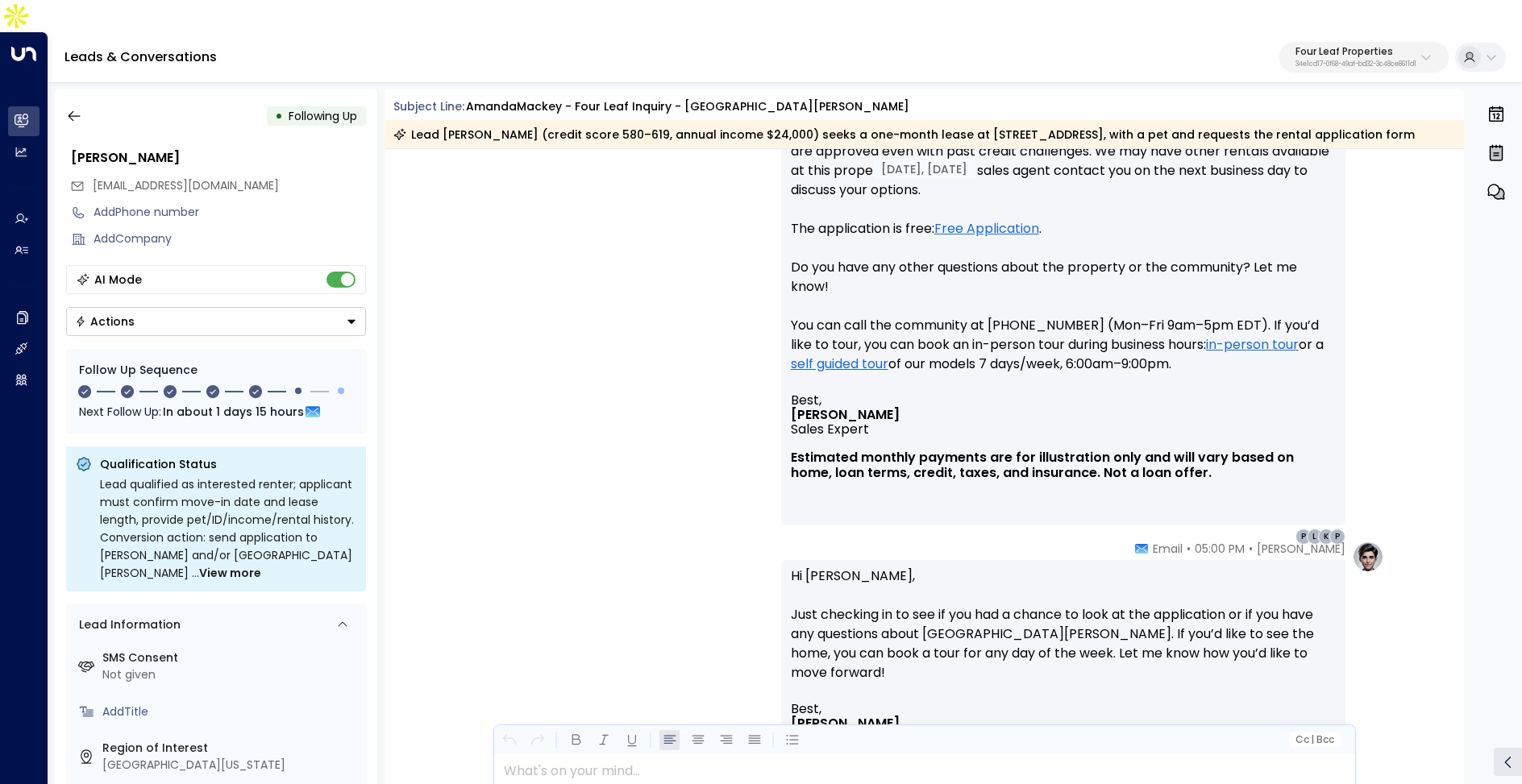
scroll to position [886, 0]
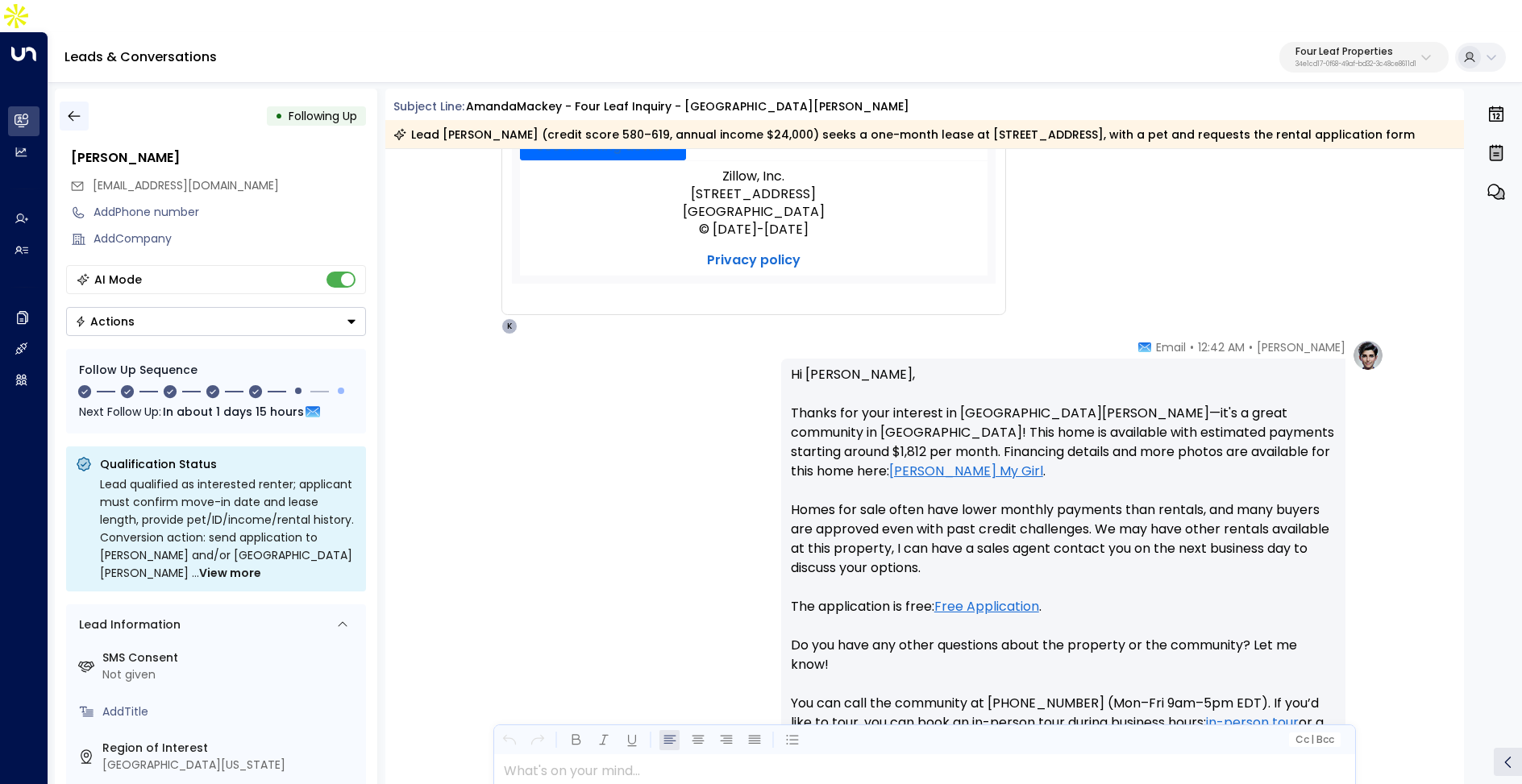
click at [64, 102] on button "button" at bounding box center [74, 116] width 29 height 29
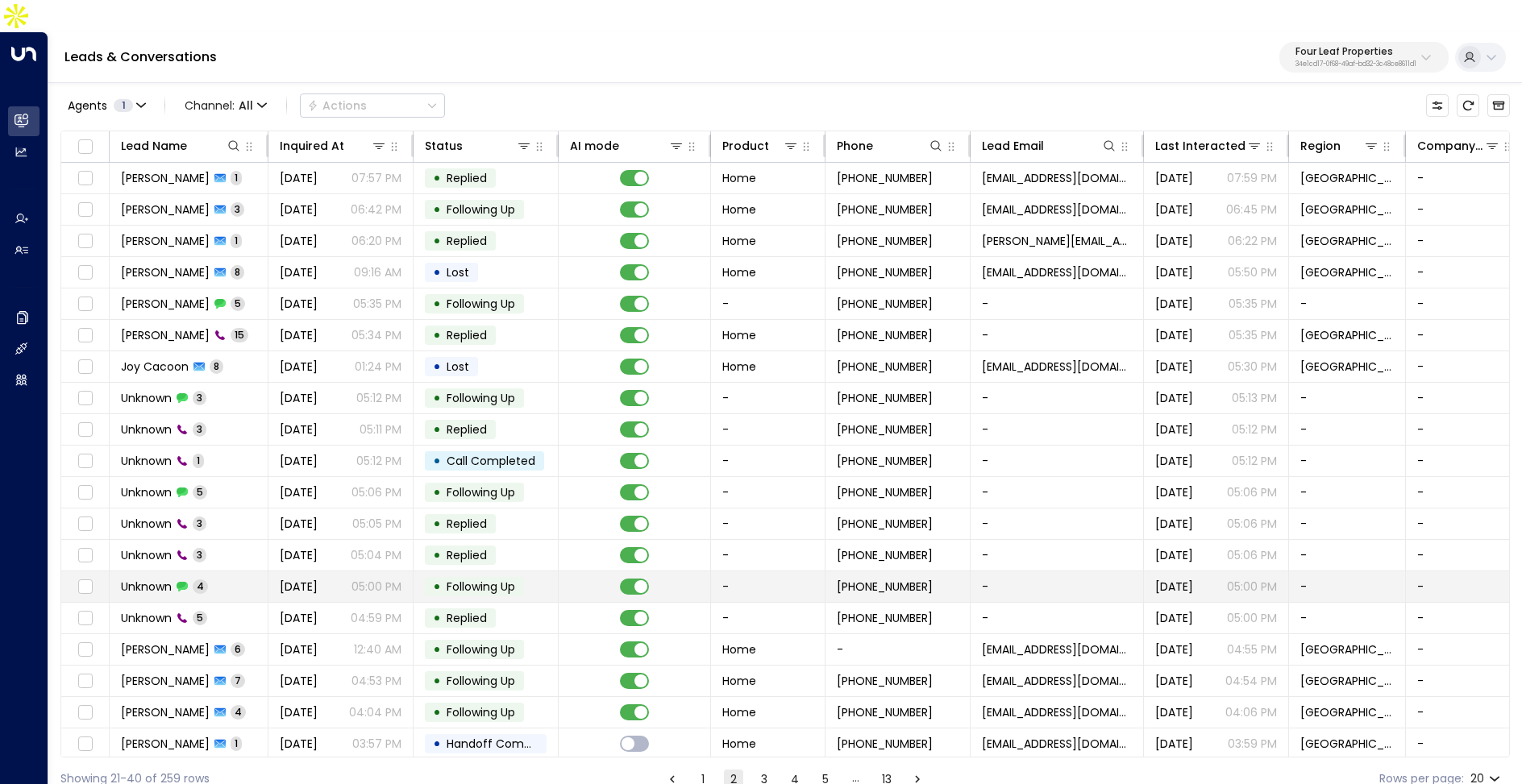
scroll to position [33, 0]
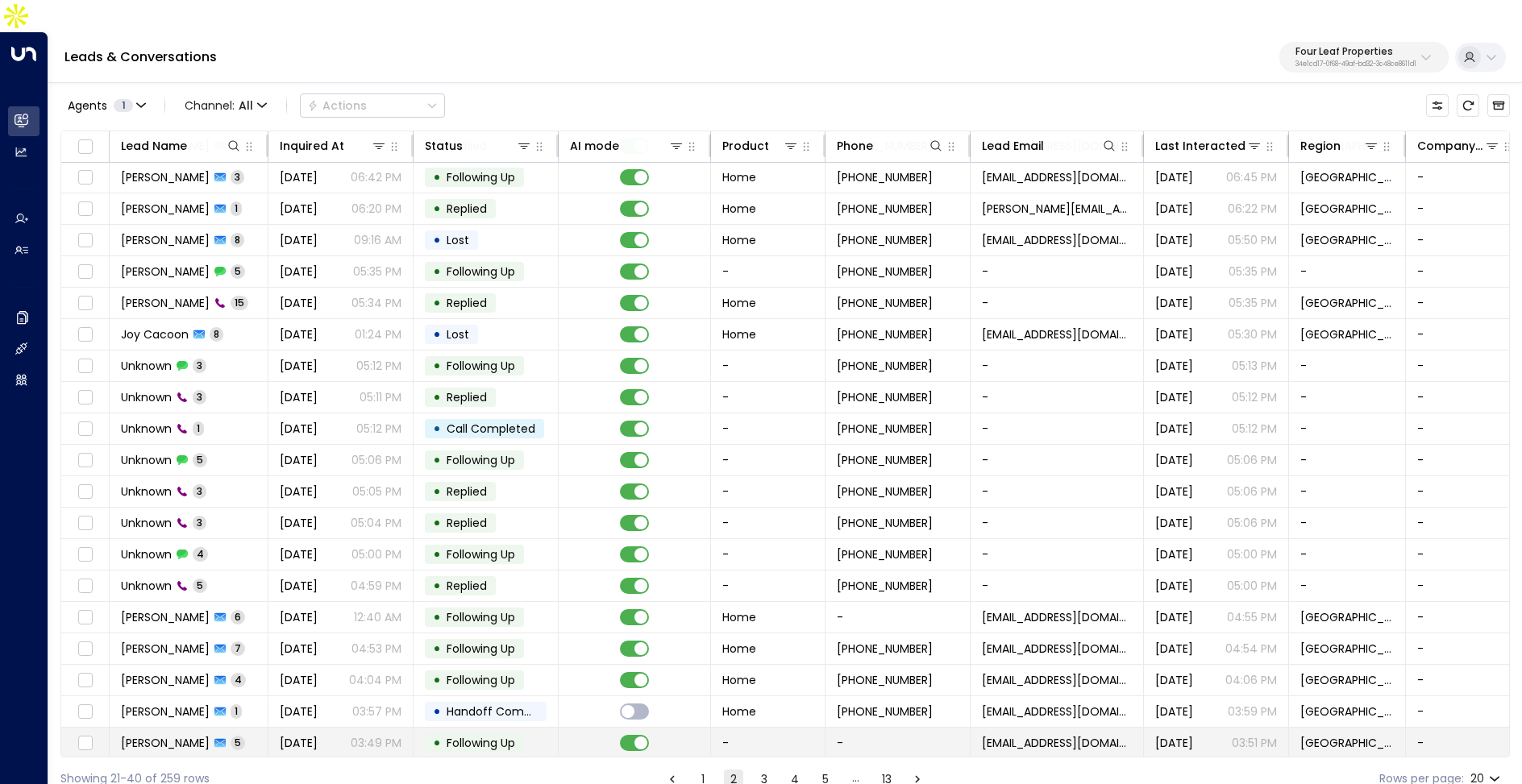
click at [295, 735] on span "[DATE]" at bounding box center [299, 743] width 38 height 16
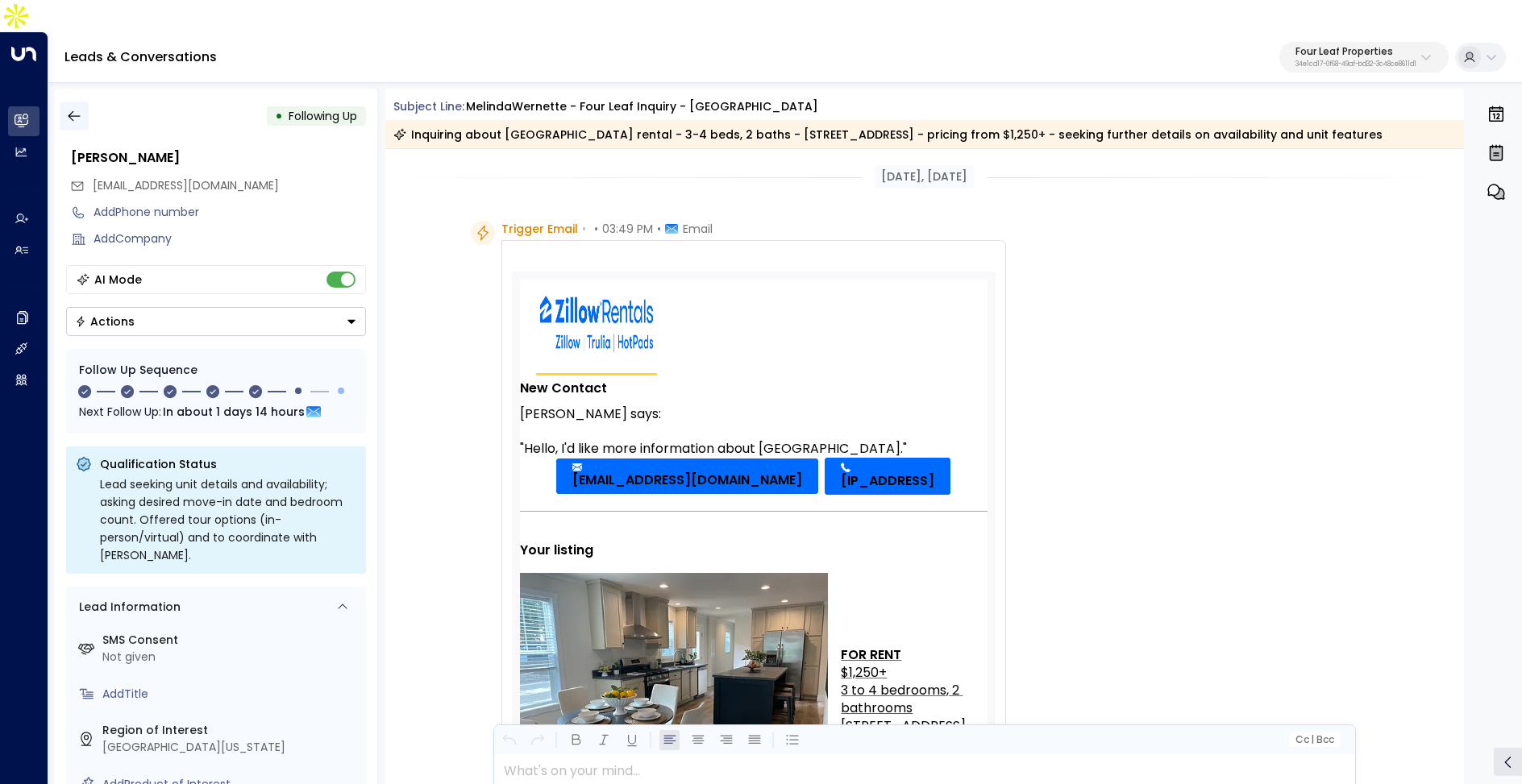
click at [77, 108] on icon "button" at bounding box center [74, 116] width 16 height 16
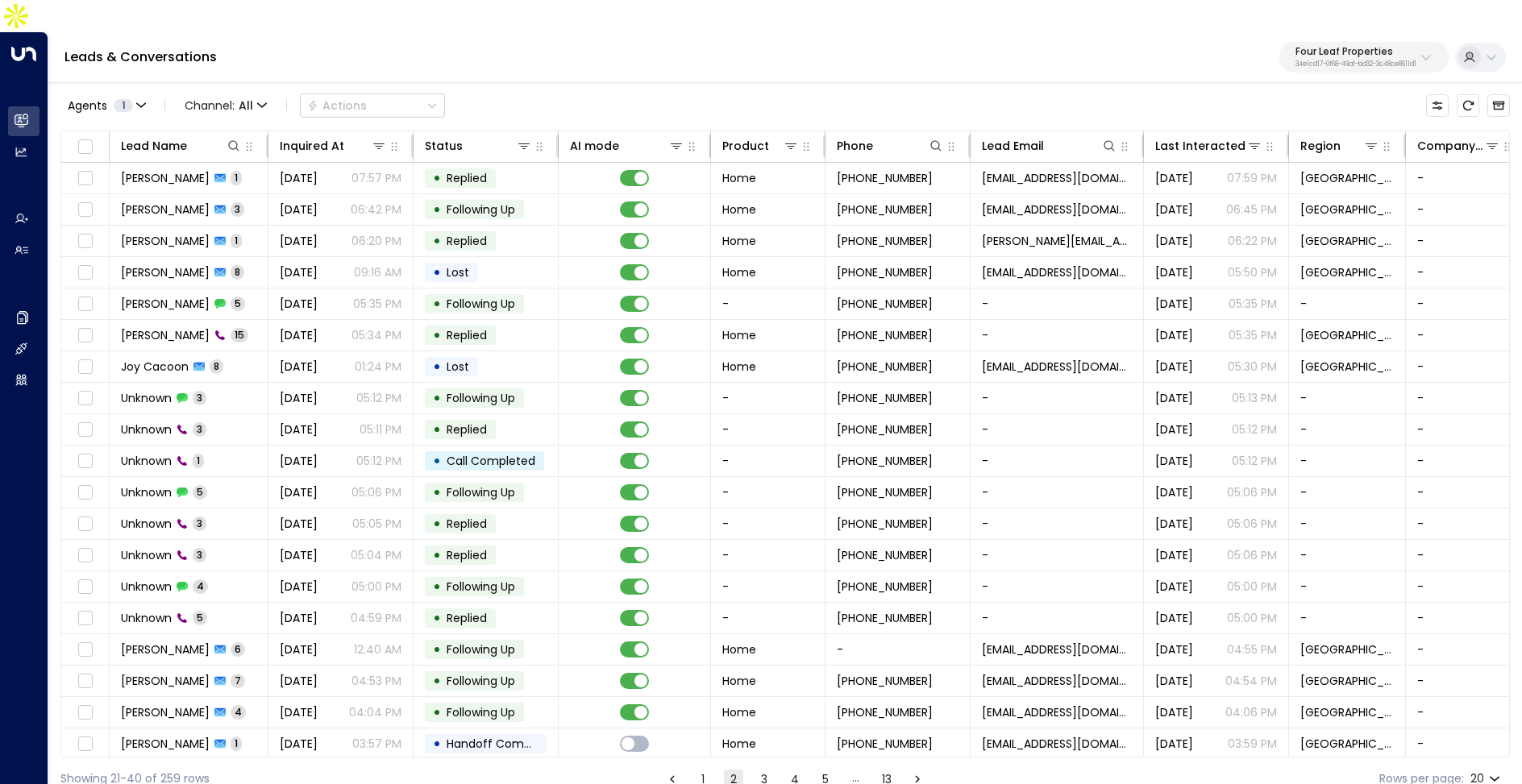
click at [771, 770] on button "3" at bounding box center [764, 779] width 19 height 19
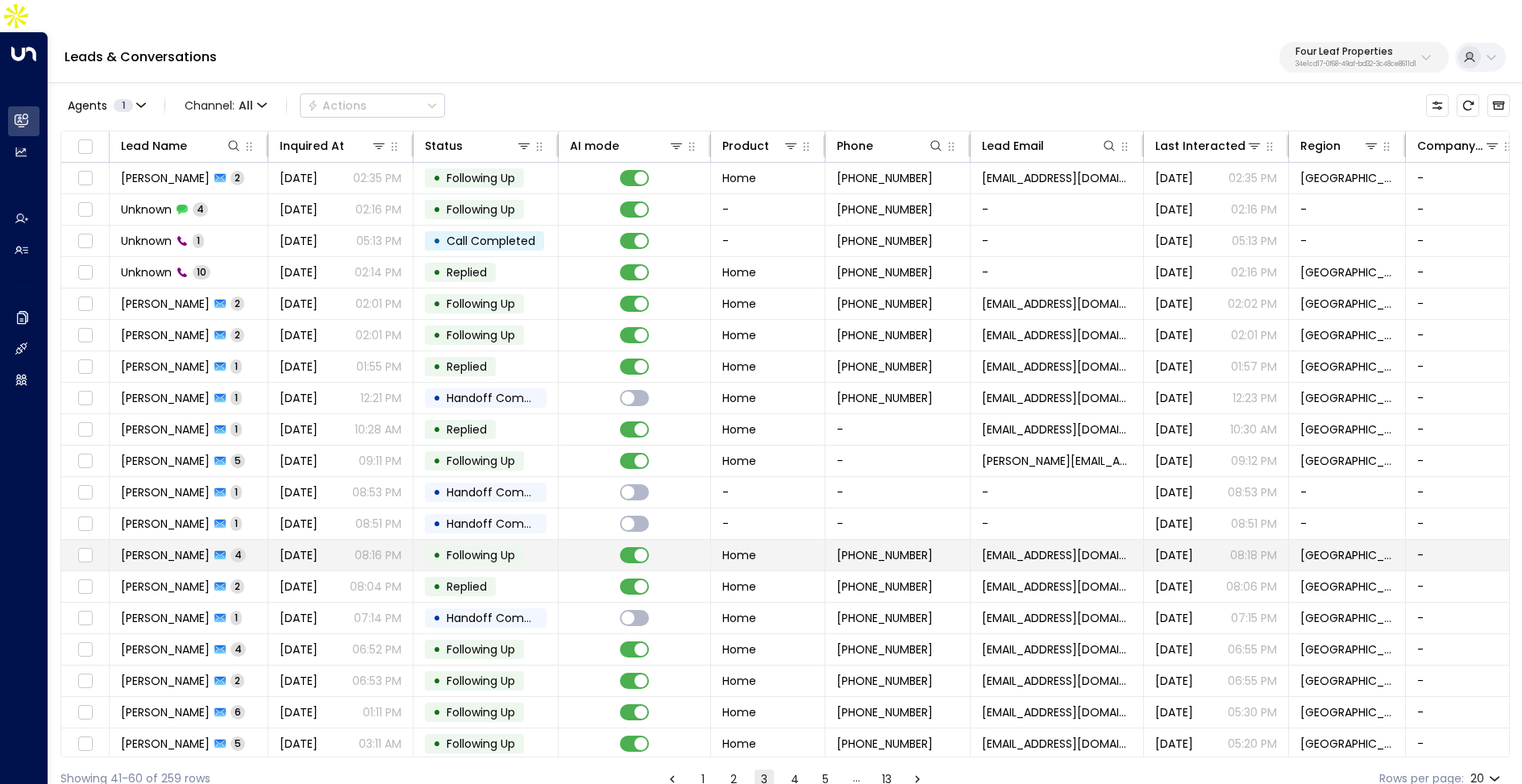
click at [258, 540] on td "[PERSON_NAME] 4" at bounding box center [189, 555] width 159 height 31
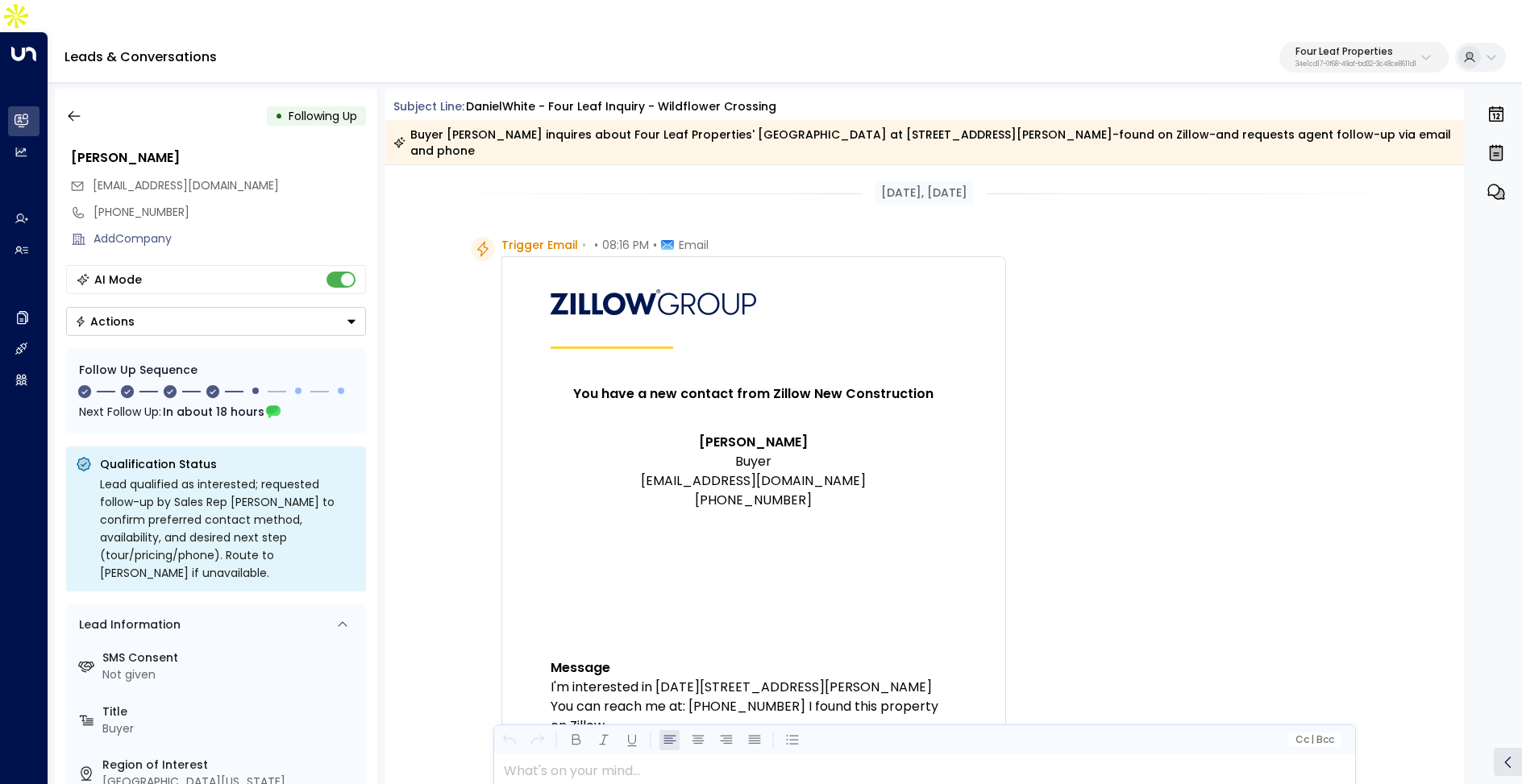
click at [58, 88] on div "• Following Up [PERSON_NAME] [EMAIL_ADDRESS][DOMAIN_NAME] [PHONE_NUMBER] Add Co…" at bounding box center [216, 451] width 322 height 727
click at [74, 108] on icon "button" at bounding box center [74, 116] width 16 height 16
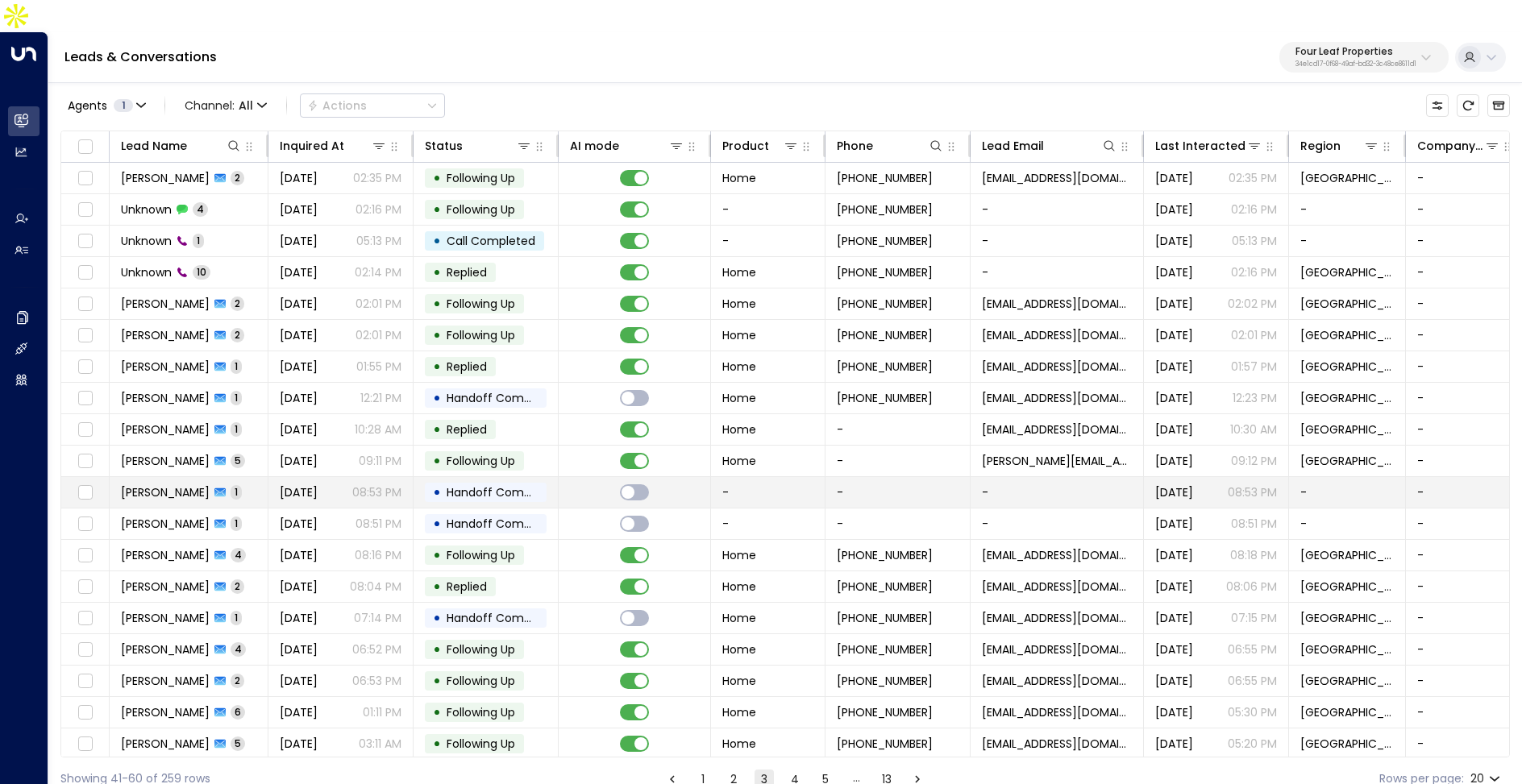
scroll to position [33, 1]
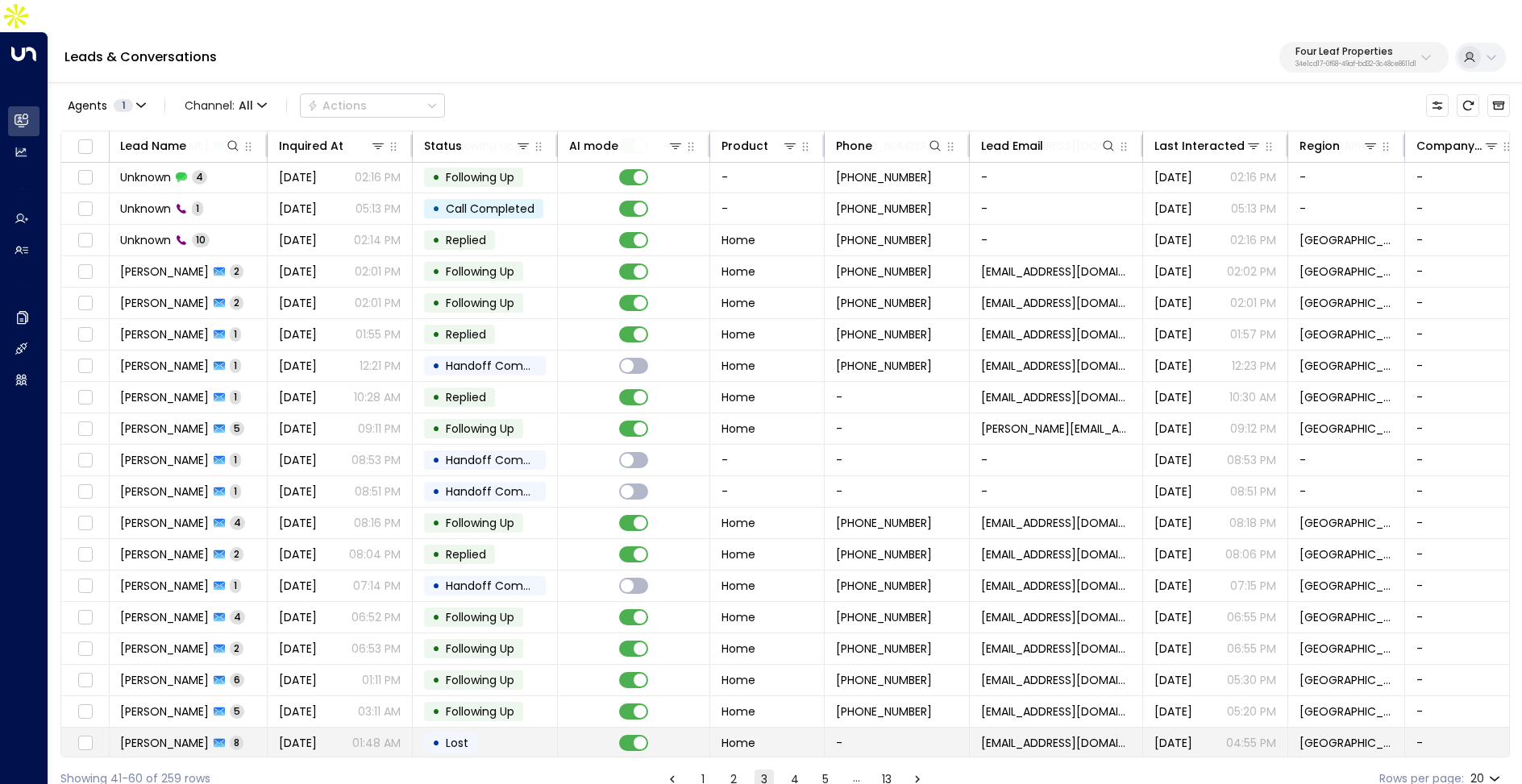
click at [486, 727] on td "• Lost" at bounding box center [484, 743] width 145 height 31
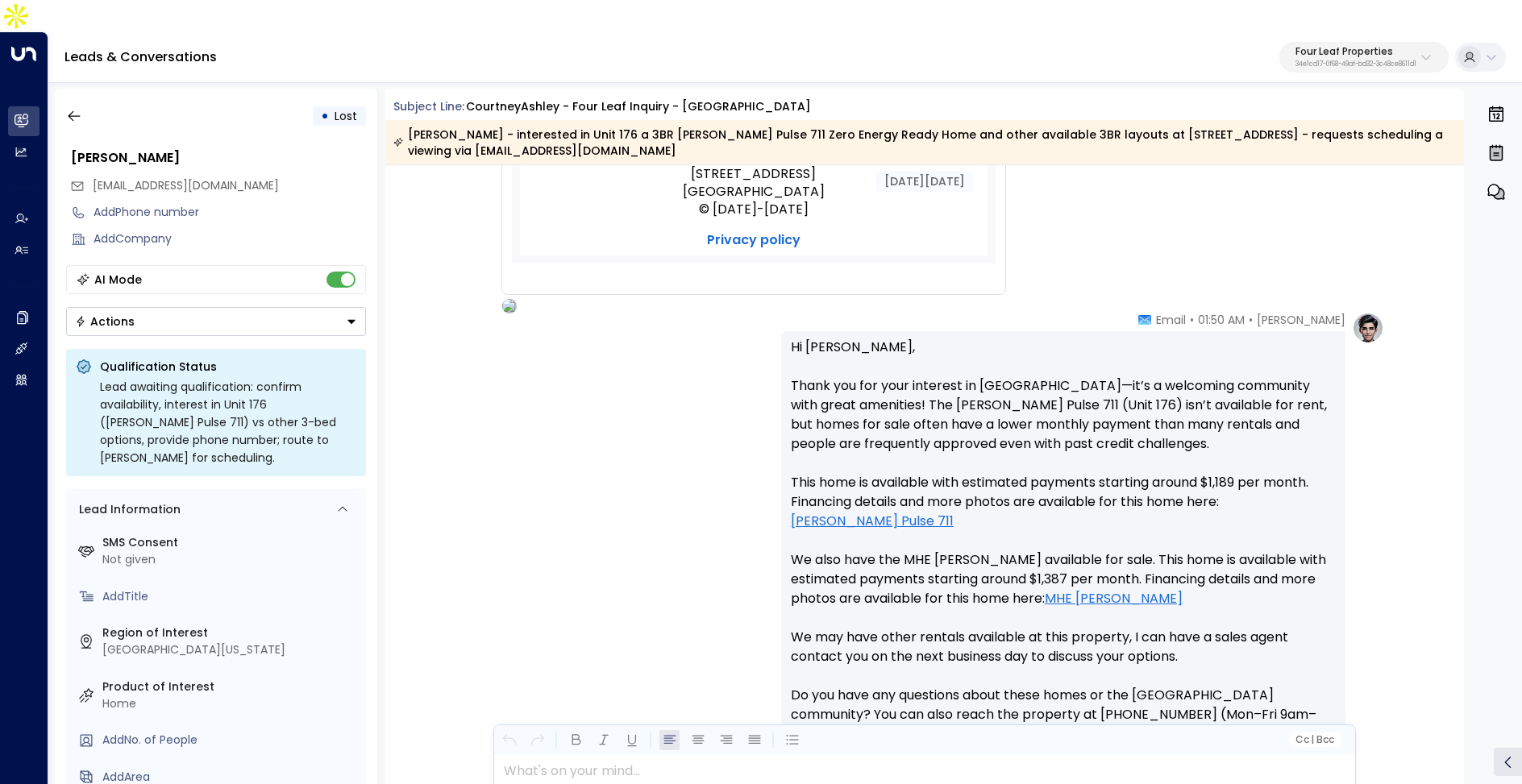
scroll to position [265, 0]
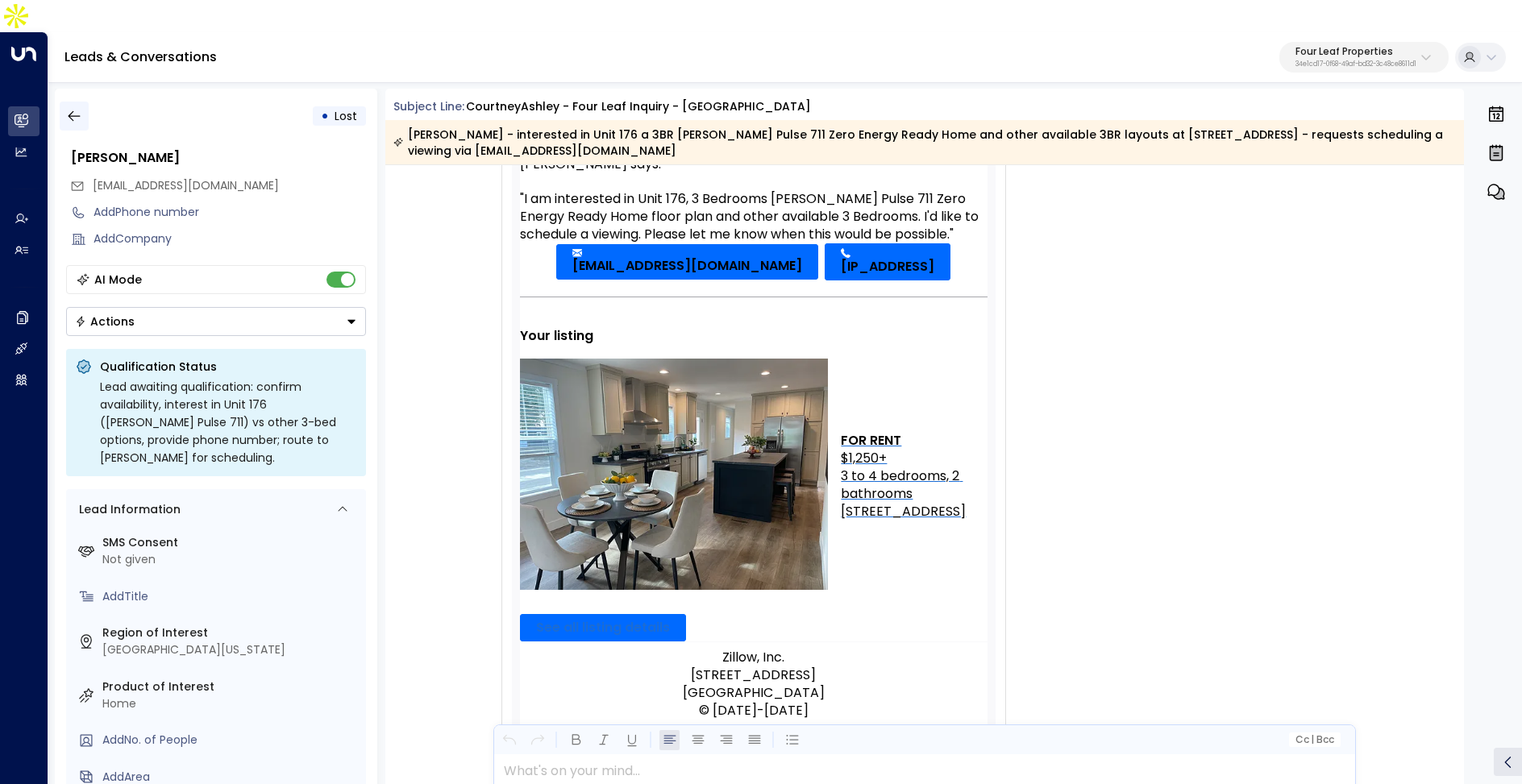
click at [82, 102] on button "button" at bounding box center [74, 116] width 29 height 29
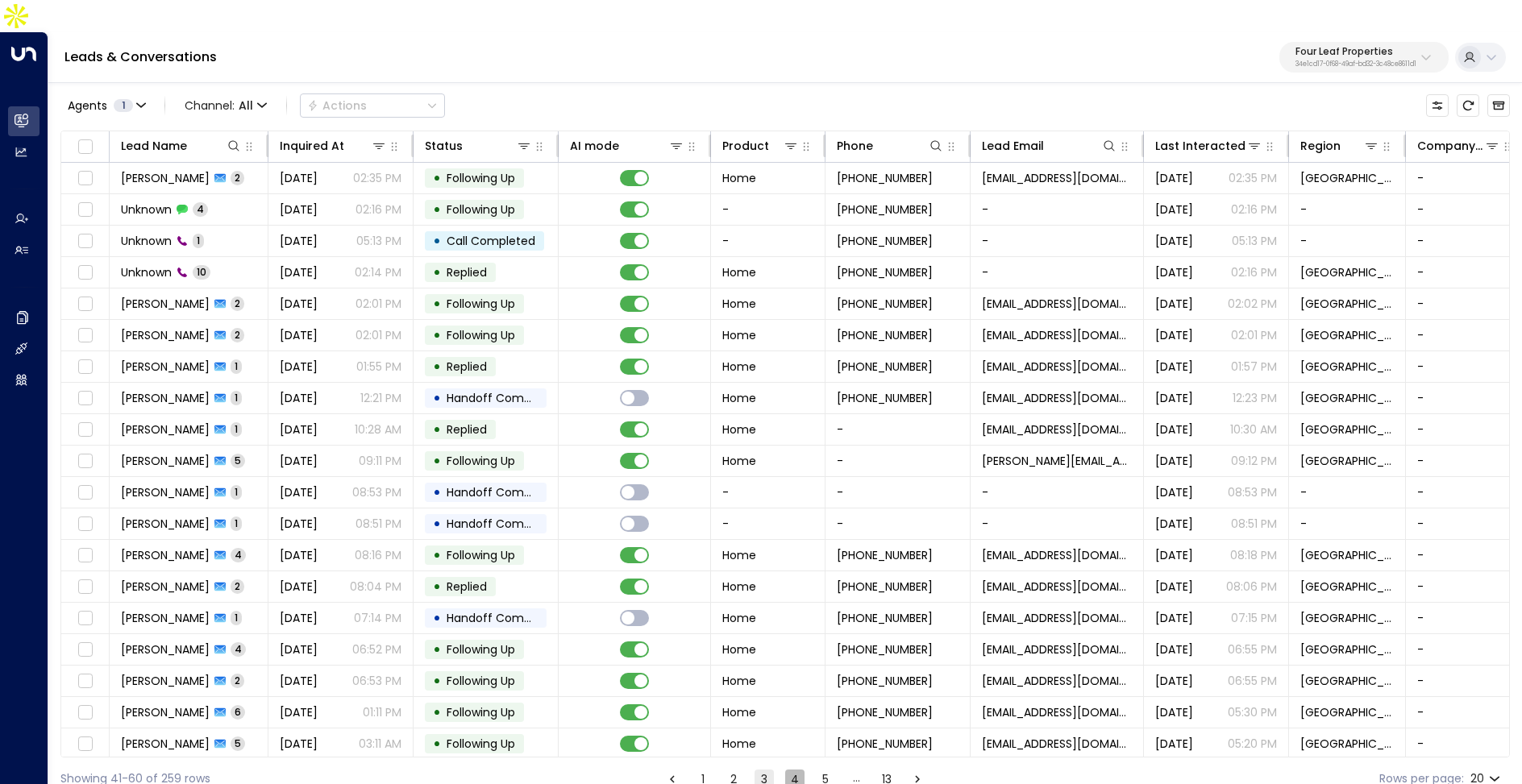
click at [793, 770] on button "4" at bounding box center [795, 779] width 19 height 19
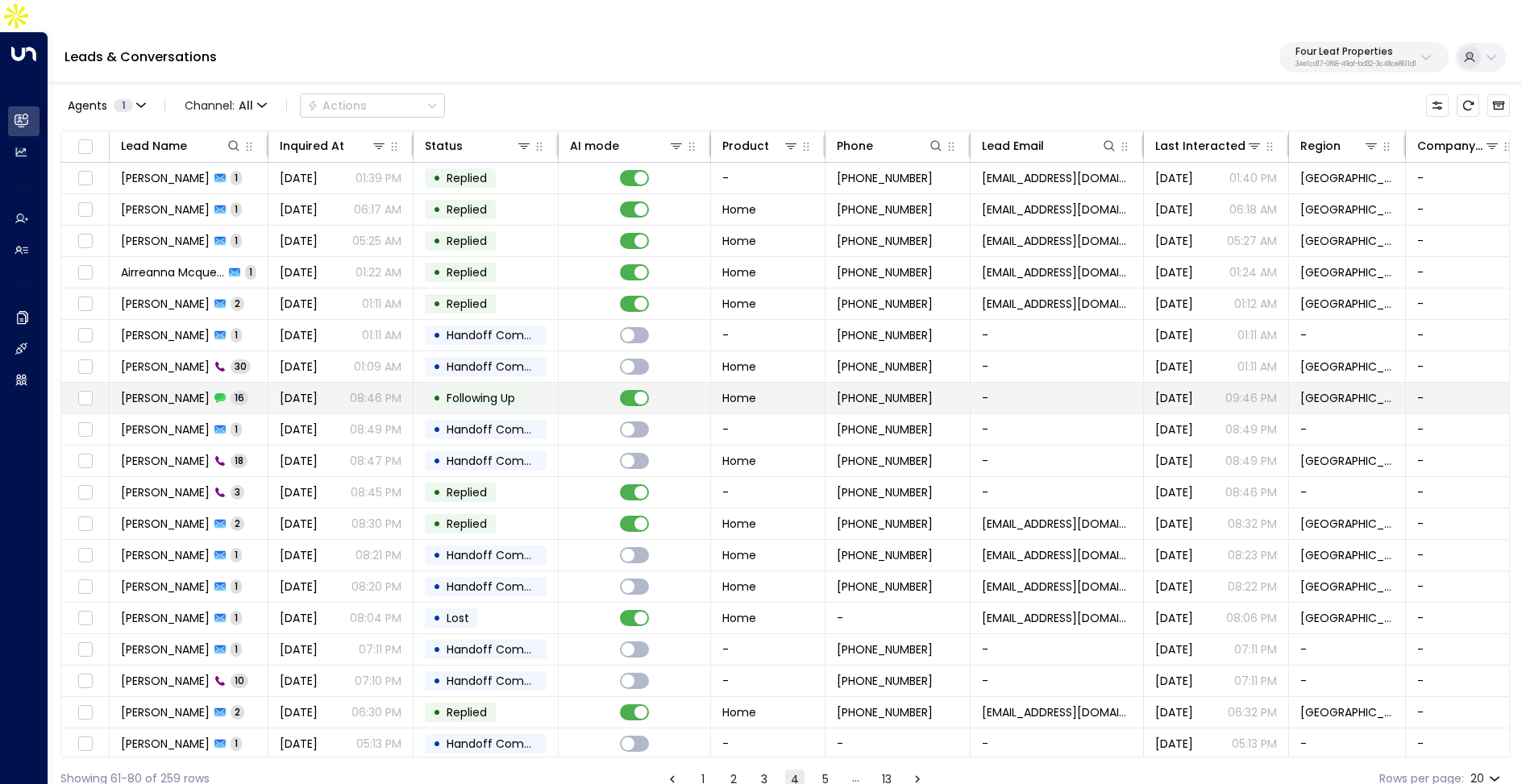
click at [280, 390] on span "[DATE]" at bounding box center [299, 398] width 38 height 16
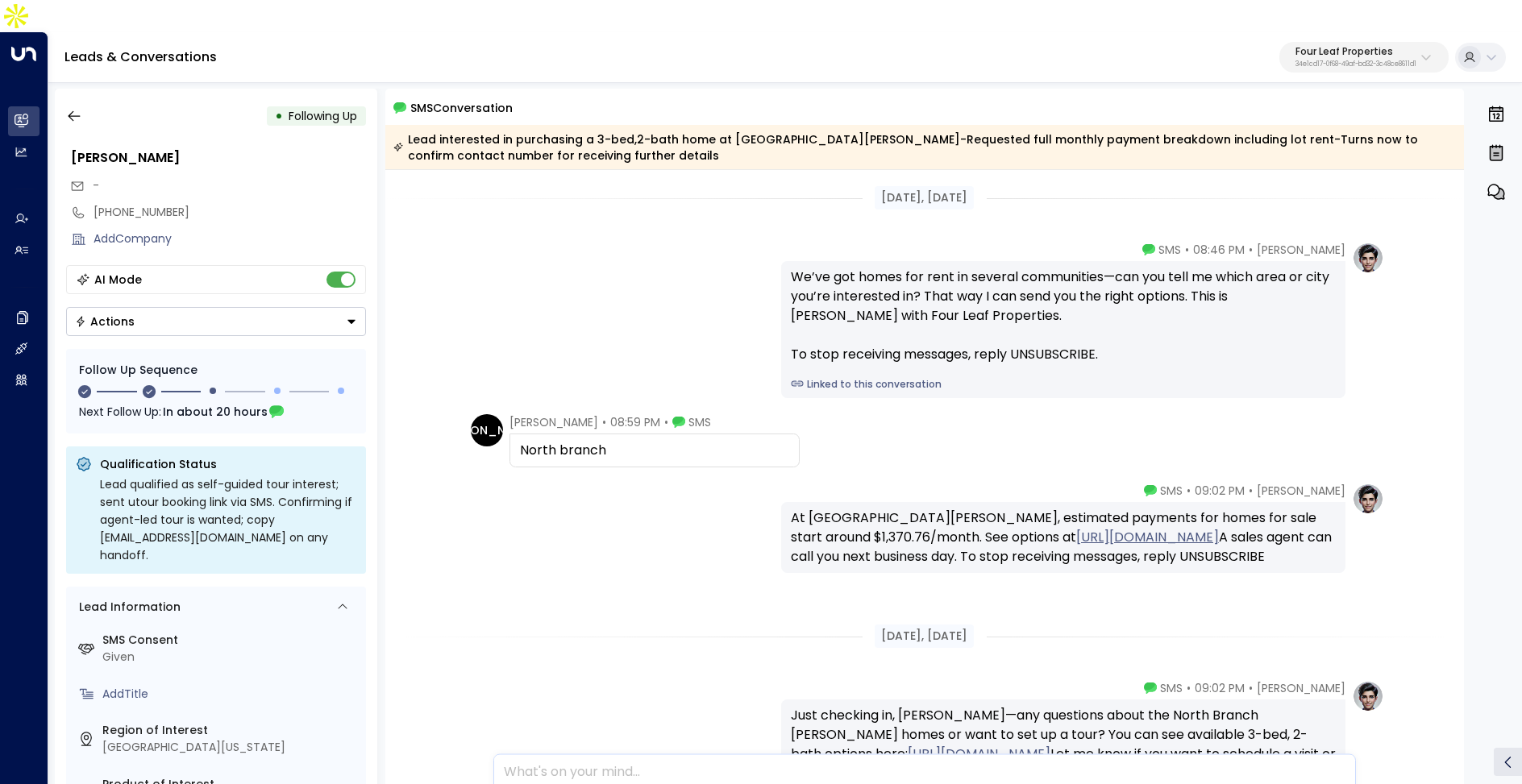
click at [853, 360] on div "We’ve got homes for rent in several communities—can you tell me which area or c…" at bounding box center [1064, 329] width 565 height 137
click at [823, 377] on link "Linked to this conversation" at bounding box center [1064, 383] width 545 height 14
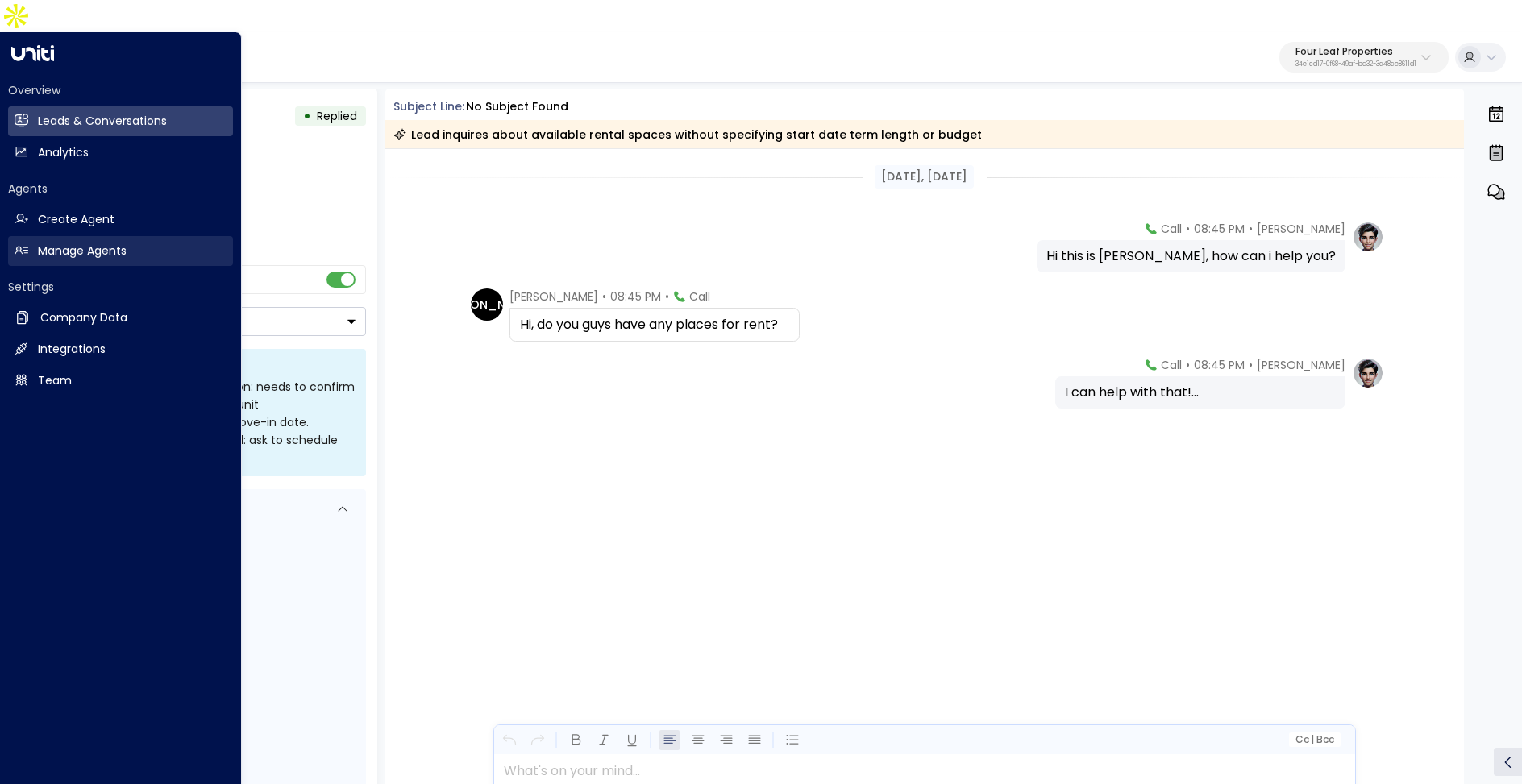
click at [100, 242] on h2 "Manage Agents" at bounding box center [82, 251] width 88 height 17
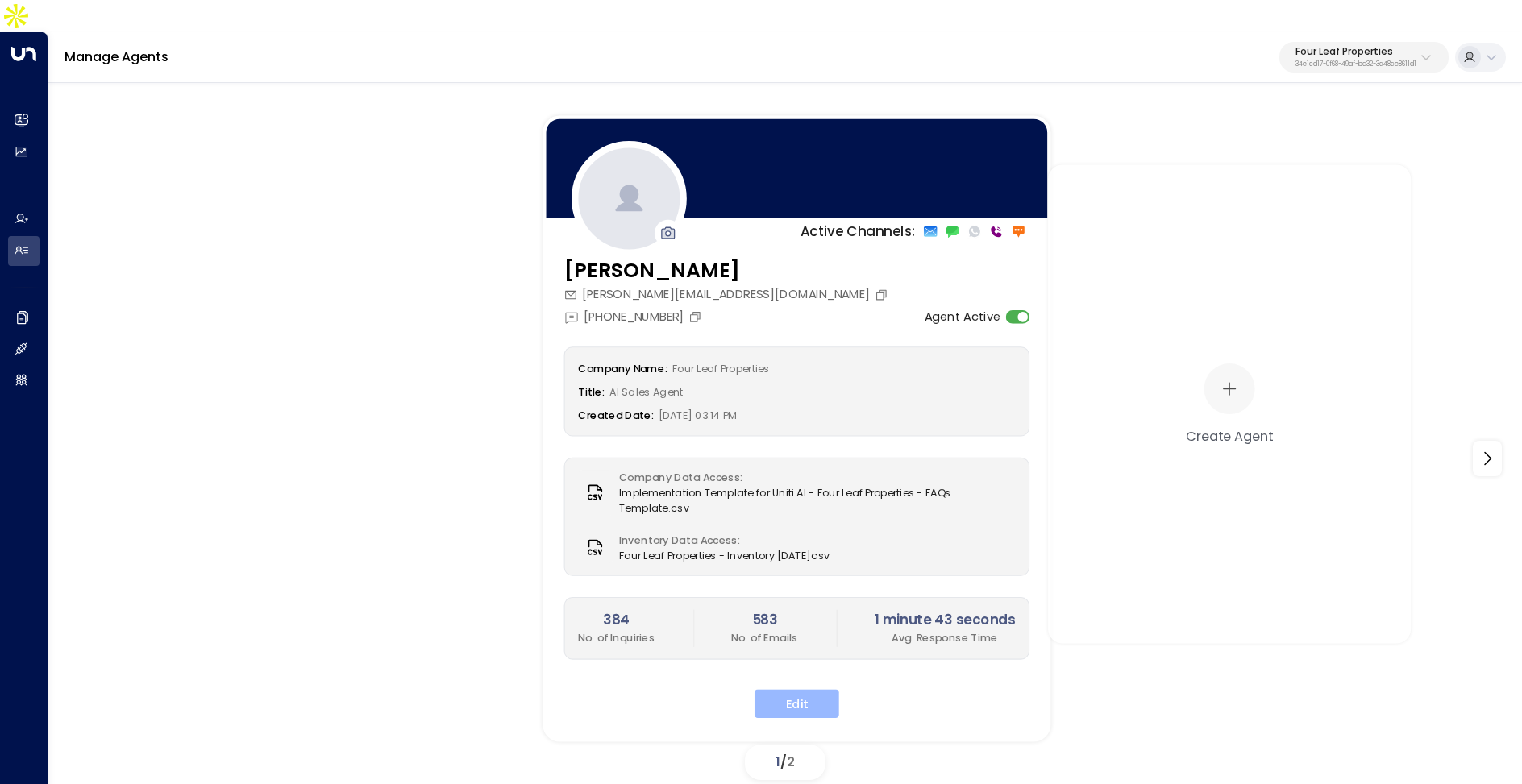
click at [813, 689] on button "Edit" at bounding box center [797, 703] width 84 height 29
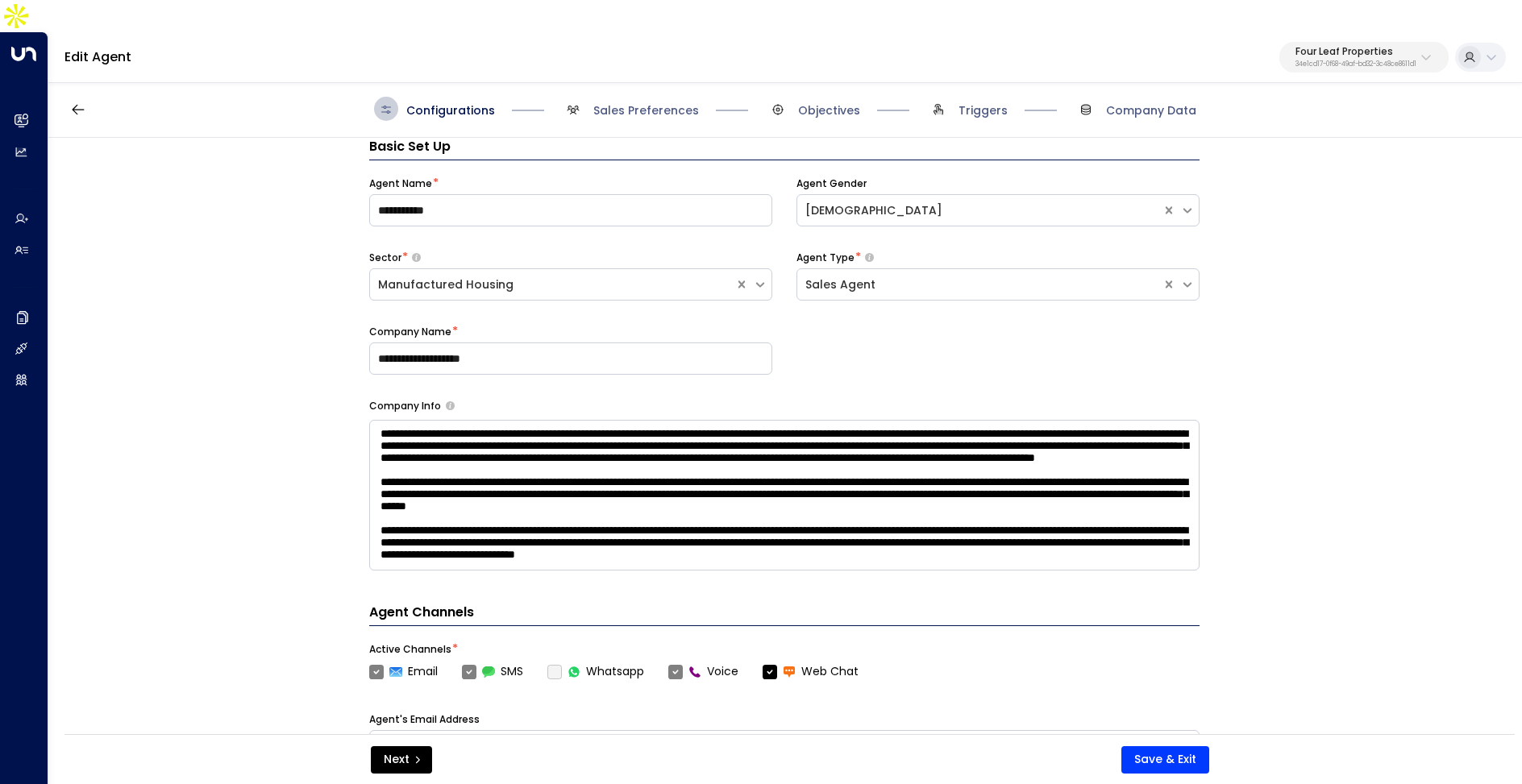
scroll to position [579, 0]
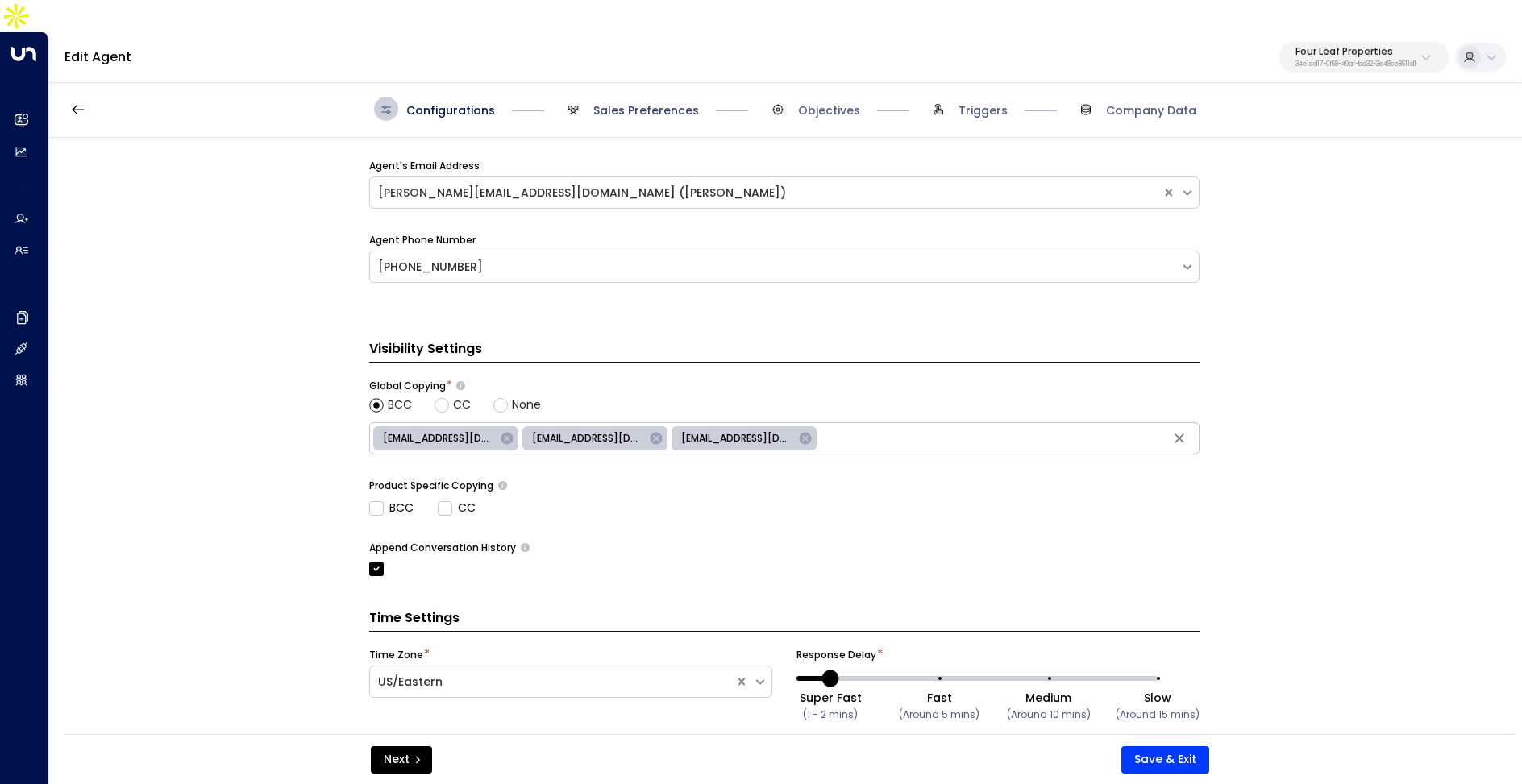
click at [599, 103] on span "Sales Preferences" at bounding box center [646, 110] width 105 height 16
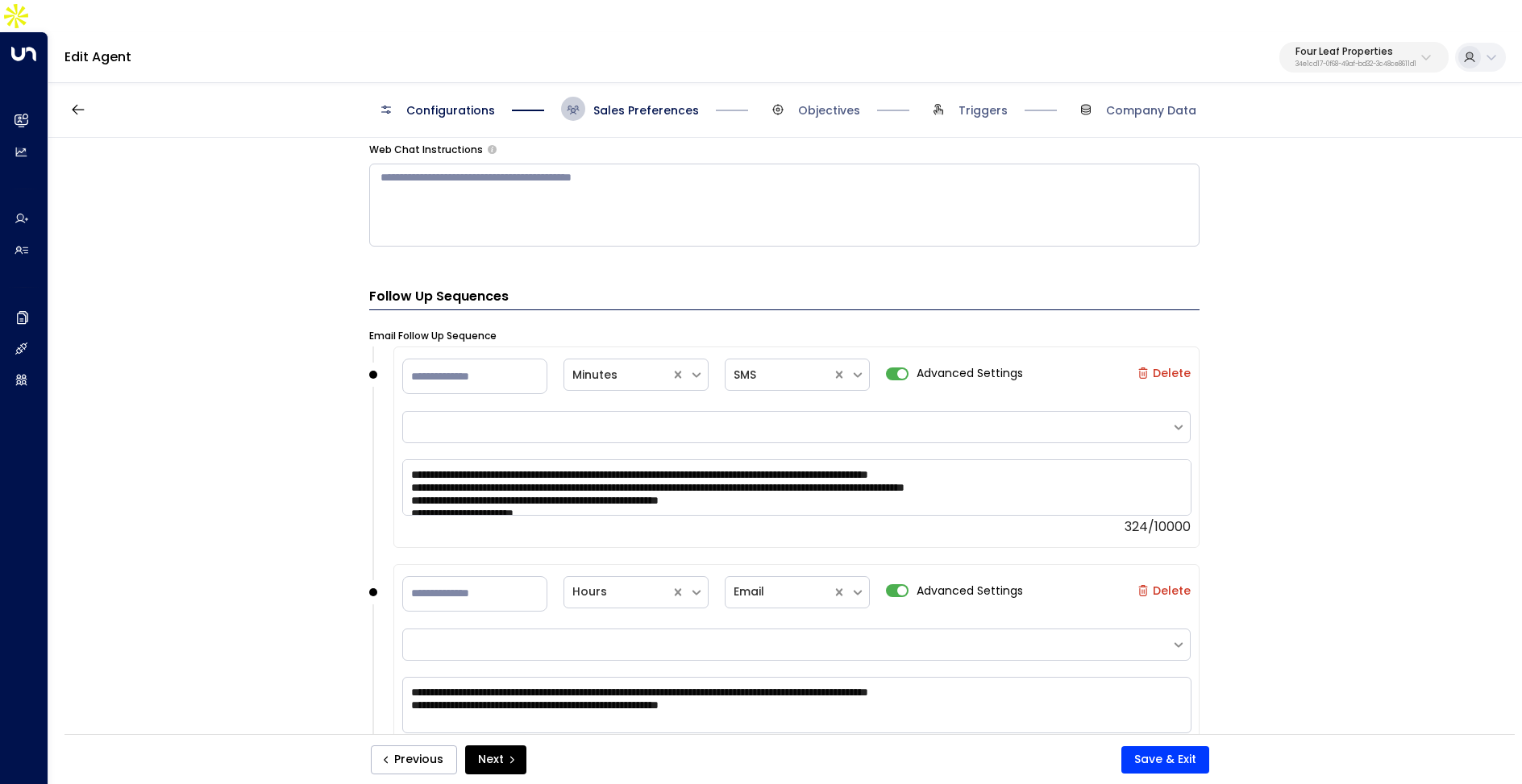
scroll to position [2015, 0]
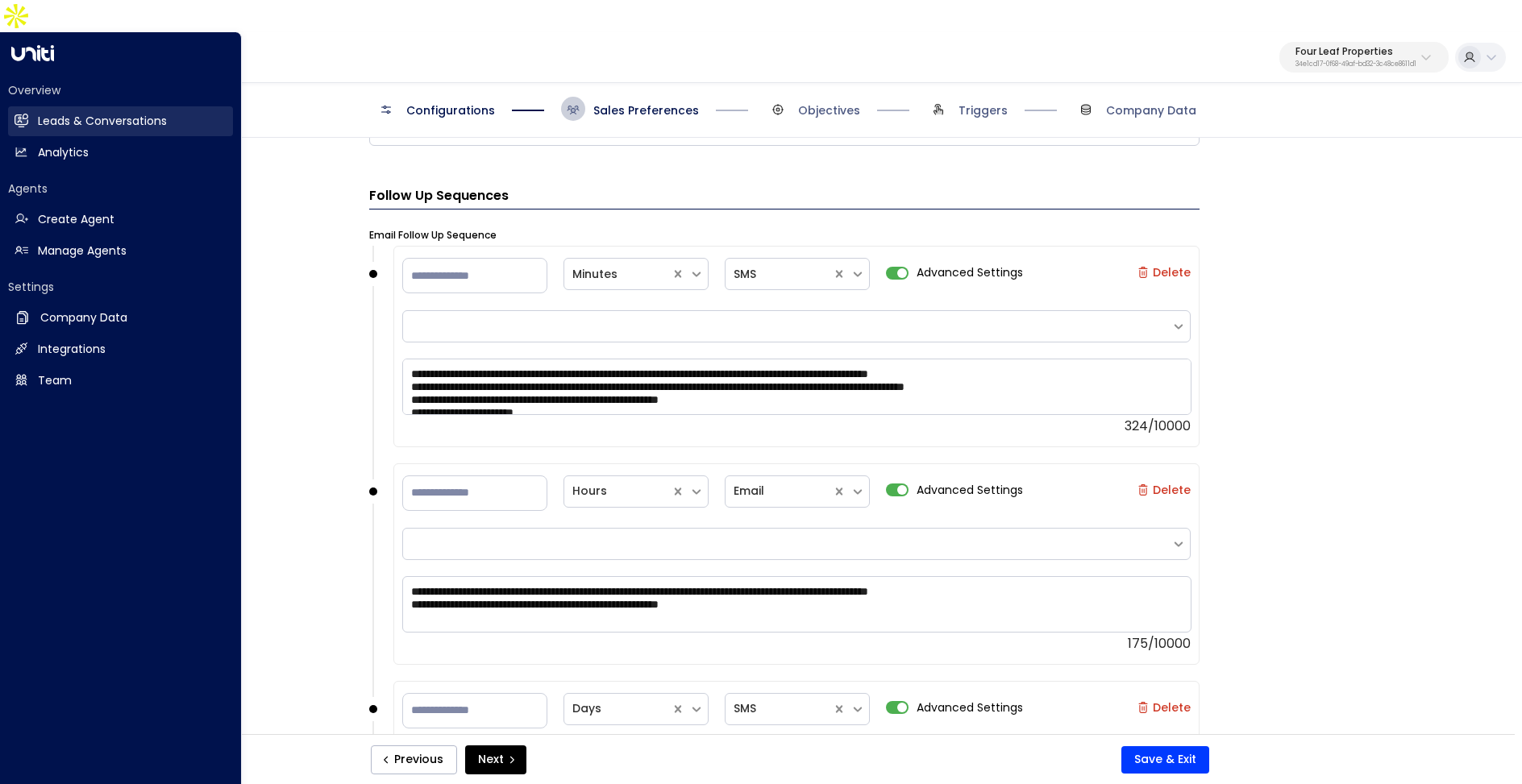
click at [36, 106] on link "Leads & Conversations Leads & Conversations" at bounding box center [120, 121] width 225 height 30
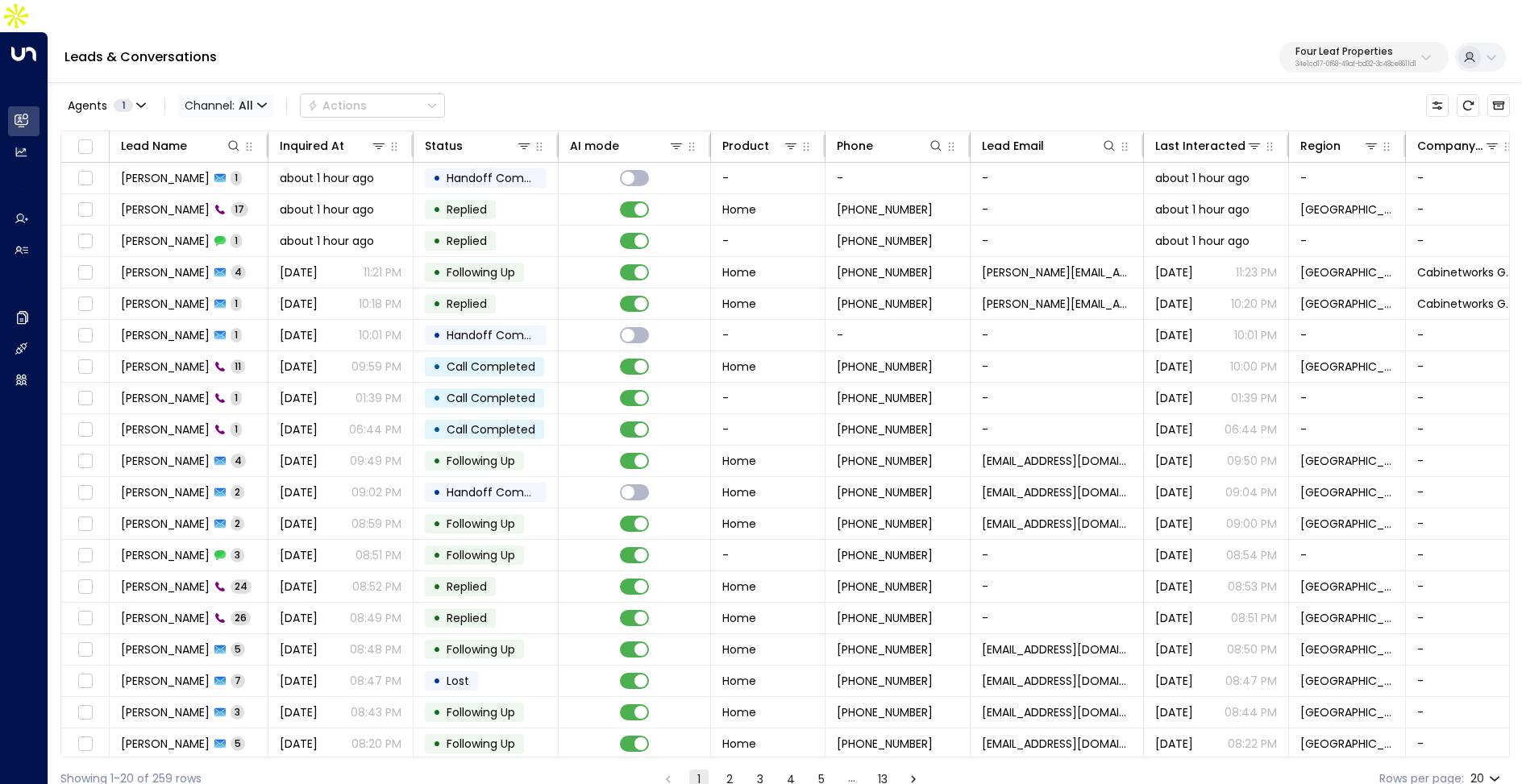
click at [264, 94] on span "Channel: All" at bounding box center [225, 105] width 95 height 23
click at [235, 119] on p "SMS" at bounding box center [220, 114] width 59 height 10
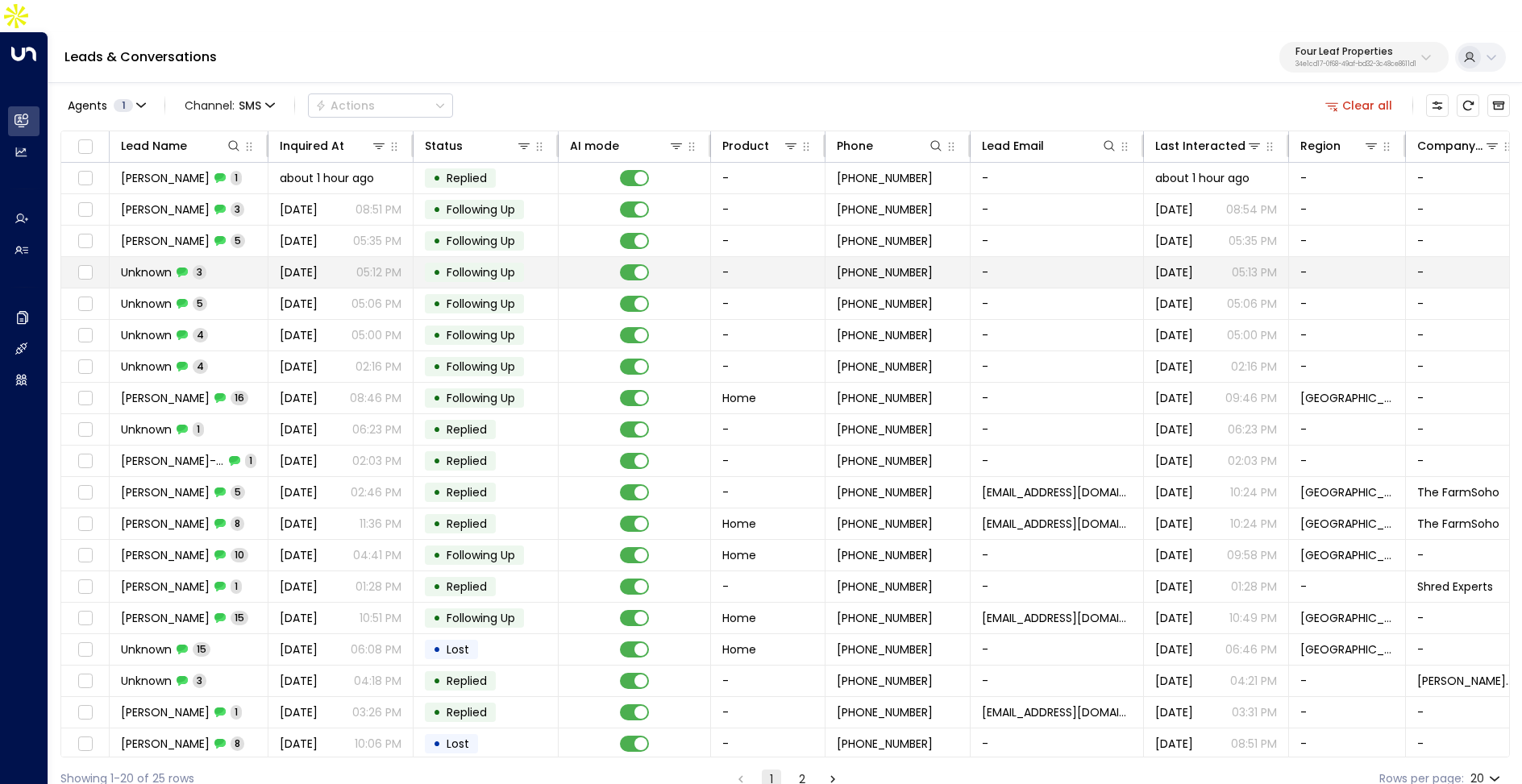
click at [244, 257] on td "Unknown 3" at bounding box center [189, 272] width 159 height 31
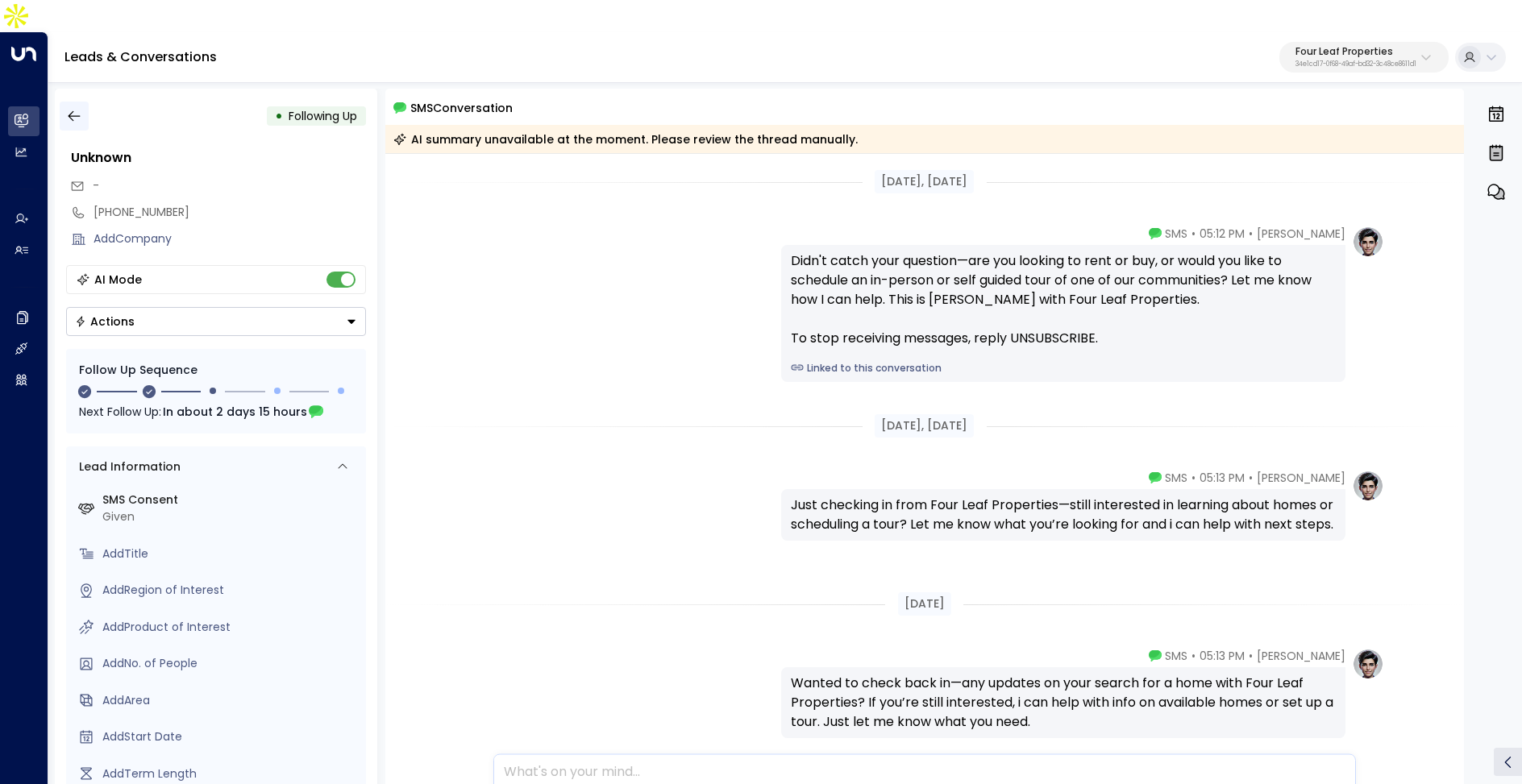
click at [86, 102] on button "button" at bounding box center [74, 116] width 29 height 29
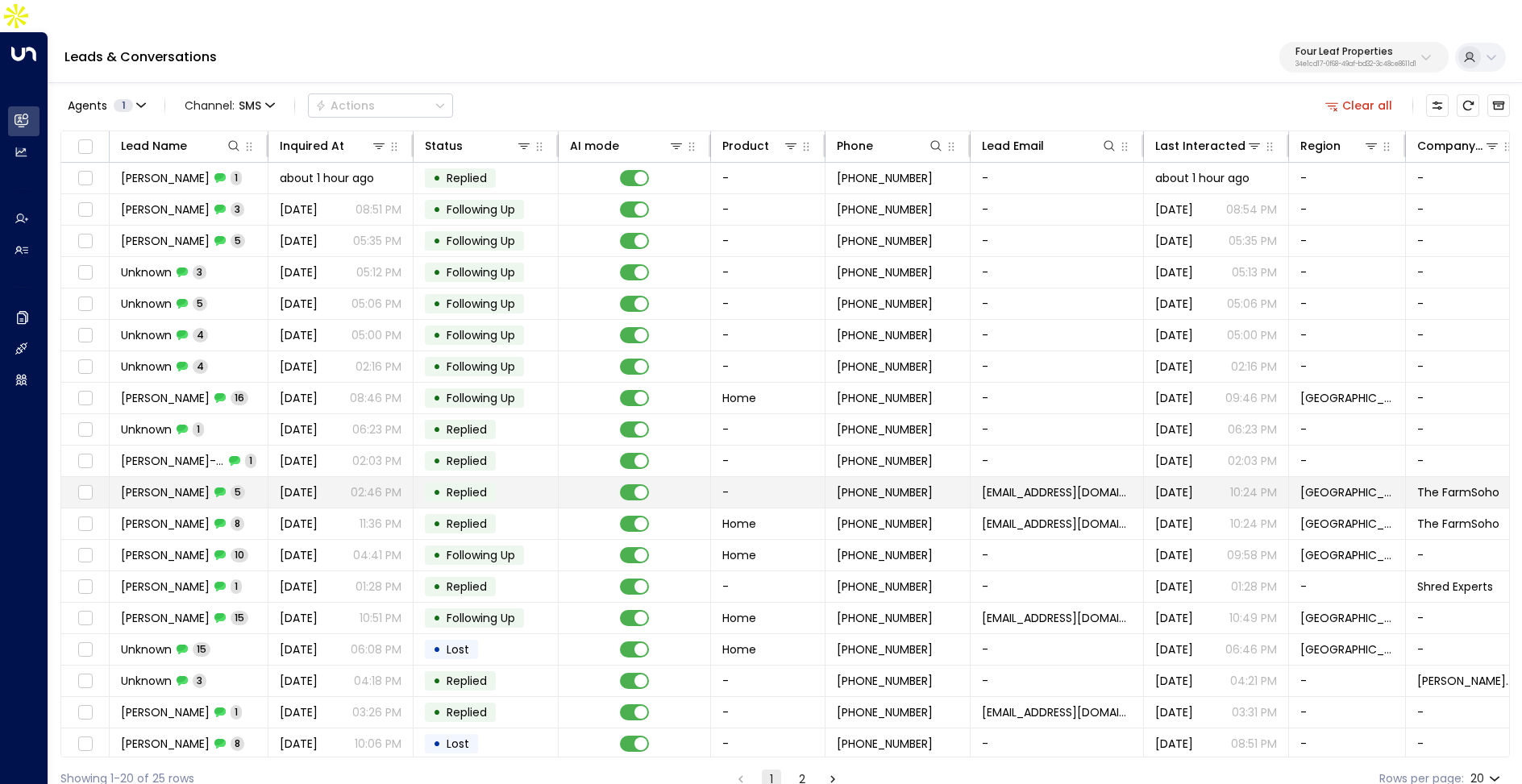
click at [192, 484] on span "Kim Magloire" at bounding box center [165, 492] width 88 height 16
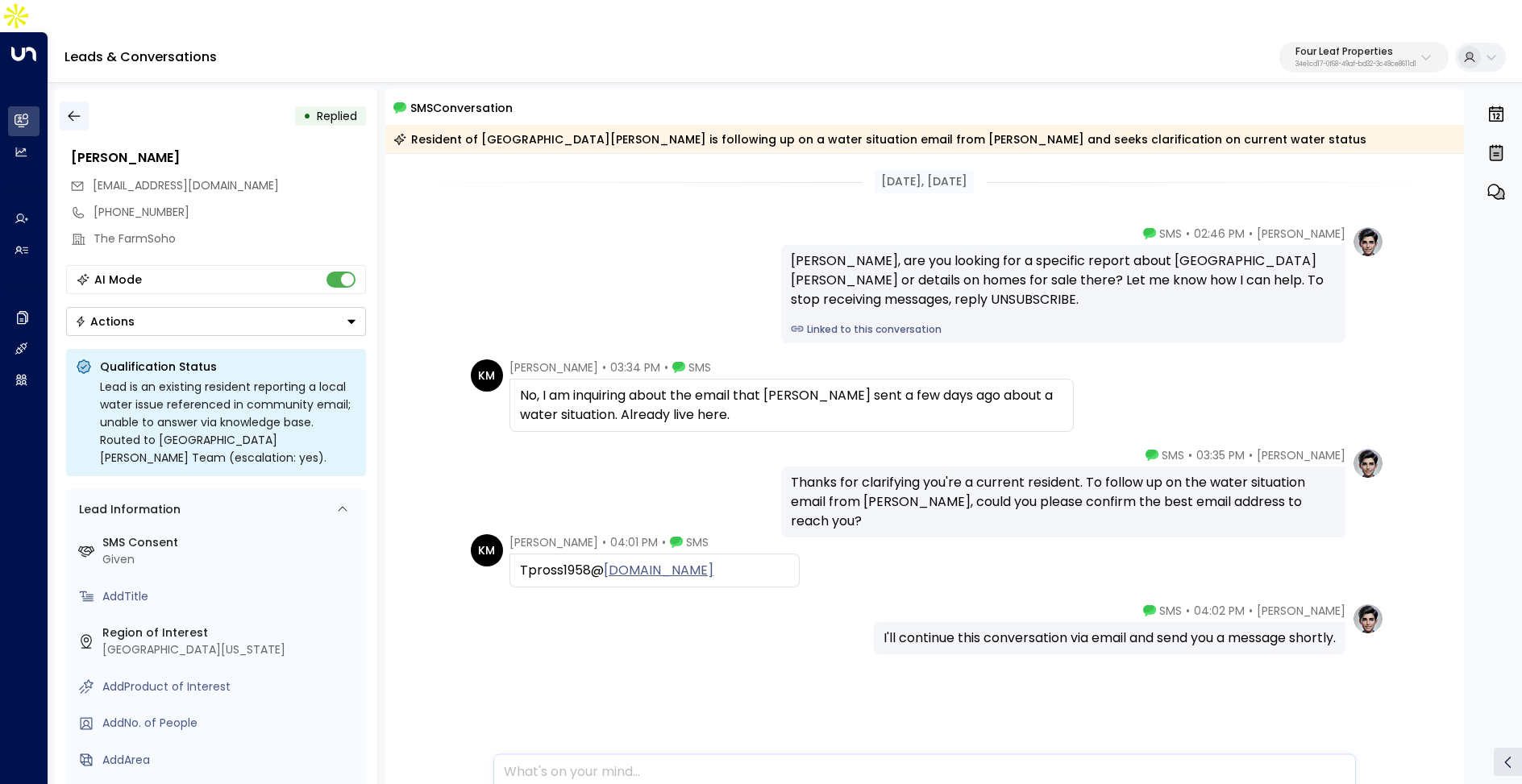
click at [67, 102] on button "button" at bounding box center [74, 116] width 29 height 29
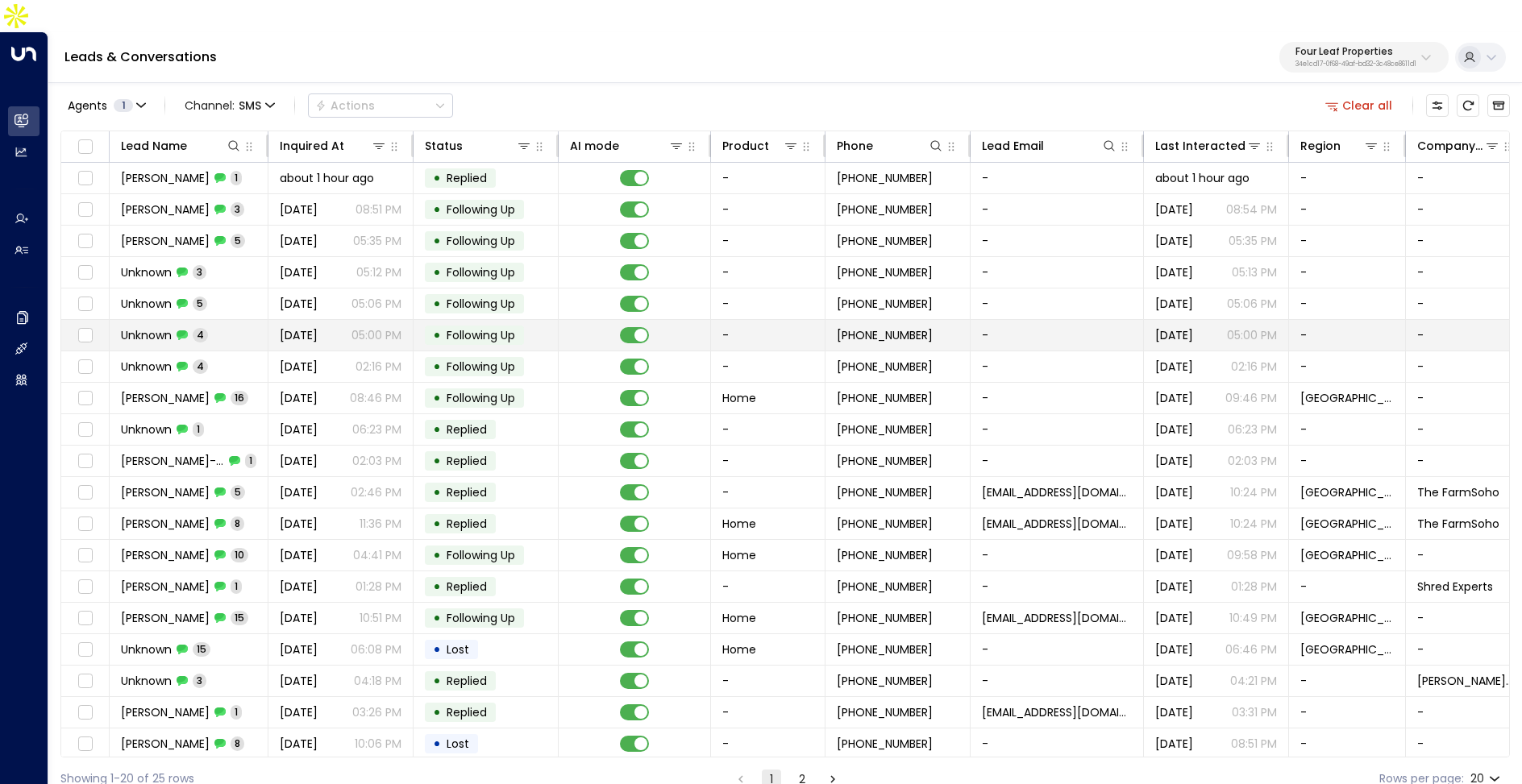
click at [169, 327] on span "Unknown" at bounding box center [146, 334] width 51 height 16
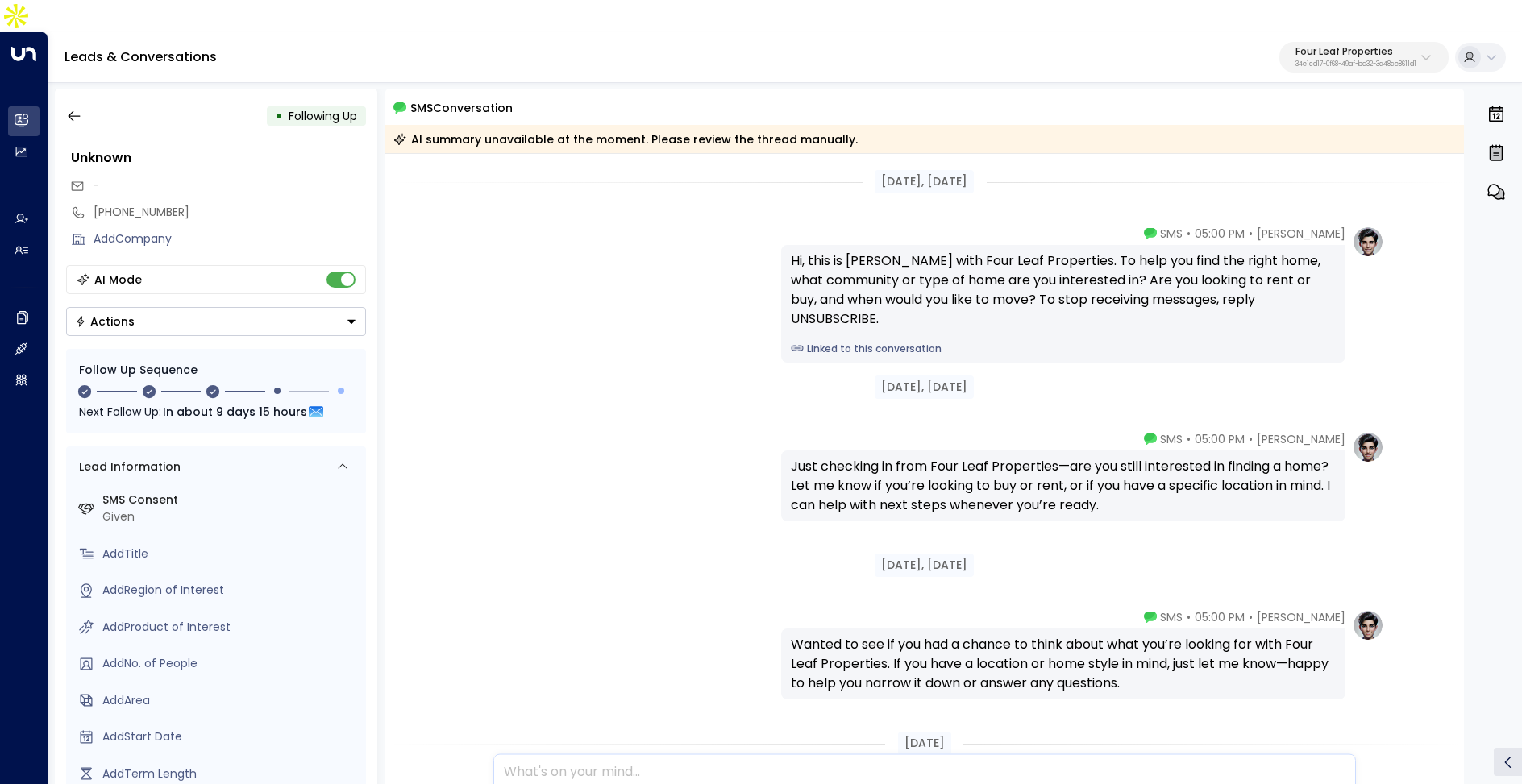
click at [807, 341] on link "Linked to this conversation" at bounding box center [1064, 348] width 545 height 14
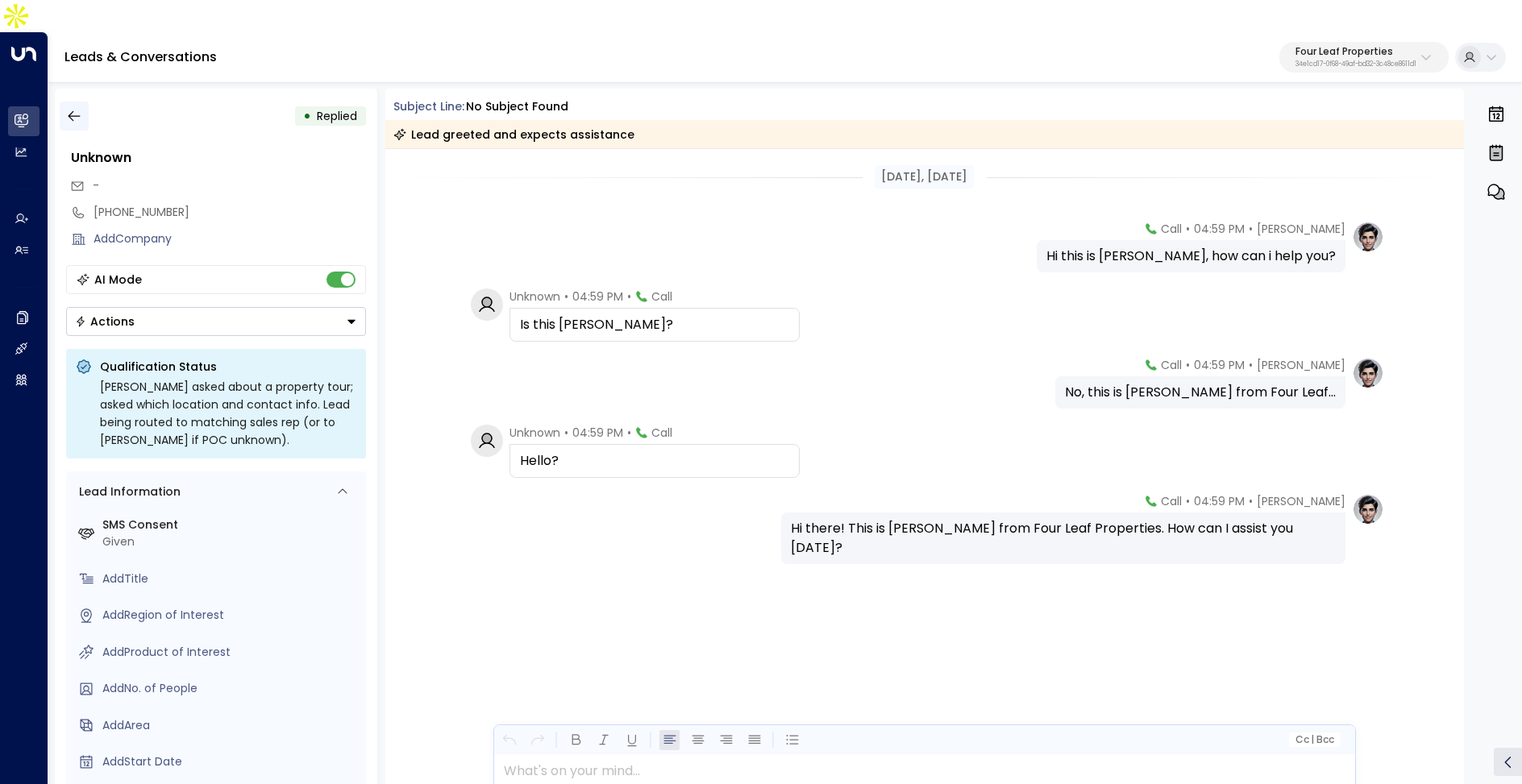
click at [79, 108] on icon "button" at bounding box center [74, 116] width 16 height 16
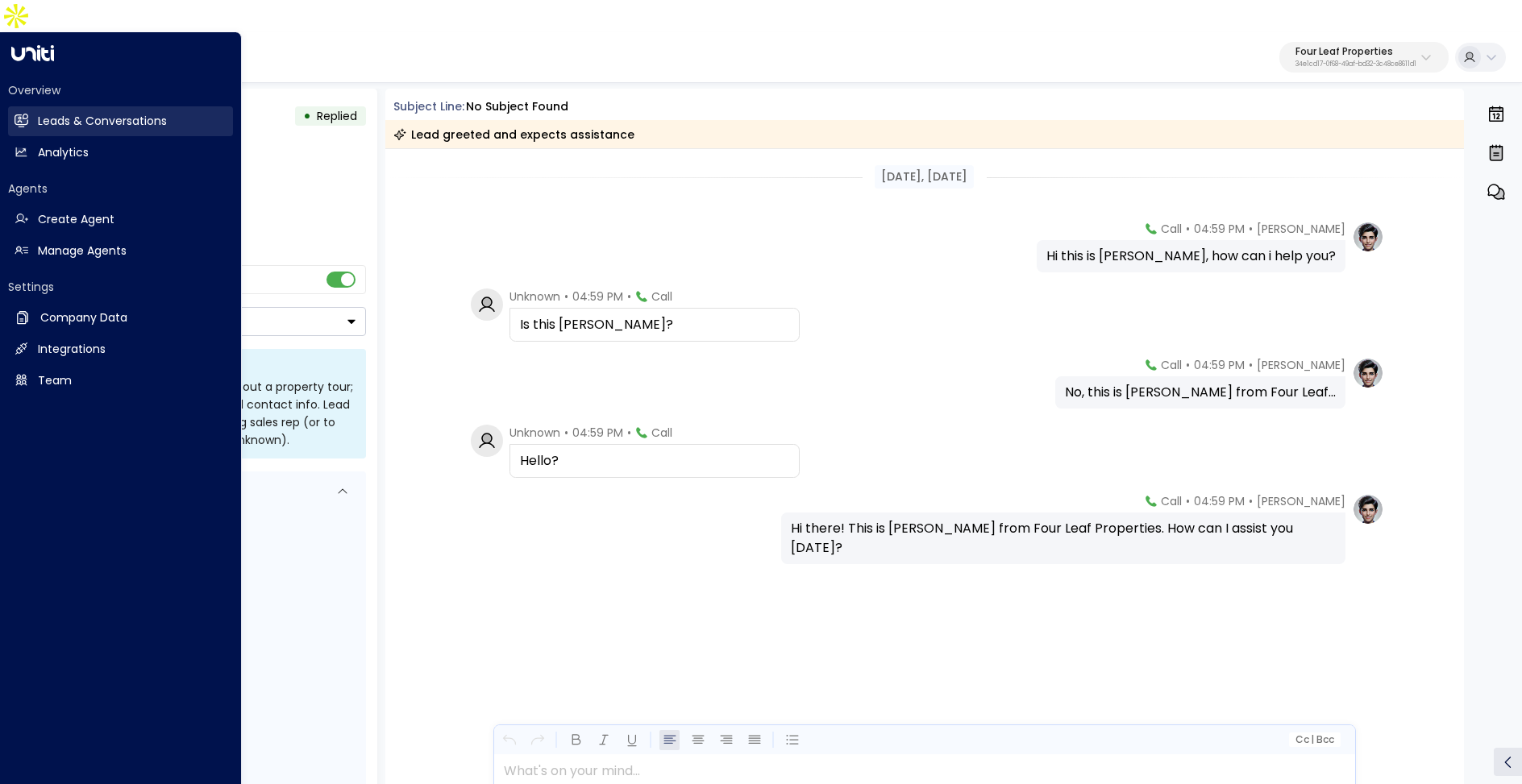
click at [28, 114] on icon at bounding box center [21, 119] width 13 height 11
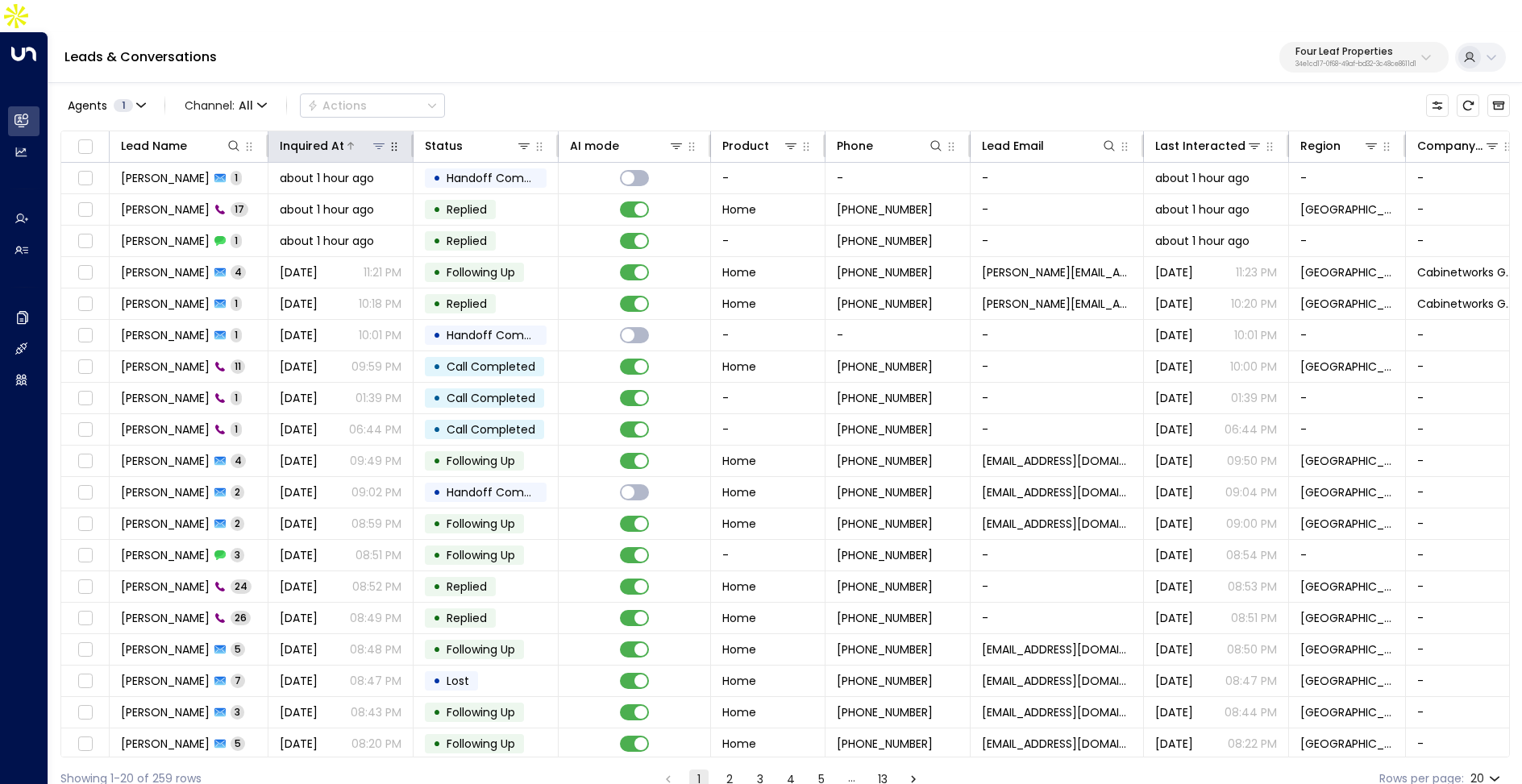
click at [316, 136] on div "Inquired At" at bounding box center [312, 146] width 64 height 19
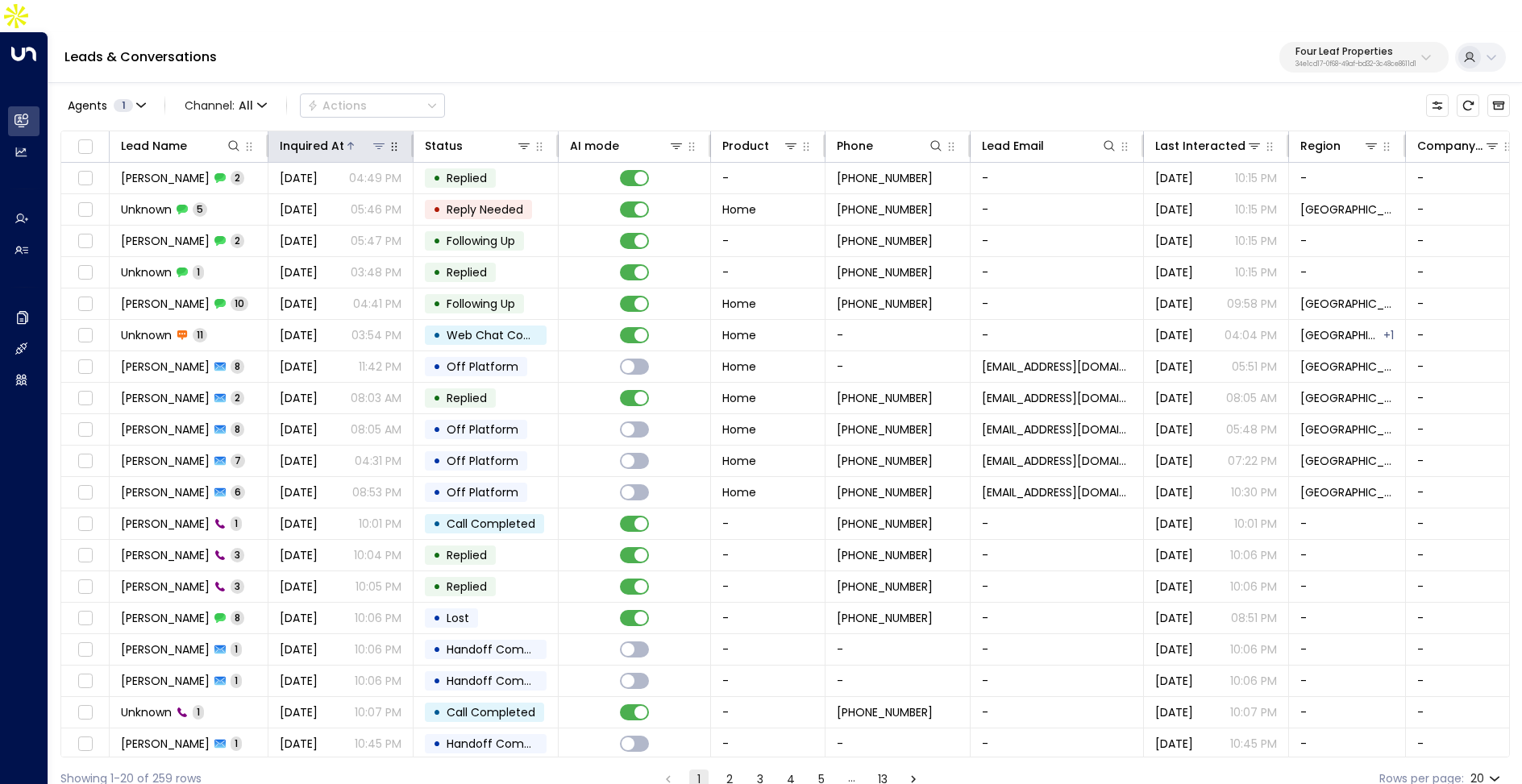
click at [317, 136] on div "Inquired At" at bounding box center [312, 146] width 64 height 19
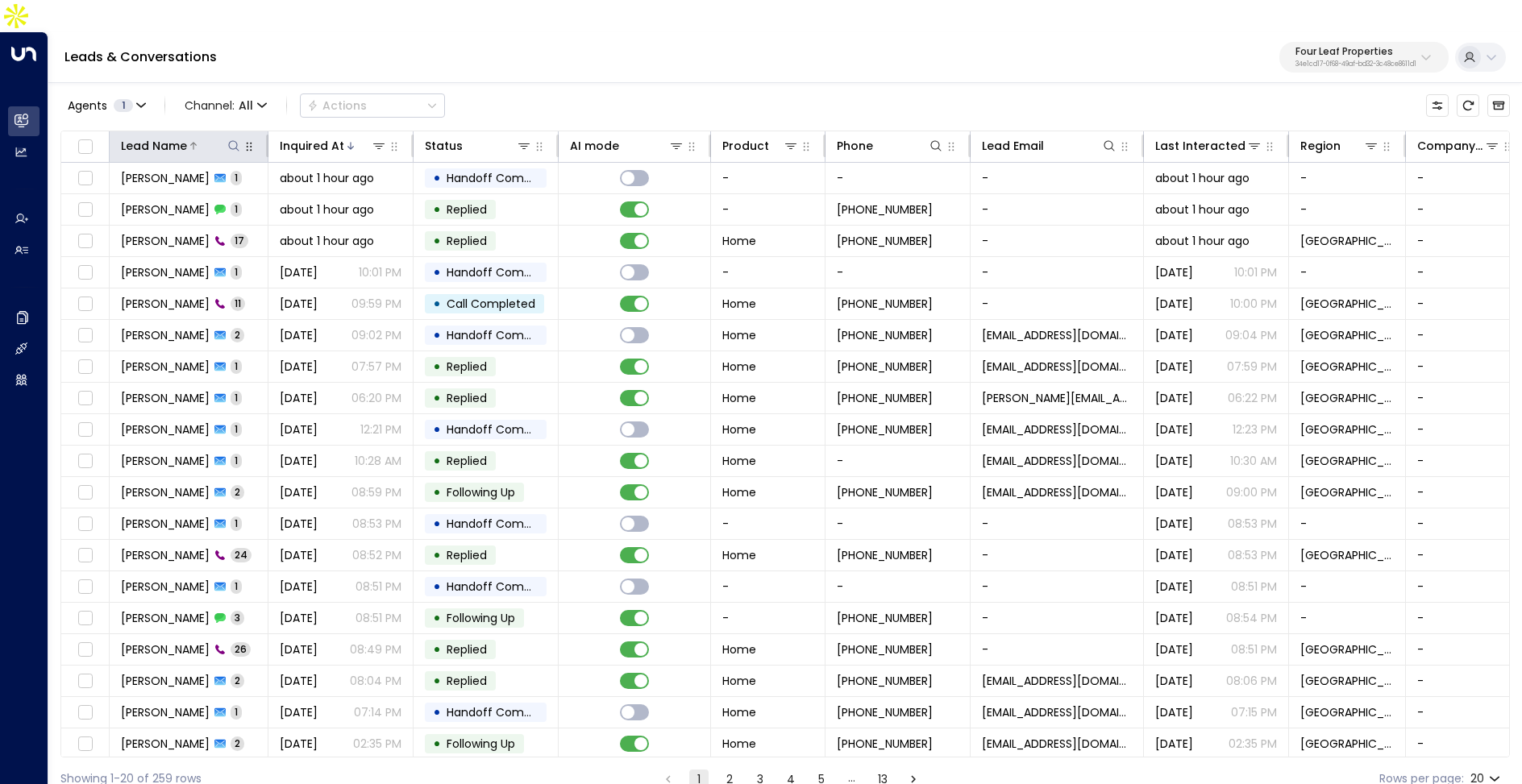
click at [194, 142] on icon at bounding box center [193, 146] width 7 height 8
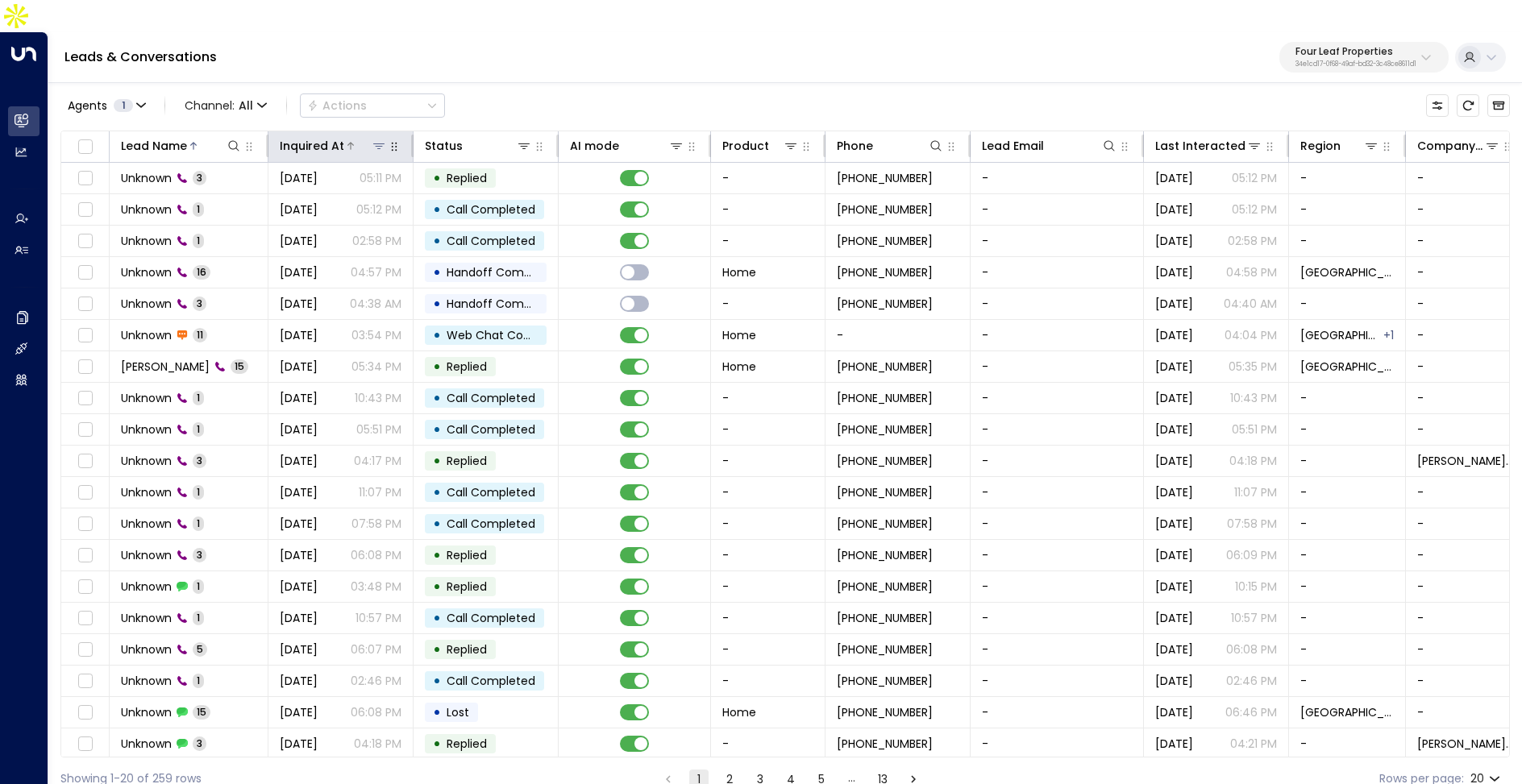
click at [333, 136] on div "Inquired At" at bounding box center [312, 146] width 64 height 19
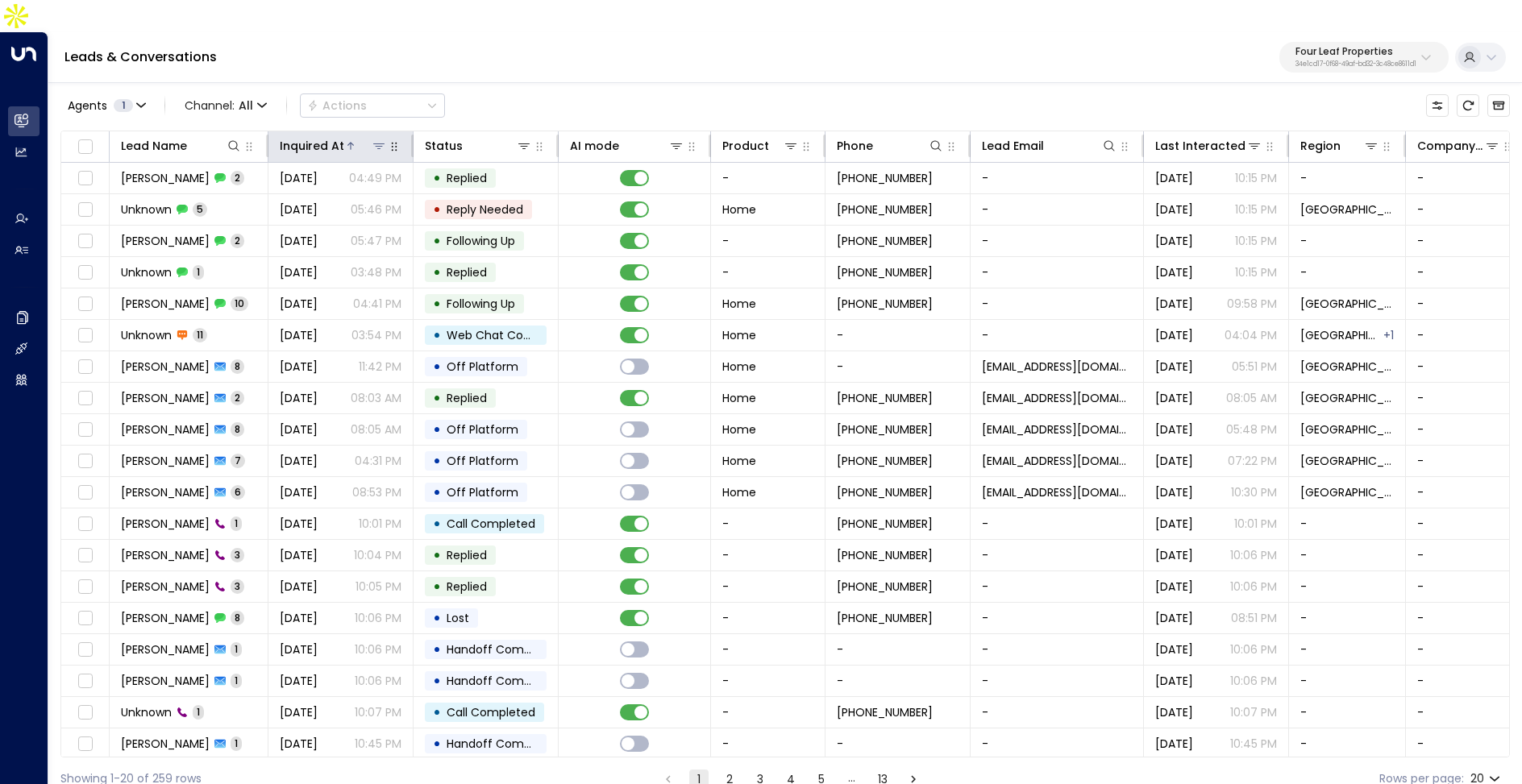
click at [333, 136] on div "Inquired At" at bounding box center [312, 146] width 64 height 19
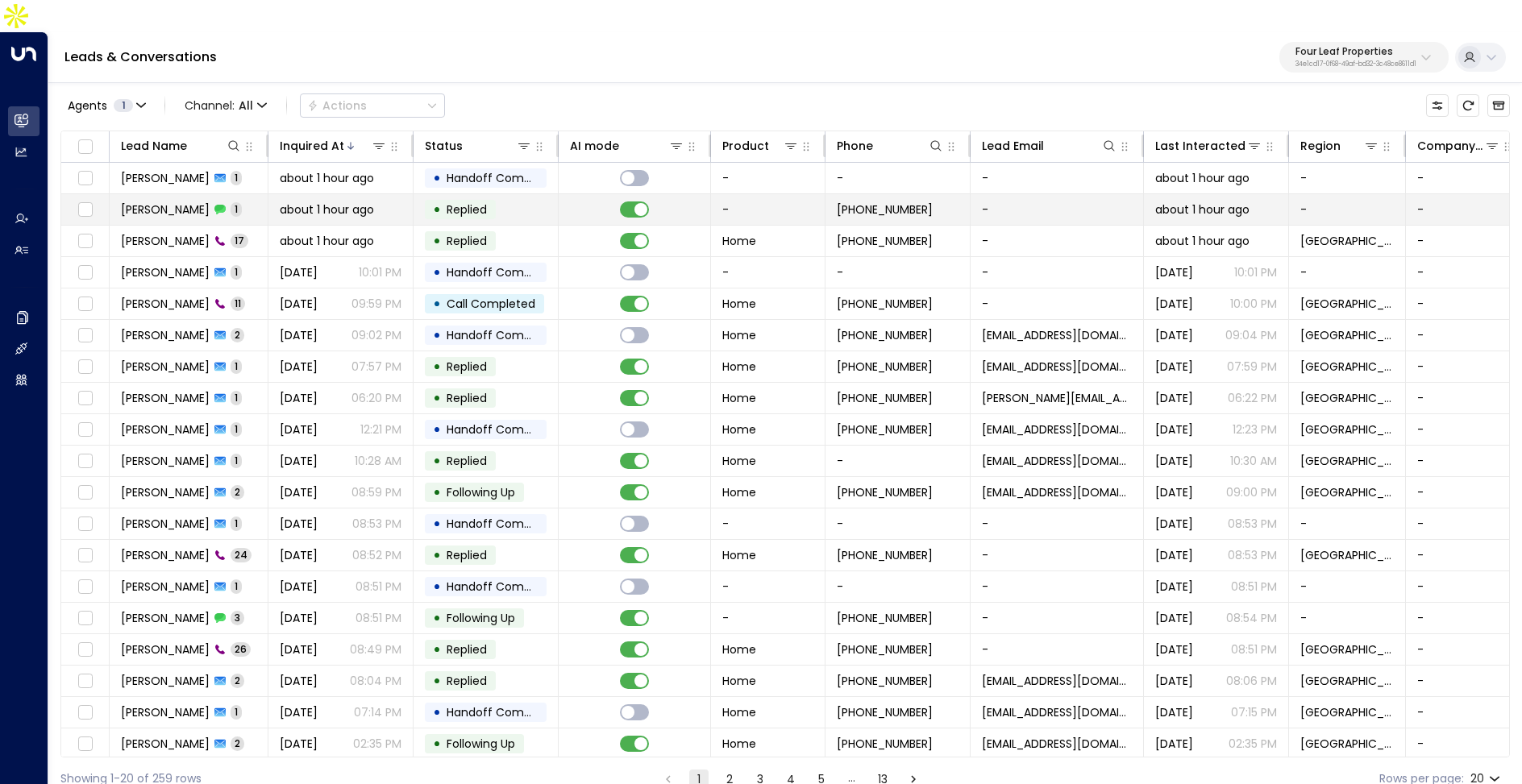
click at [341, 201] on span "about 1 hour ago" at bounding box center [327, 209] width 94 height 16
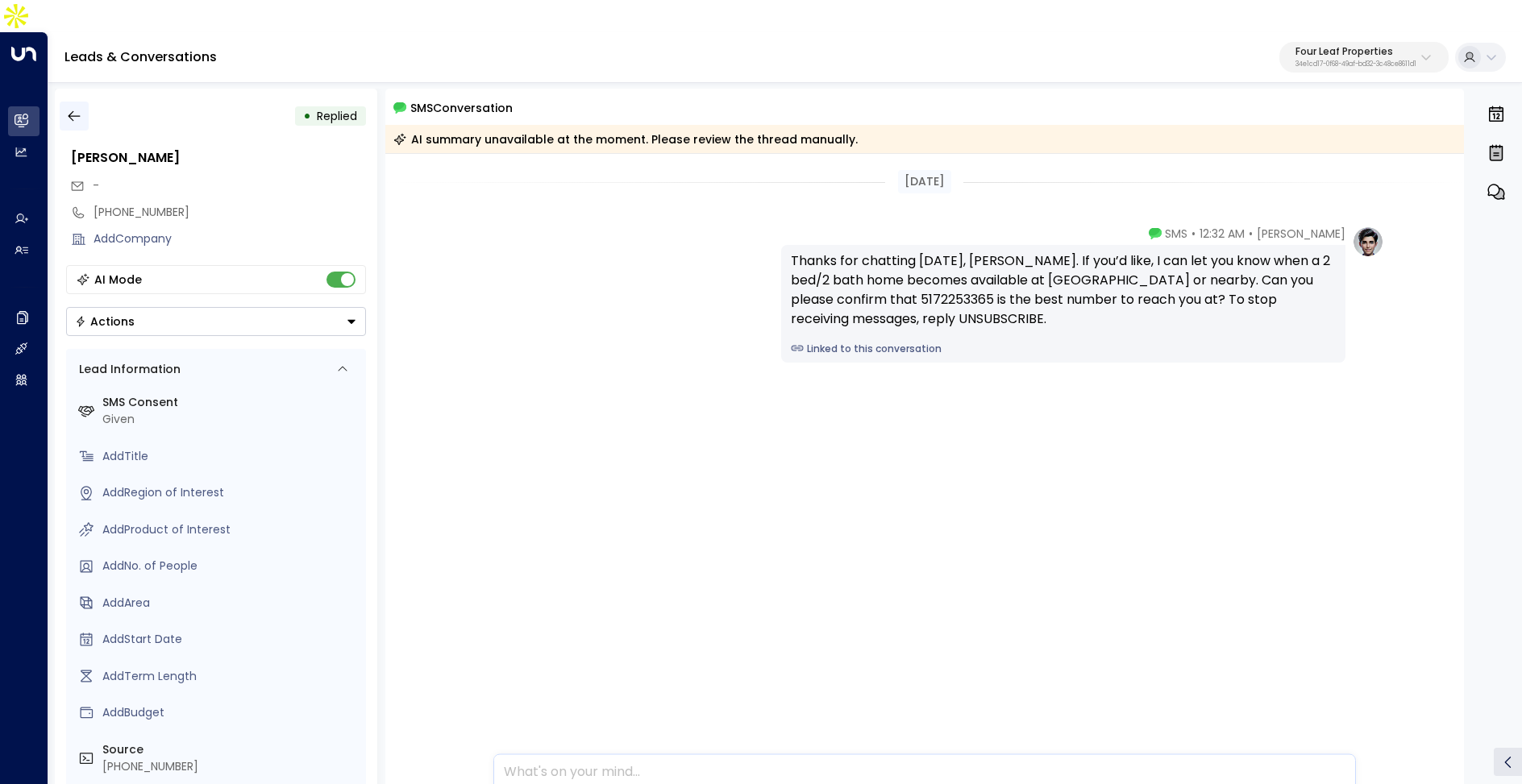
click at [74, 108] on icon "button" at bounding box center [74, 116] width 16 height 16
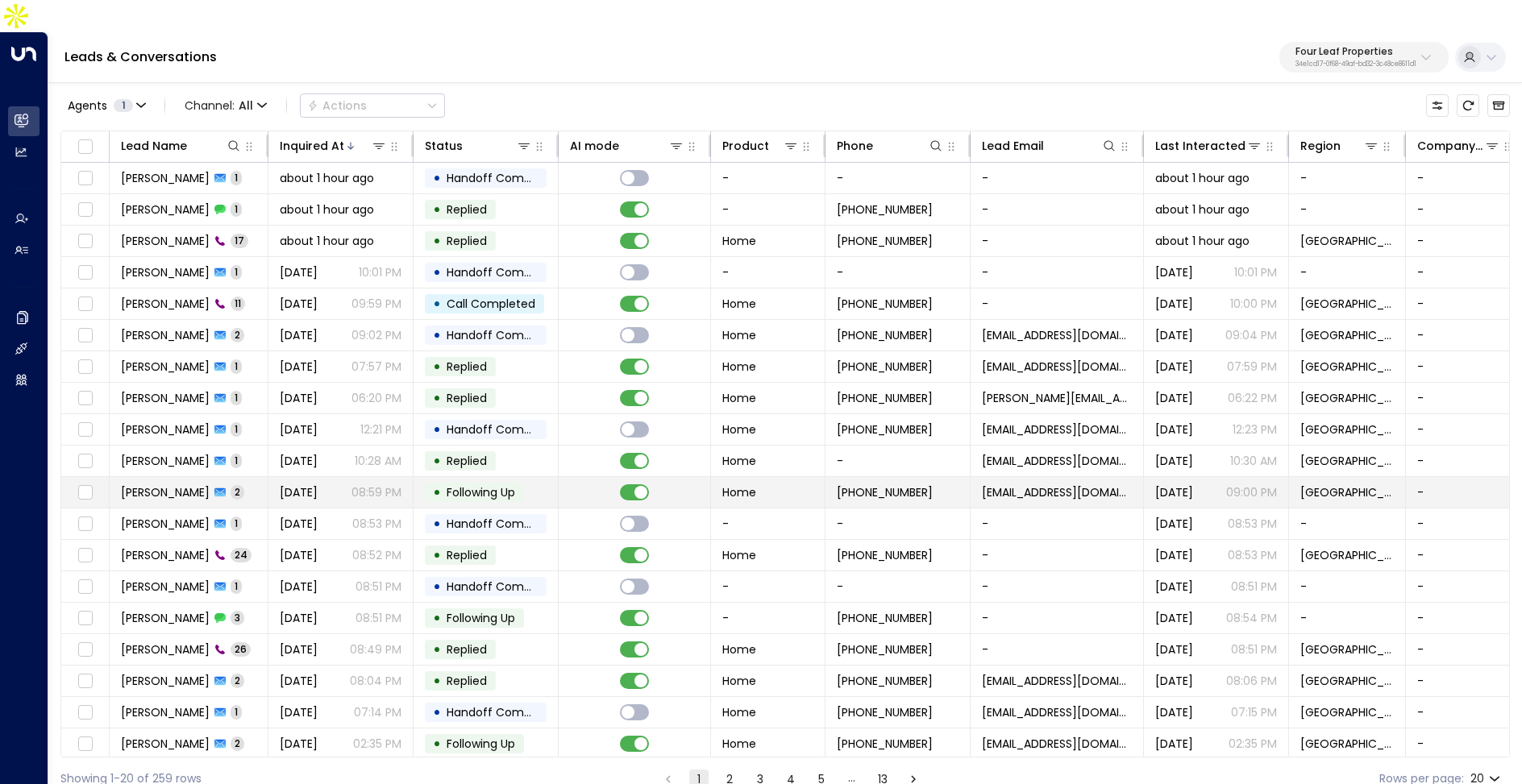
click at [149, 484] on span "[PERSON_NAME]" at bounding box center [165, 492] width 88 height 16
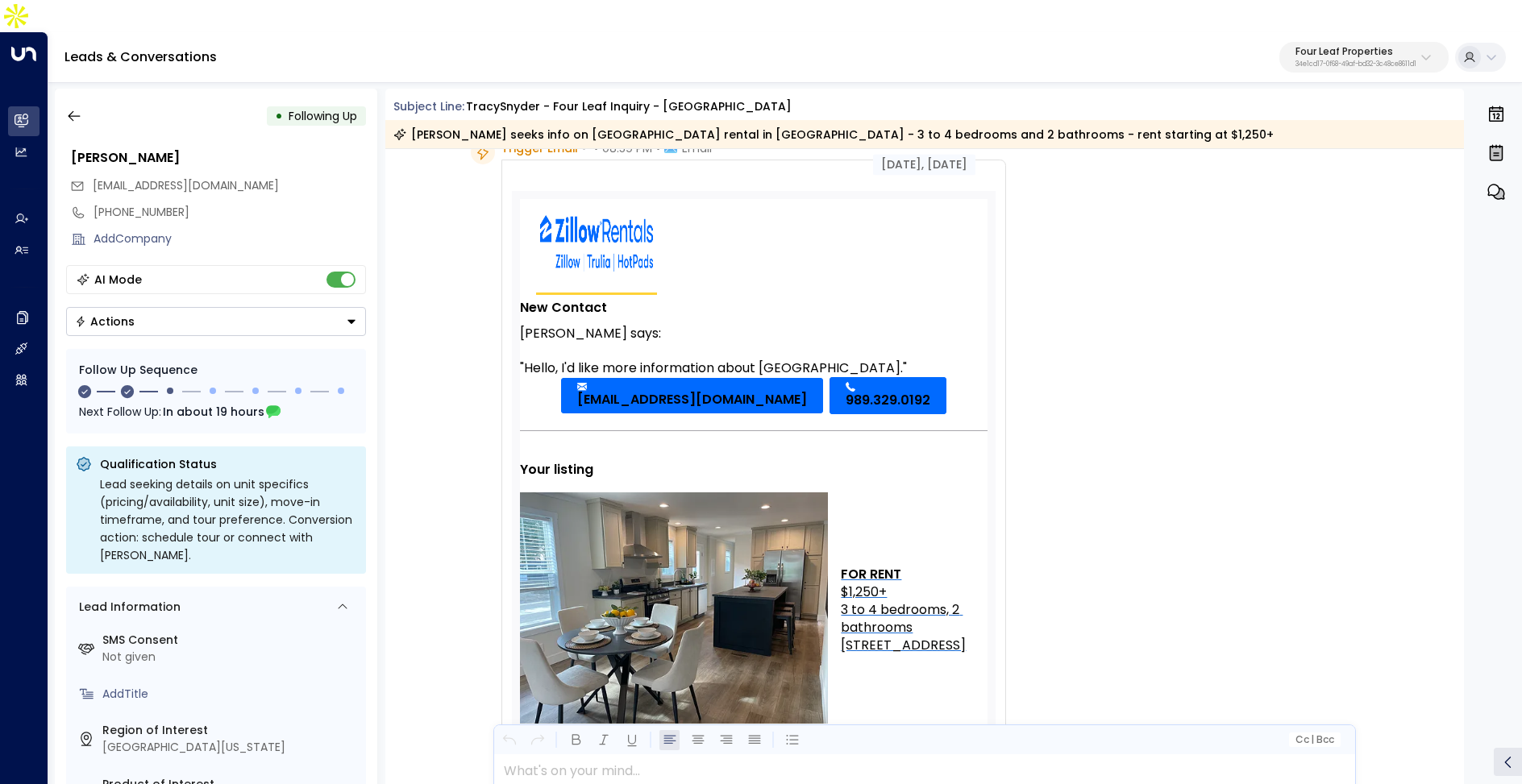
scroll to position [76, 0]
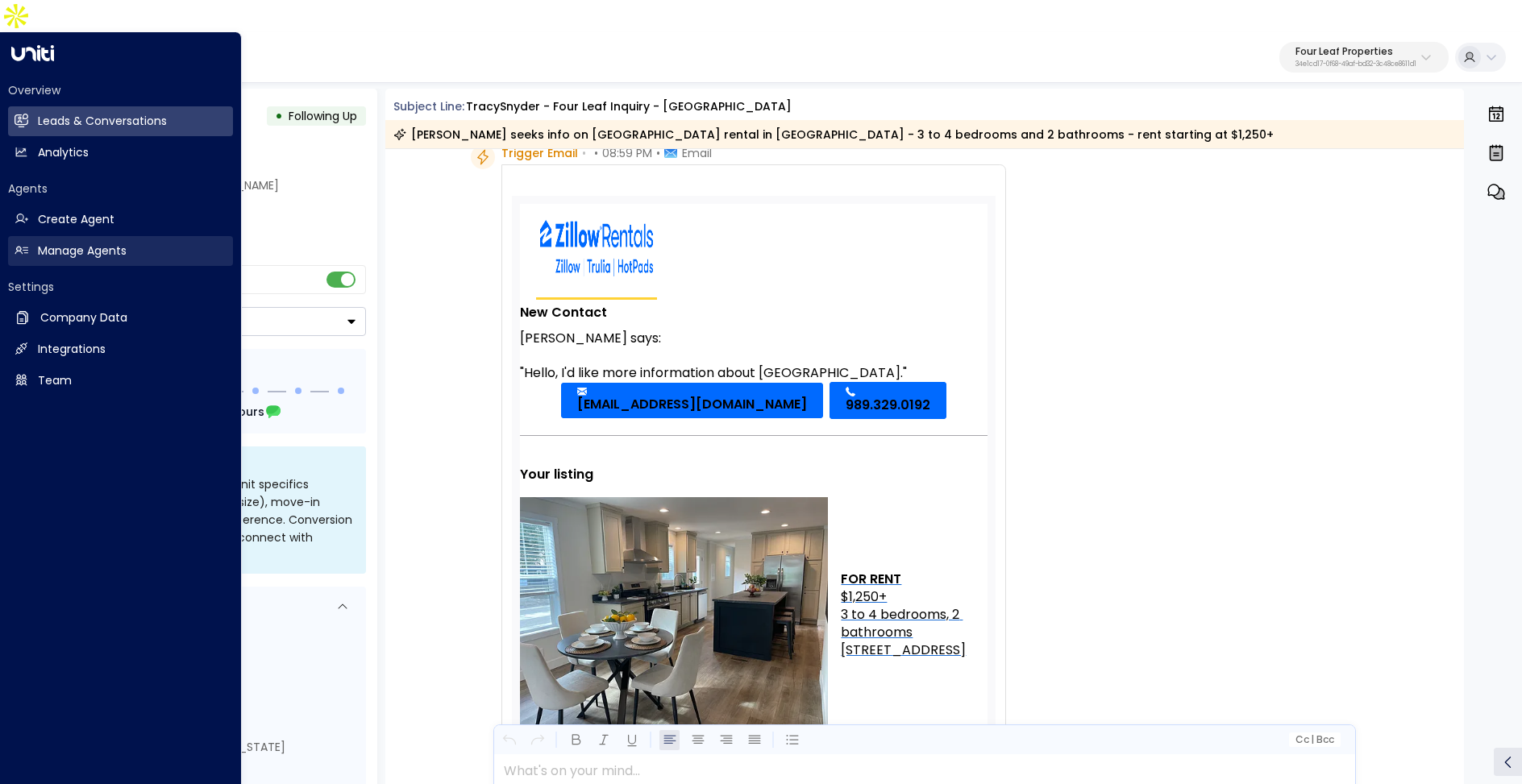
click at [68, 242] on h2 "Manage Agents" at bounding box center [82, 251] width 88 height 17
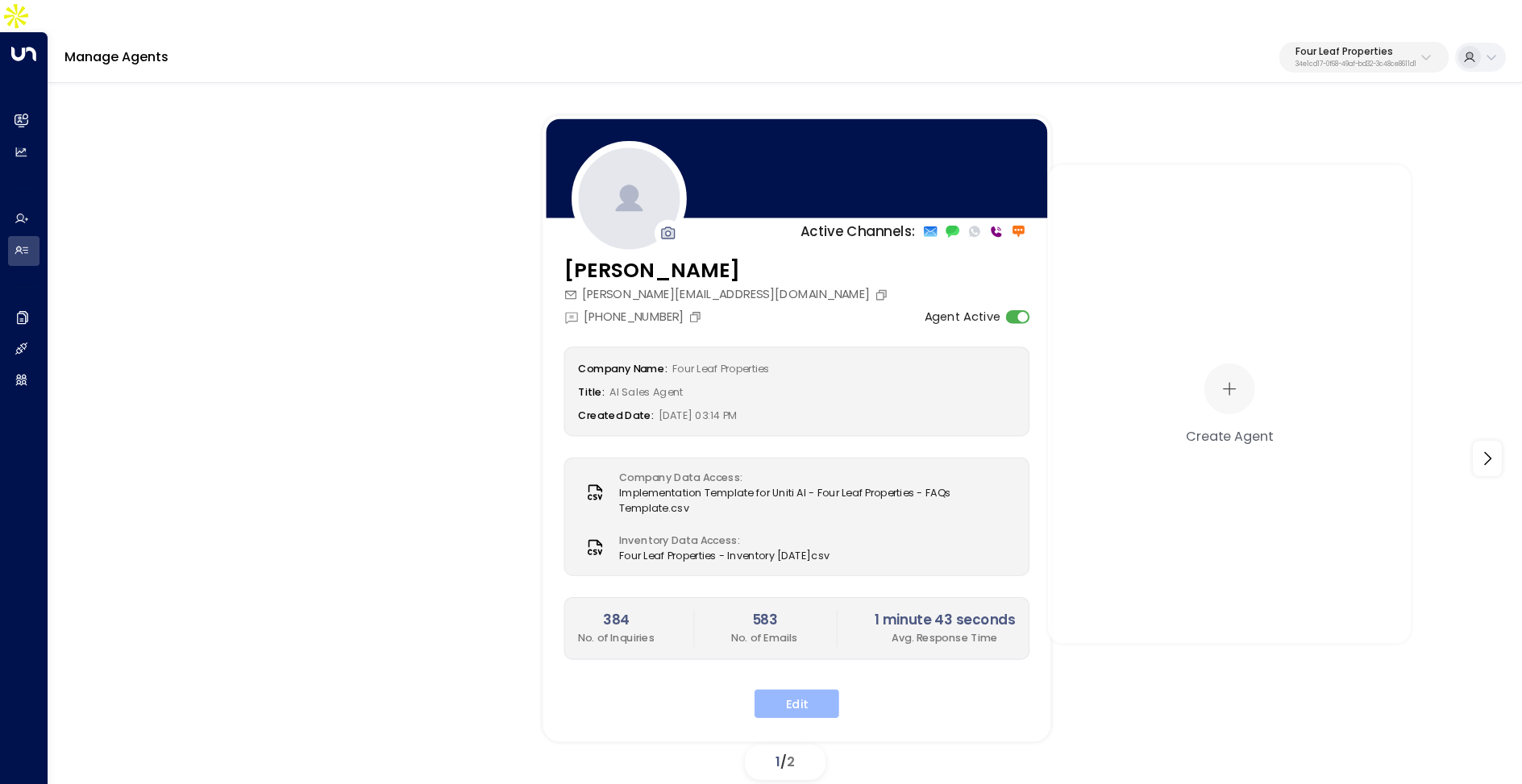
click at [793, 689] on button "Edit" at bounding box center [797, 703] width 84 height 29
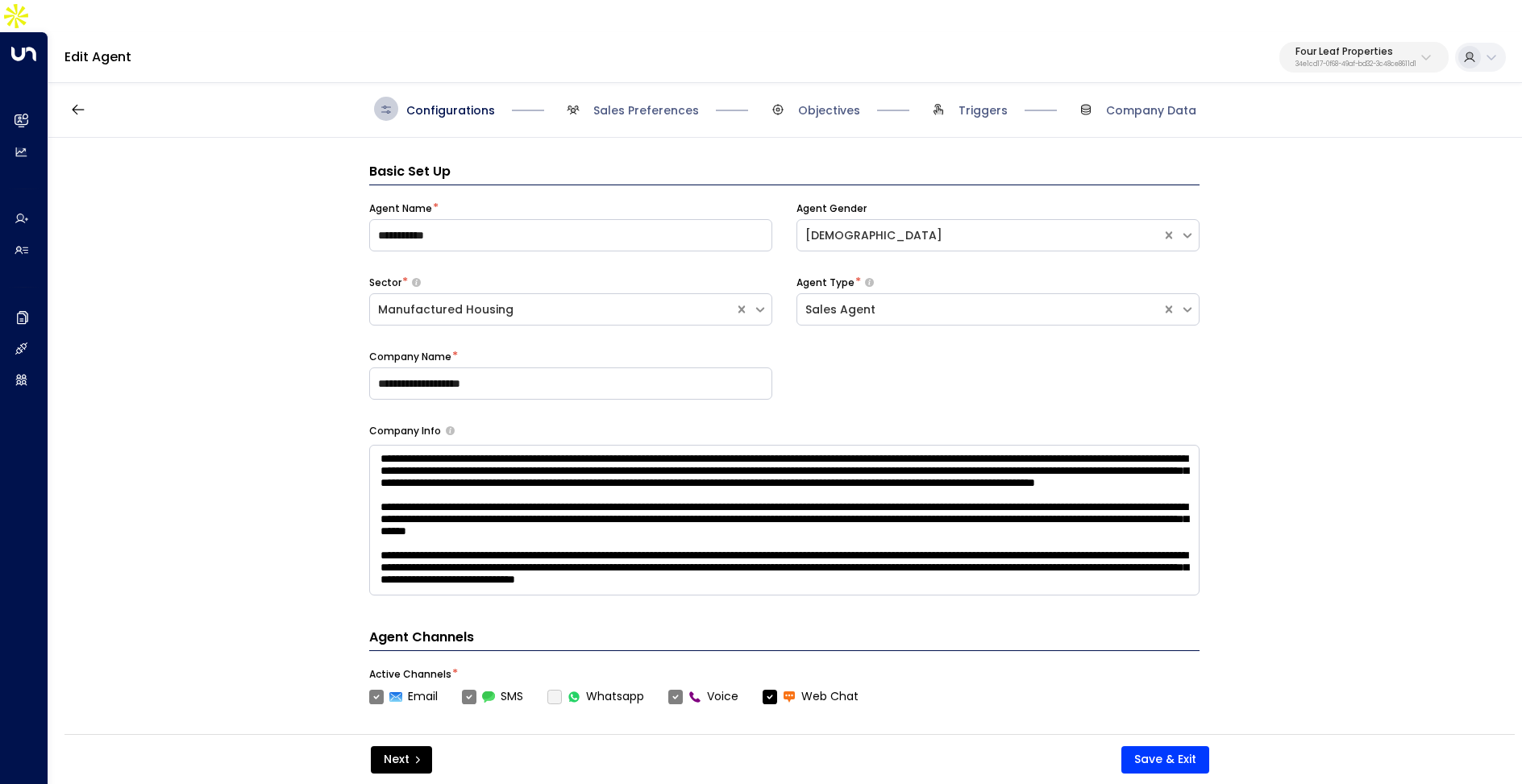
scroll to position [24, 0]
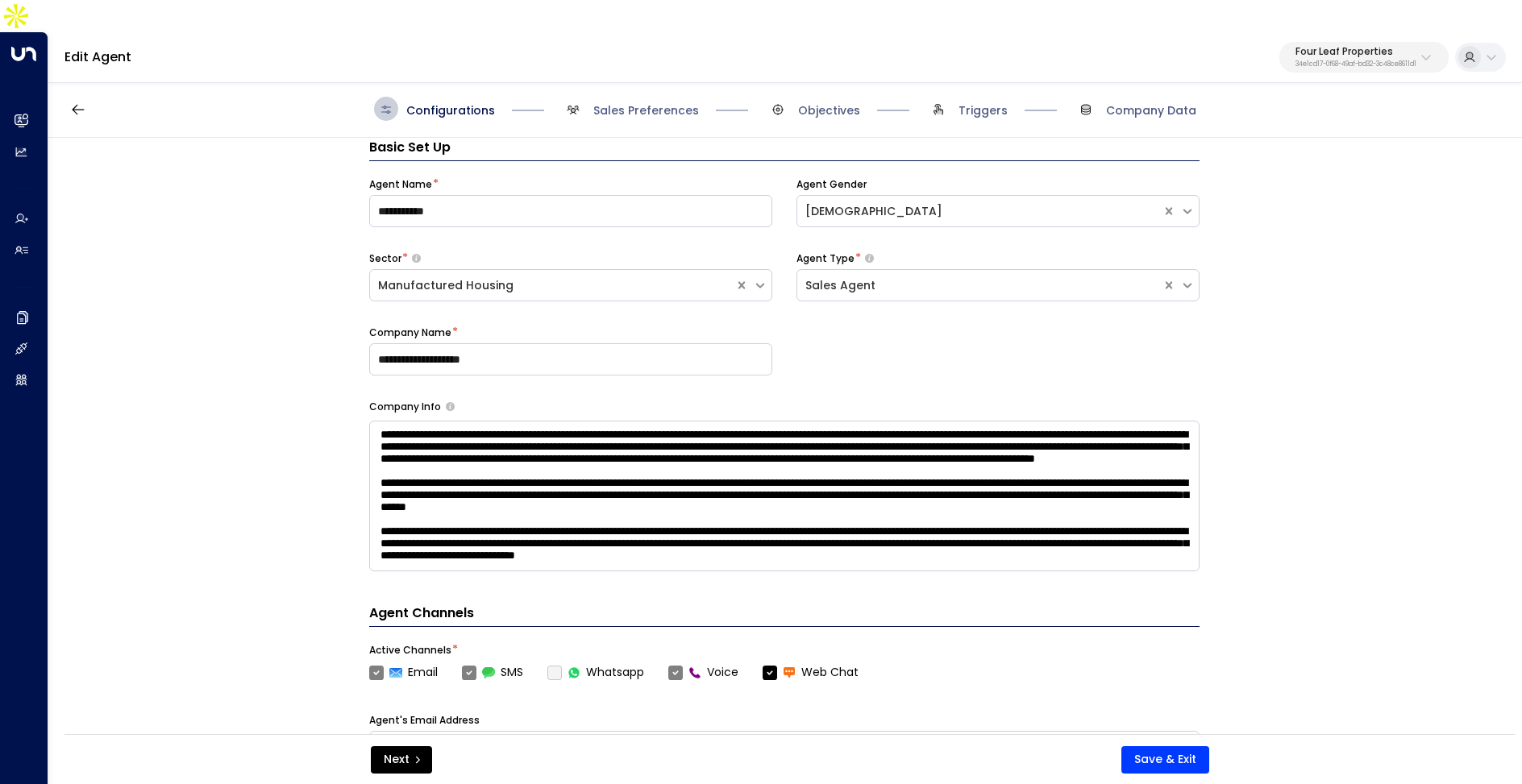
click at [603, 97] on span "Sales Preferences" at bounding box center [630, 108] width 138 height 24
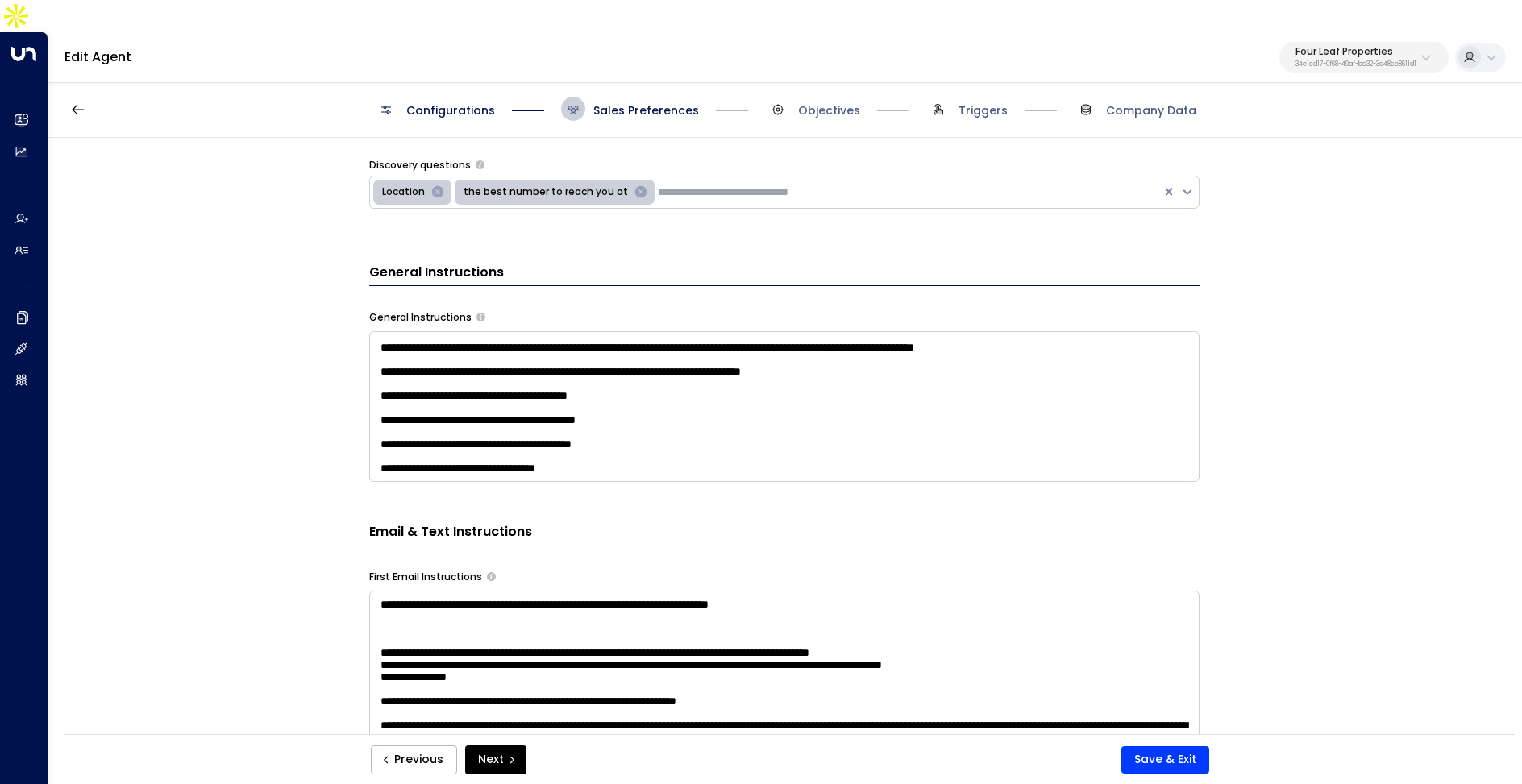
scroll to position [109, 0]
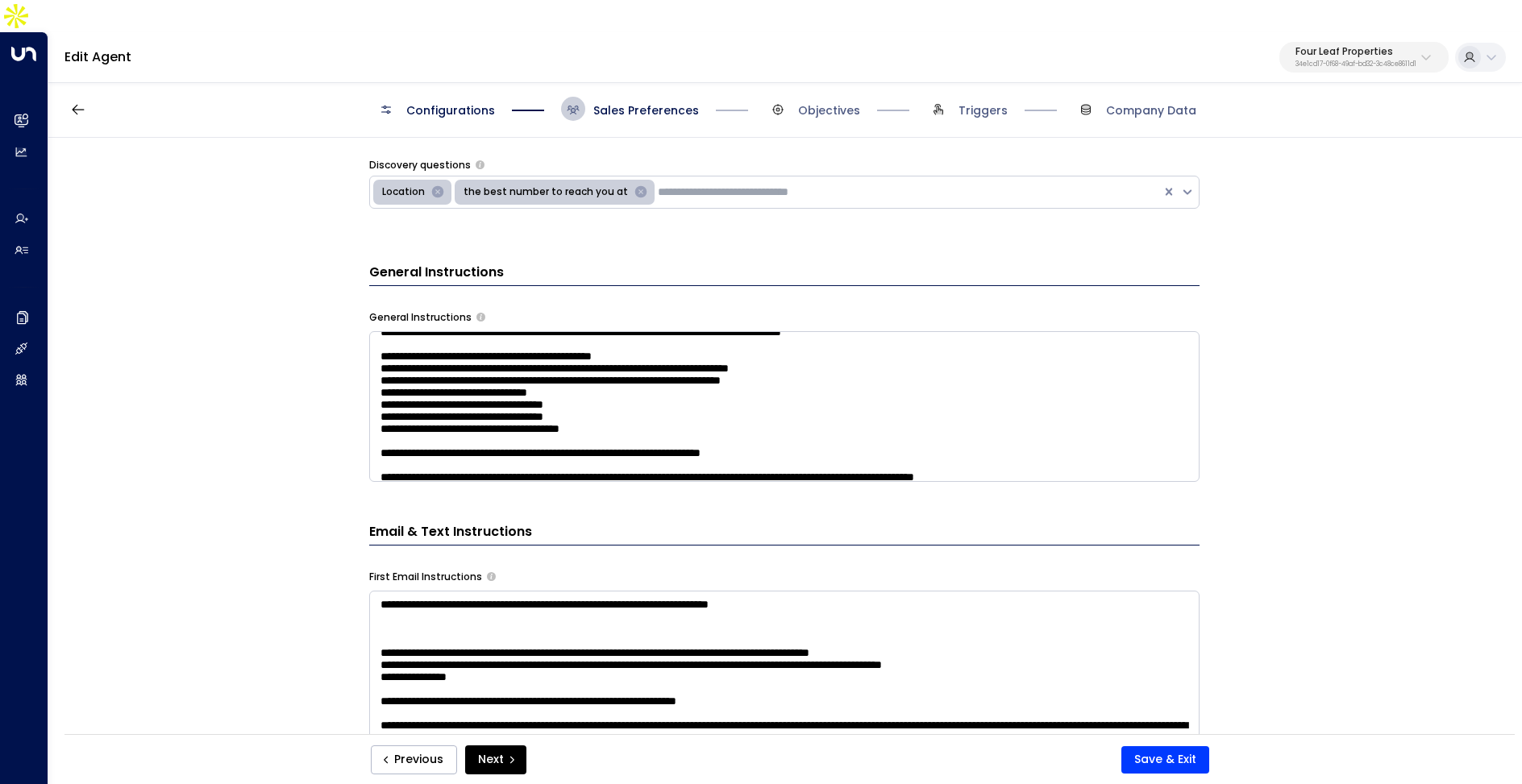
click at [656, 433] on textarea at bounding box center [784, 406] width 831 height 150
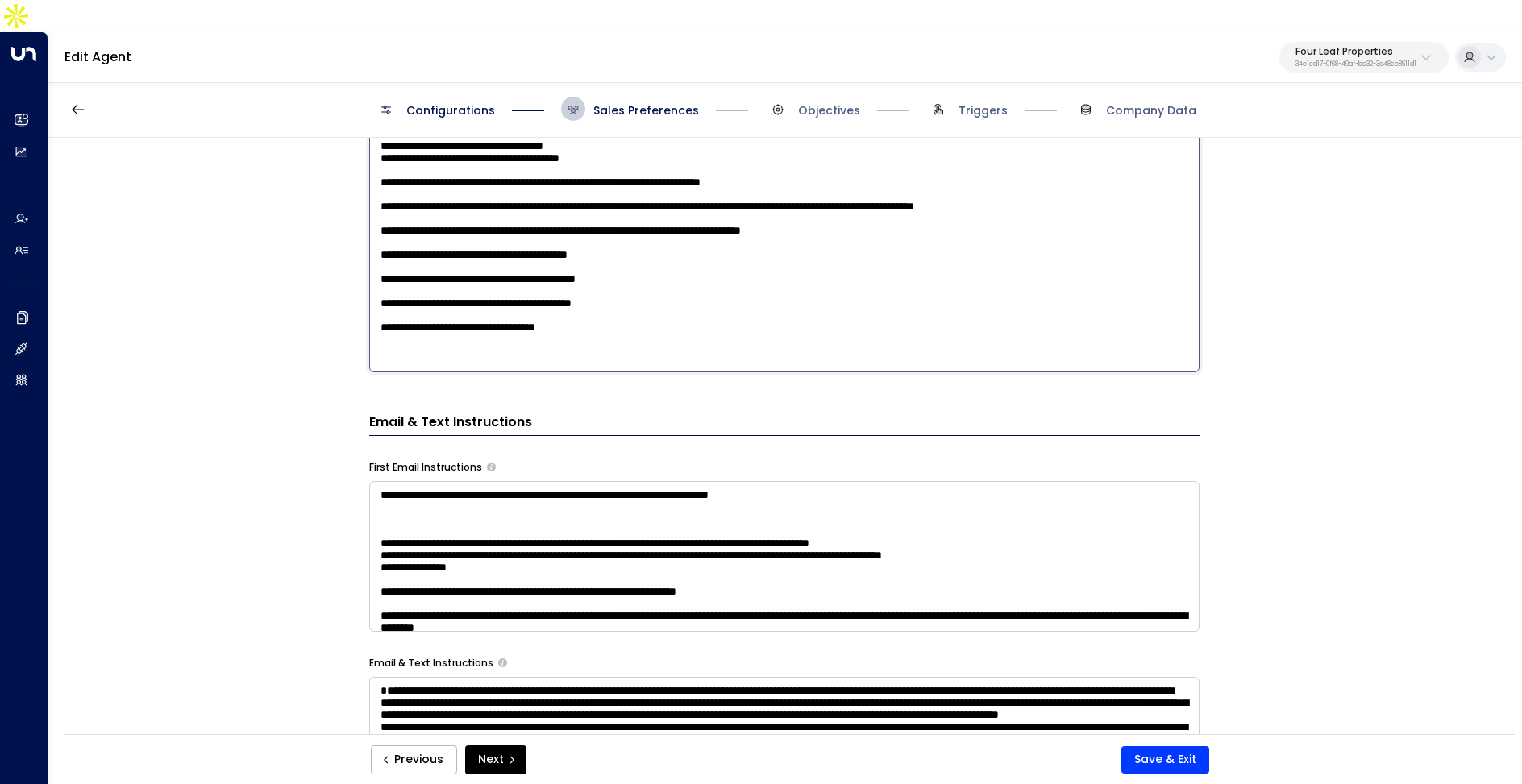
scroll to position [959, 0]
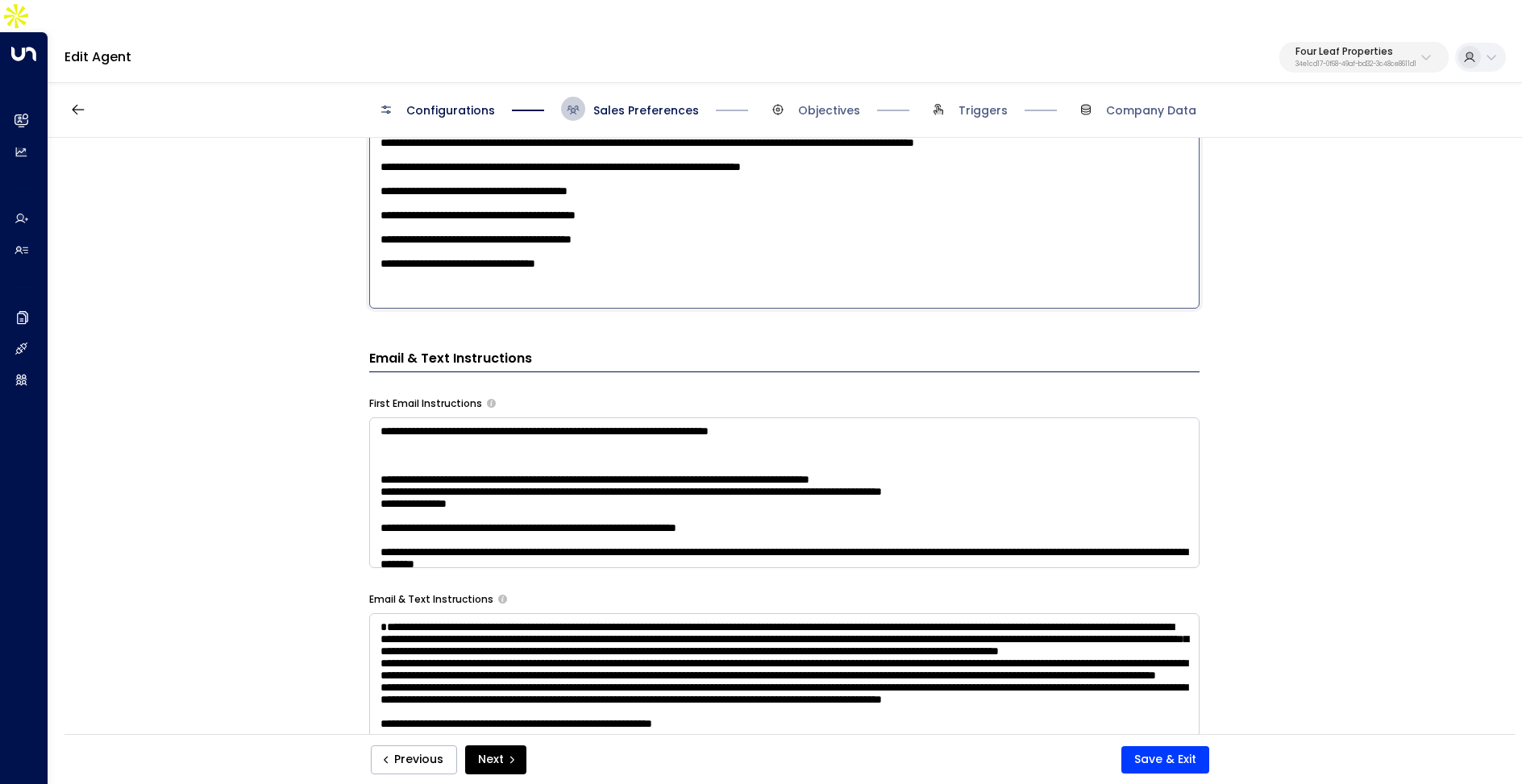
click at [631, 485] on textarea at bounding box center [784, 493] width 831 height 150
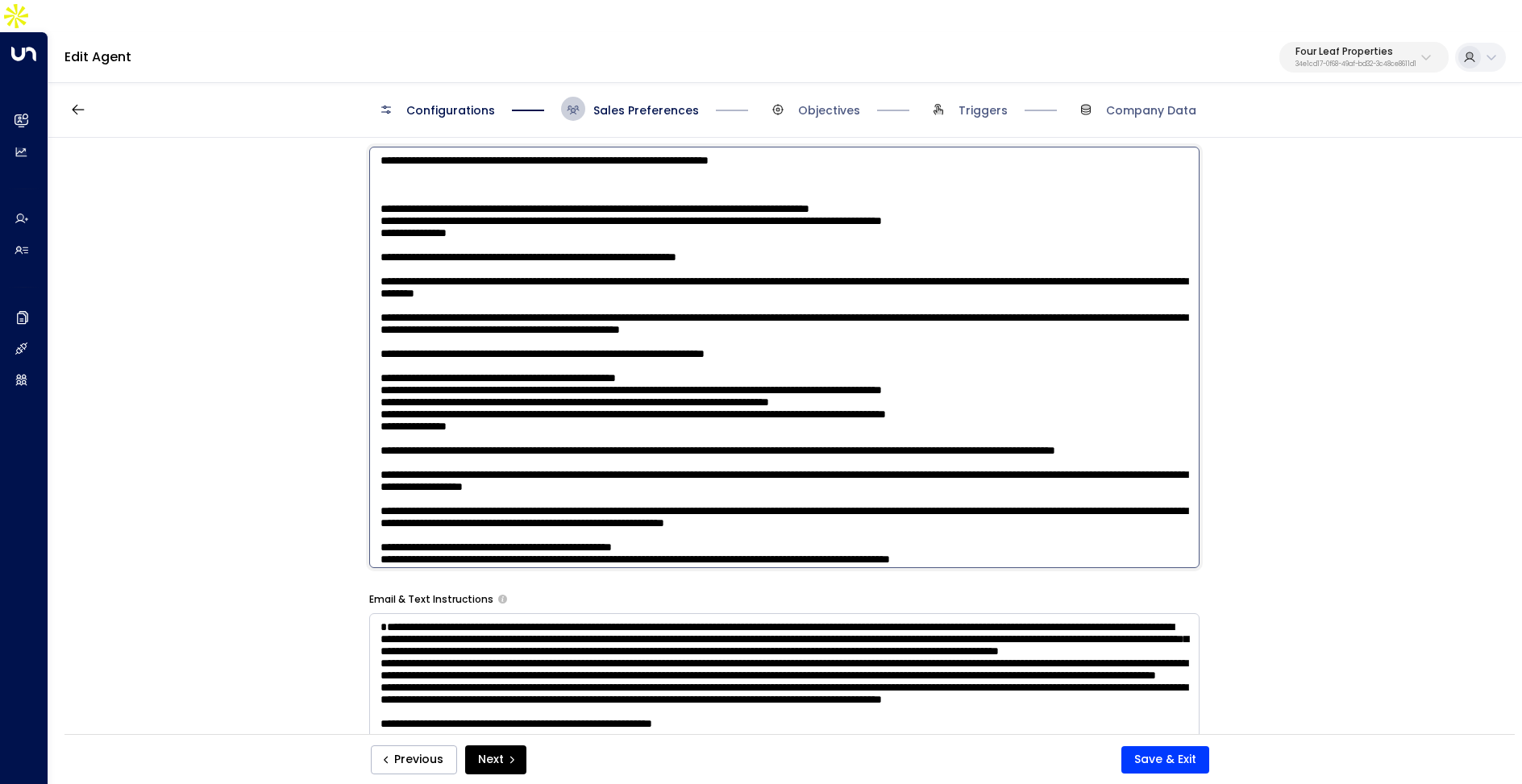
scroll to position [194, 0]
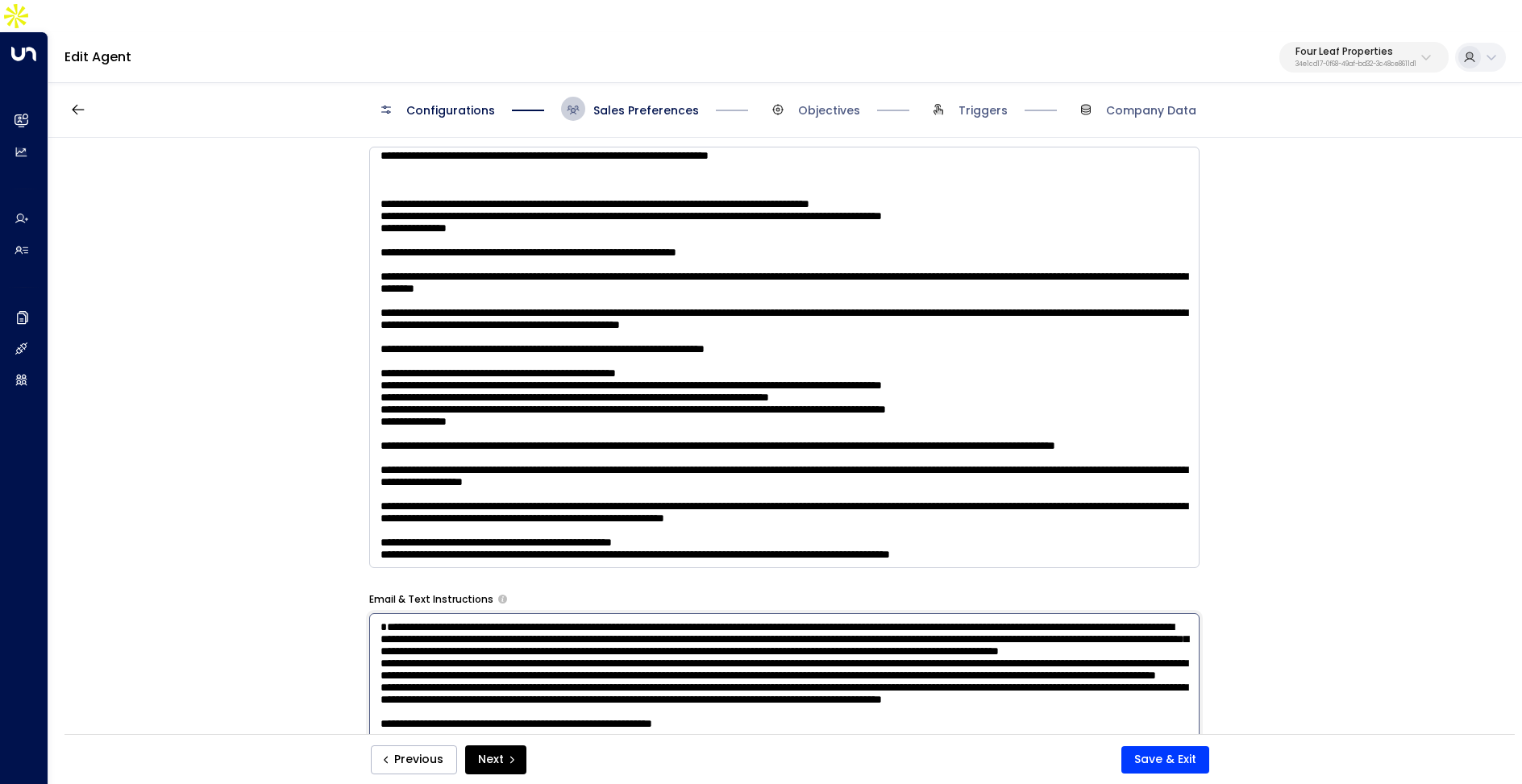
click at [694, 657] on textarea at bounding box center [784, 688] width 831 height 150
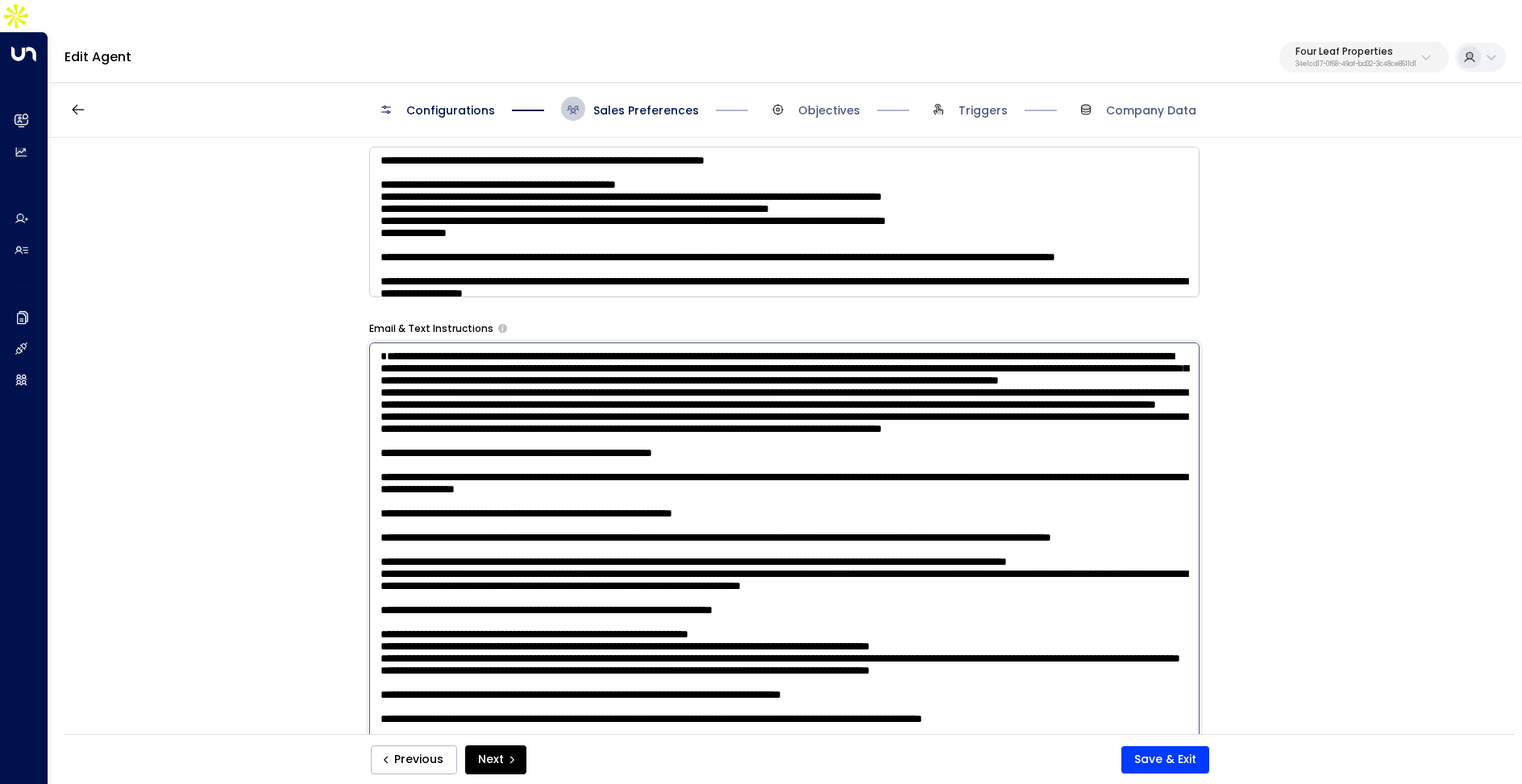
scroll to position [243, 0]
click at [239, 537] on div "**********" at bounding box center [784, 457] width 1472 height 639
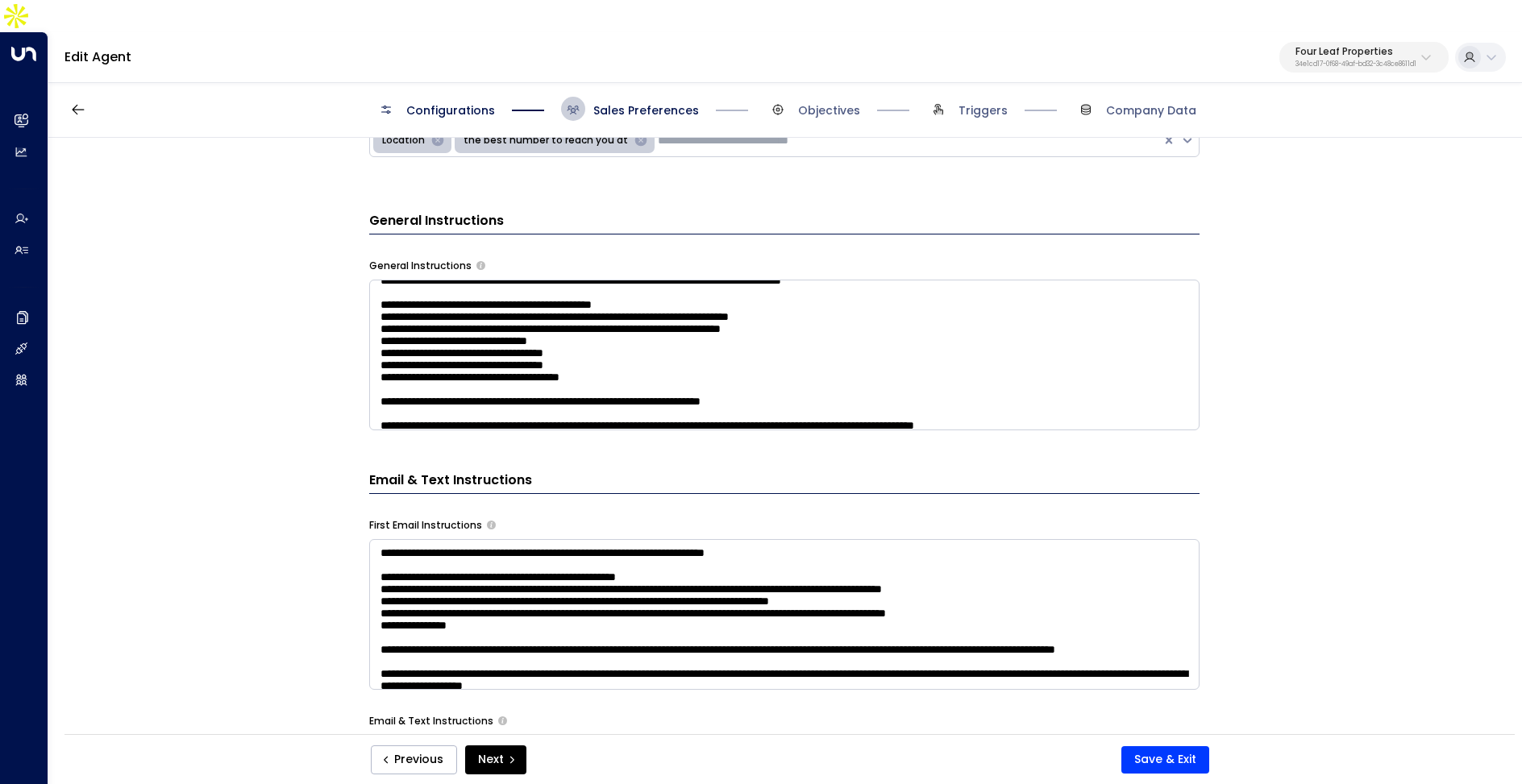
scroll to position [490, 0]
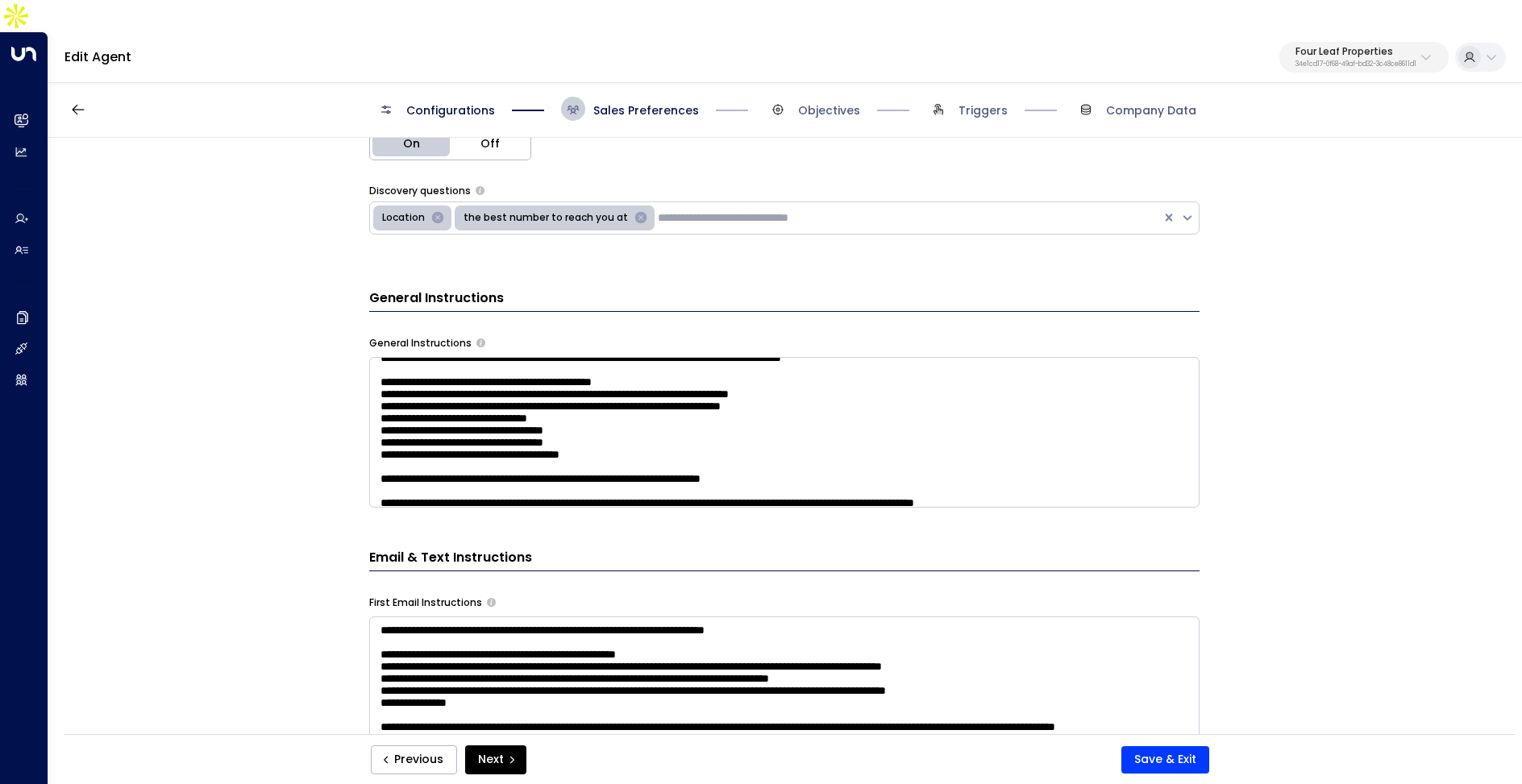
click at [625, 442] on textarea at bounding box center [784, 431] width 831 height 150
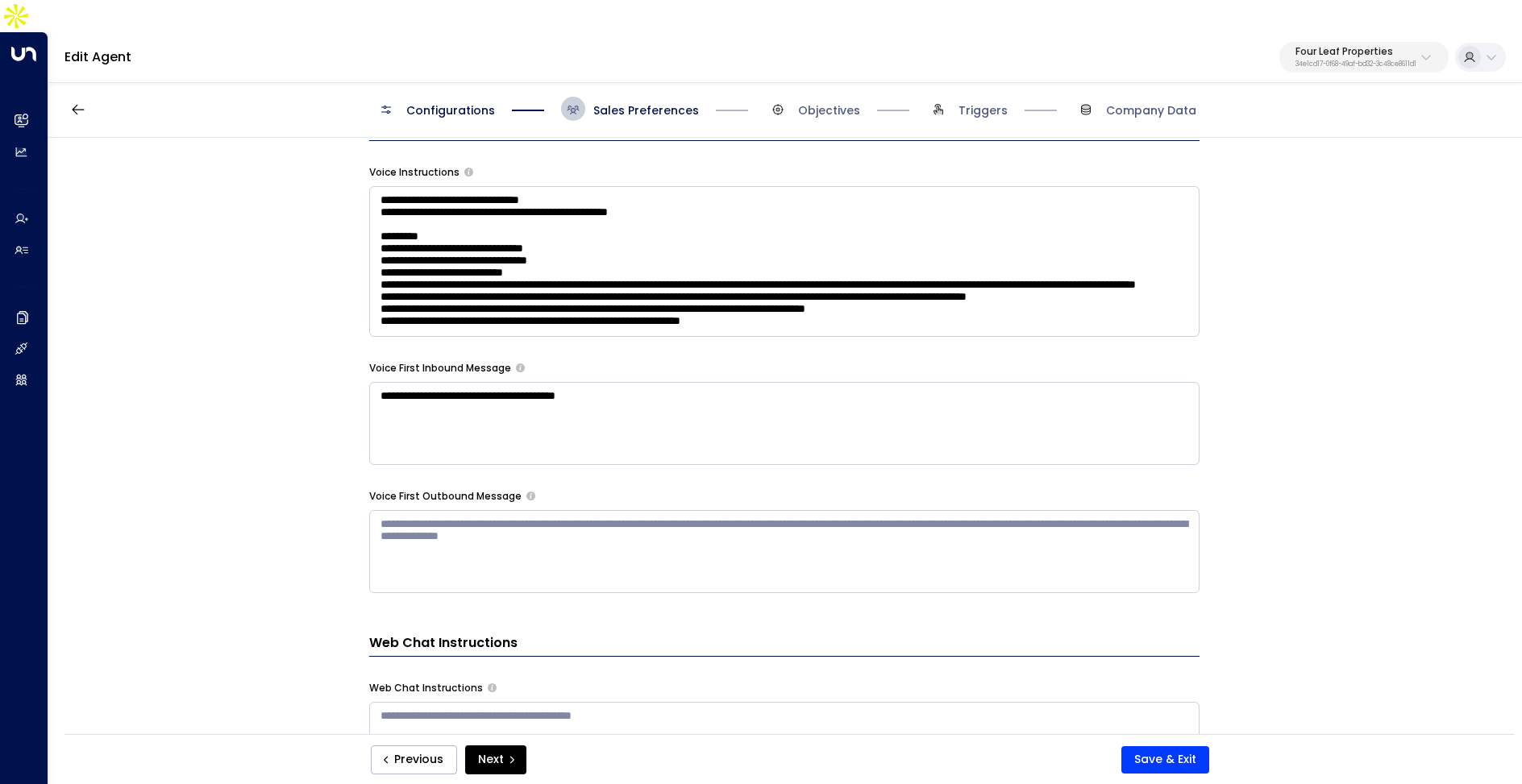
click at [616, 242] on textarea at bounding box center [784, 261] width 831 height 150
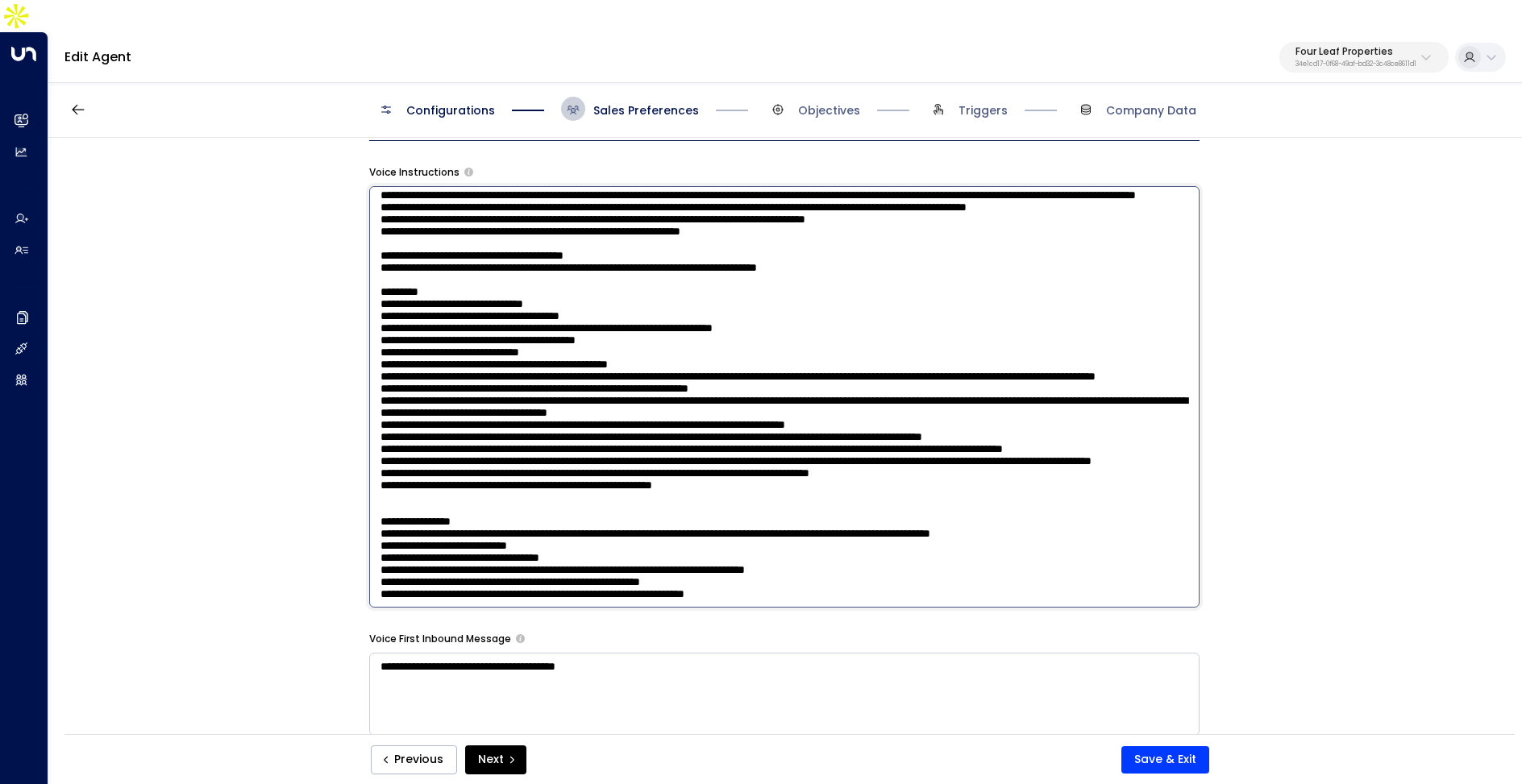
scroll to position [377, 0]
click at [815, 558] on textarea at bounding box center [784, 397] width 831 height 422
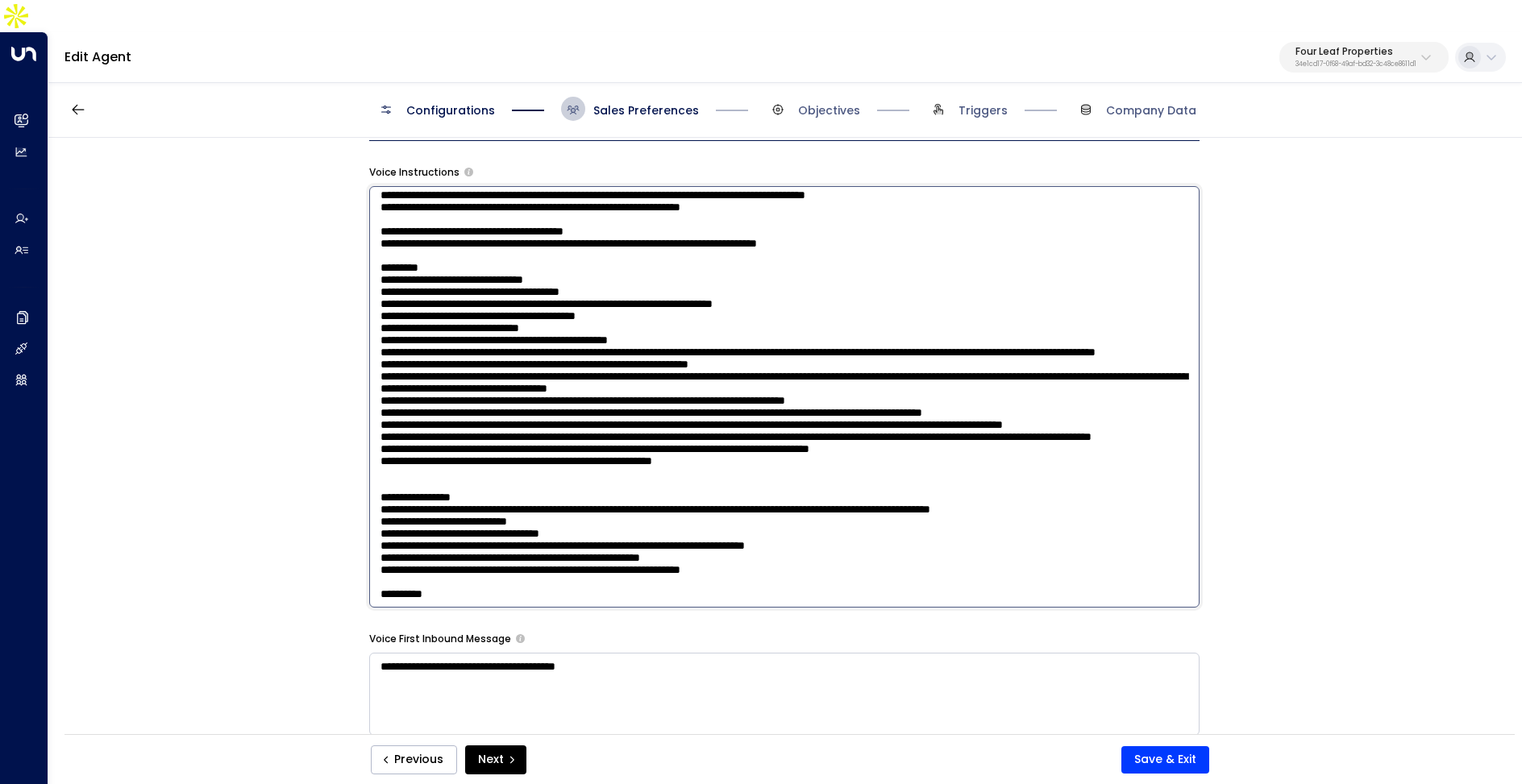
scroll to position [393, 0]
drag, startPoint x: 375, startPoint y: 565, endPoint x: 316, endPoint y: 565, distance: 59.0
click at [316, 565] on div "**********" at bounding box center [784, 457] width 1472 height 639
click at [399, 559] on textarea at bounding box center [784, 397] width 831 height 422
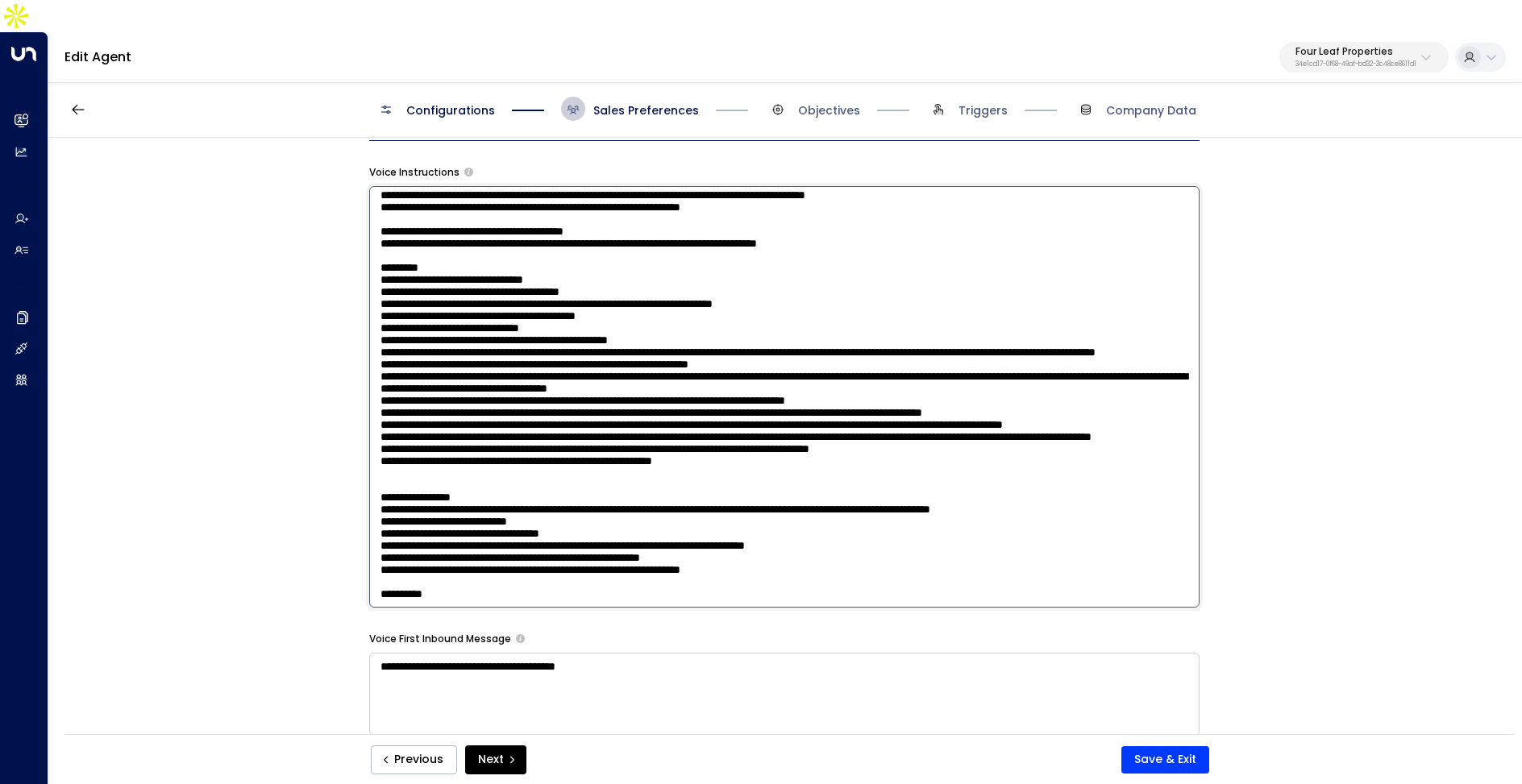
click at [399, 559] on textarea at bounding box center [784, 397] width 831 height 422
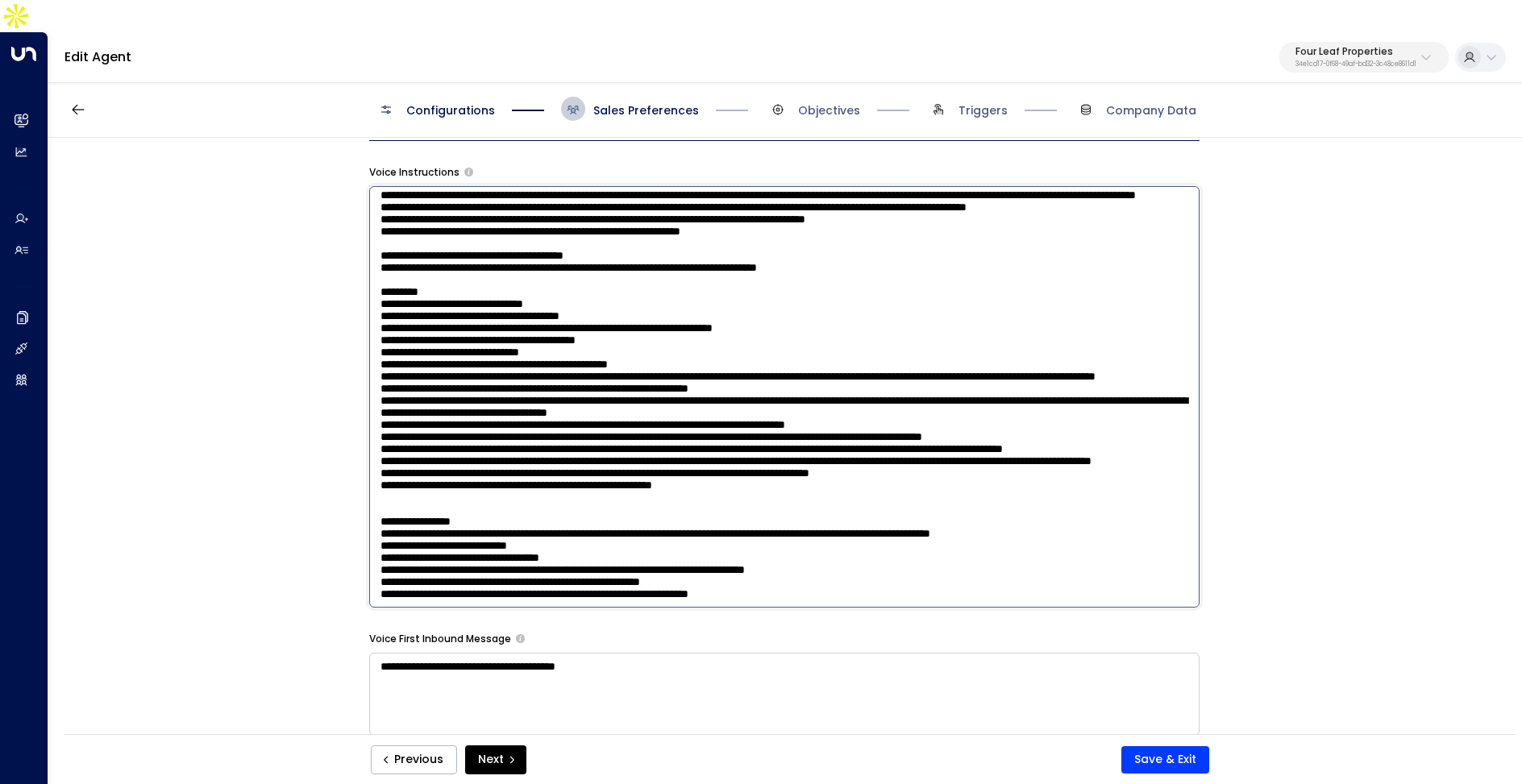
type textarea "**********"
click at [300, 539] on div "**********" at bounding box center [784, 457] width 1472 height 639
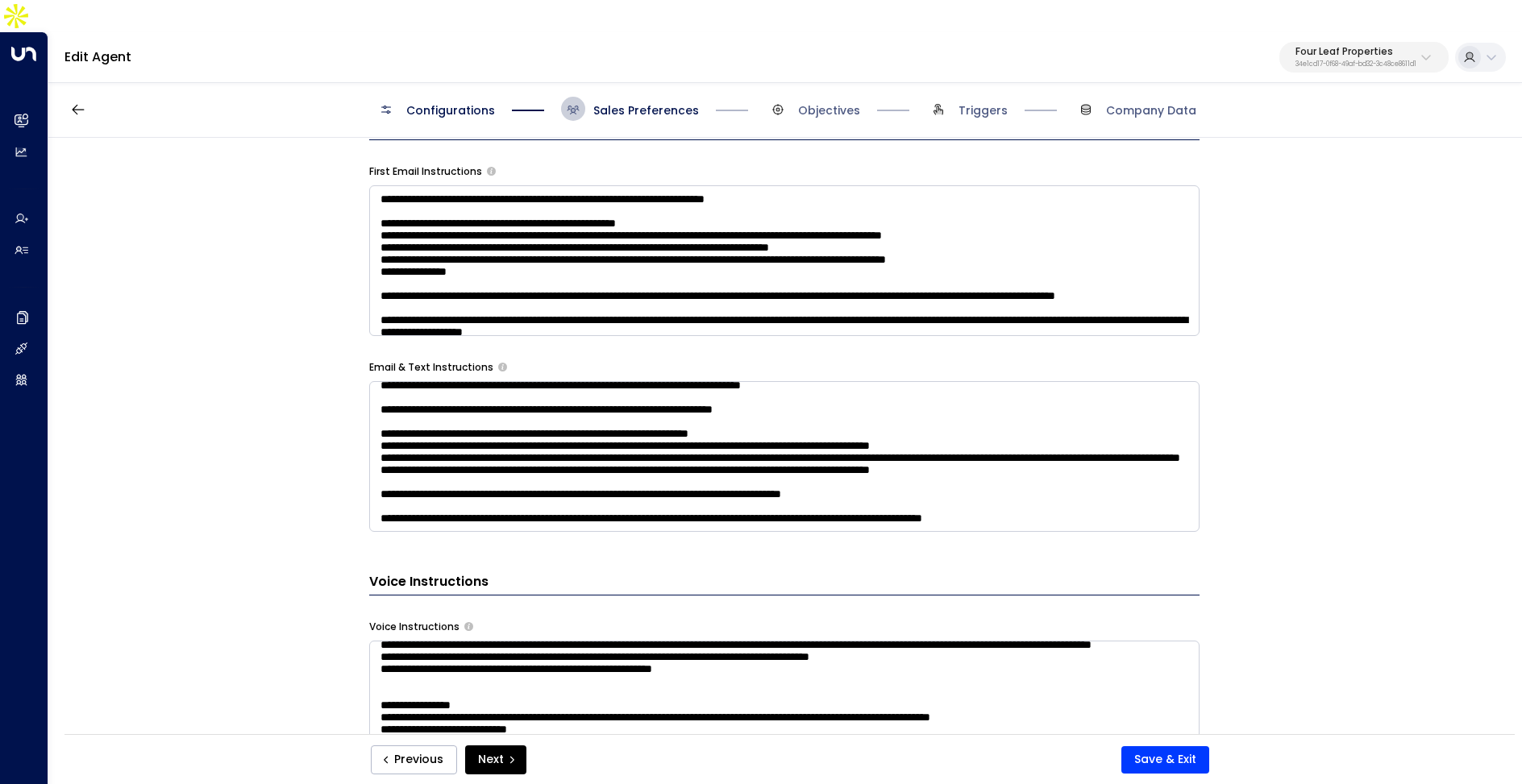
scroll to position [757, 0]
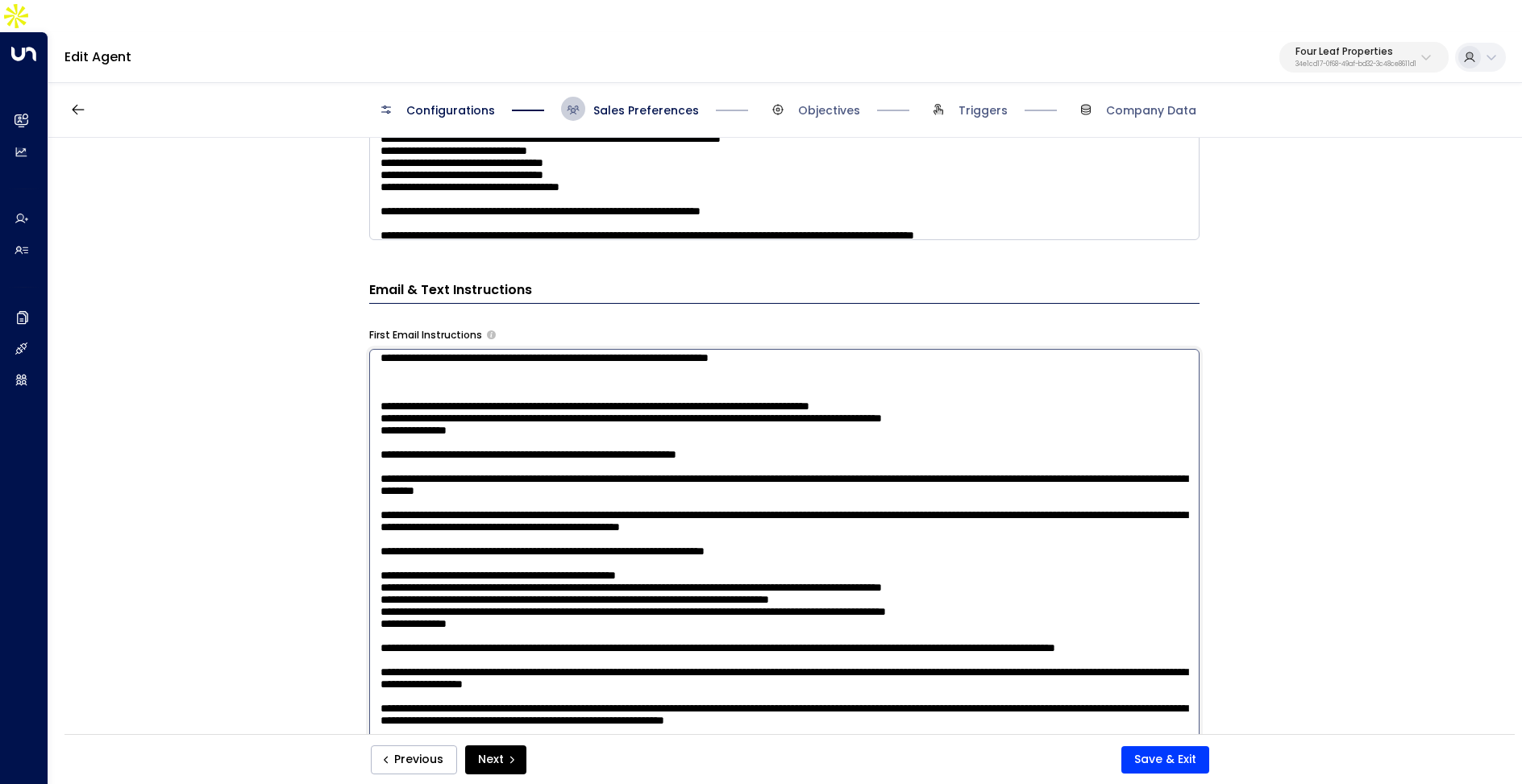
click at [482, 363] on textarea at bounding box center [784, 560] width 831 height 422
click at [488, 165] on textarea at bounding box center [784, 164] width 831 height 150
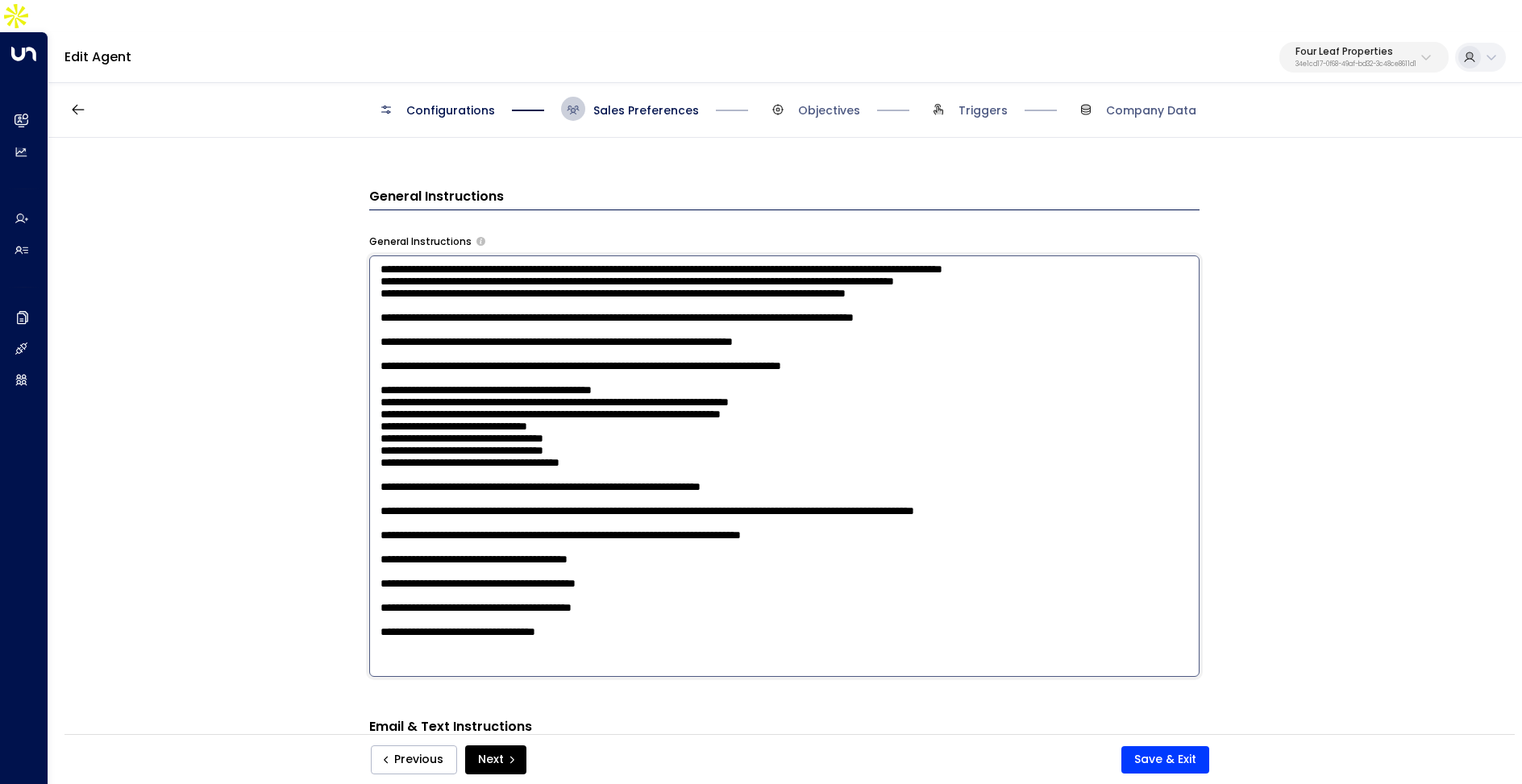
scroll to position [599, 0]
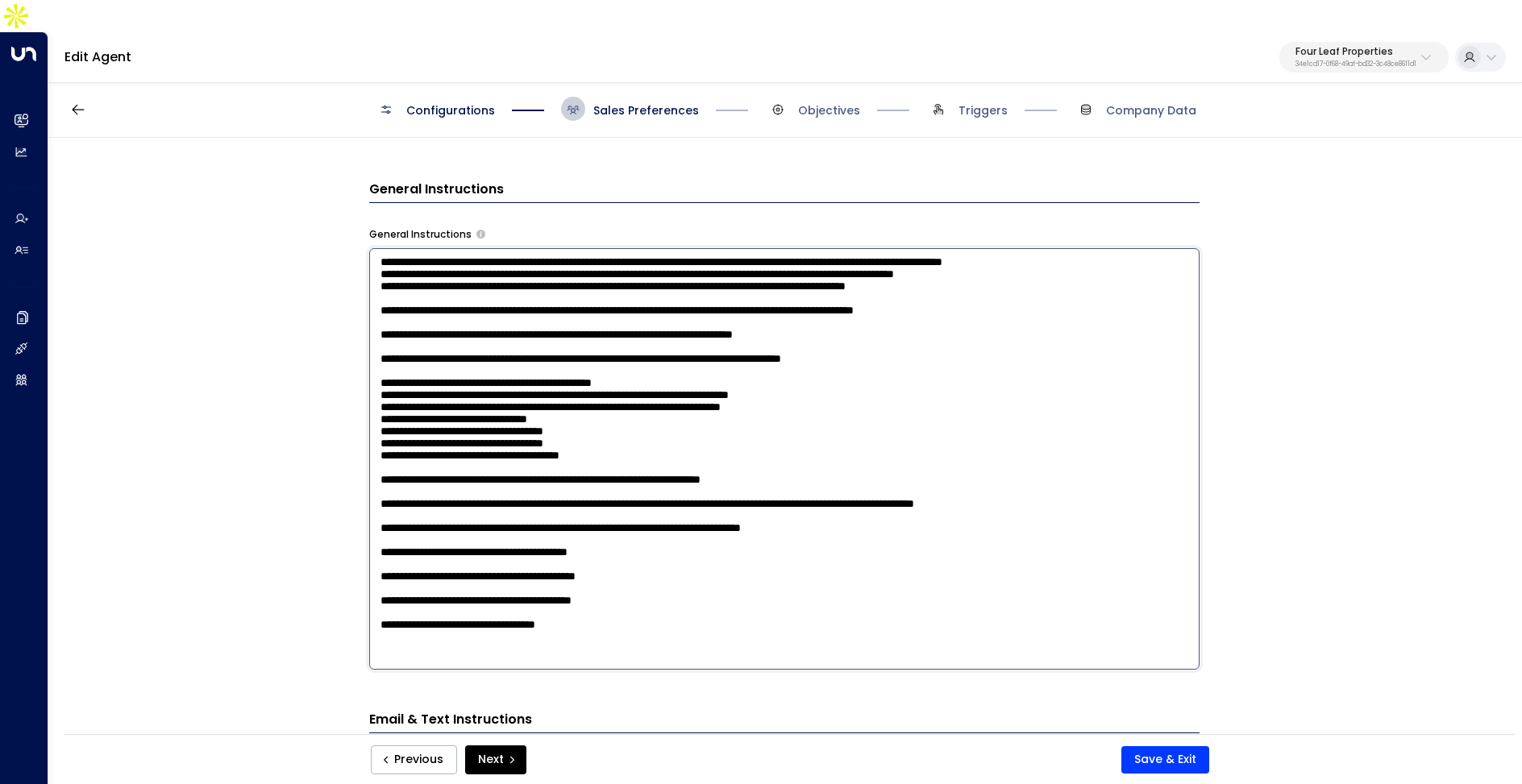
click at [632, 612] on textarea at bounding box center [784, 459] width 831 height 422
type textarea "**********"
click at [1144, 763] on button "Save & Exit" at bounding box center [1166, 760] width 88 height 28
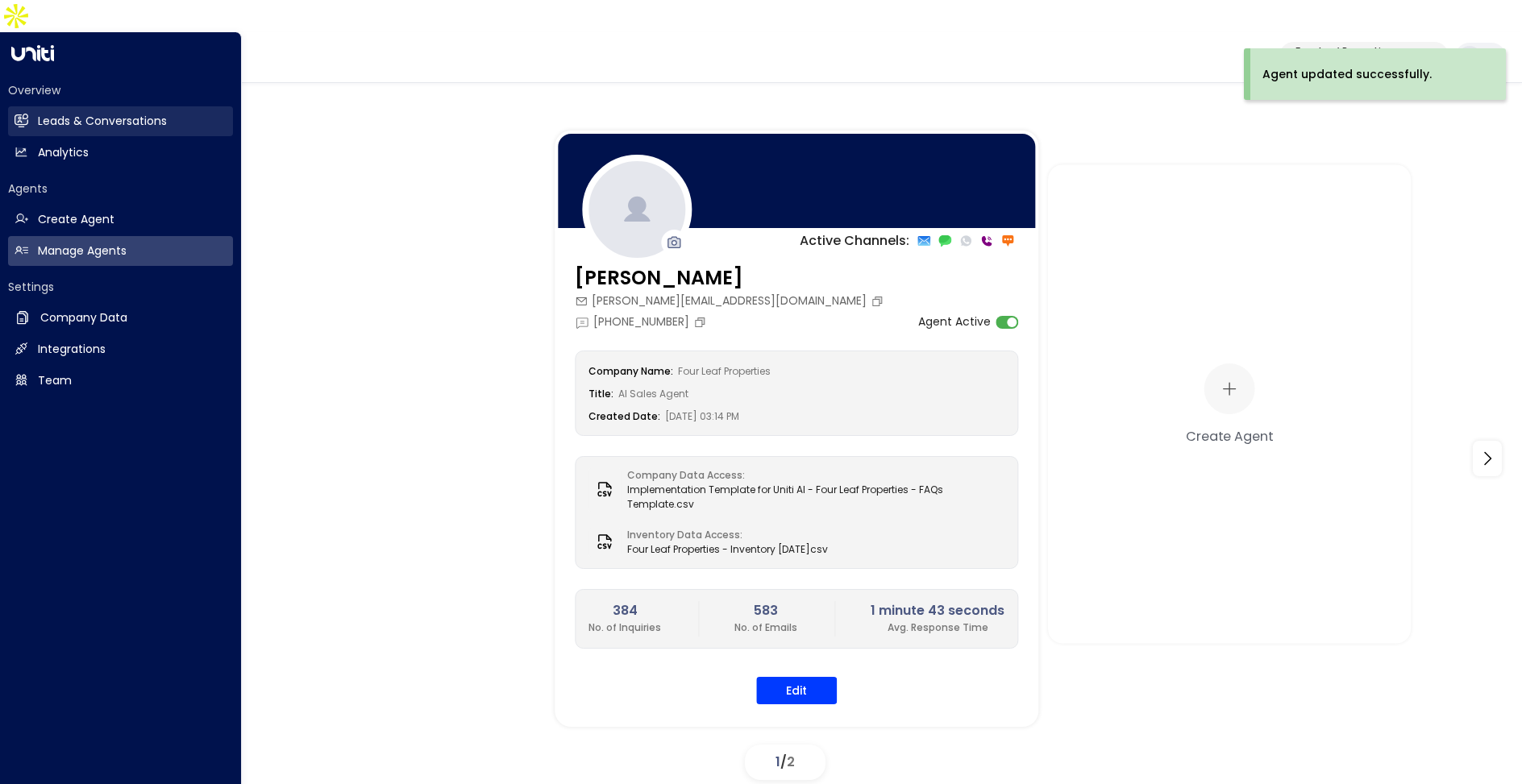
click at [28, 106] on link "Leads & Conversations Leads & Conversations" at bounding box center [120, 121] width 225 height 30
